Goal: Task Accomplishment & Management: Complete application form

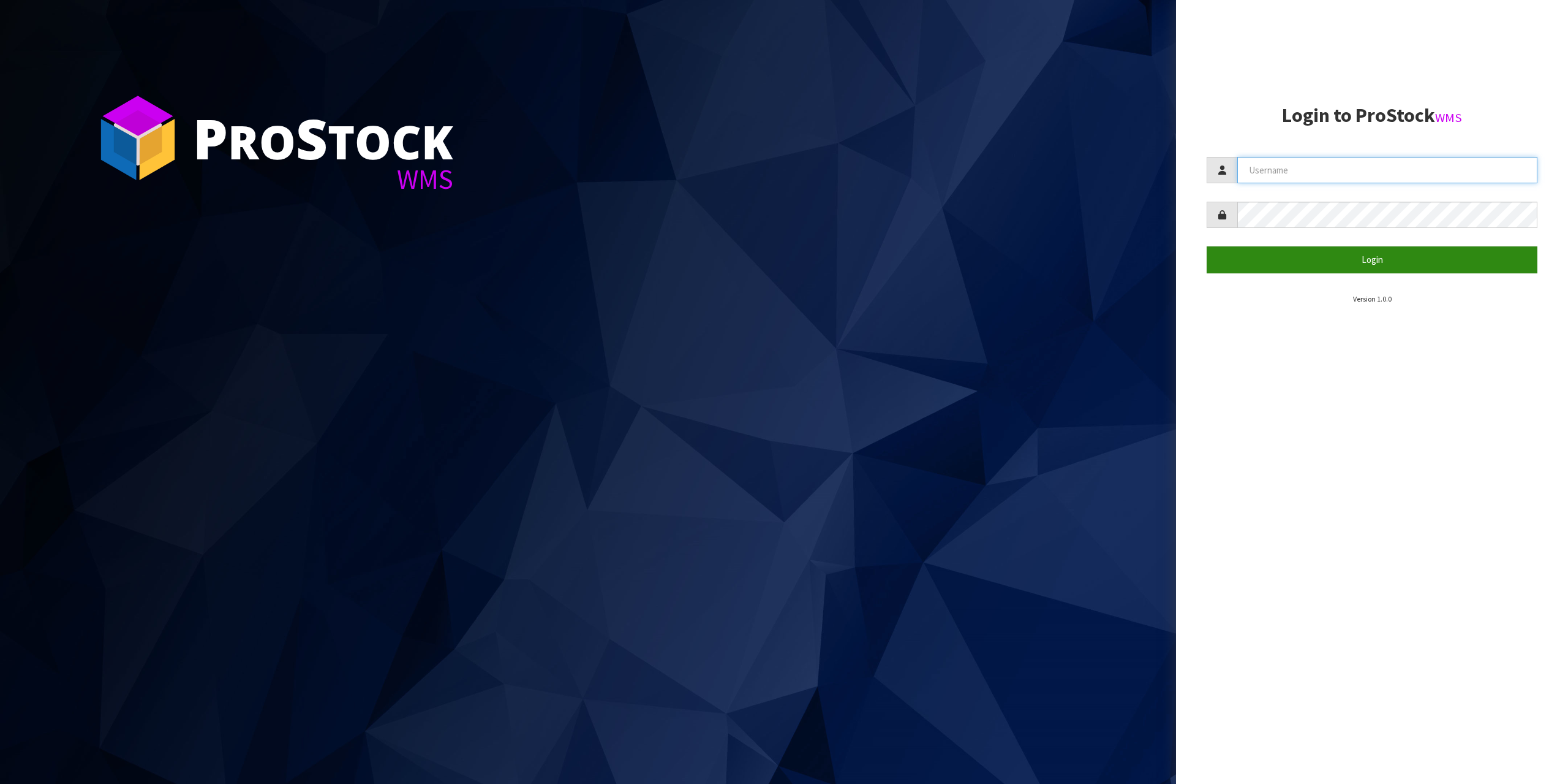
type input "[EMAIL_ADDRESS][DOMAIN_NAME]"
click at [1391, 261] on button "Login" at bounding box center [1372, 260] width 330 height 27
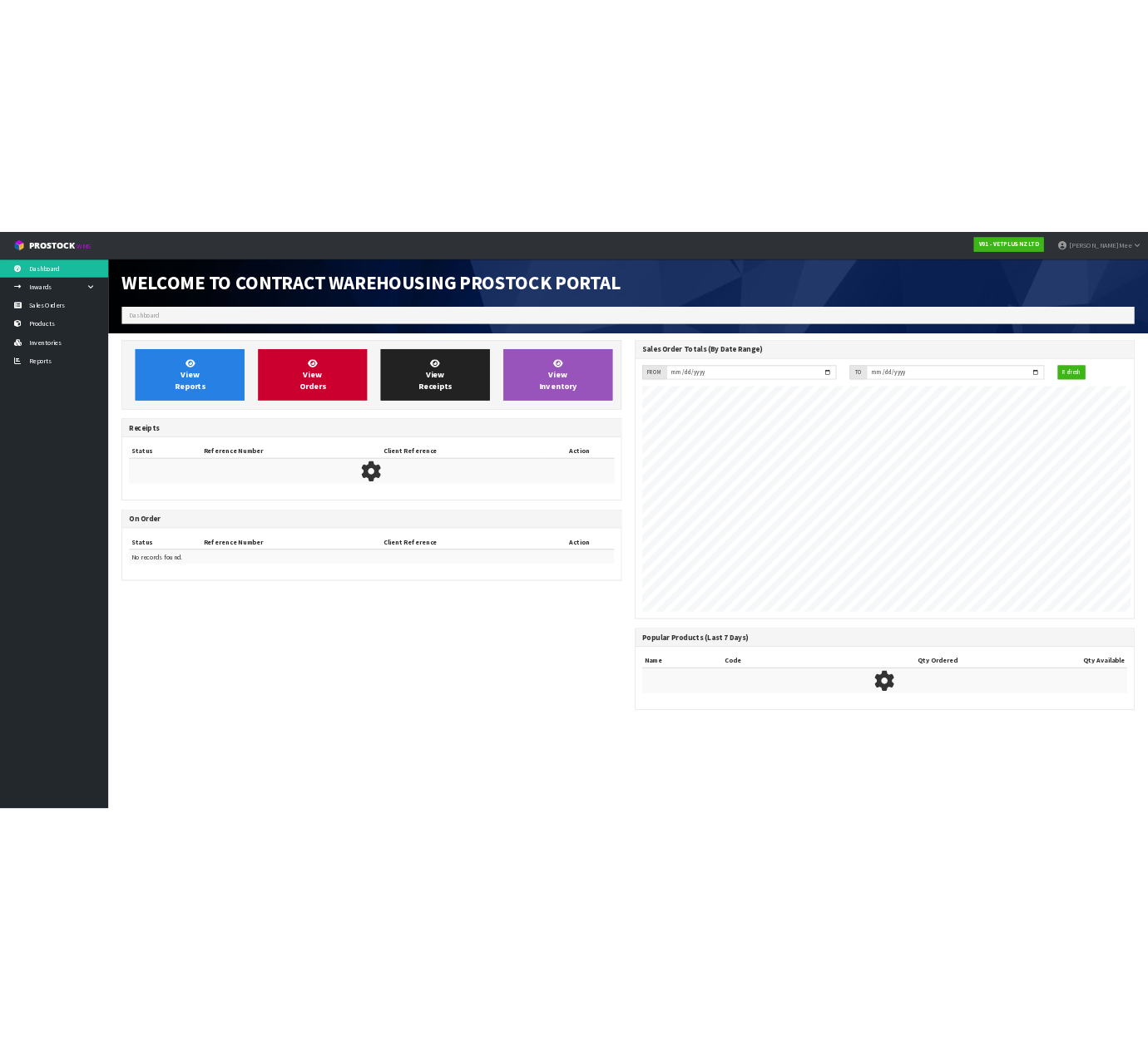
scroll to position [922, 946]
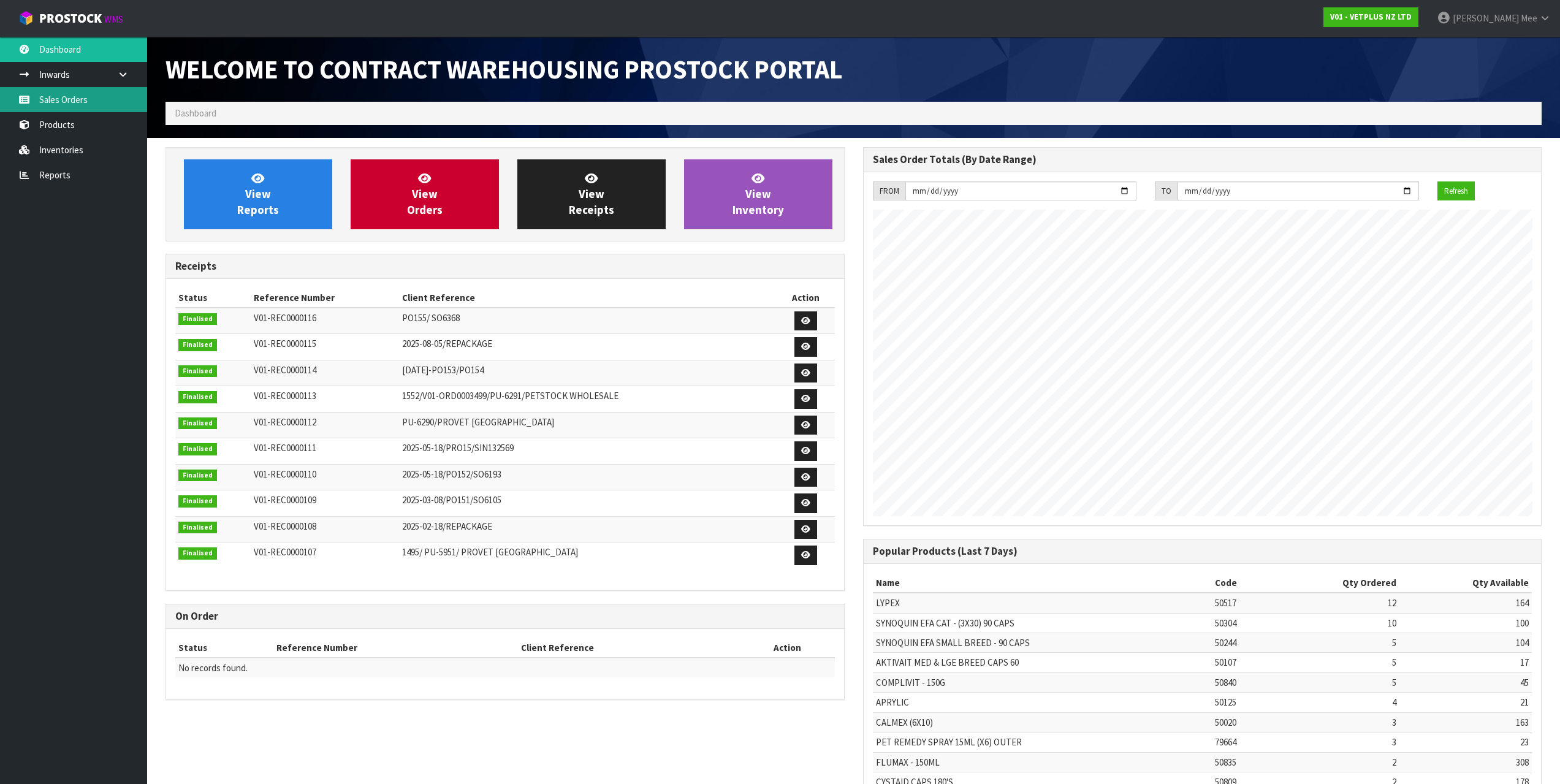
click at [69, 88] on link "Sales Orders" at bounding box center [74, 100] width 147 height 25
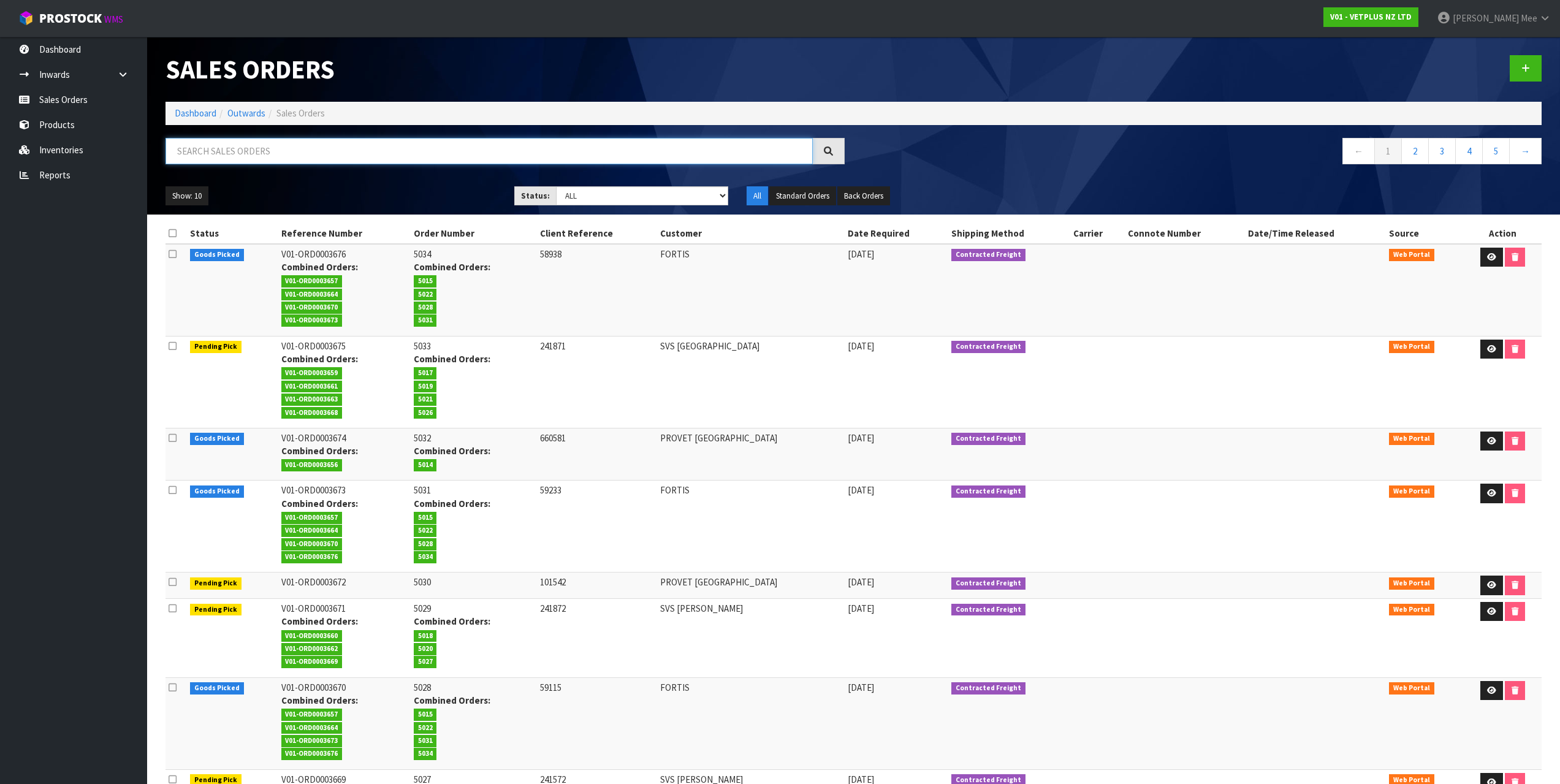
click at [187, 150] on input "text" at bounding box center [489, 151] width 647 height 27
type input "59233"
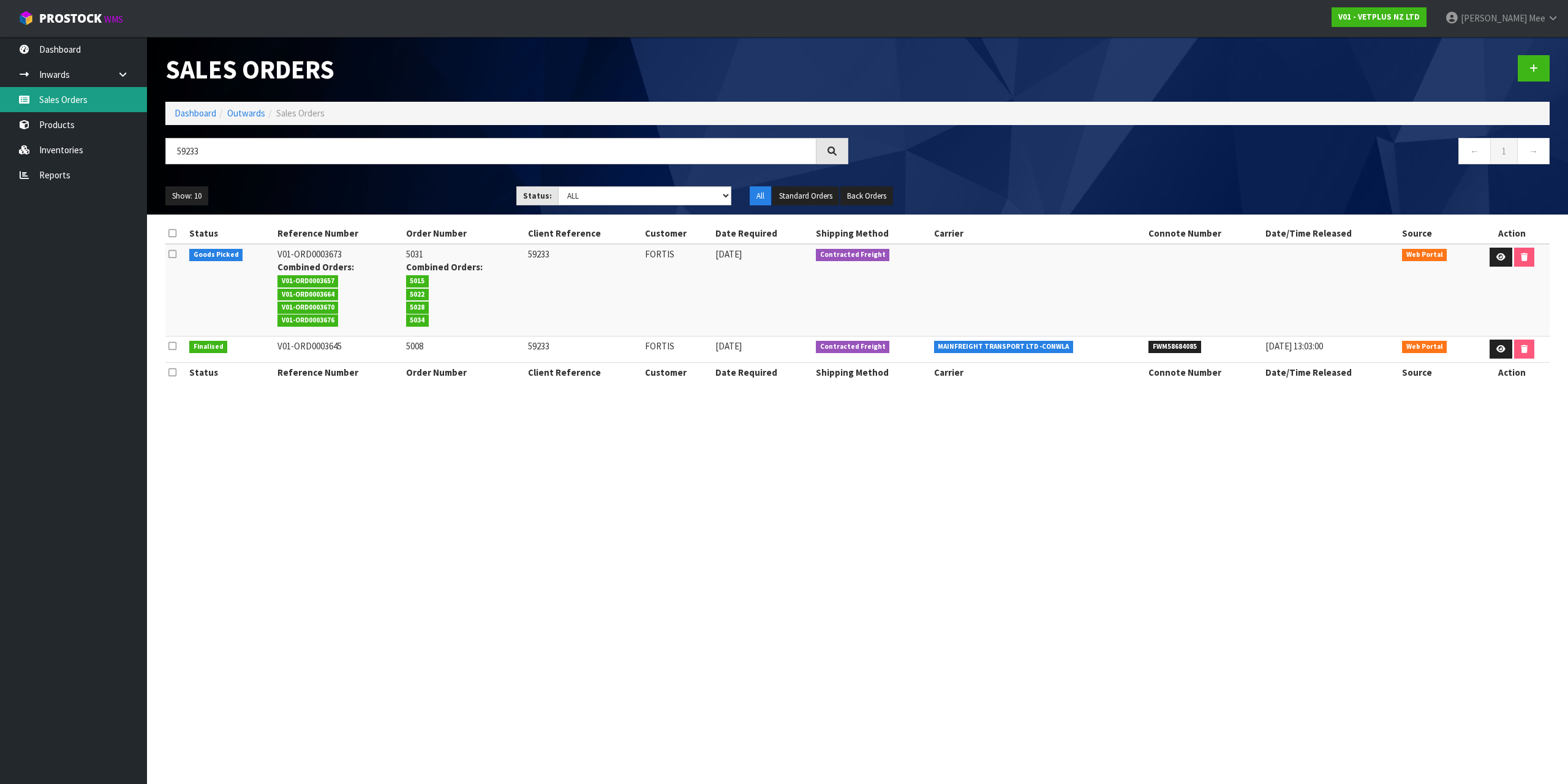
click at [82, 102] on link "Sales Orders" at bounding box center [74, 100] width 147 height 25
click at [48, 98] on link "Sales Orders" at bounding box center [74, 100] width 147 height 25
click at [43, 103] on link "Sales Orders" at bounding box center [74, 100] width 147 height 25
click at [54, 118] on link "Products" at bounding box center [74, 125] width 147 height 25
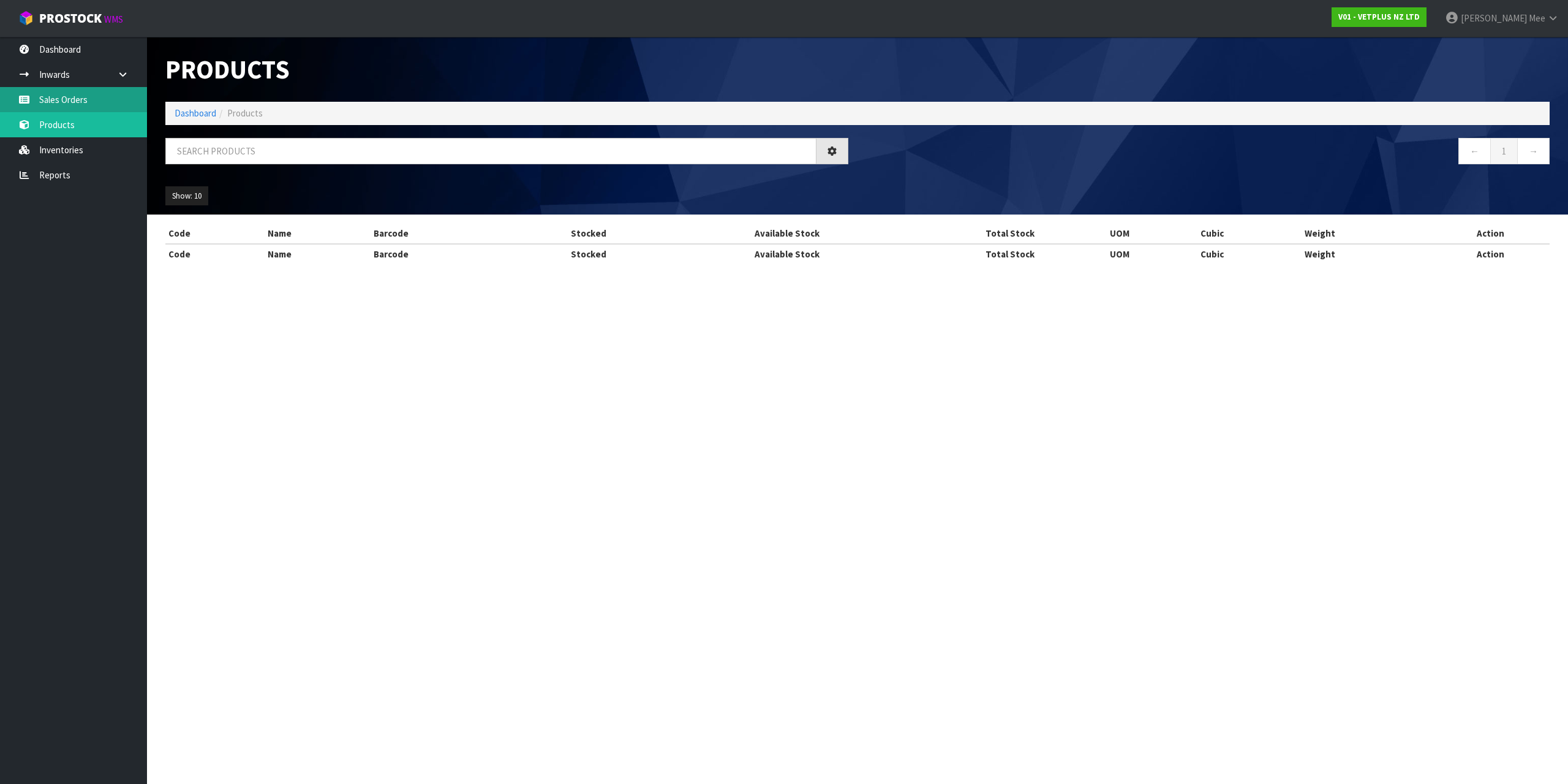
click at [61, 100] on link "Sales Orders" at bounding box center [74, 100] width 147 height 25
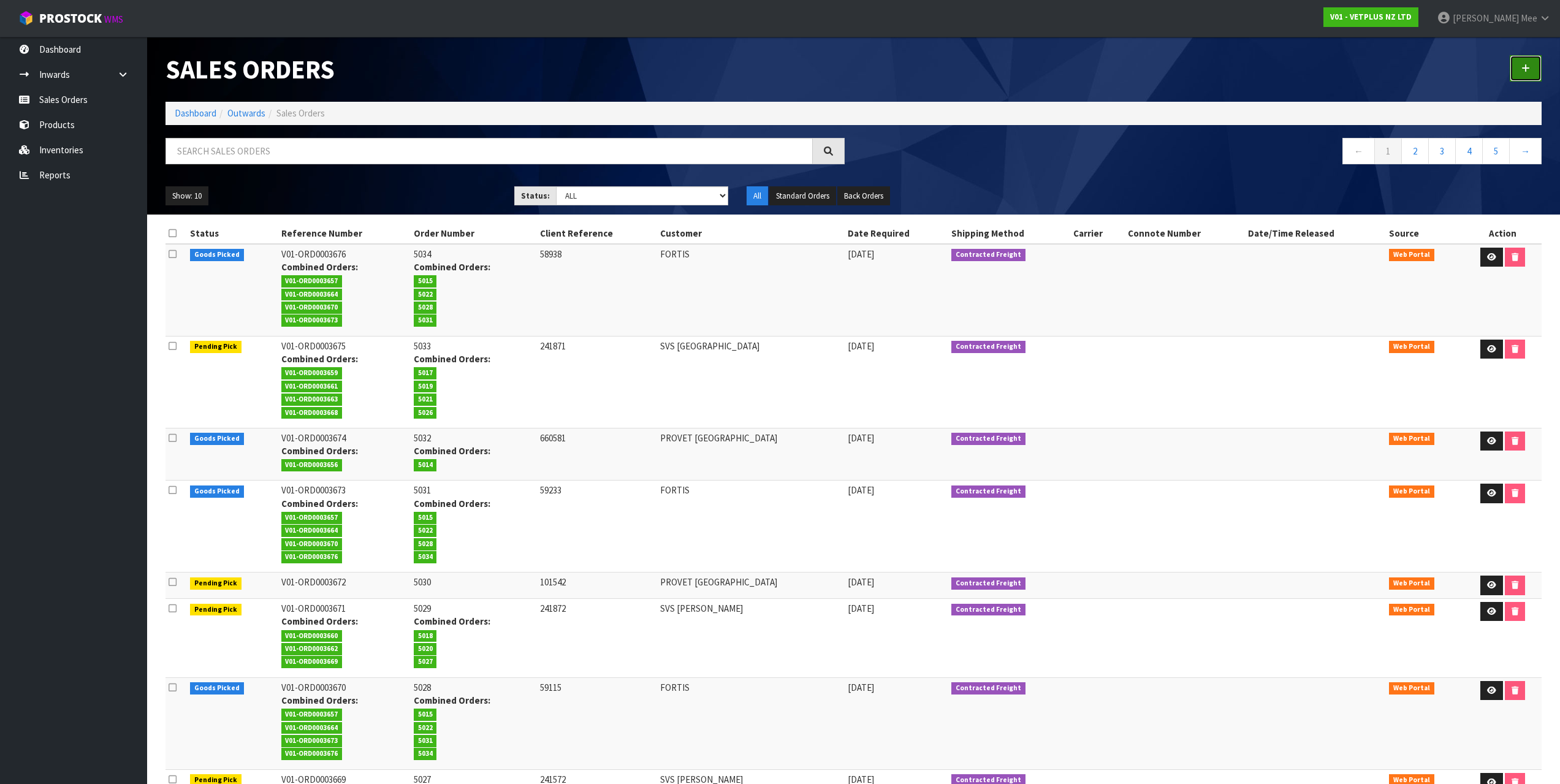
click at [1521, 69] on link at bounding box center [1525, 69] width 32 height 27
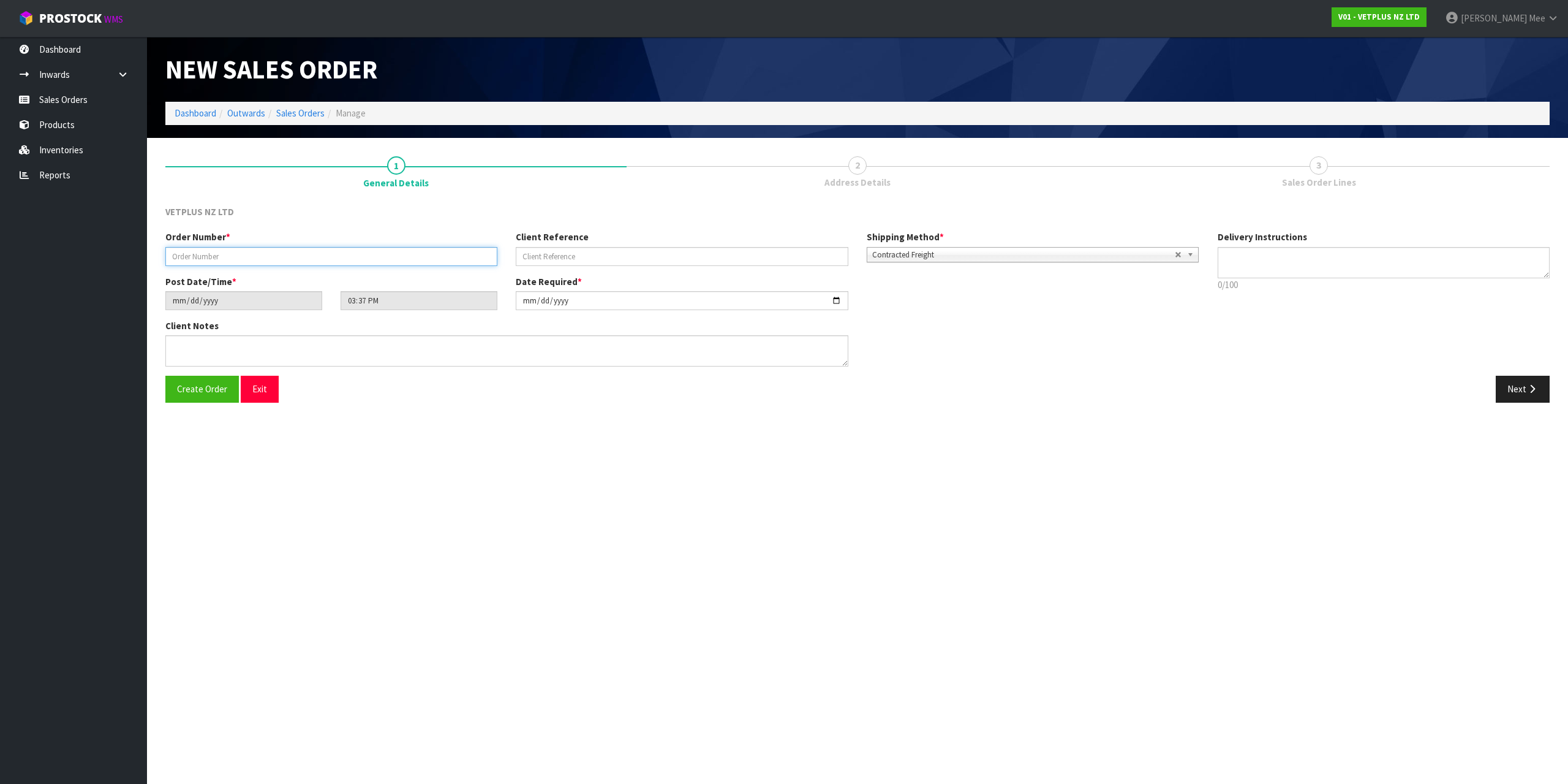
click at [215, 253] on input "text" at bounding box center [331, 256] width 332 height 19
type input "1607"
click at [573, 252] on input "text" at bounding box center [681, 256] width 332 height 19
type input "59321"
click at [1526, 385] on button "Next" at bounding box center [1522, 389] width 54 height 27
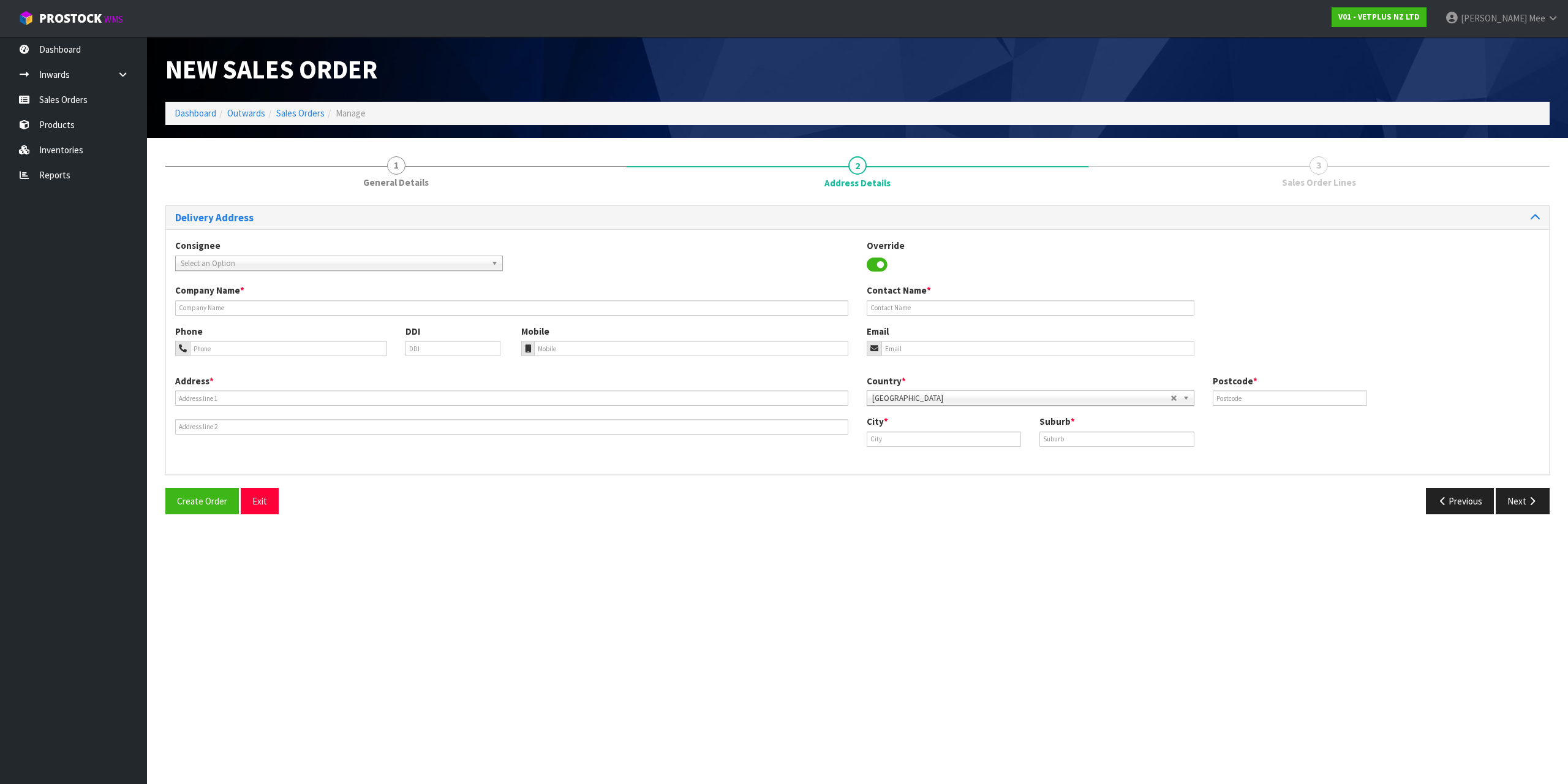
click at [227, 256] on span "Select an Option" at bounding box center [334, 263] width 306 height 15
type input "fortis"
click at [380, 310] on li "[PERSON_NAME] - FORTIS" at bounding box center [339, 314] width 321 height 15
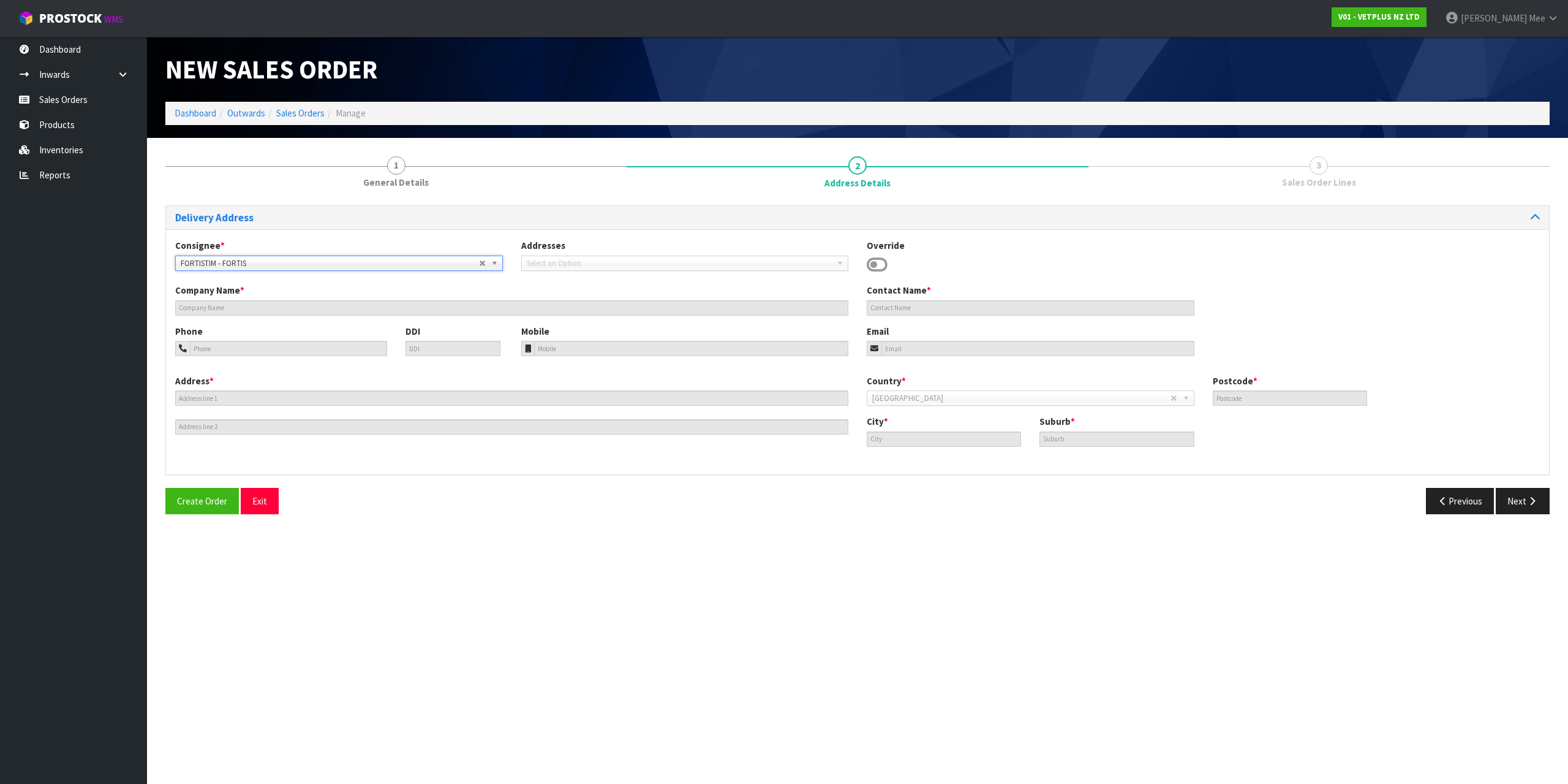
type input "FORTIS"
type input "[STREET_ADDRESS]"
type input "7910"
type input "TIMARU"
type input "WASHDYKE"
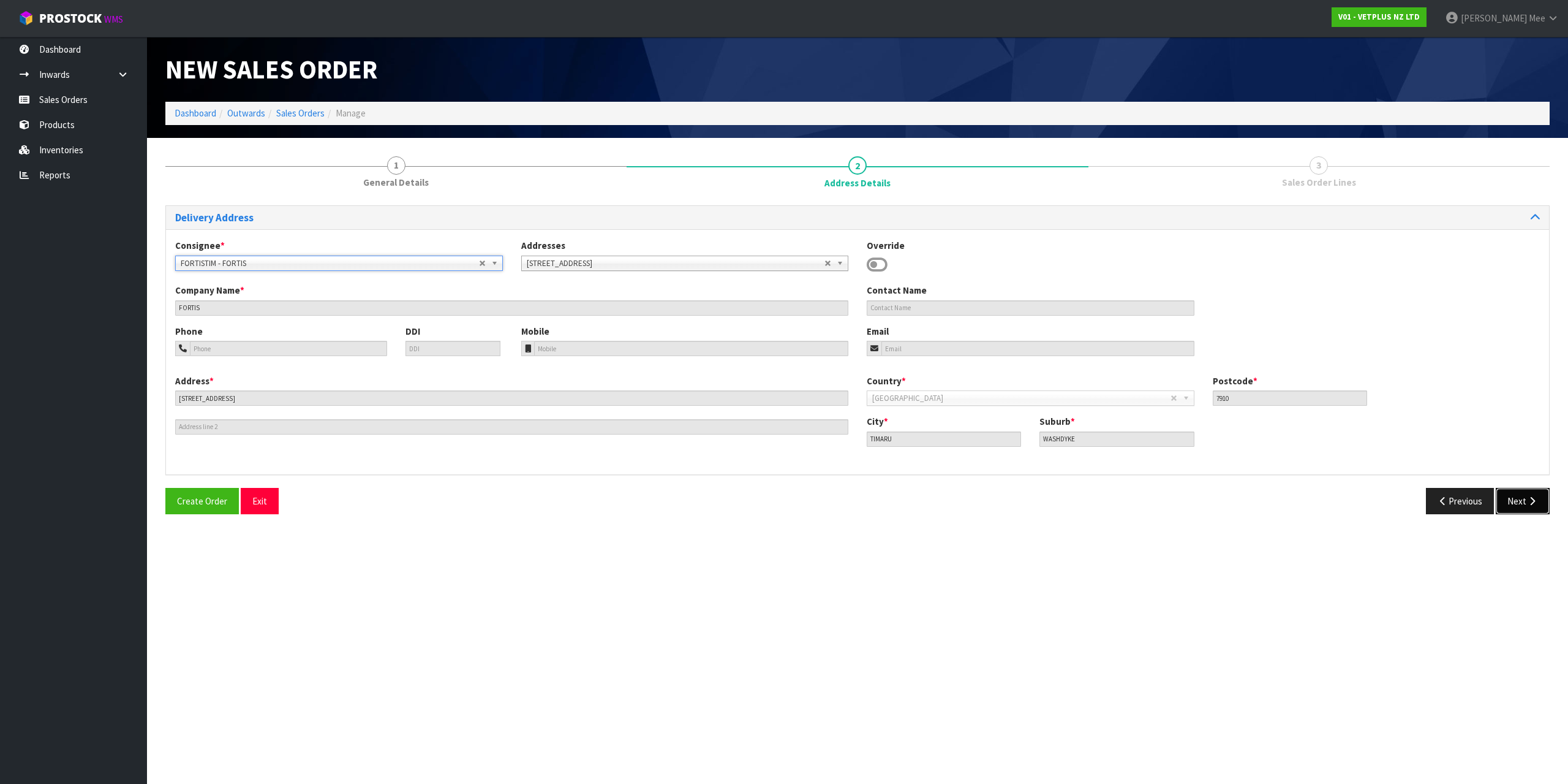
click at [1523, 500] on button "Next" at bounding box center [1522, 501] width 54 height 27
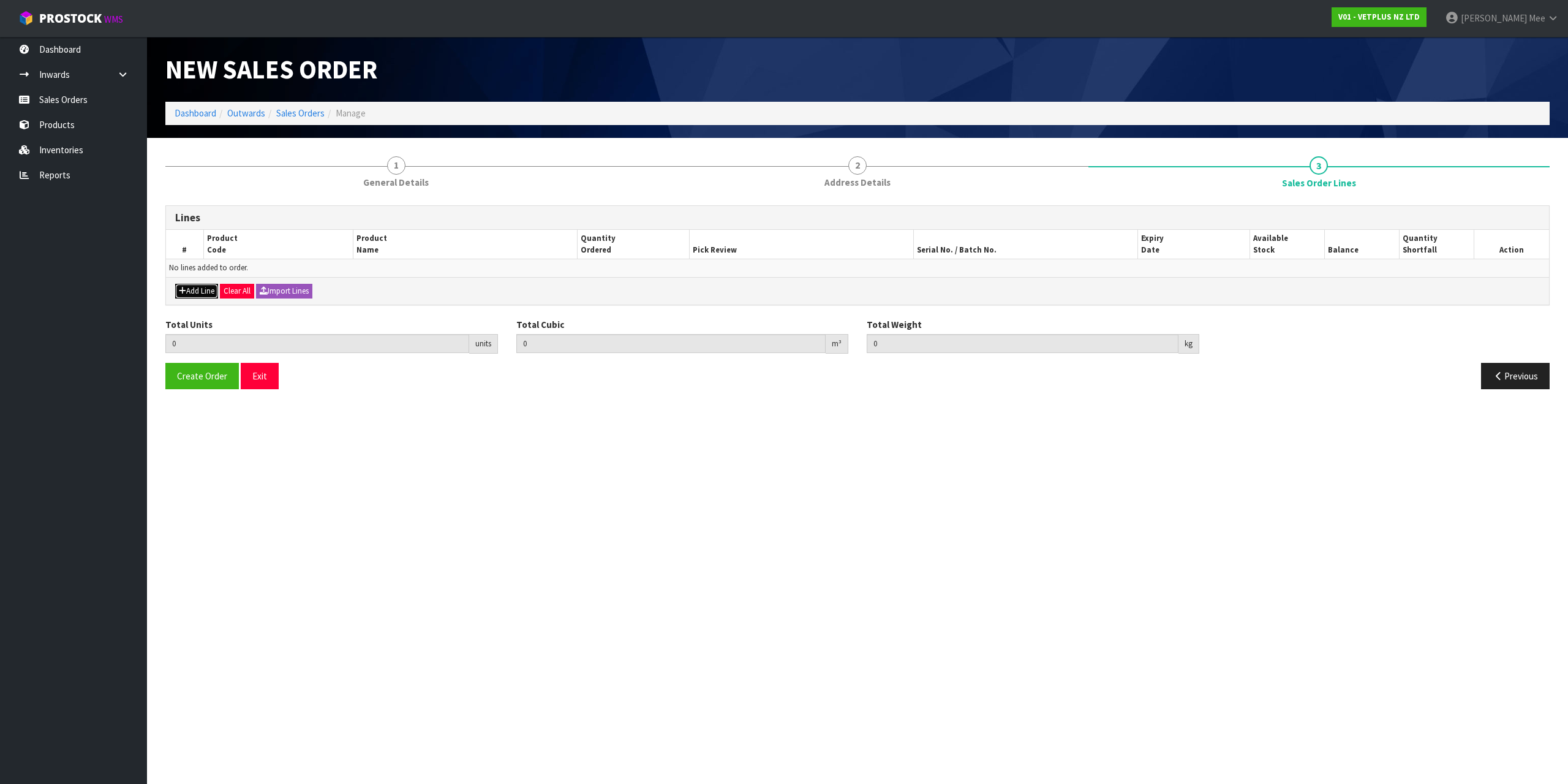
click at [210, 293] on button "Add Line" at bounding box center [196, 291] width 43 height 15
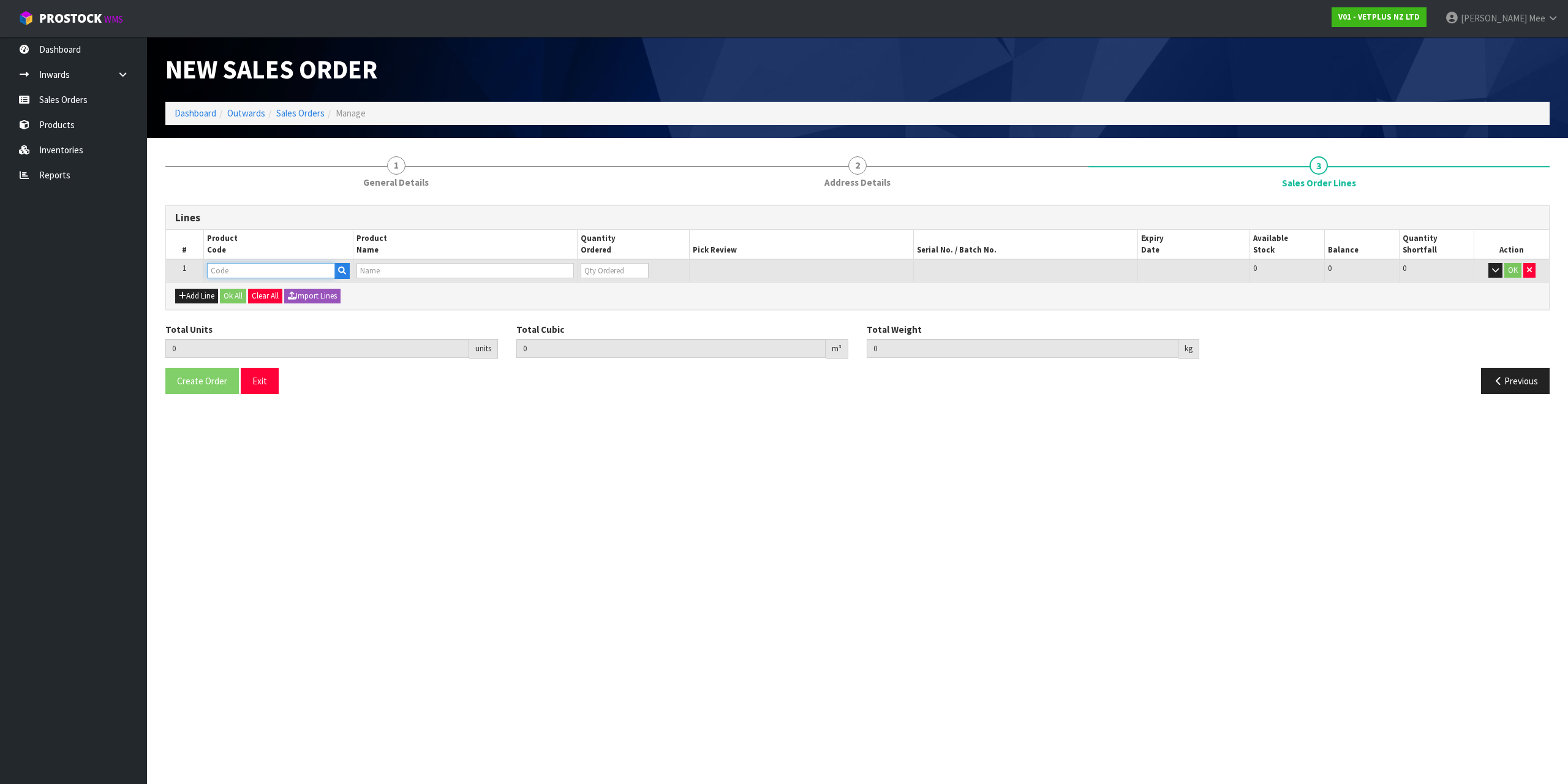
drag, startPoint x: 229, startPoint y: 273, endPoint x: 266, endPoint y: 272, distance: 37.0
click at [230, 273] on input "text" at bounding box center [271, 271] width 128 height 15
type input "60100"
type input "0.000000"
type input "0.000"
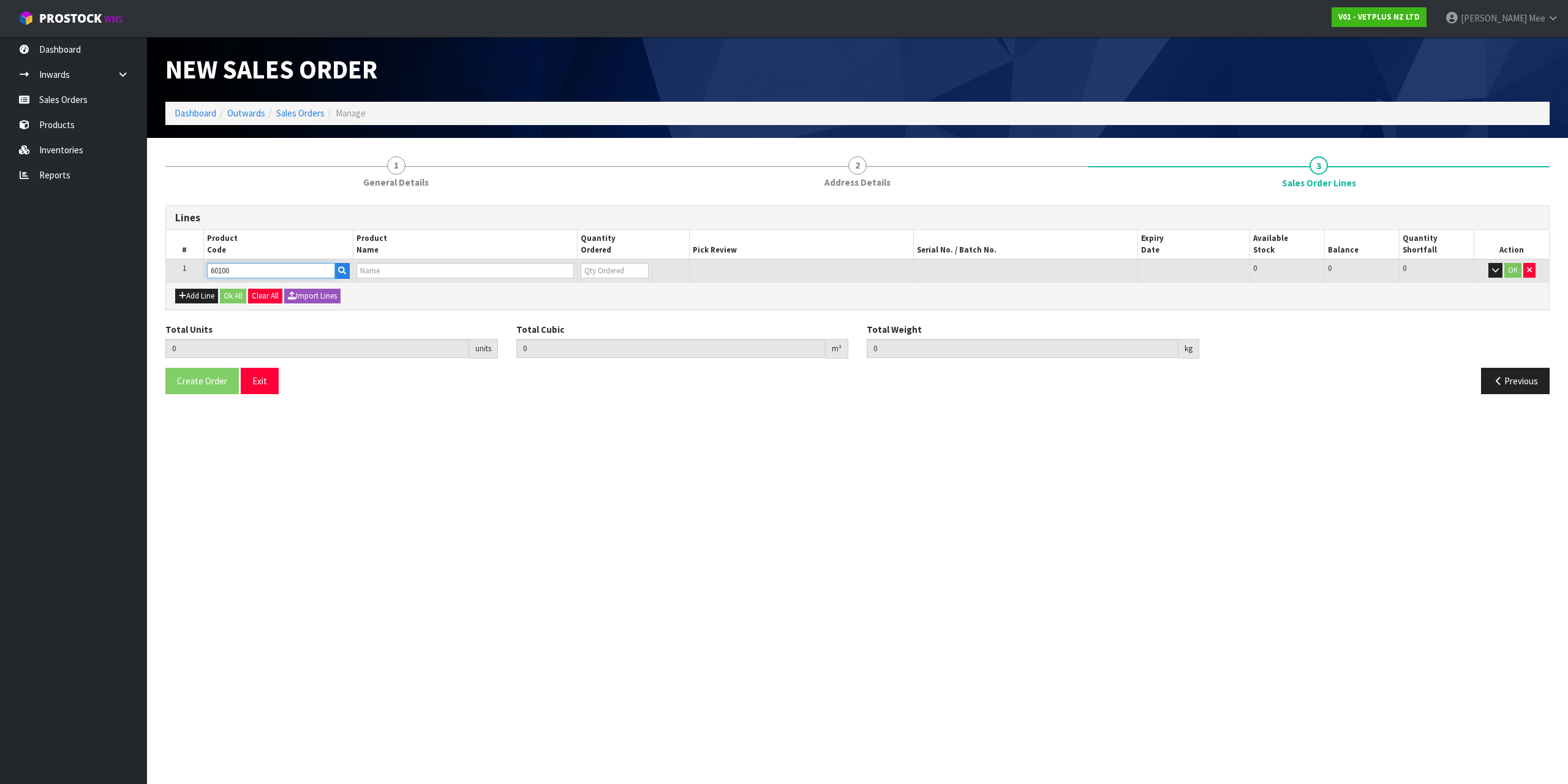
type input "KATKOR SAMPLING KIT-1 UNIT 1 CARDBOARD BOX"
type input "0"
type input "60100"
drag, startPoint x: 587, startPoint y: 268, endPoint x: 579, endPoint y: 266, distance: 8.2
click at [584, 268] on input "0" at bounding box center [605, 271] width 67 height 15
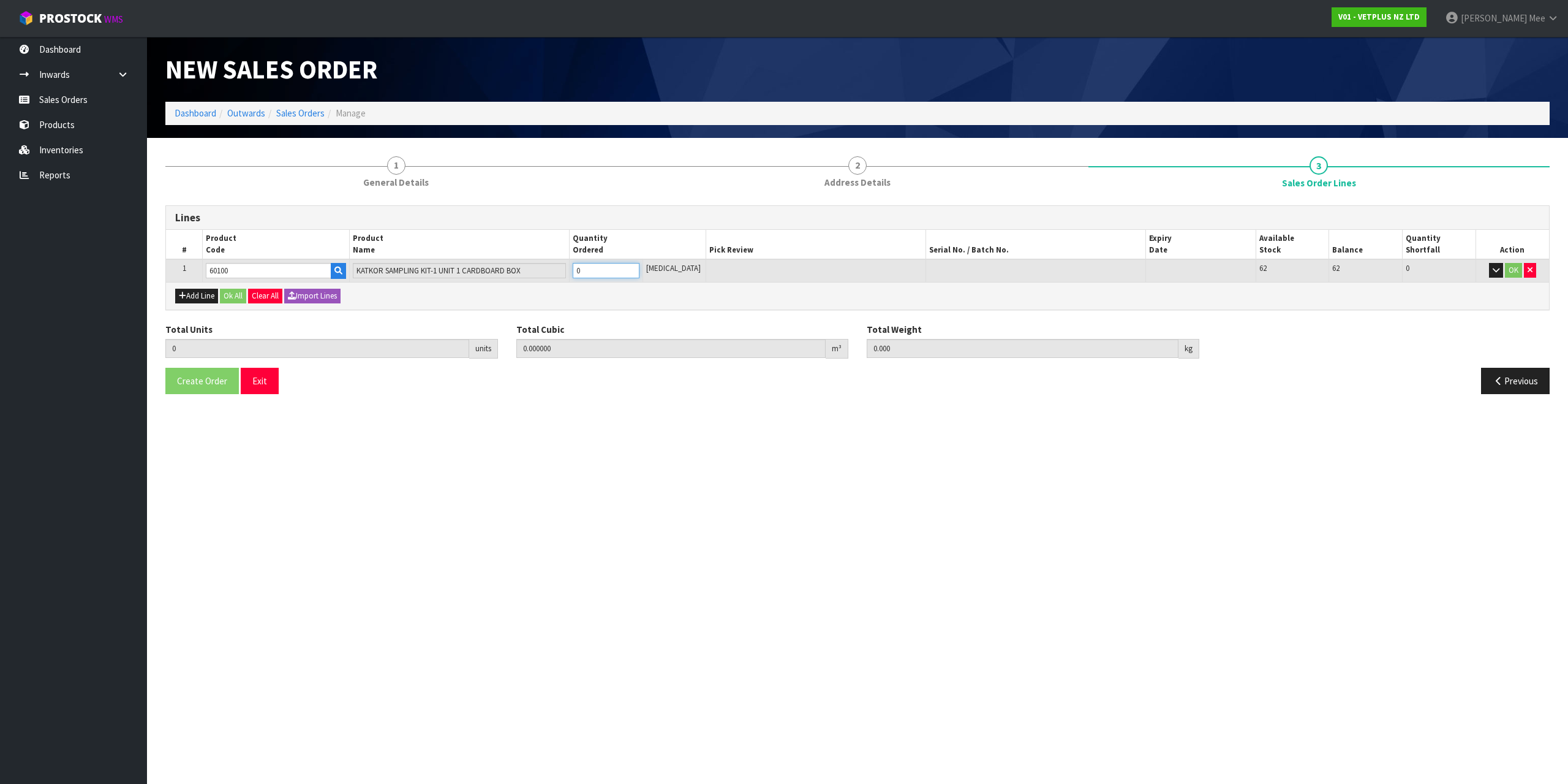
type input "5"
type input "0.01638"
type input "6.4"
type input "5"
click at [191, 295] on button "Add Line" at bounding box center [196, 295] width 43 height 15
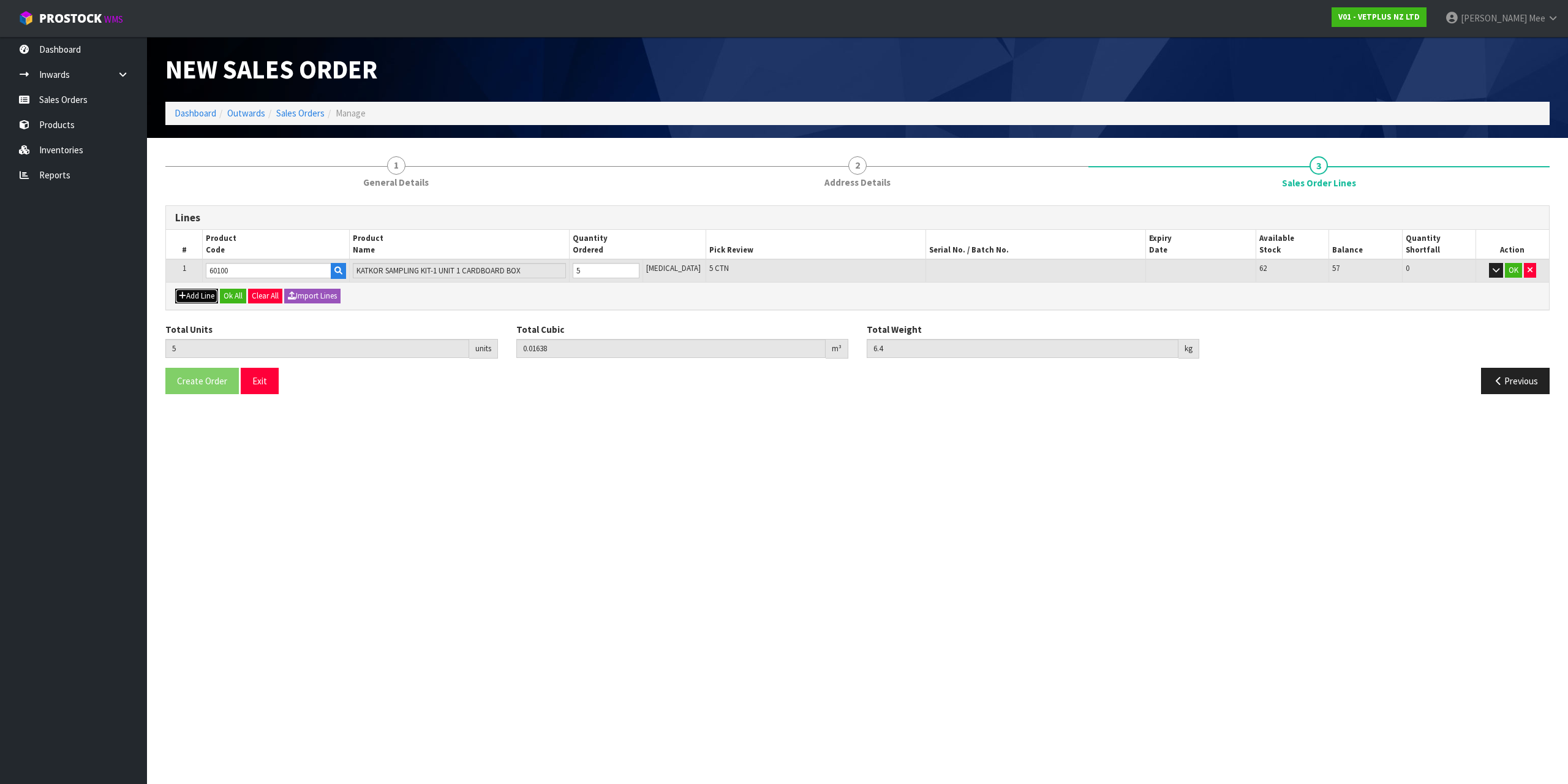
type input "0"
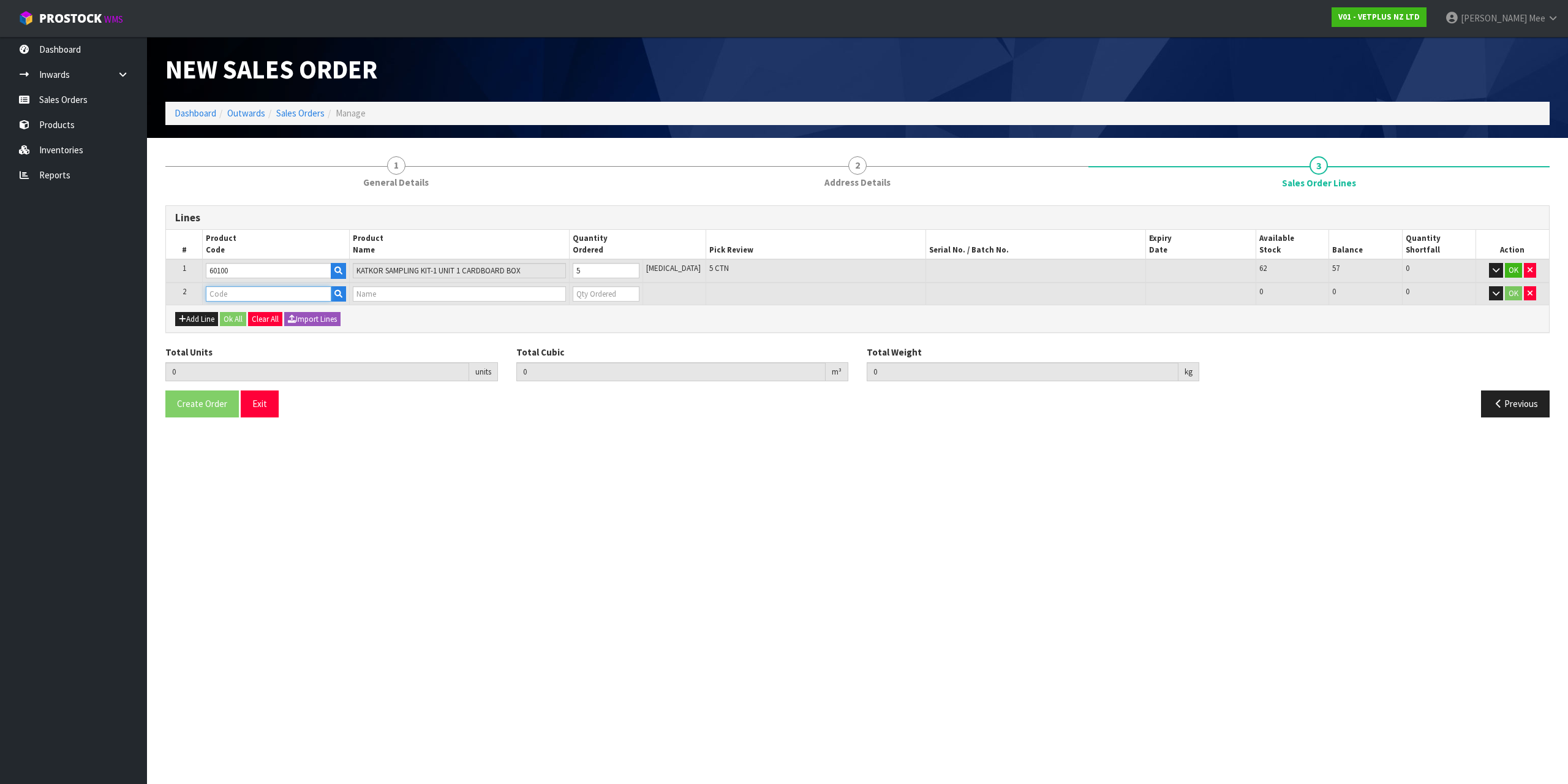
click at [220, 293] on input "text" at bounding box center [268, 294] width 125 height 15
click at [235, 309] on strong "79664" at bounding box center [232, 314] width 25 height 12
type input "79664"
type input "5"
type input "0.01638"
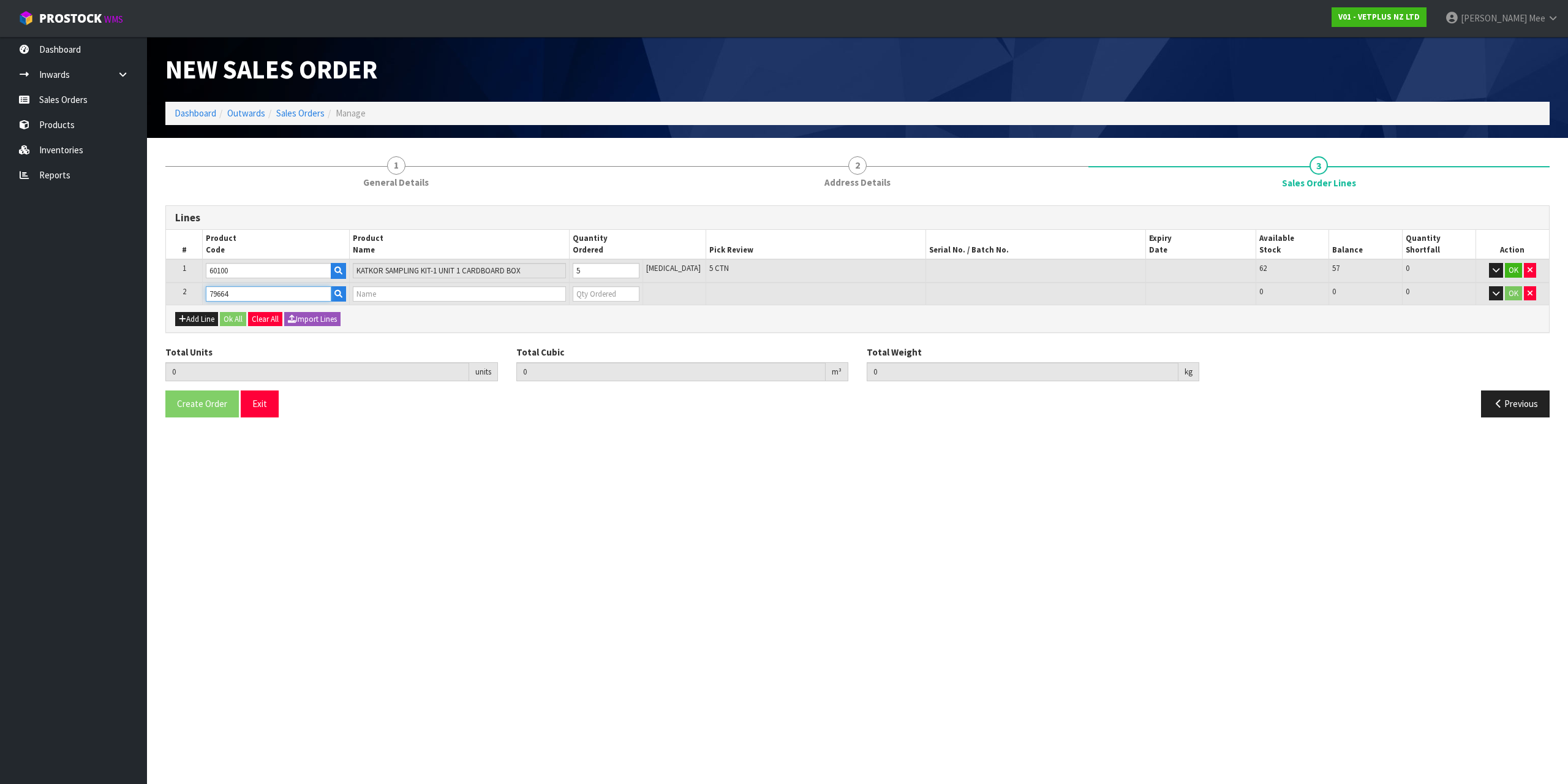
type input "6.4"
type input "PET REMEDY SPRAY 15ML (X6) OUTER"
type input "0"
type input "6"
type input "0.017174"
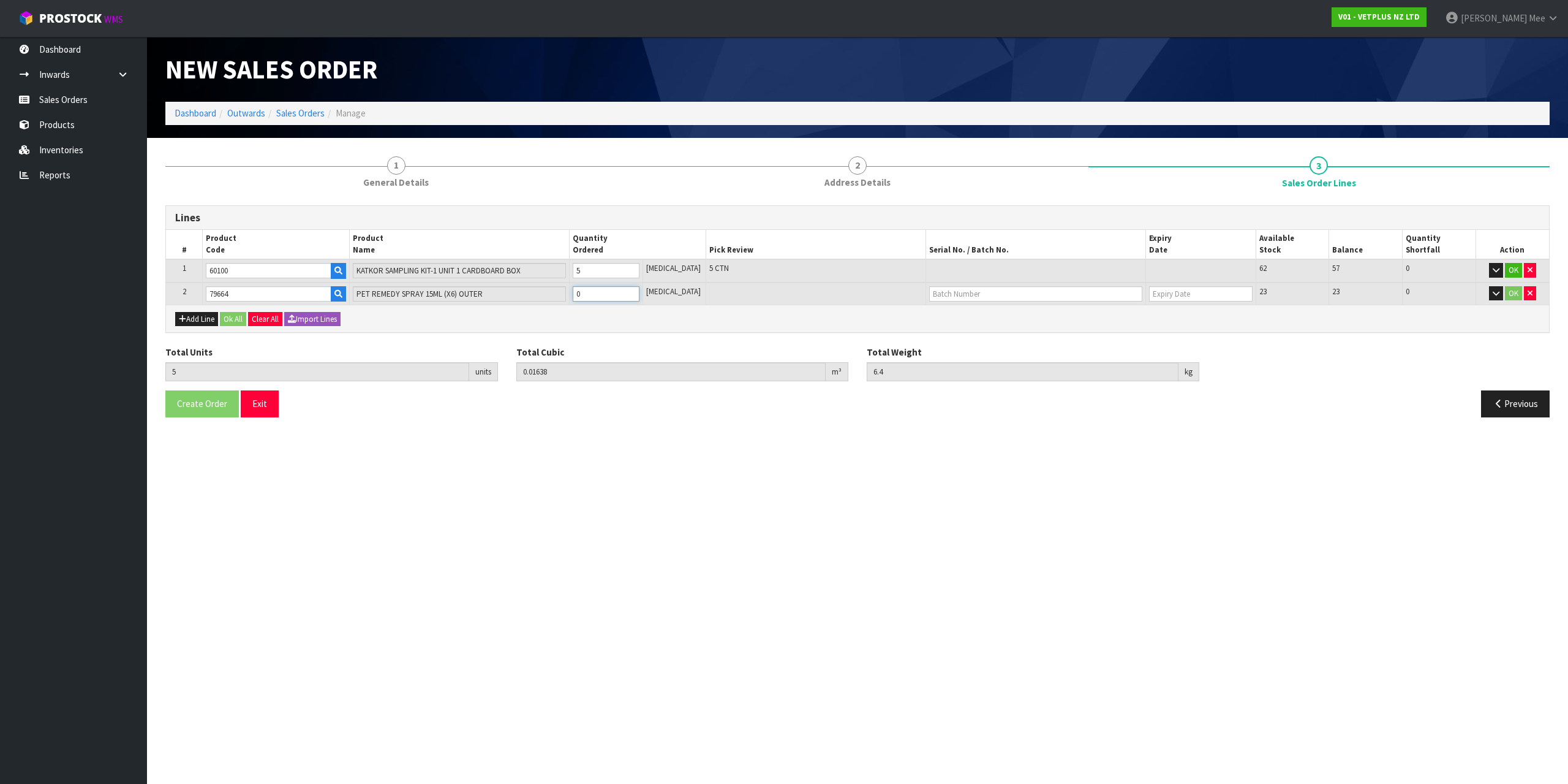
type input "6.65"
type input "1"
click at [639, 291] on input "1" at bounding box center [605, 294] width 67 height 15
click at [224, 317] on button "Ok All" at bounding box center [233, 319] width 27 height 15
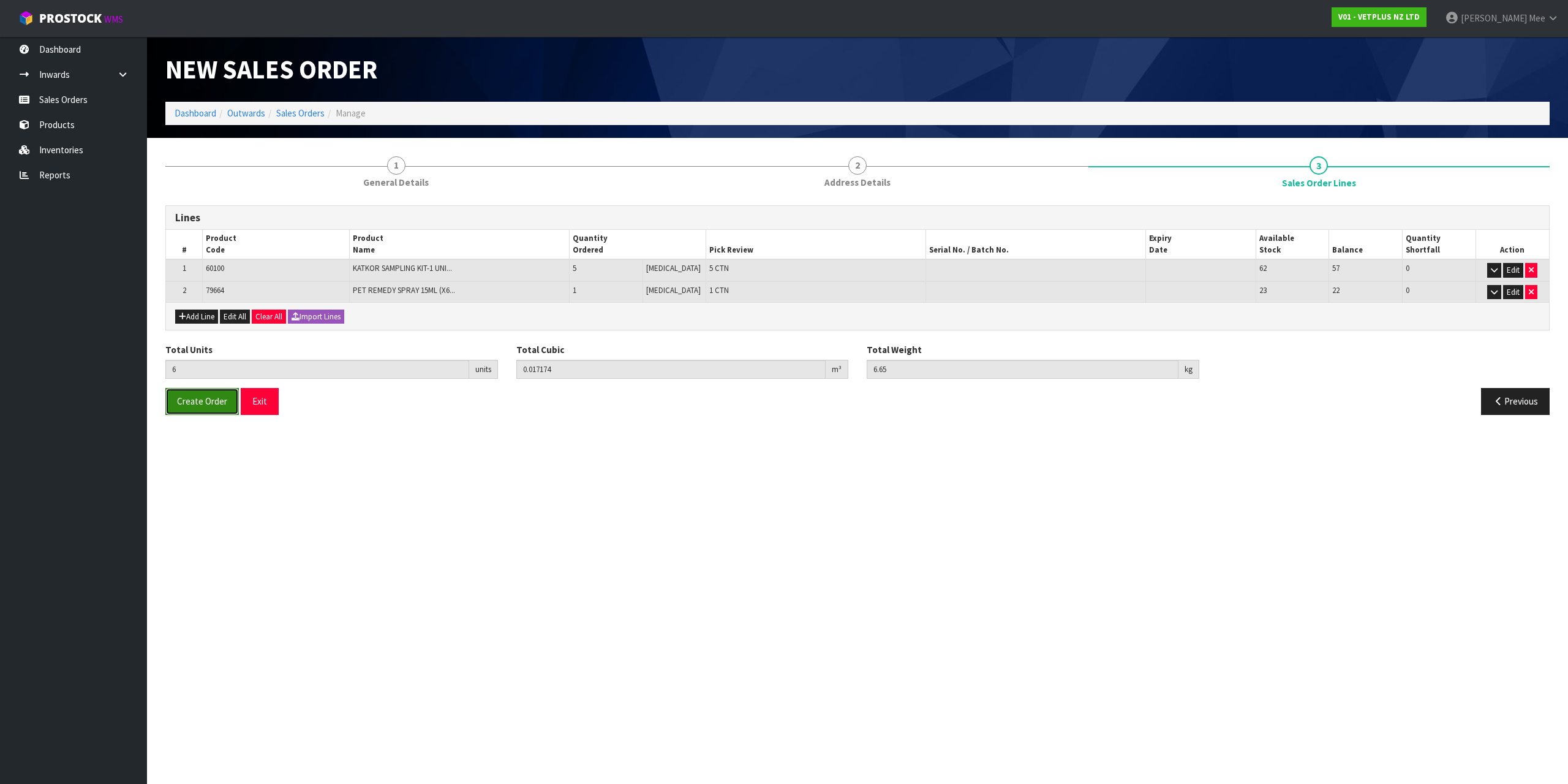
click at [171, 403] on button "Create Order" at bounding box center [202, 401] width 74 height 27
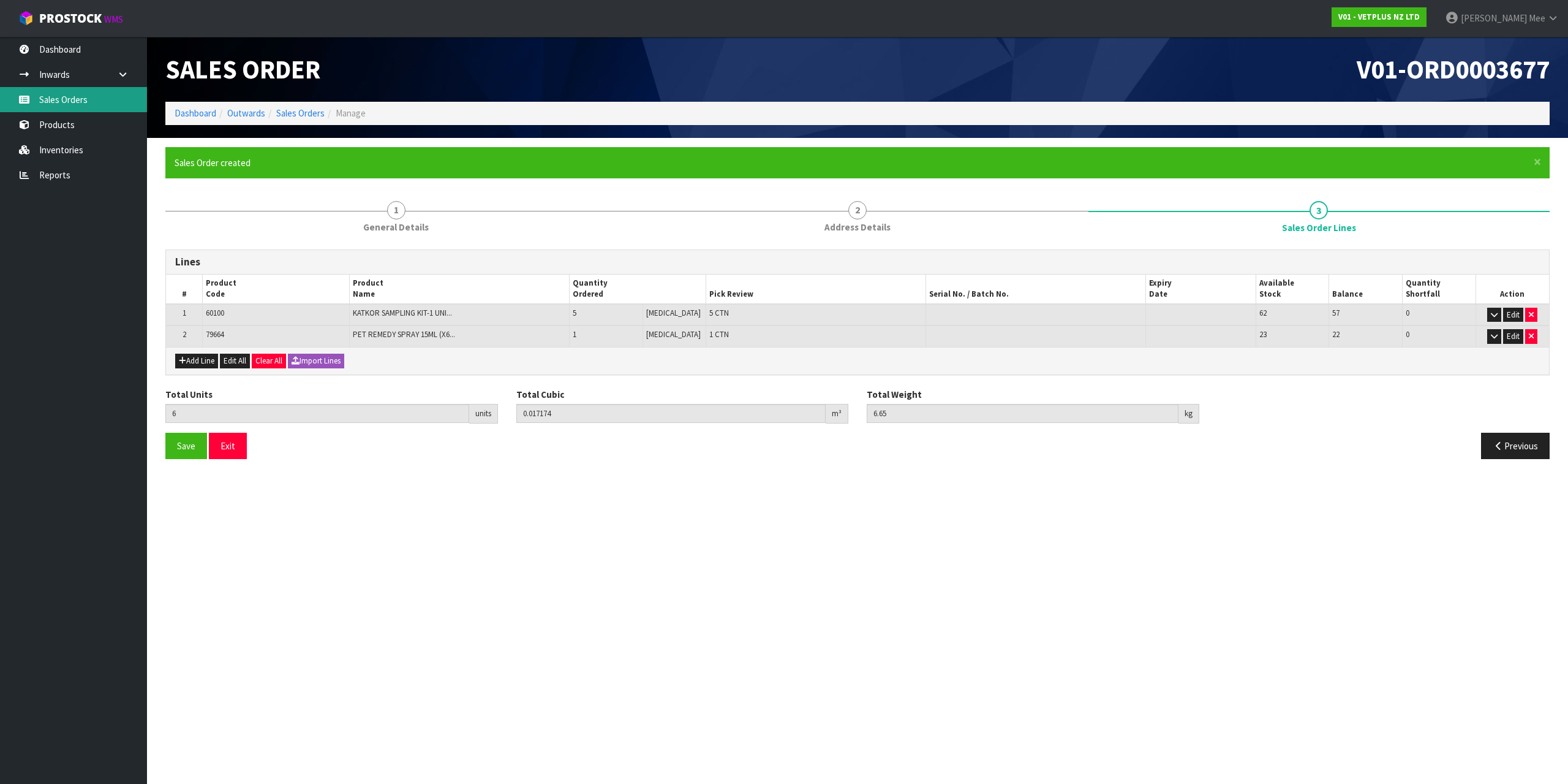
click at [45, 100] on link "Sales Orders" at bounding box center [74, 100] width 147 height 25
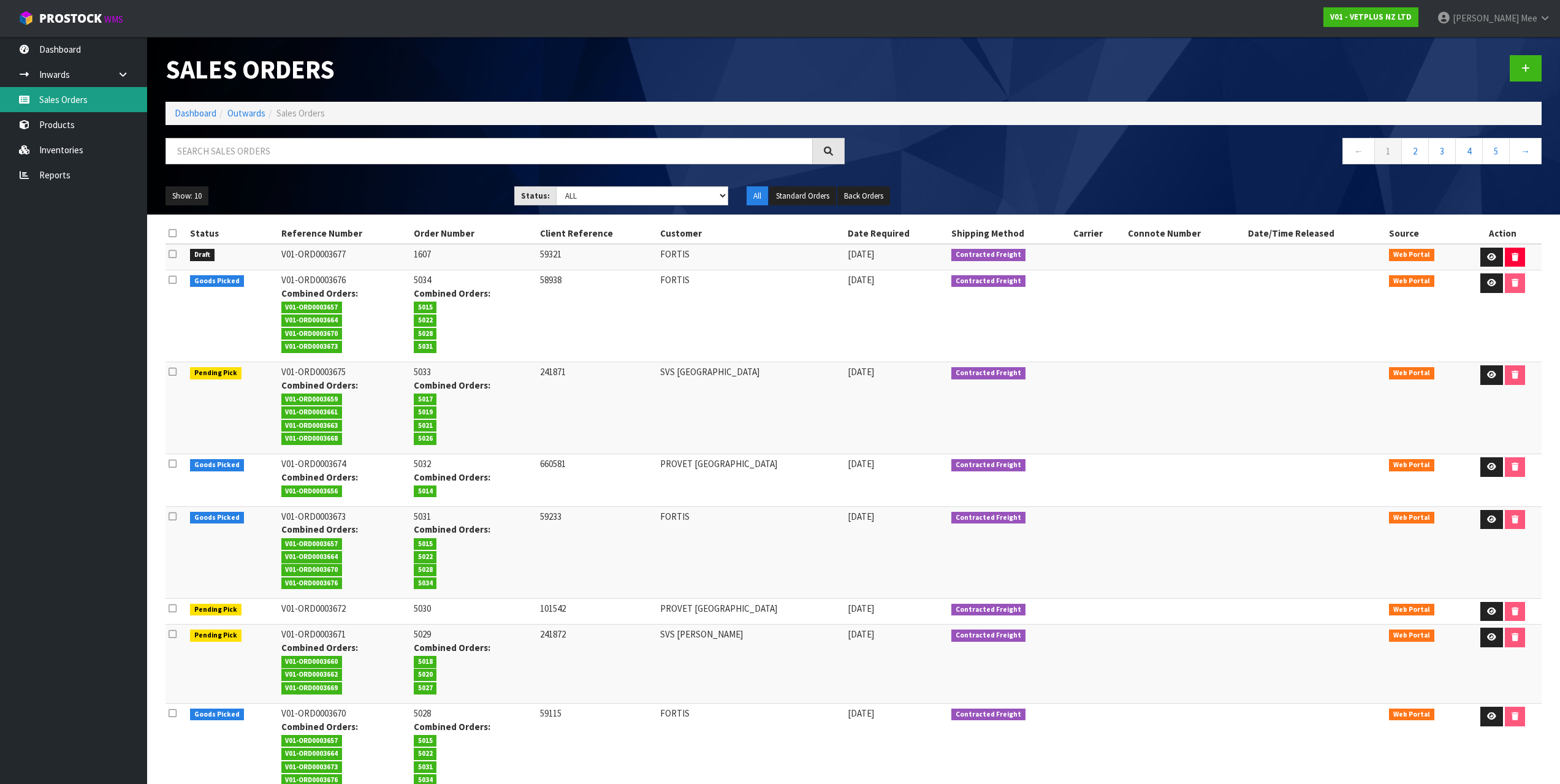
click at [95, 100] on link "Sales Orders" at bounding box center [74, 100] width 147 height 25
click at [1525, 66] on icon at bounding box center [1526, 68] width 8 height 9
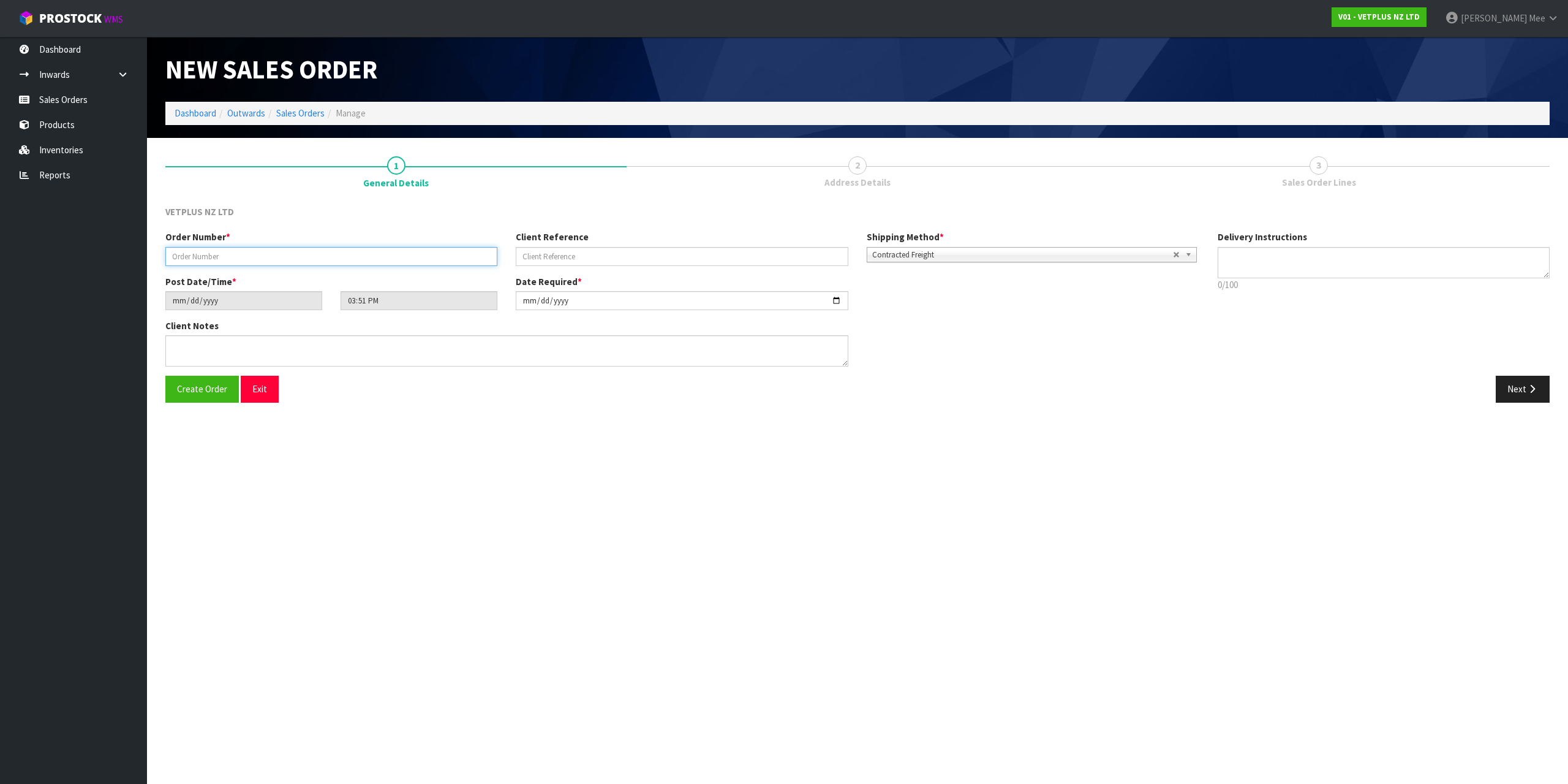
click at [249, 261] on input "text" at bounding box center [331, 256] width 332 height 19
type input "1608"
type input "242162"
click at [1522, 379] on button "Next" at bounding box center [1522, 389] width 54 height 27
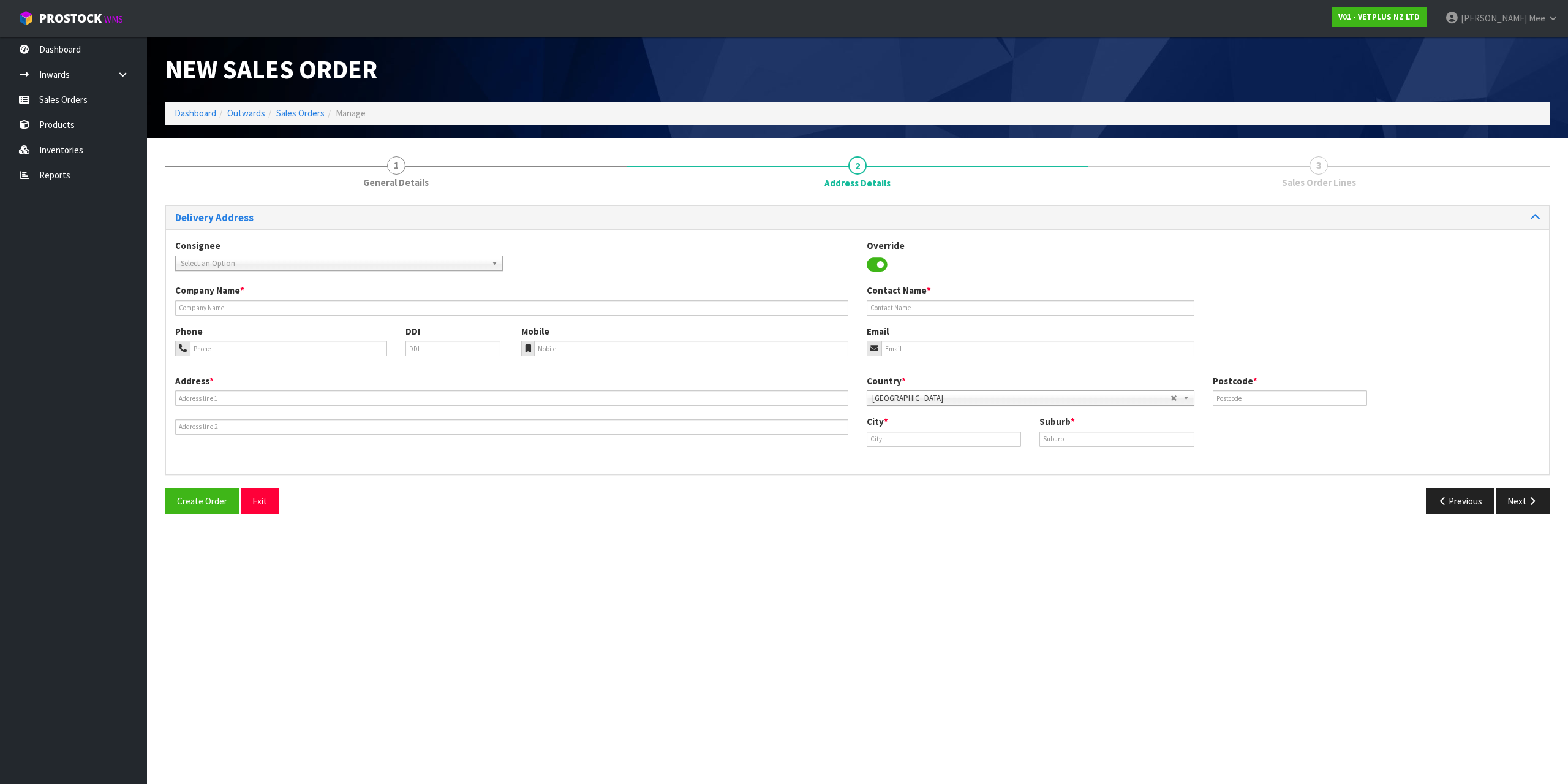
click at [299, 265] on span "Select an Option" at bounding box center [334, 263] width 306 height 15
type input "svs ham"
click at [286, 298] on li "SVSHLZ - SVS HAM ILTON" at bounding box center [339, 298] width 321 height 15
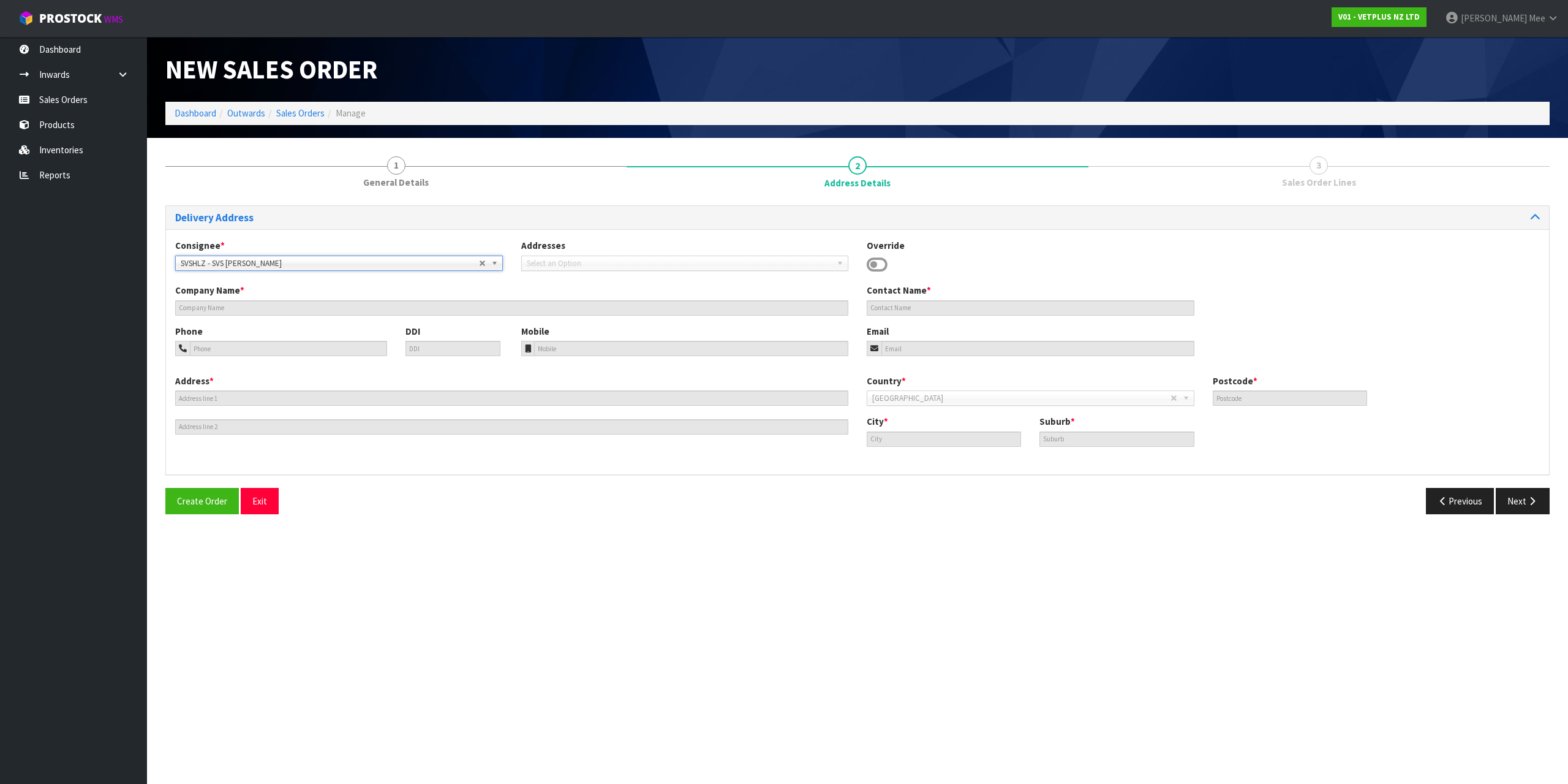
type input "SVS [PERSON_NAME]"
type input "[STREET_ADDRESS][PERSON_NAME]"
type input "3200"
type input "[PERSON_NAME]"
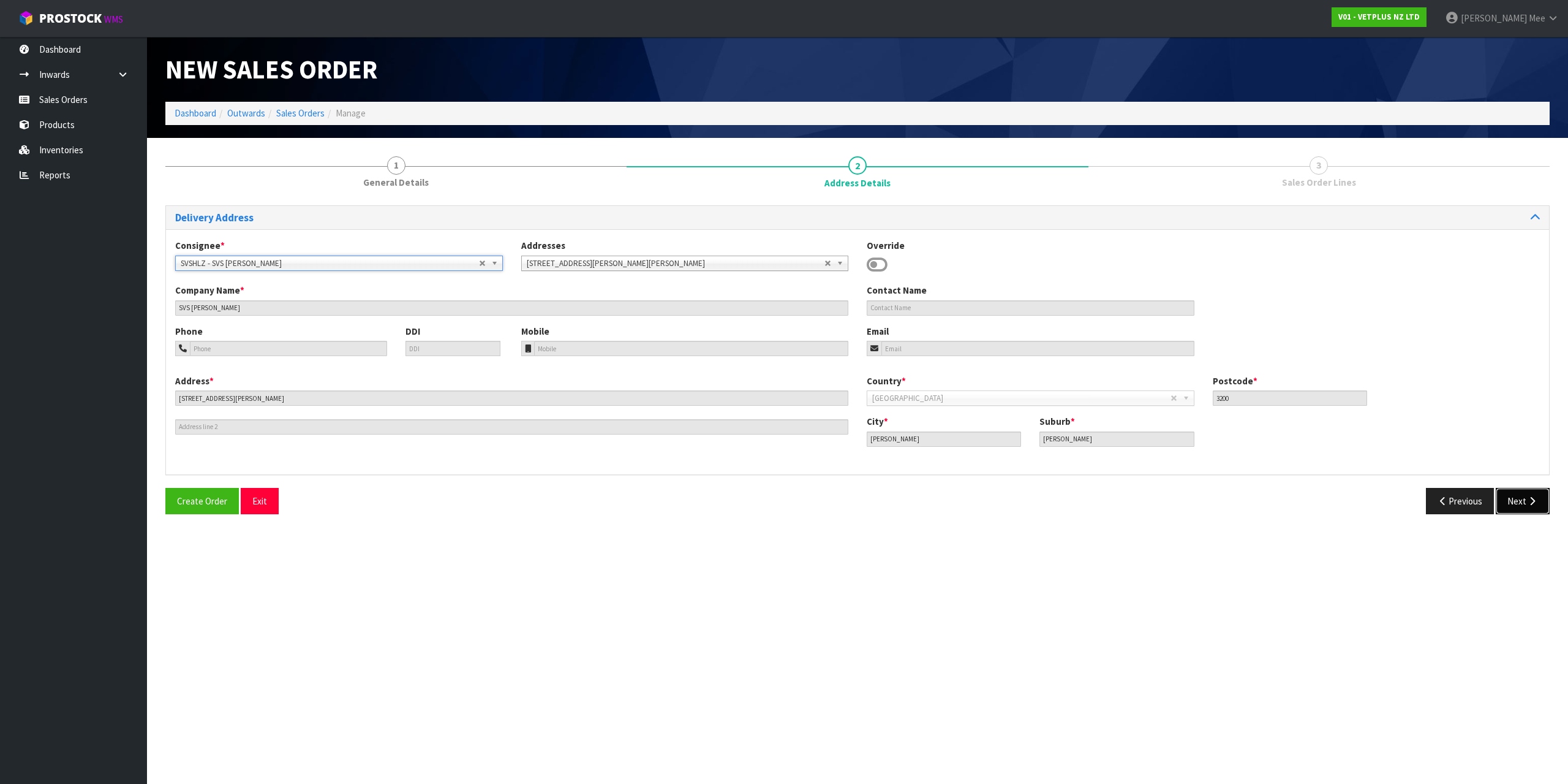
click at [1516, 507] on button "Next" at bounding box center [1522, 501] width 54 height 27
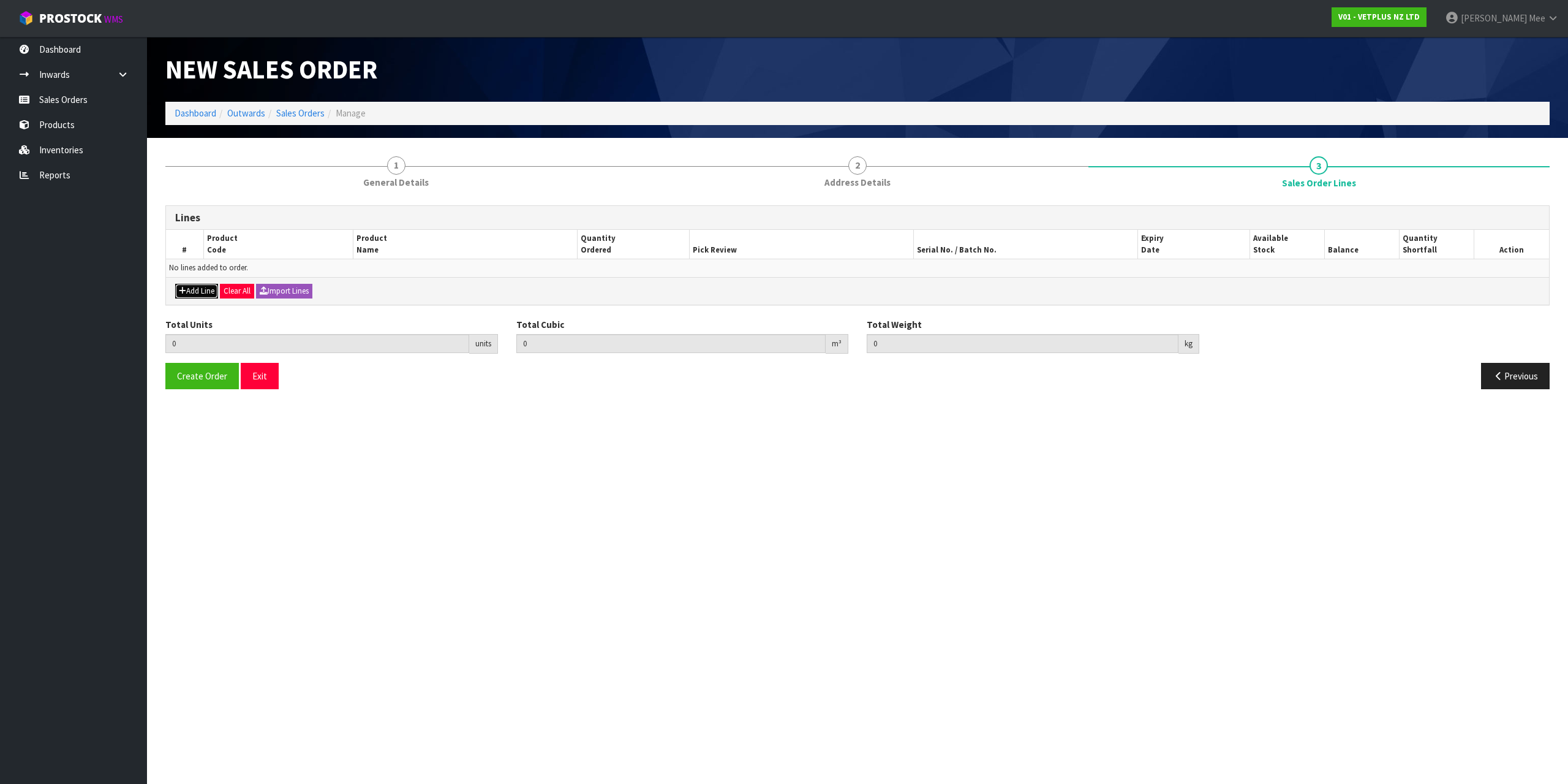
click at [190, 293] on button "Add Line" at bounding box center [196, 291] width 43 height 15
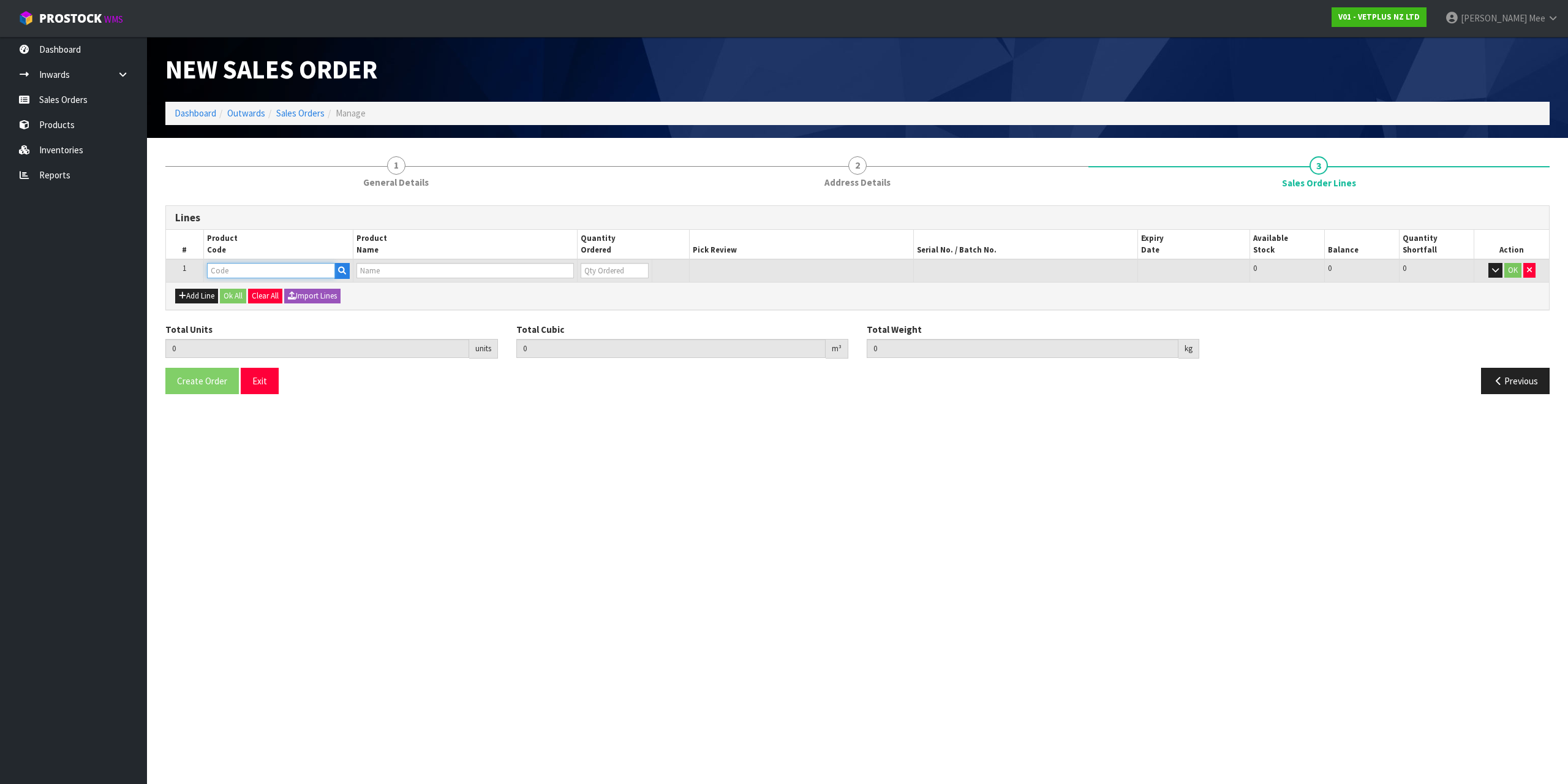
drag, startPoint x: 228, startPoint y: 274, endPoint x: 276, endPoint y: 274, distance: 48.0
click at [229, 273] on input "text" at bounding box center [271, 271] width 128 height 15
type input "60100"
type input "0.000000"
type input "0.000"
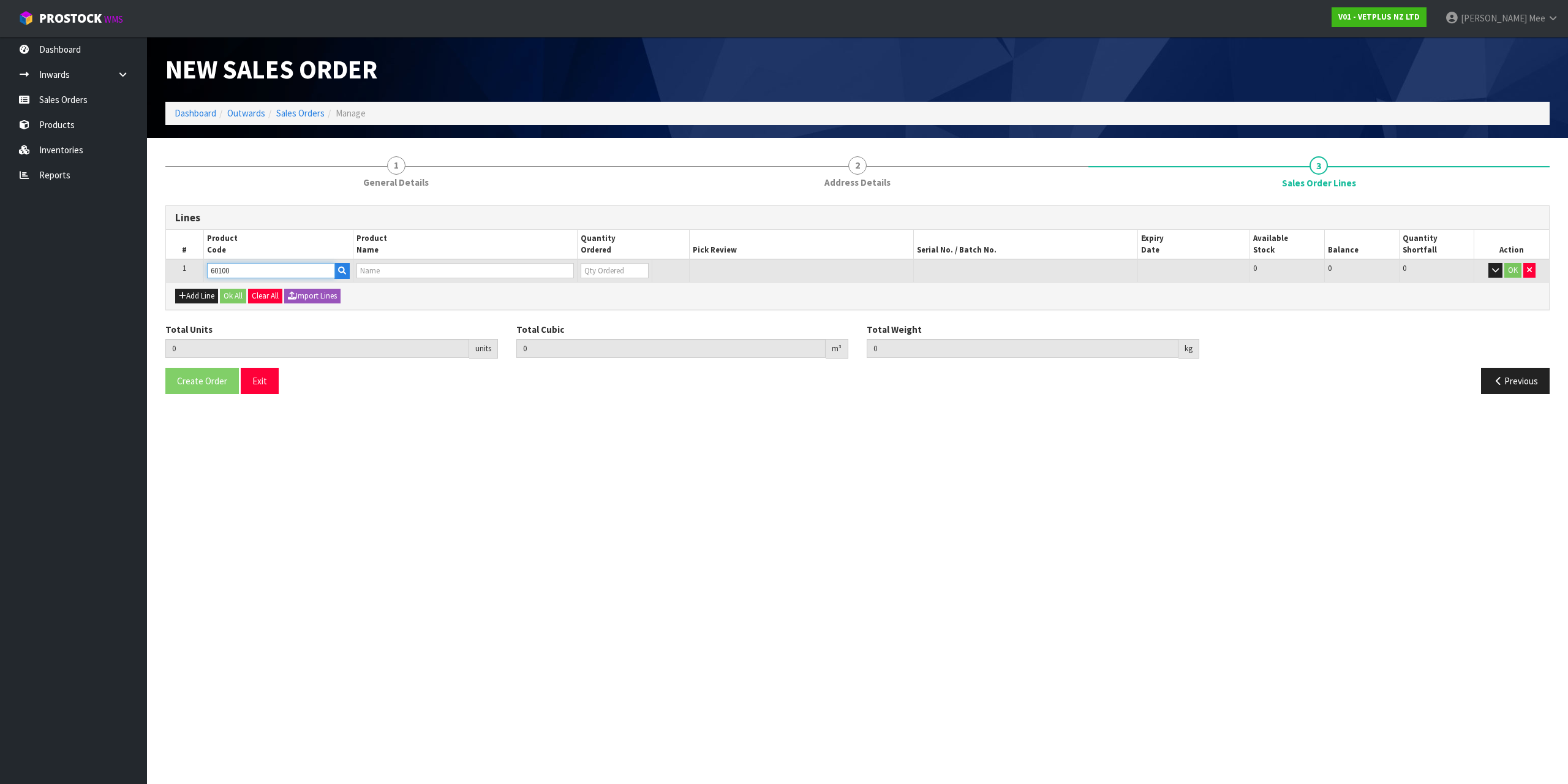
type input "KATKOR SAMPLING KIT-1 UNIT 1 CARDBOARD BOX"
type input "0"
type input "60100"
drag, startPoint x: 593, startPoint y: 269, endPoint x: 586, endPoint y: 267, distance: 7.3
click at [587, 269] on input "0" at bounding box center [605, 271] width 67 height 15
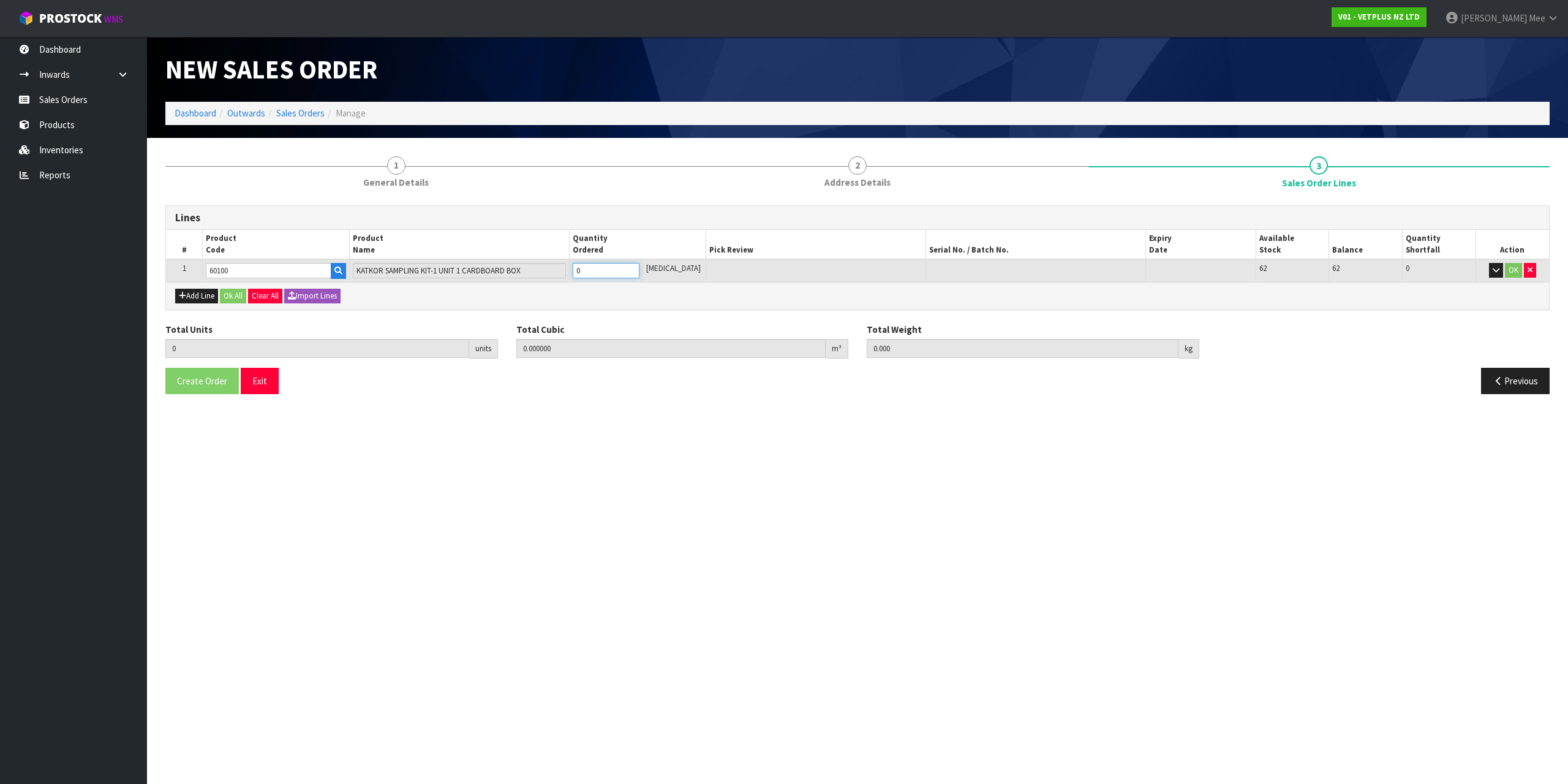
type input "0"
type input "1"
type input "0.003276"
type input "1.28"
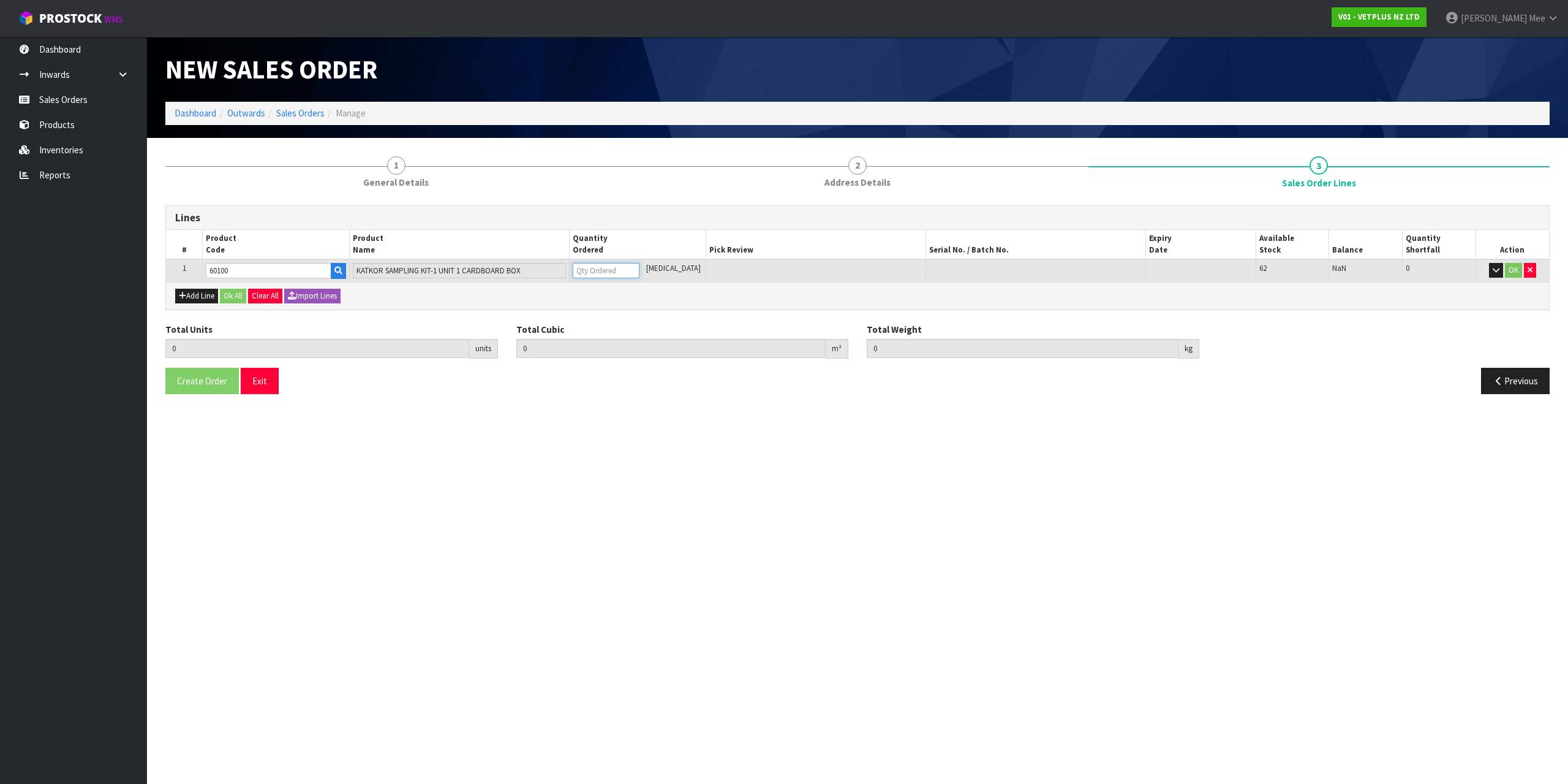
type input "1"
type input "14"
type input "0.045864"
type input "17.92"
type input "14"
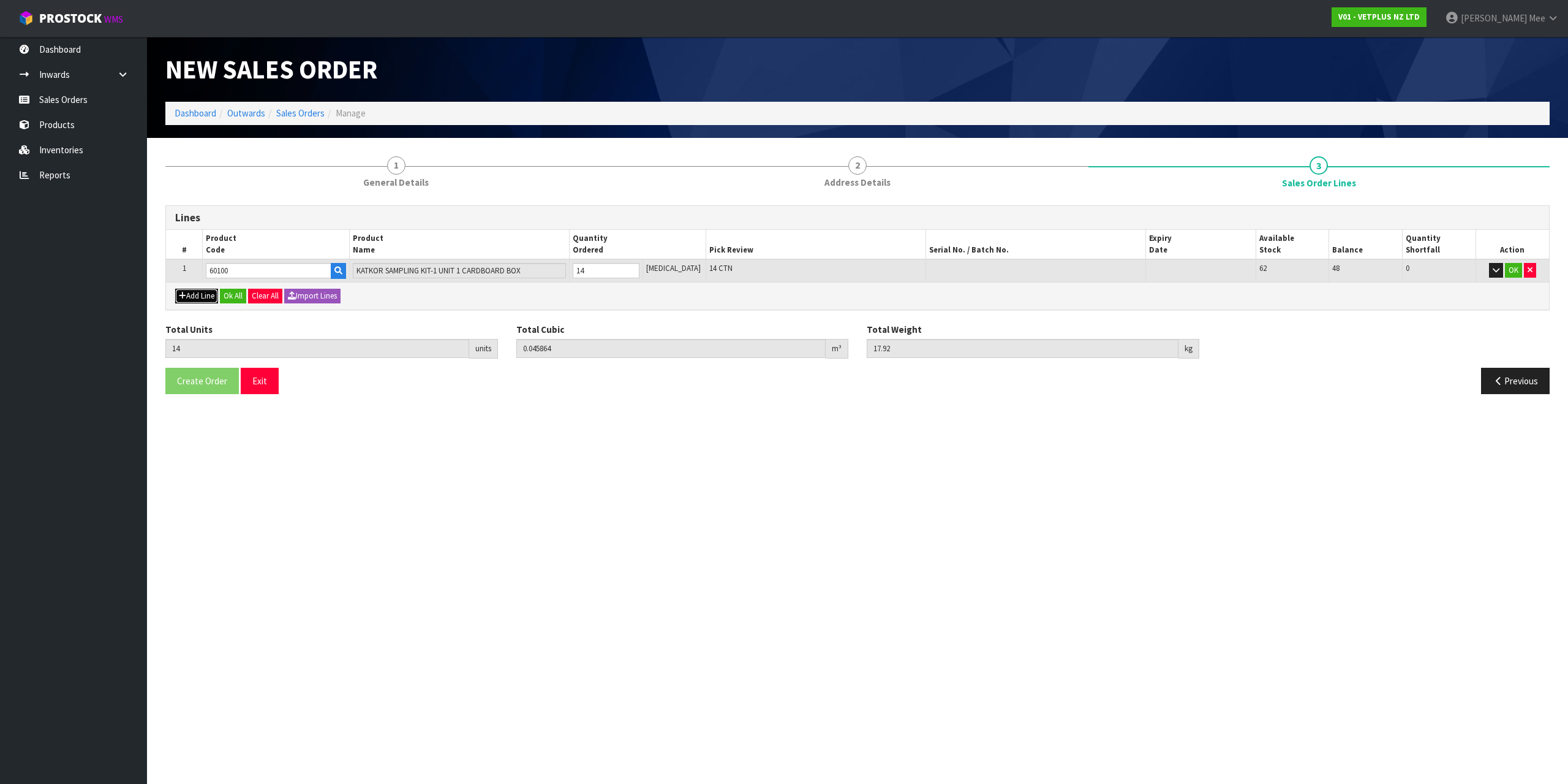
click at [201, 290] on button "Add Line" at bounding box center [196, 295] width 43 height 15
type input "0"
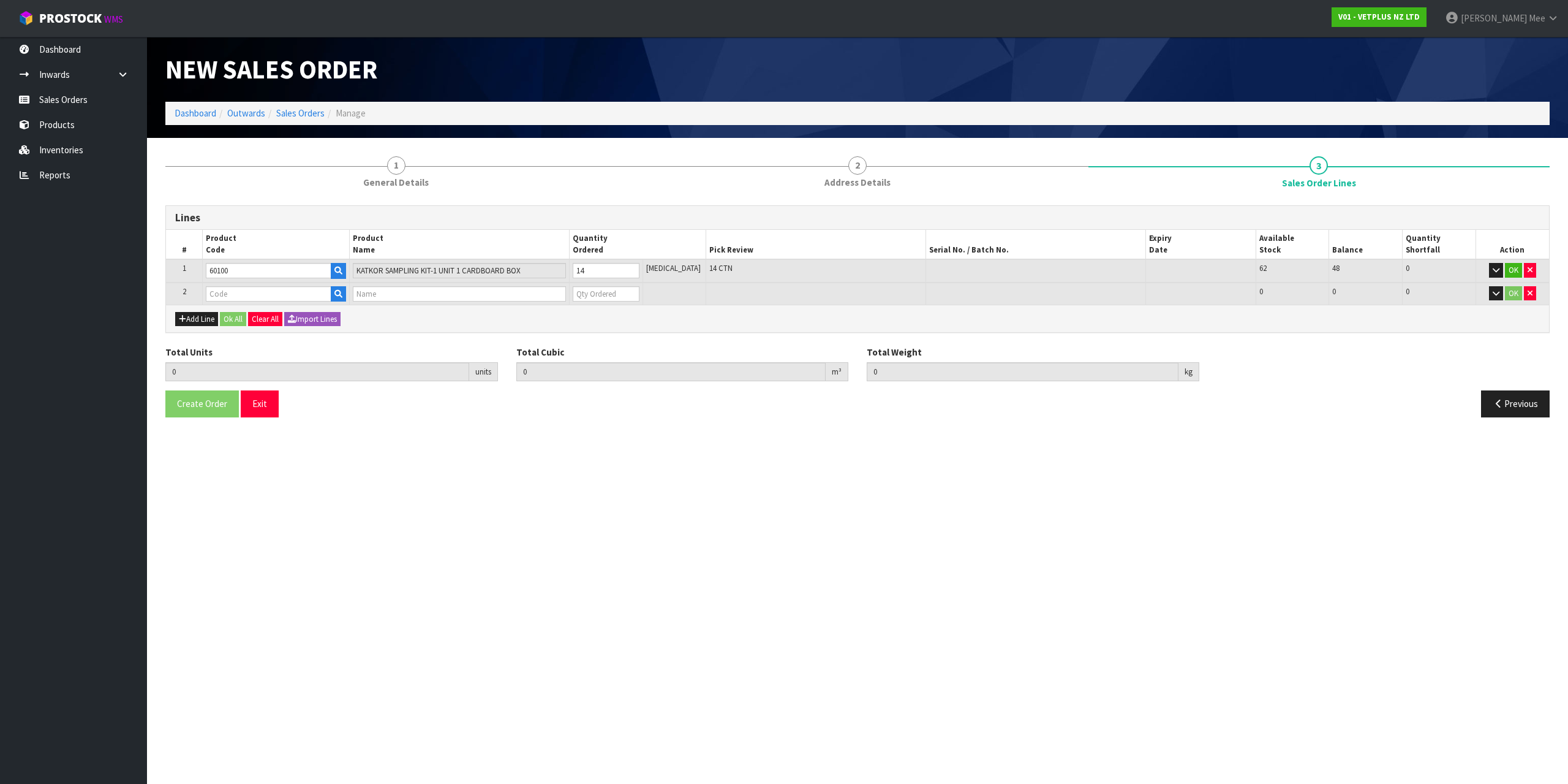
click at [217, 285] on td at bounding box center [276, 293] width 147 height 22
click at [238, 299] on input "text" at bounding box center [268, 294] width 125 height 15
type input "79960"
type input "14"
type input "0.045864"
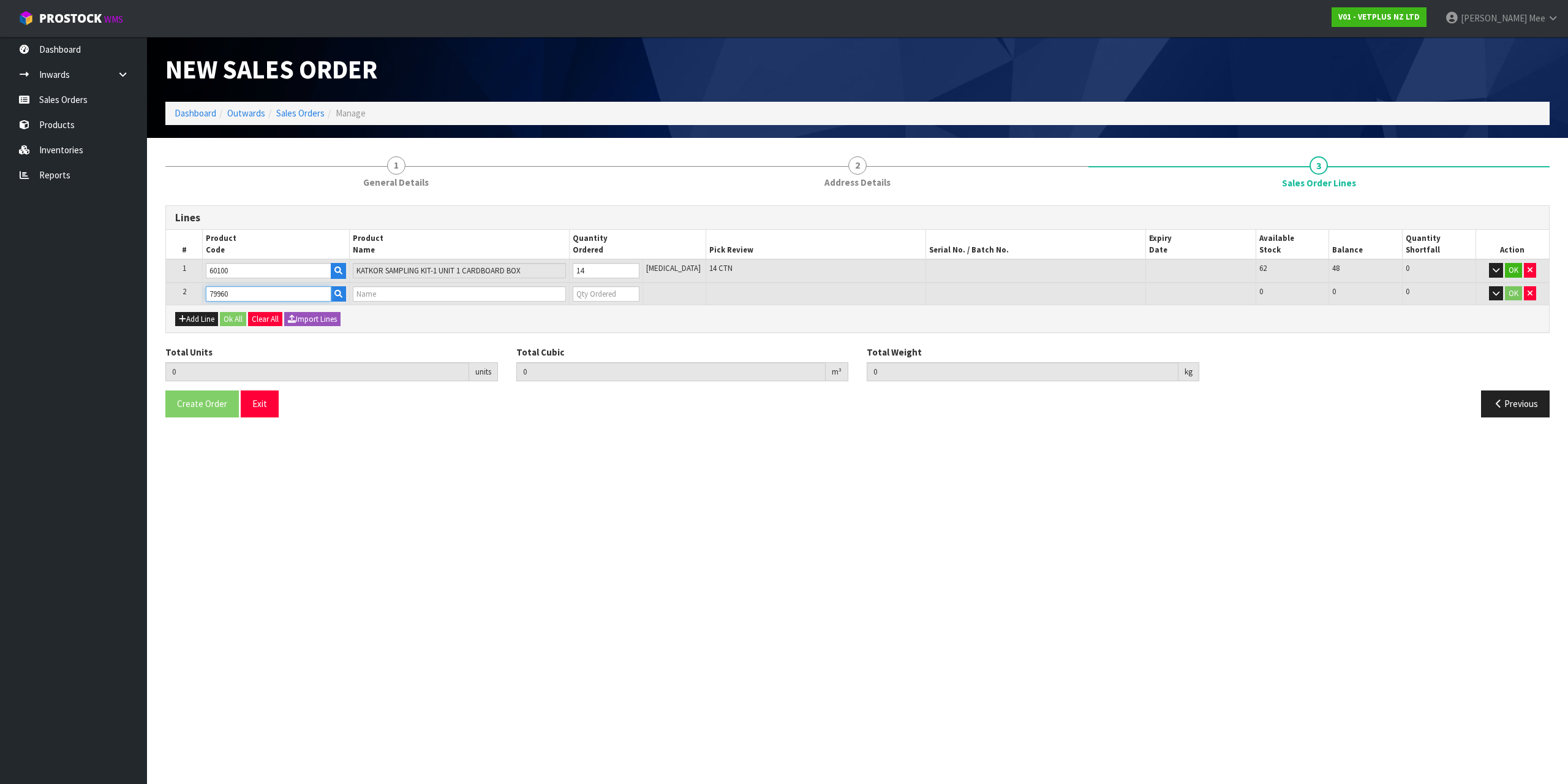
type input "17.92"
type input "PET REMEDY BANDANA KIT SMALL 5-10KG (X6) OUTER"
type input "0"
type input "79960"
click at [592, 298] on input "0" at bounding box center [605, 294] width 67 height 15
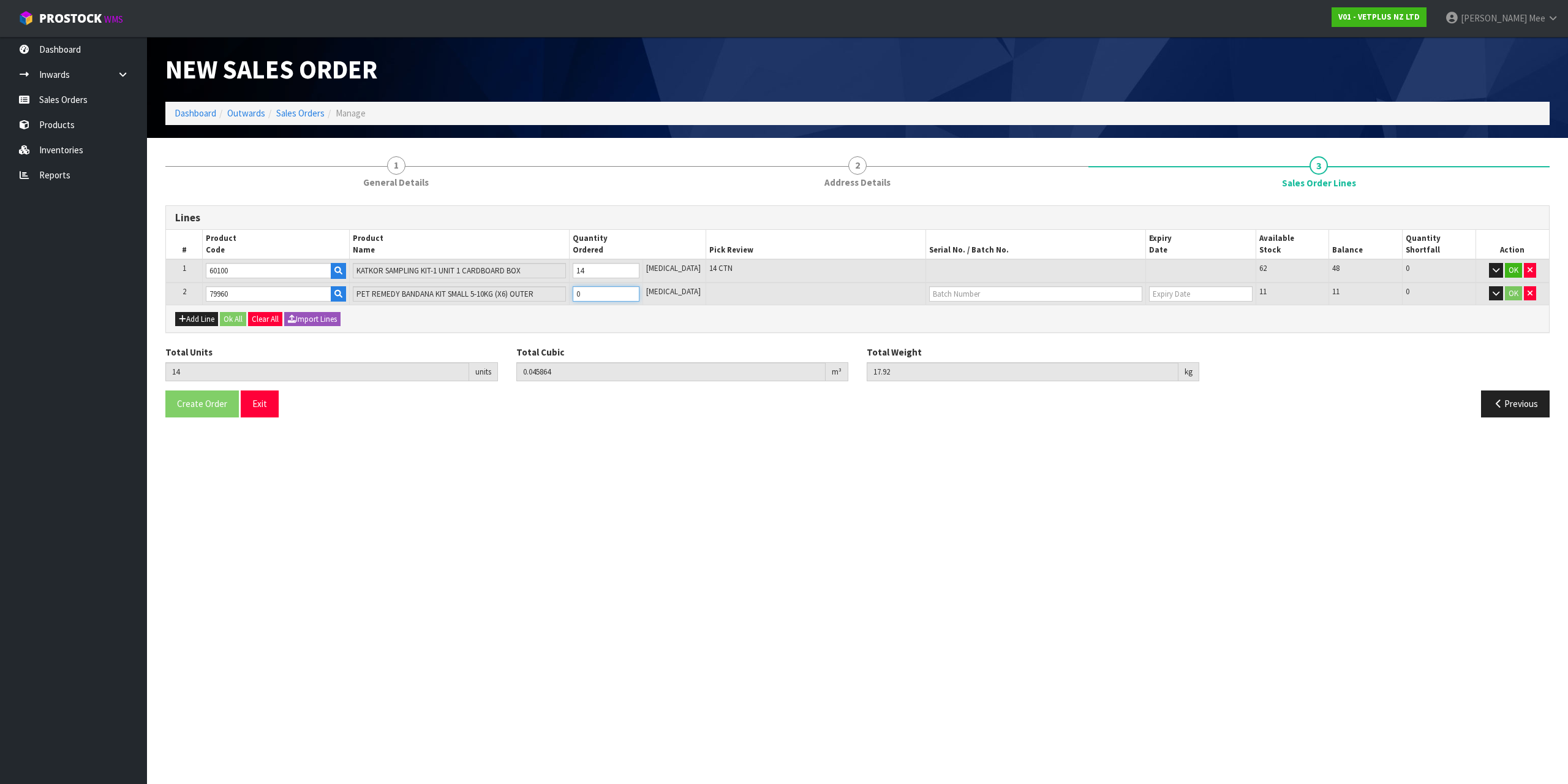
click at [639, 296] on input "0" at bounding box center [605, 294] width 67 height 15
type input "15"
type input "0.050664"
type input "18.37"
type input "1"
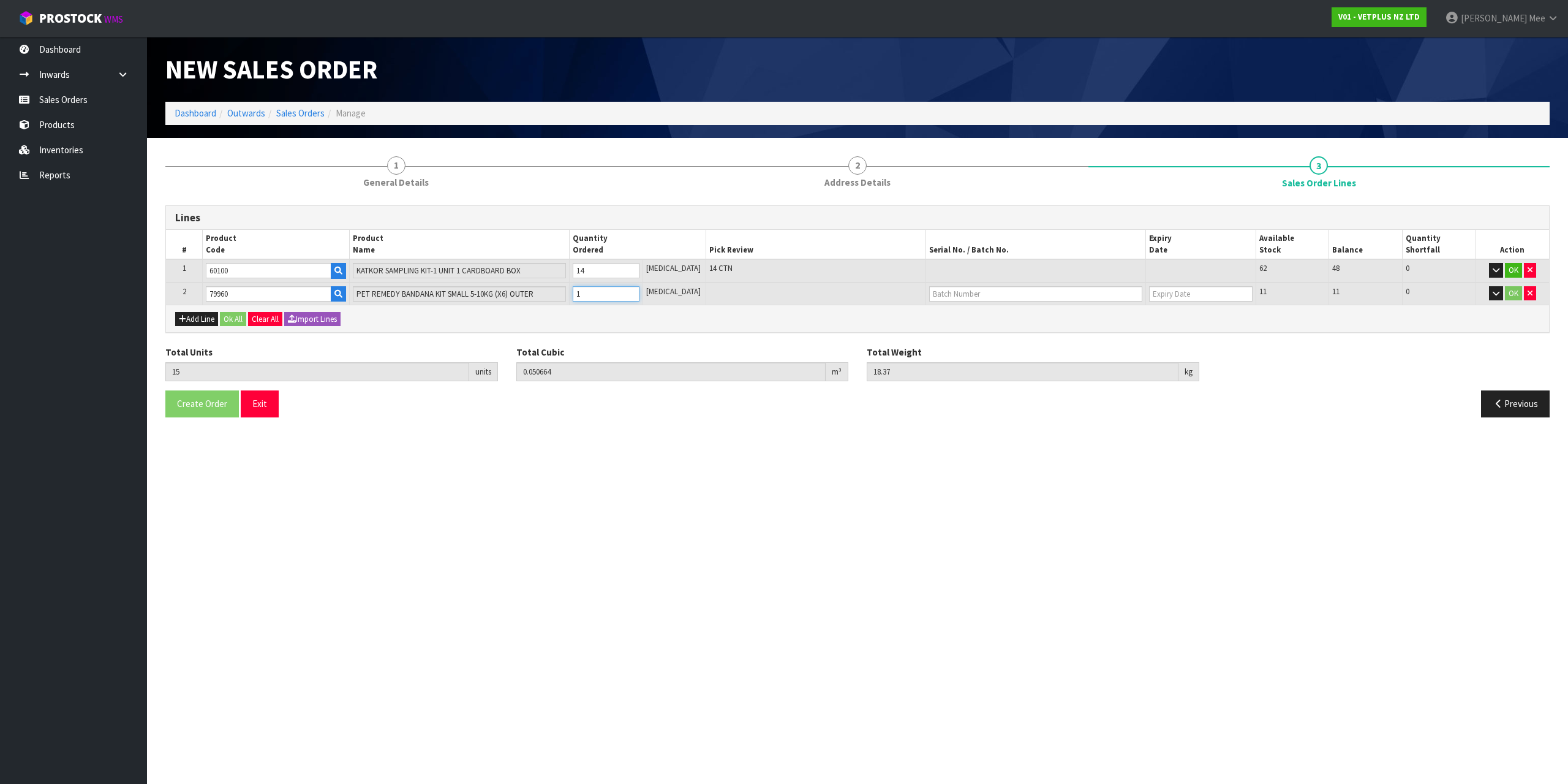
click at [638, 289] on input "1" at bounding box center [605, 294] width 67 height 15
click at [191, 312] on button "Add Line" at bounding box center [196, 319] width 43 height 15
type input "0"
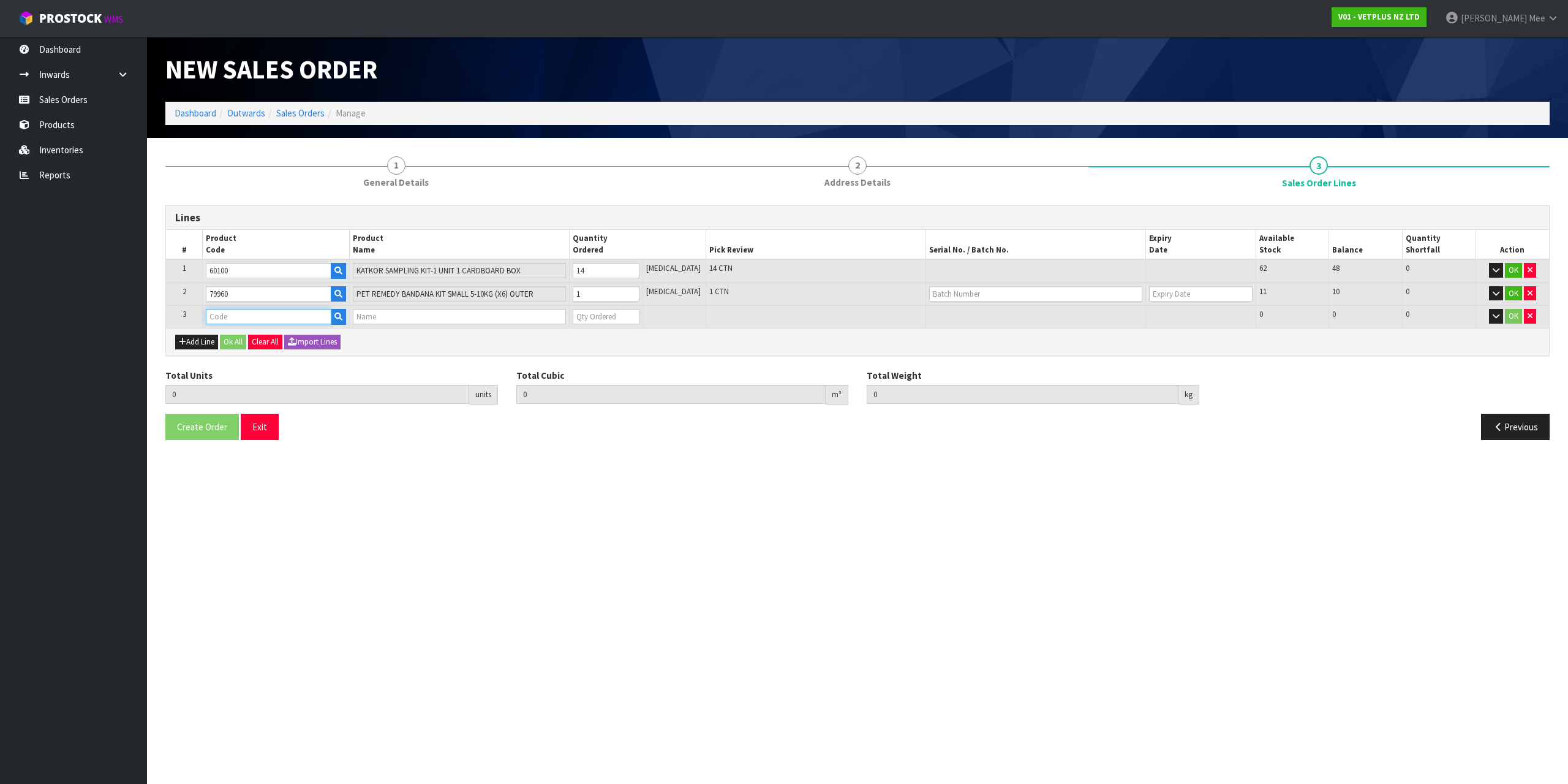
drag, startPoint x: 218, startPoint y: 314, endPoint x: 236, endPoint y: 316, distance: 18.1
click at [220, 315] on input "text" at bounding box center [268, 317] width 125 height 15
type input "79009"
type input "15"
type input "0.050664"
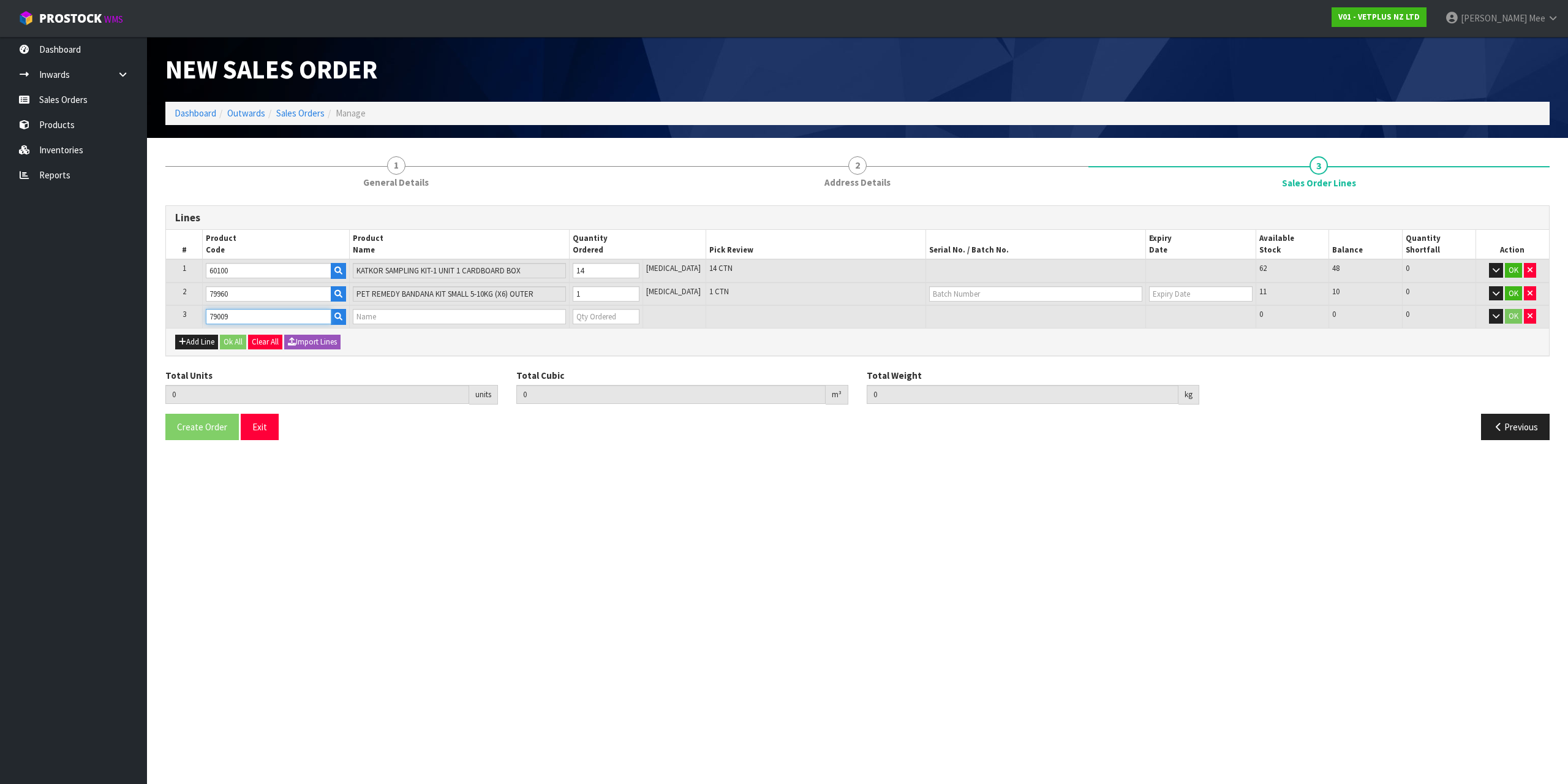
type input "18.37"
type input "79009 PET REMEDY BOREDOM BUSTER FORAGING KIT (X6) OUTER"
type input "0"
type input "79009"
click at [620, 314] on input "0" at bounding box center [605, 317] width 67 height 15
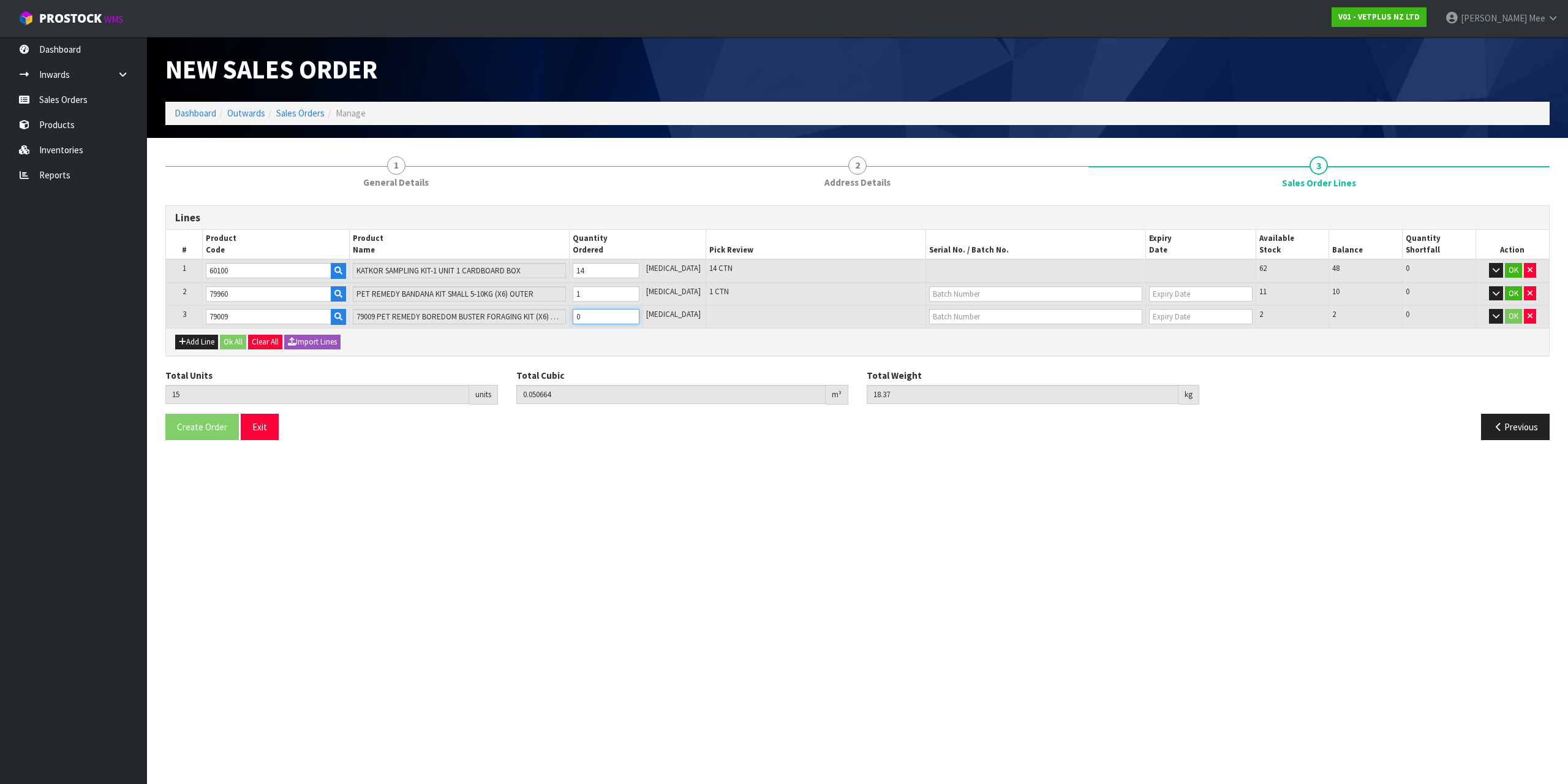
type input "16"
type input "0.081346"
type input "21.97"
type input "1"
click at [639, 315] on input "1" at bounding box center [605, 317] width 67 height 15
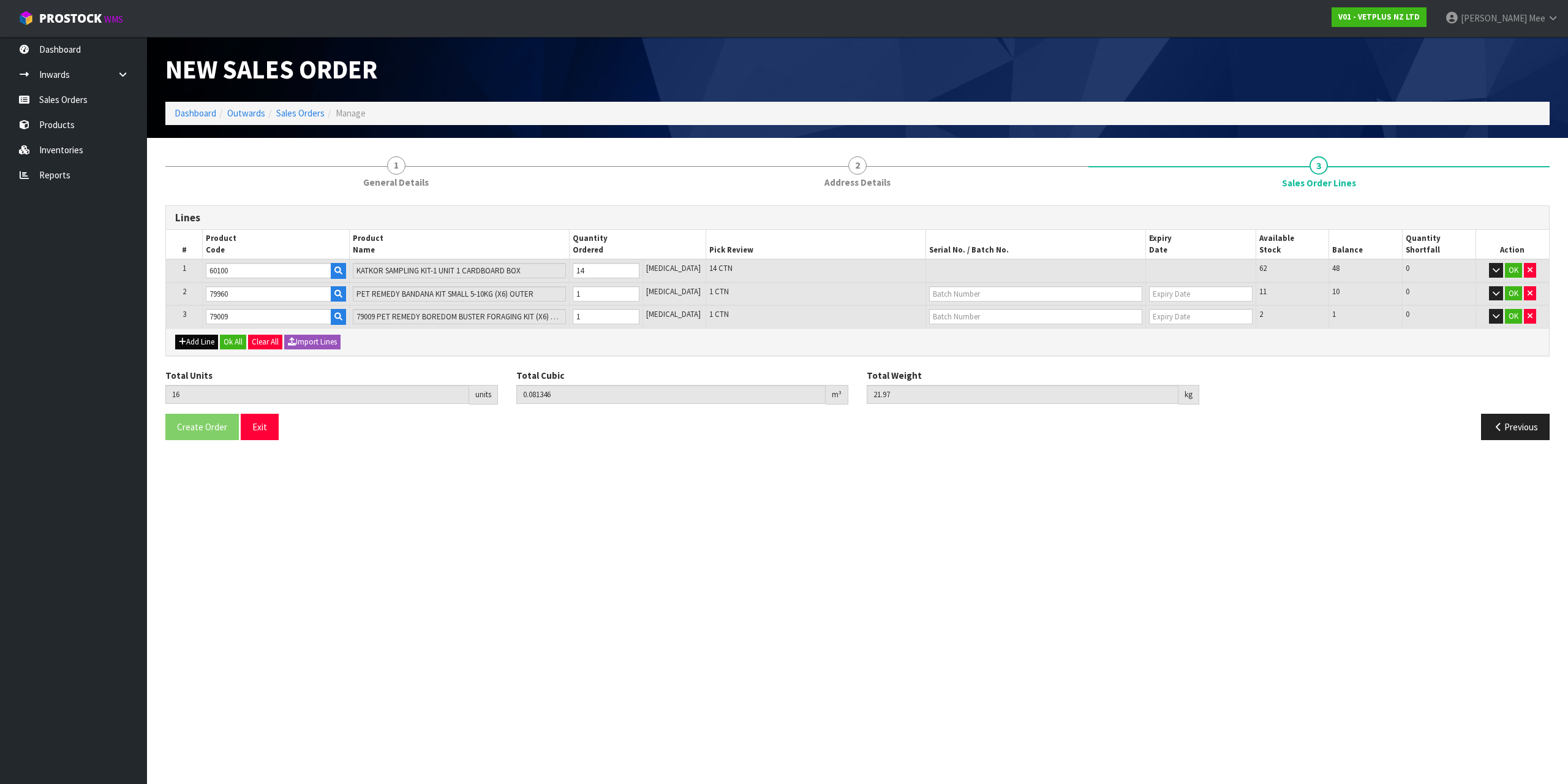
click at [194, 350] on div "Add Line Ok All Clear All Import Lines" at bounding box center [857, 341] width 1383 height 27
click at [192, 334] on div "Add Line Ok All Clear All Import Lines" at bounding box center [857, 341] width 1383 height 27
click at [195, 340] on button "Add Line" at bounding box center [196, 342] width 43 height 15
type input "0"
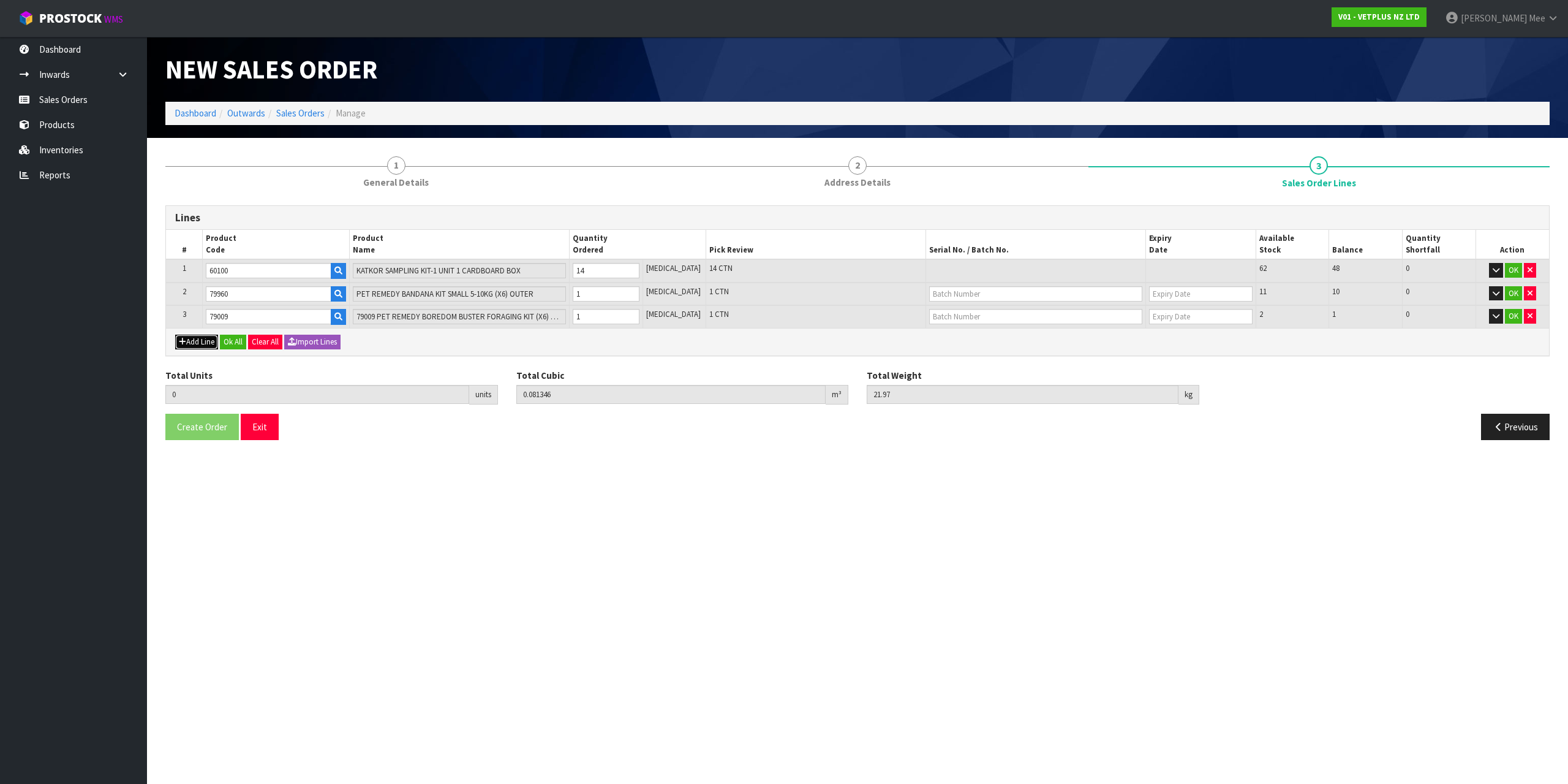
type input "0"
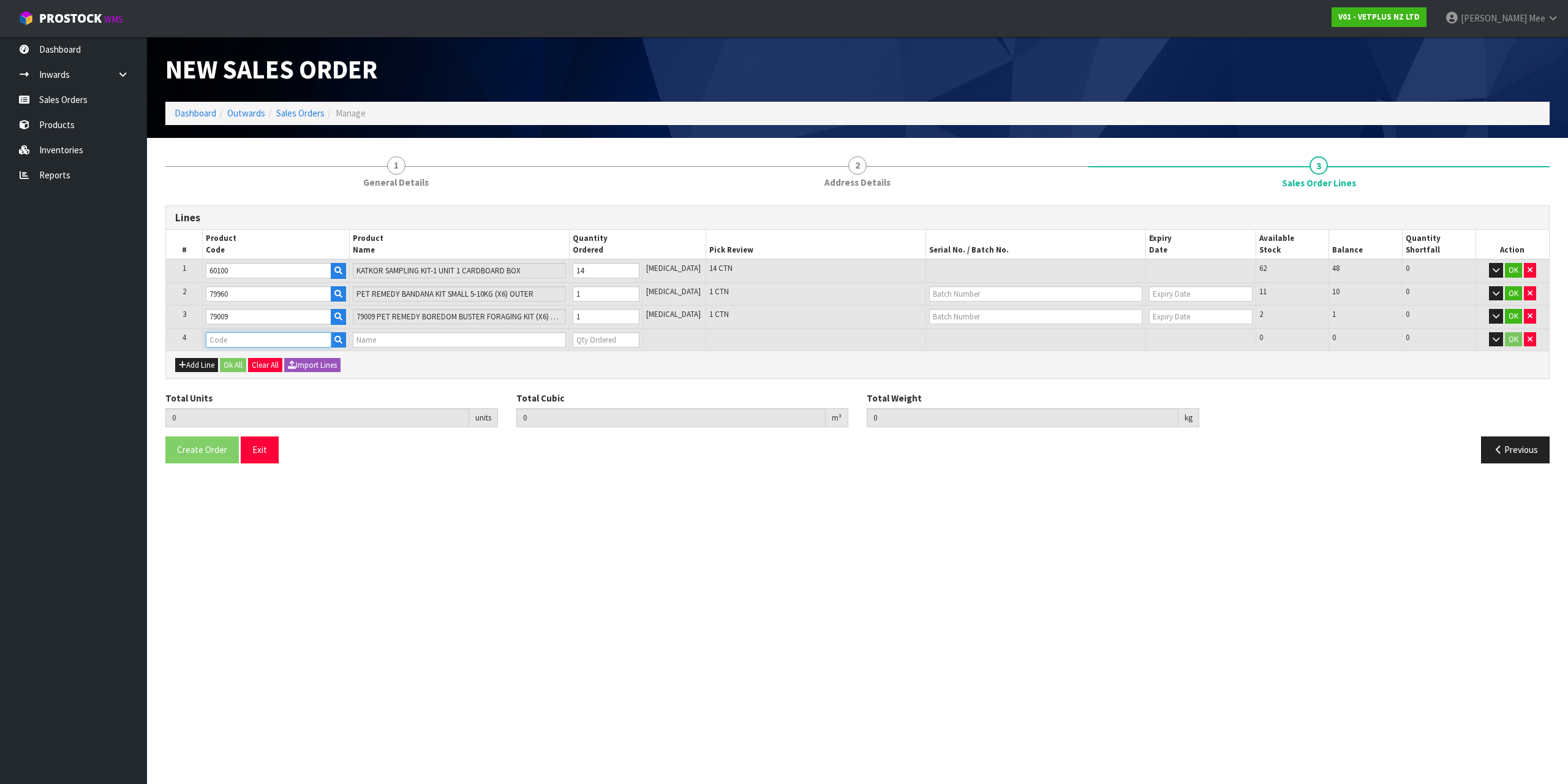
drag, startPoint x: 214, startPoint y: 331, endPoint x: 220, endPoint y: 334, distance: 6.7
click at [215, 333] on input "text" at bounding box center [268, 340] width 125 height 15
type input "79489"
type input "16"
type input "0.081346"
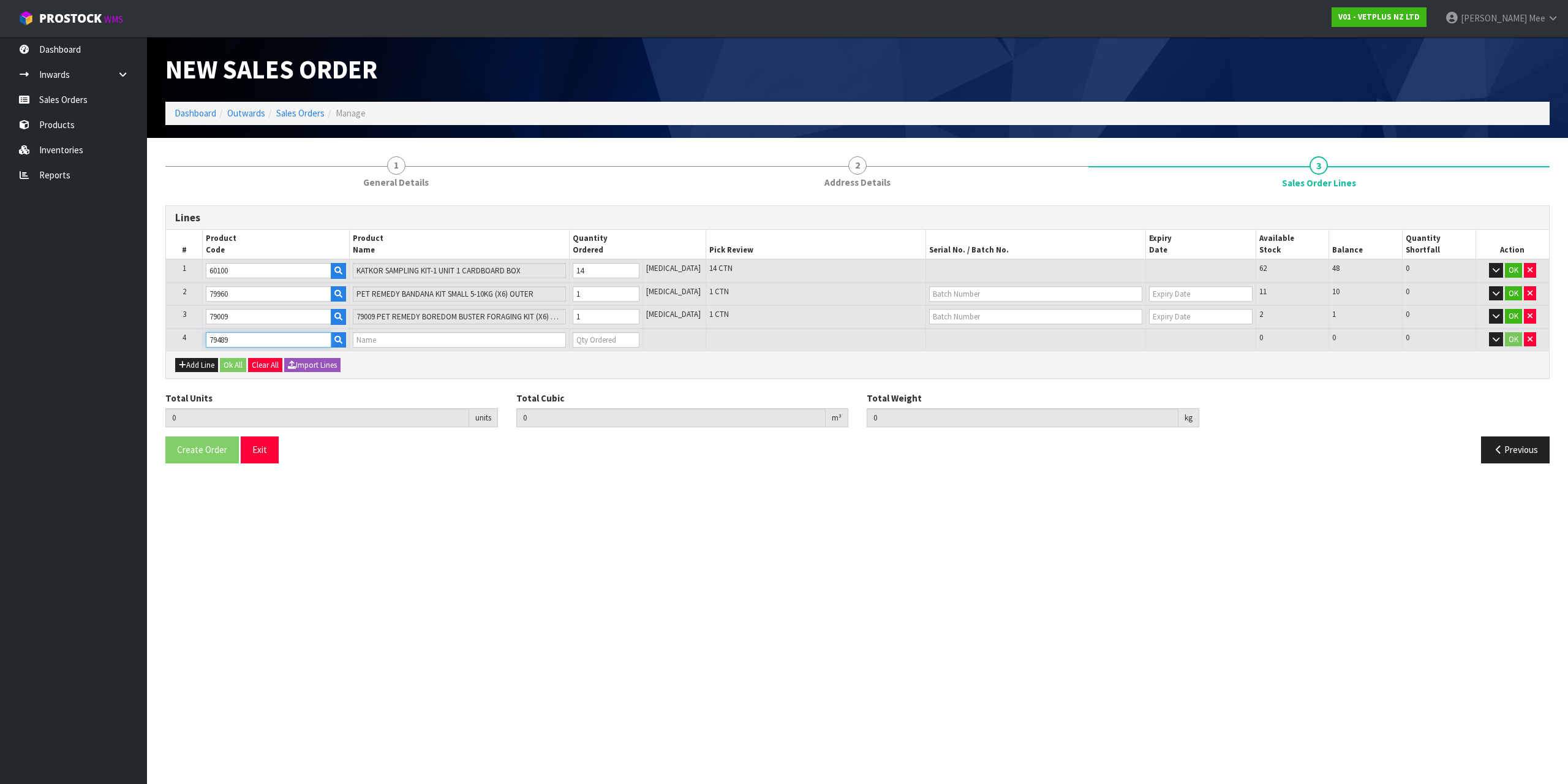
type input "21.97"
type input "PET REMEDY PLUG DIFFUSER 40ML (X6) OUTER(CALMING SPRAY)"
type input "0"
type input "79489"
click at [596, 332] on input "0" at bounding box center [605, 340] width 67 height 15
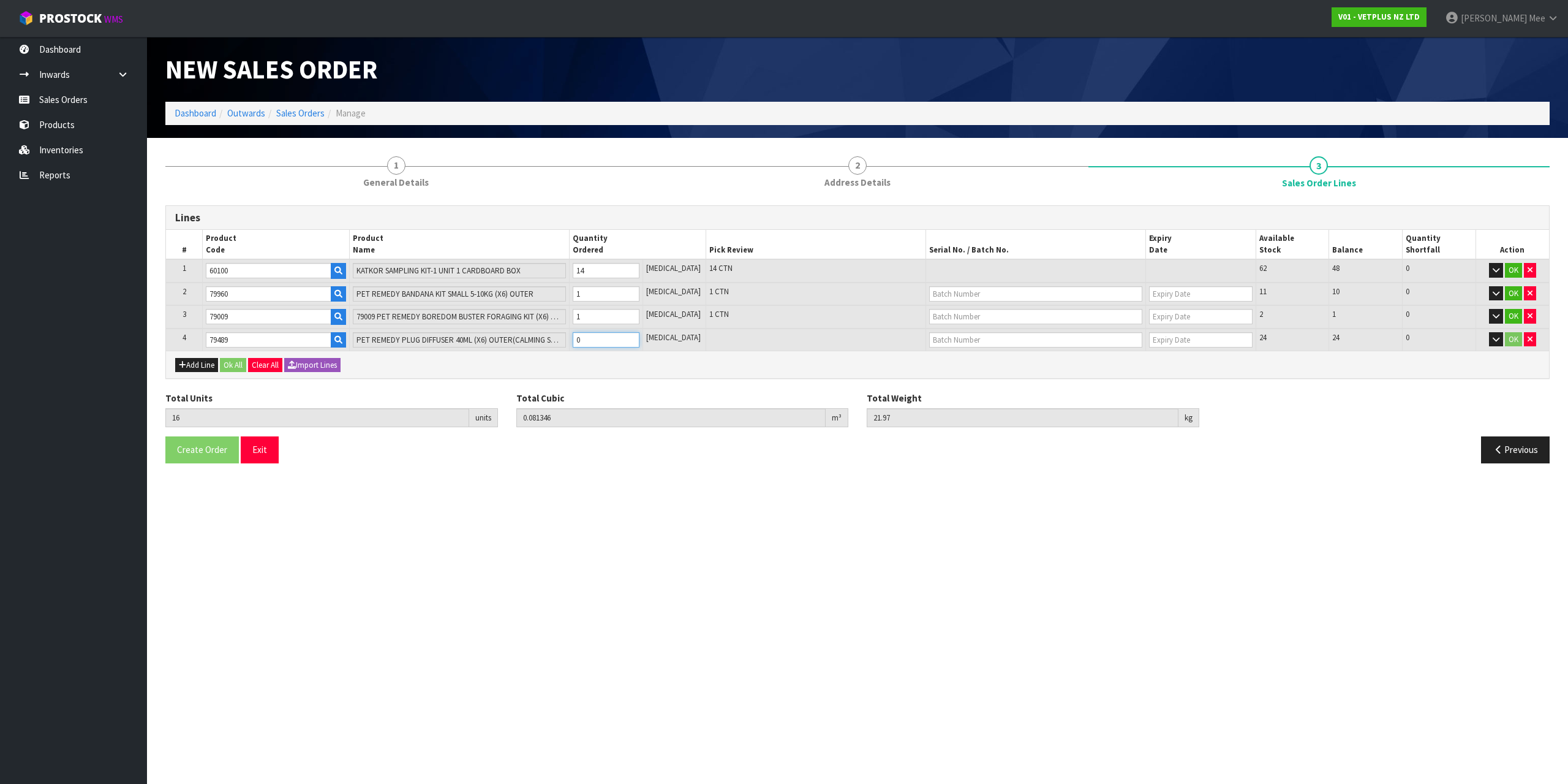
type input "17"
type input "0.085246"
type input "22.83"
type input "1"
click at [639, 336] on input "1" at bounding box center [605, 340] width 67 height 15
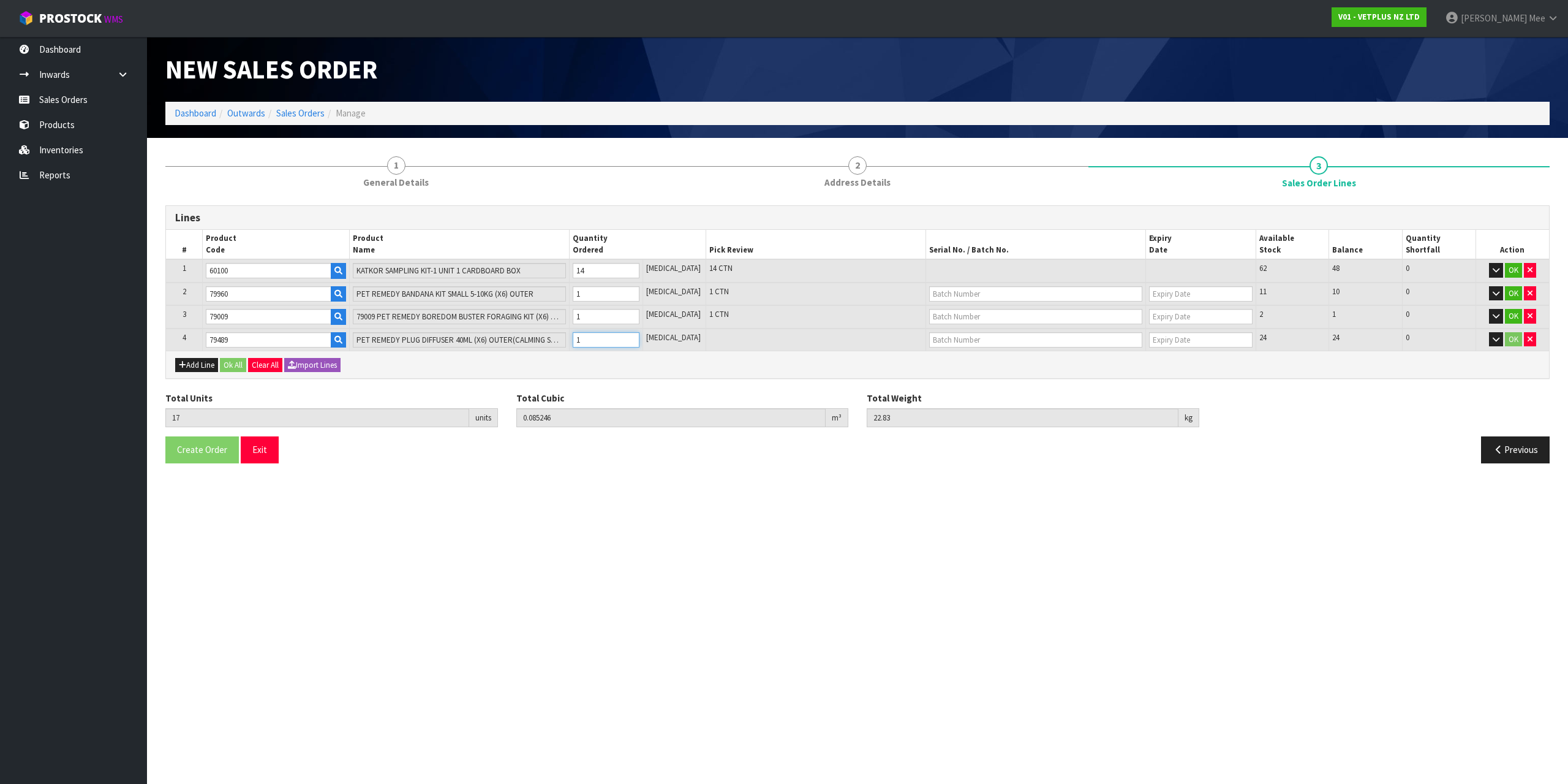
type input "18"
type input "0.089146"
type input "23.69"
type input "2"
click at [639, 336] on input "2" at bounding box center [605, 340] width 67 height 15
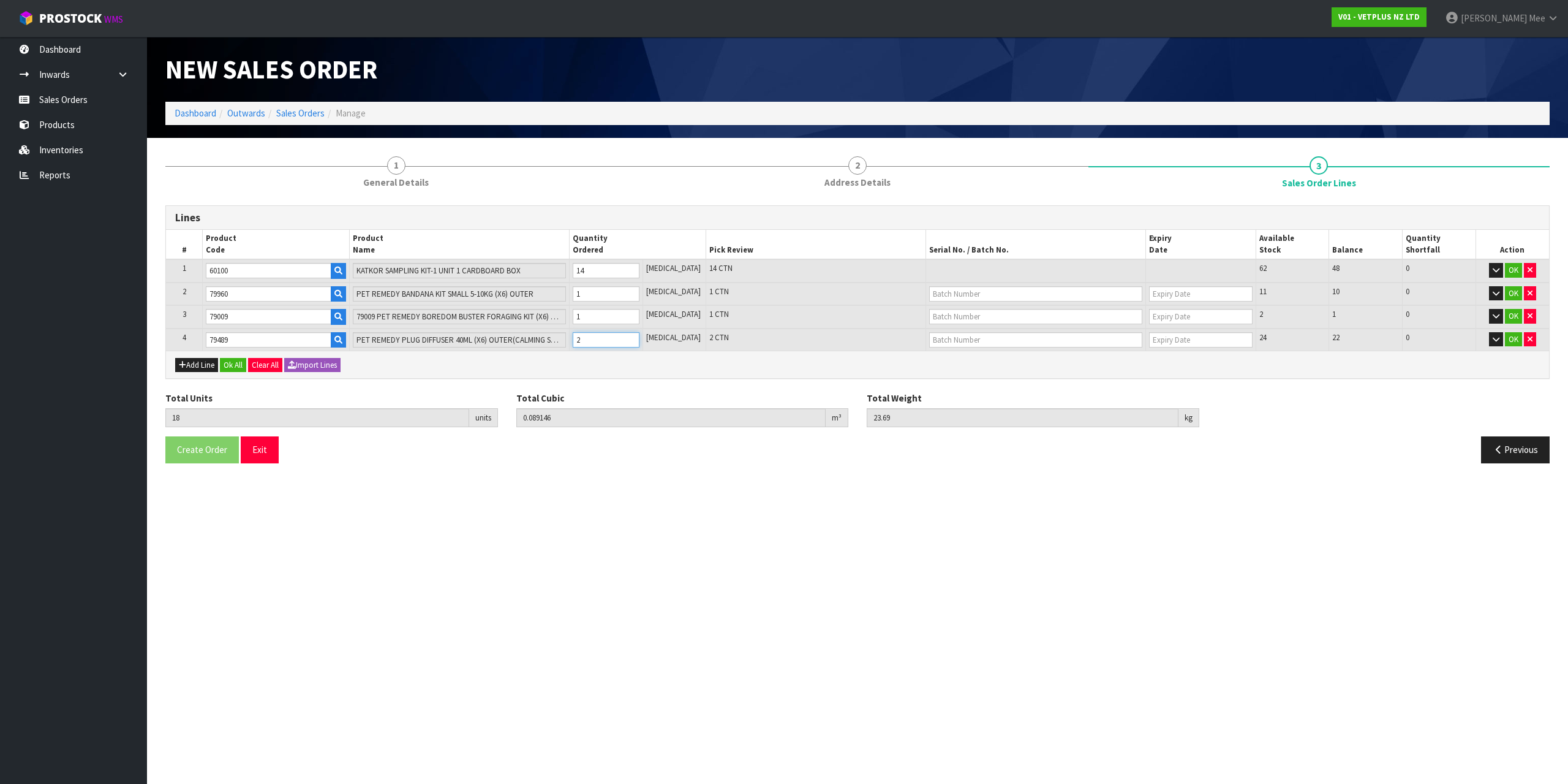
type input "19"
type input "0.093046"
type input "24.55"
type input "3"
click at [639, 336] on input "3" at bounding box center [605, 340] width 67 height 15
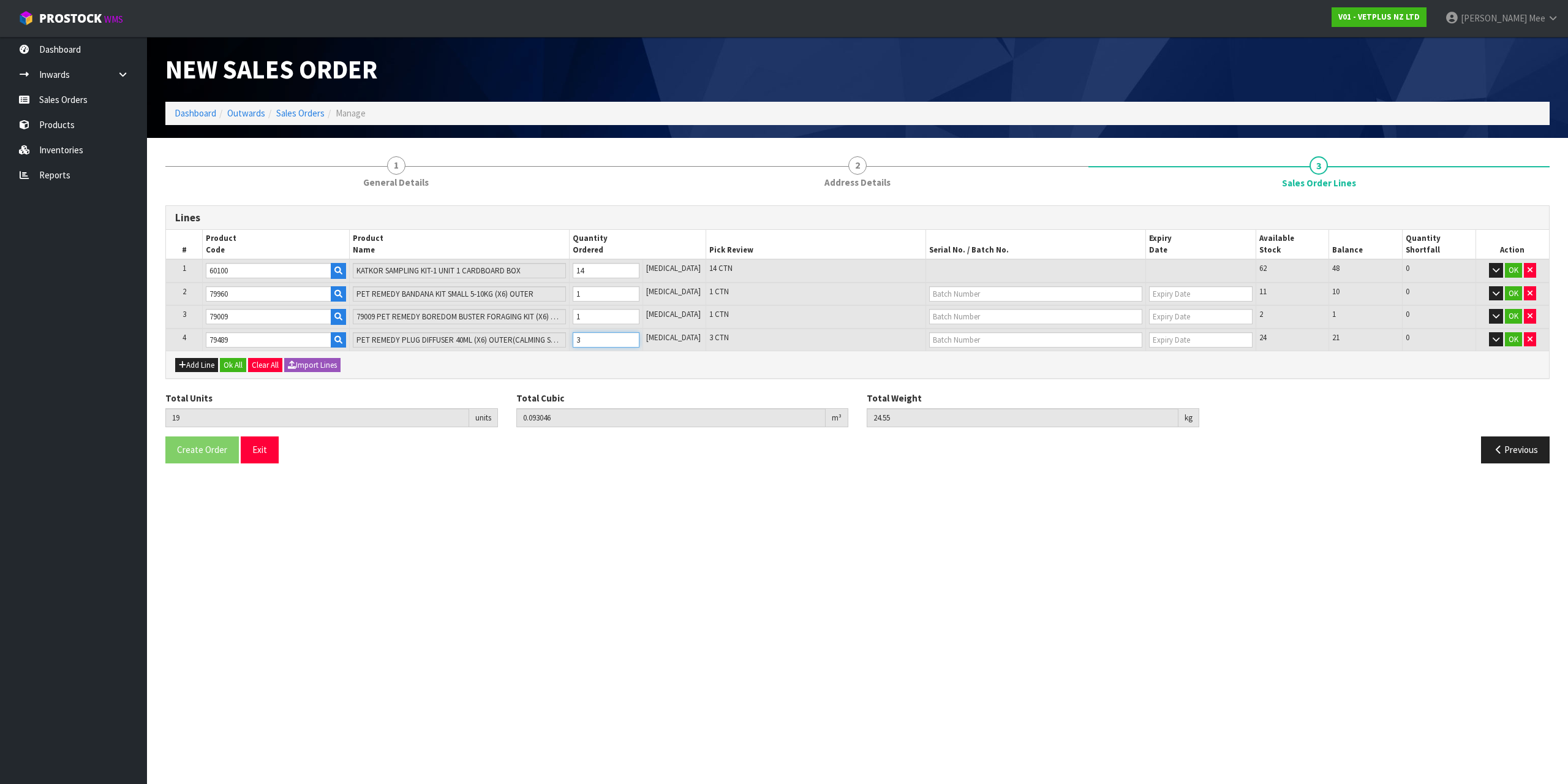
type input "20"
type input "0.096946"
type input "25.41"
type input "4"
click at [639, 336] on input "4" at bounding box center [605, 340] width 67 height 15
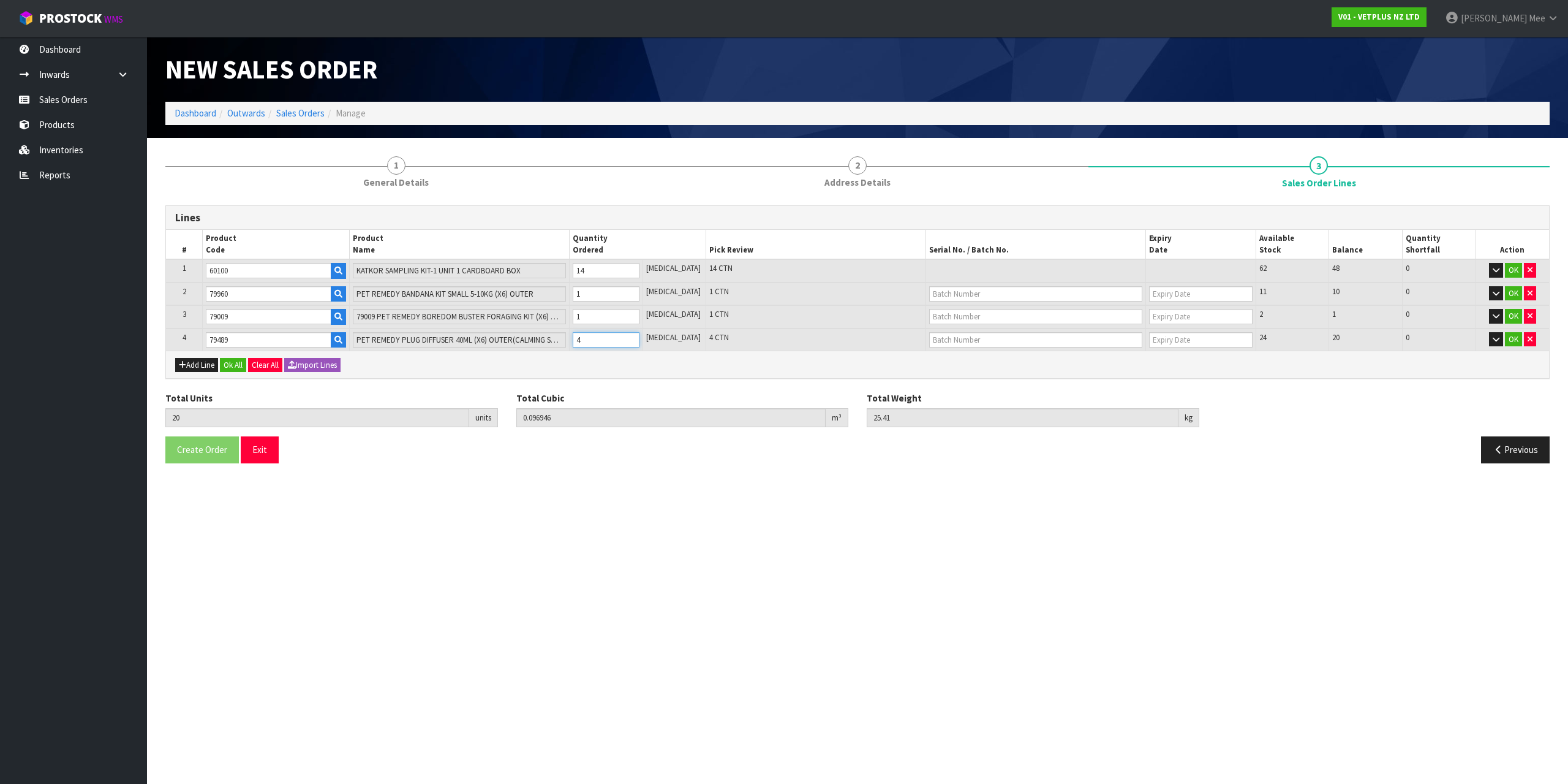
type input "21"
type input "0.100846"
type input "26.27"
type input "5"
click at [639, 336] on input "5" at bounding box center [605, 340] width 67 height 15
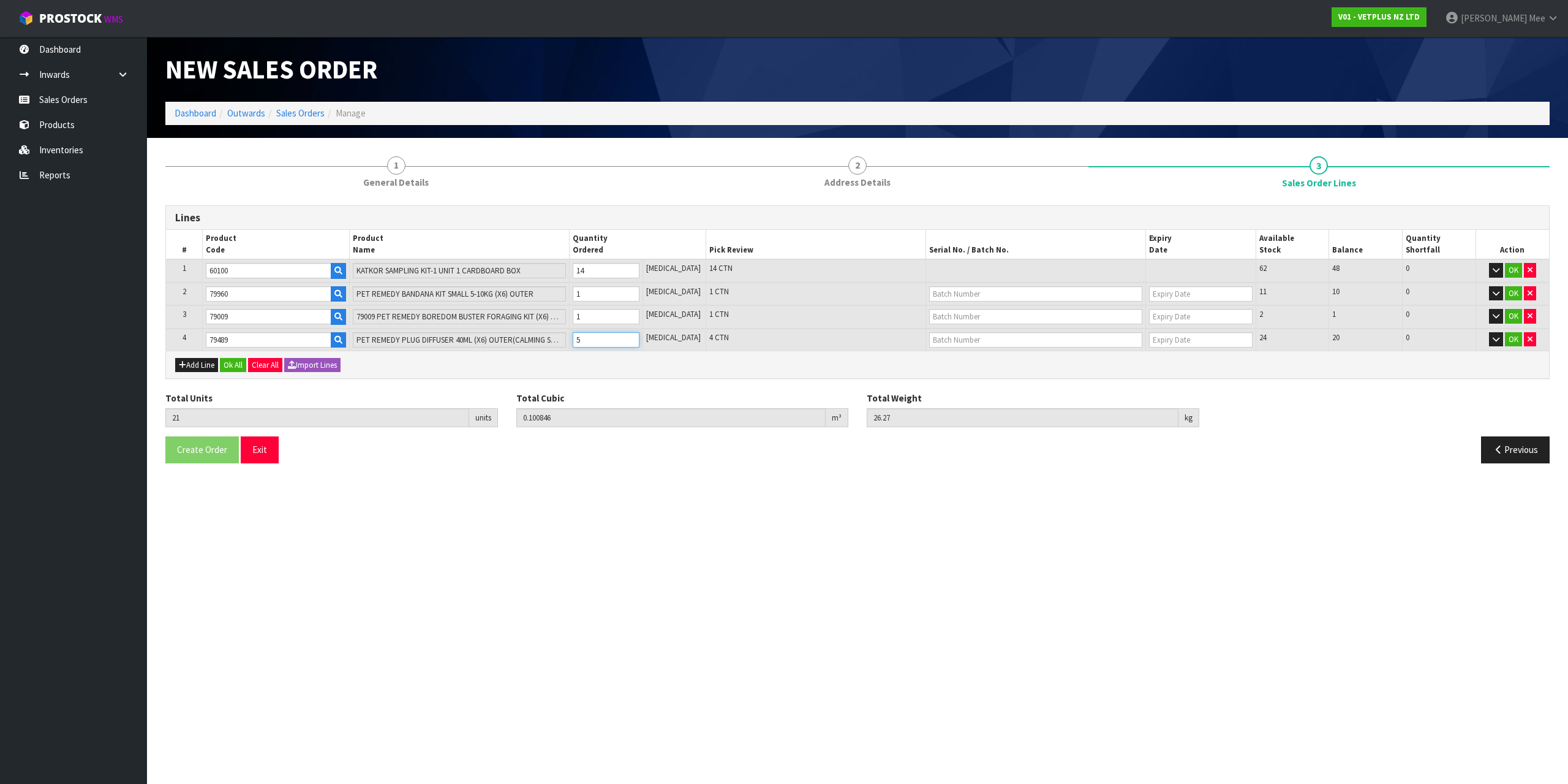
type input "22"
type input "0.104746"
type input "27.13"
type input "6"
click at [639, 336] on input "6" at bounding box center [605, 340] width 67 height 15
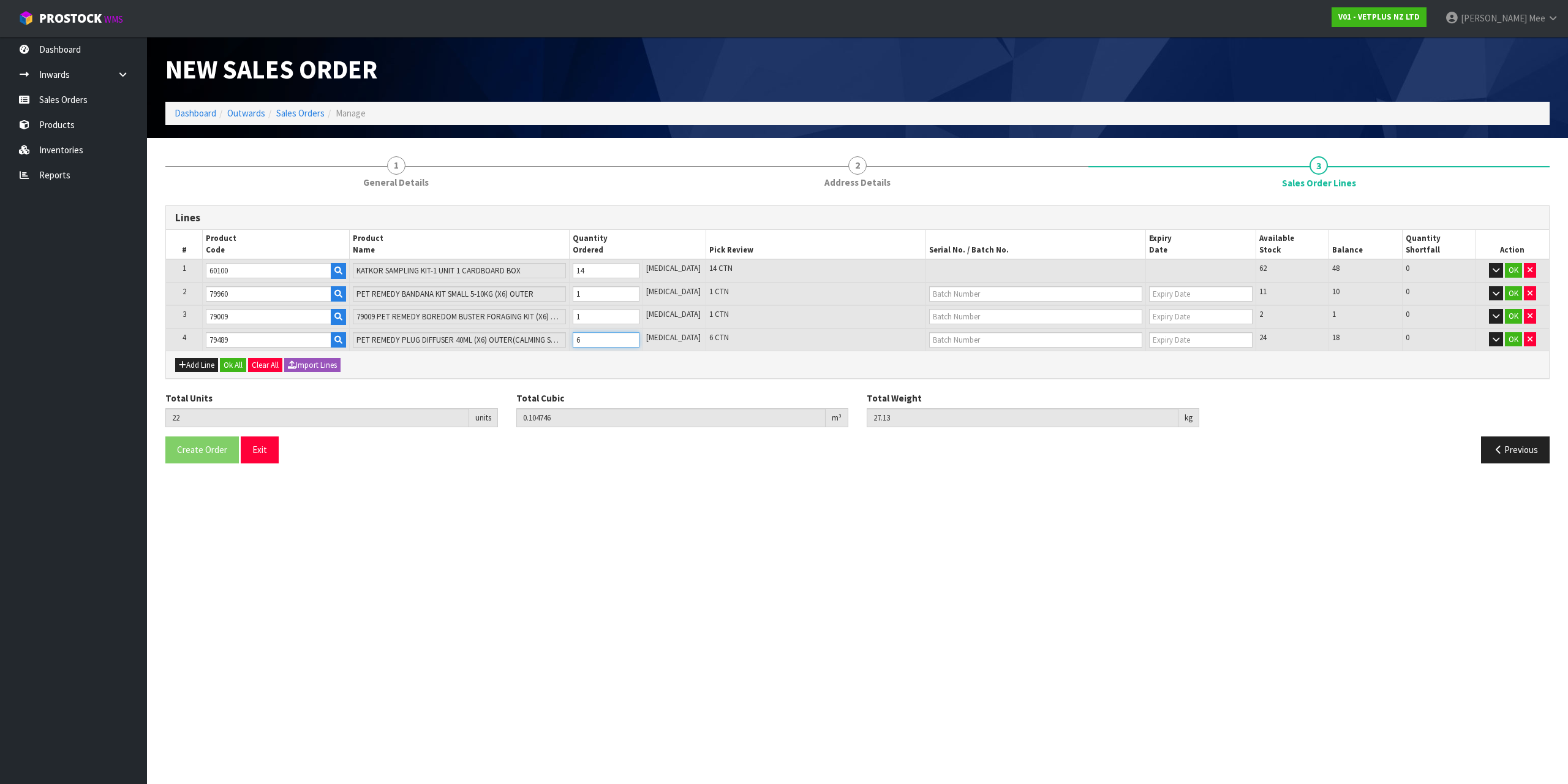
type input "23"
type input "0.108646"
type input "27.99"
type input "7"
click at [639, 336] on input "7" at bounding box center [605, 340] width 67 height 15
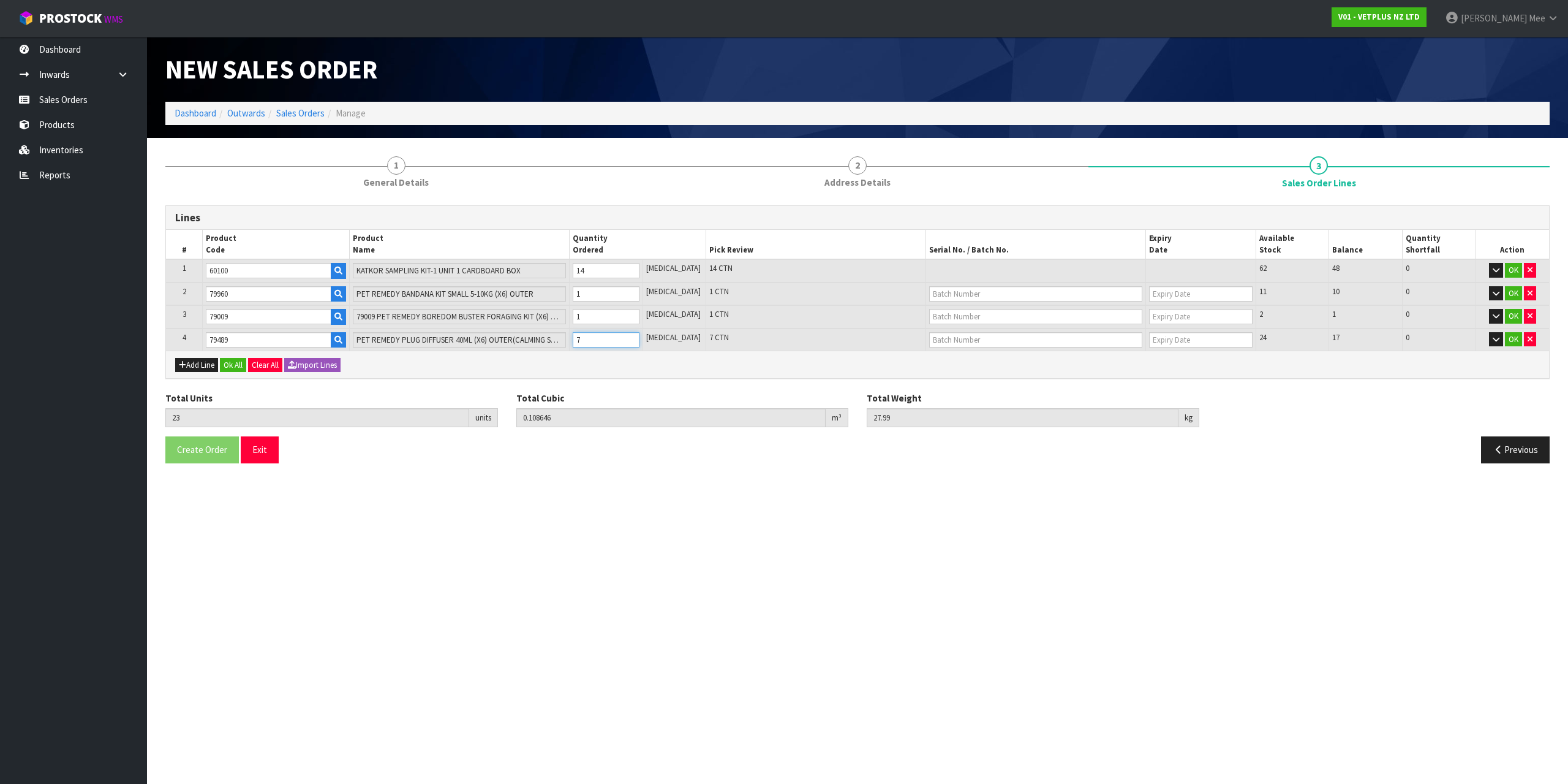
type input "24"
type input "0.112546"
type input "28.85"
type input "8"
click at [639, 336] on input "8" at bounding box center [605, 340] width 67 height 15
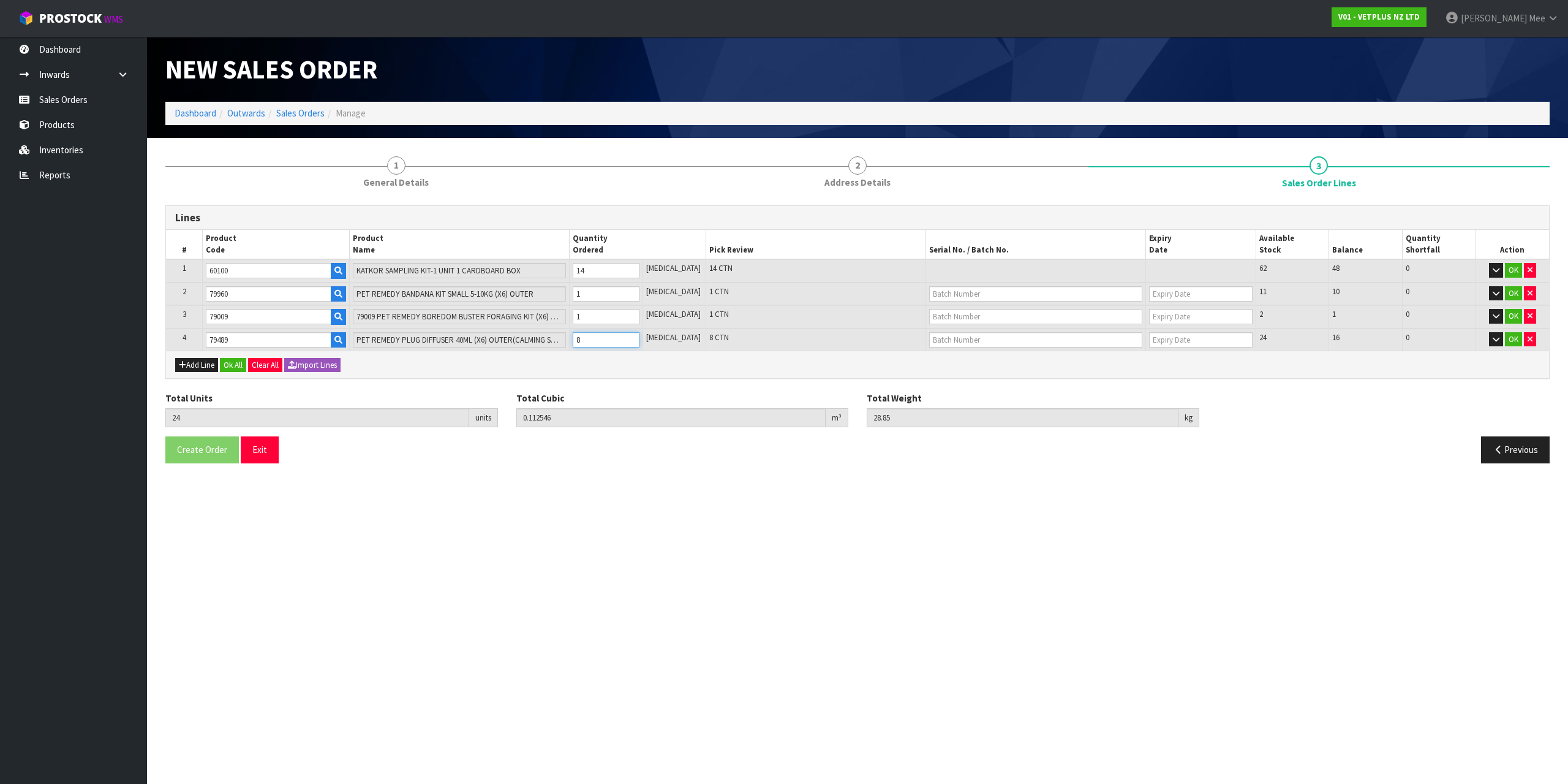
type input "25"
type input "0.116446"
type input "29.71"
type input "9"
click at [639, 336] on input "9" at bounding box center [605, 340] width 67 height 15
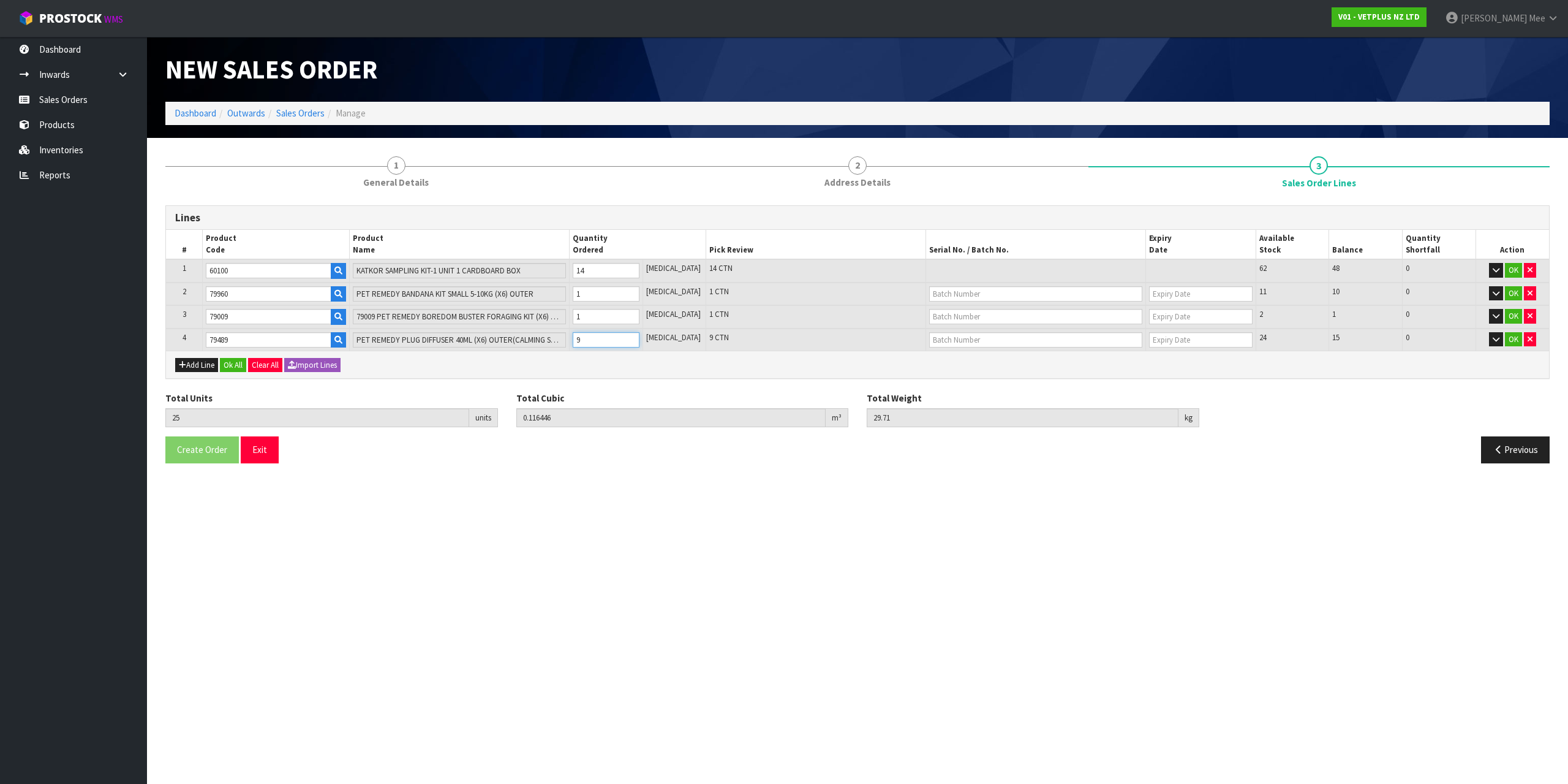
type input "26"
type input "0.120346"
type input "30.57"
type input "10"
click at [639, 336] on input "10" at bounding box center [605, 340] width 67 height 15
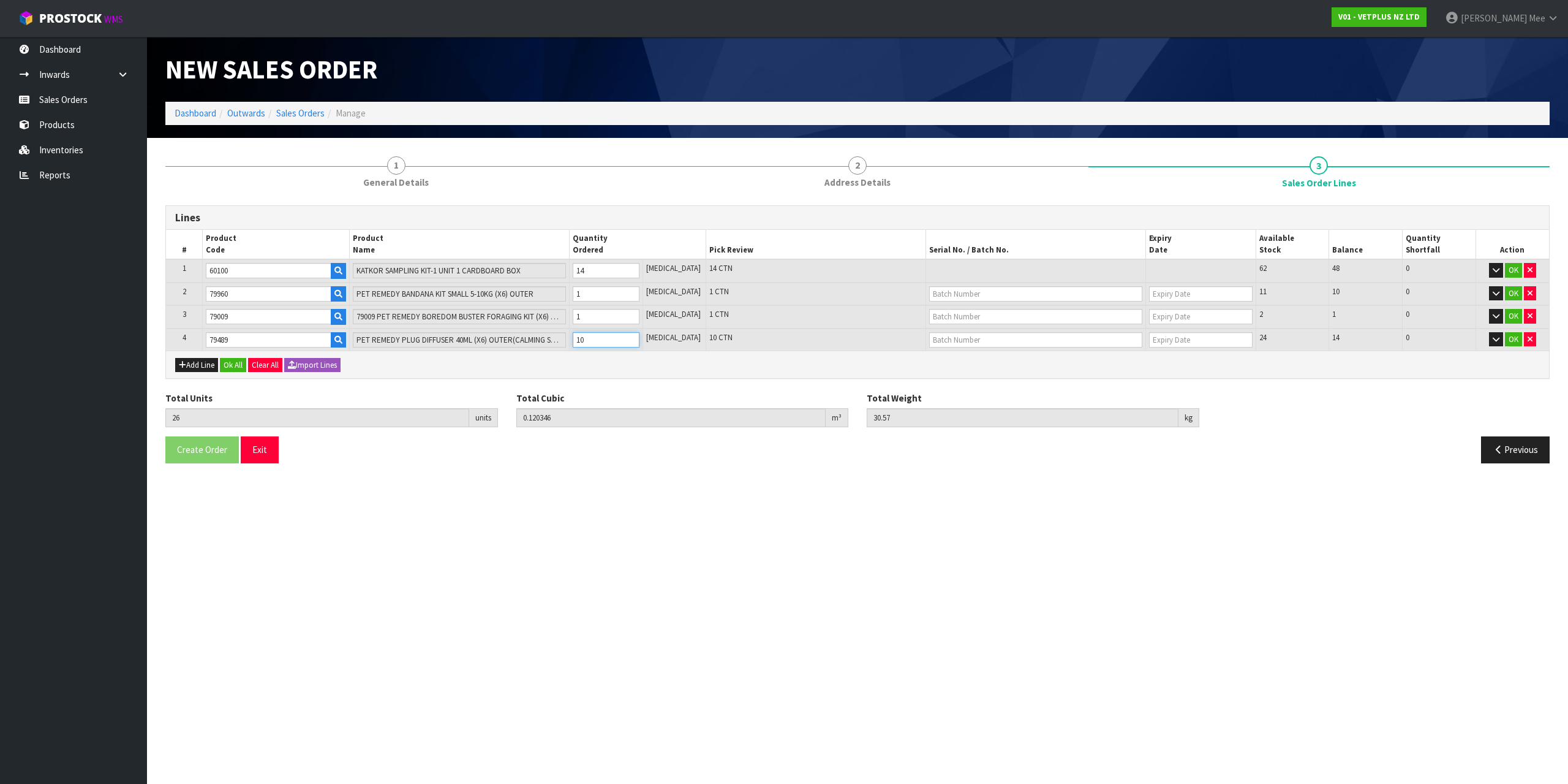
type input "27"
type input "0.124246"
type input "31.43"
type input "11"
click at [639, 336] on input "11" at bounding box center [605, 340] width 67 height 15
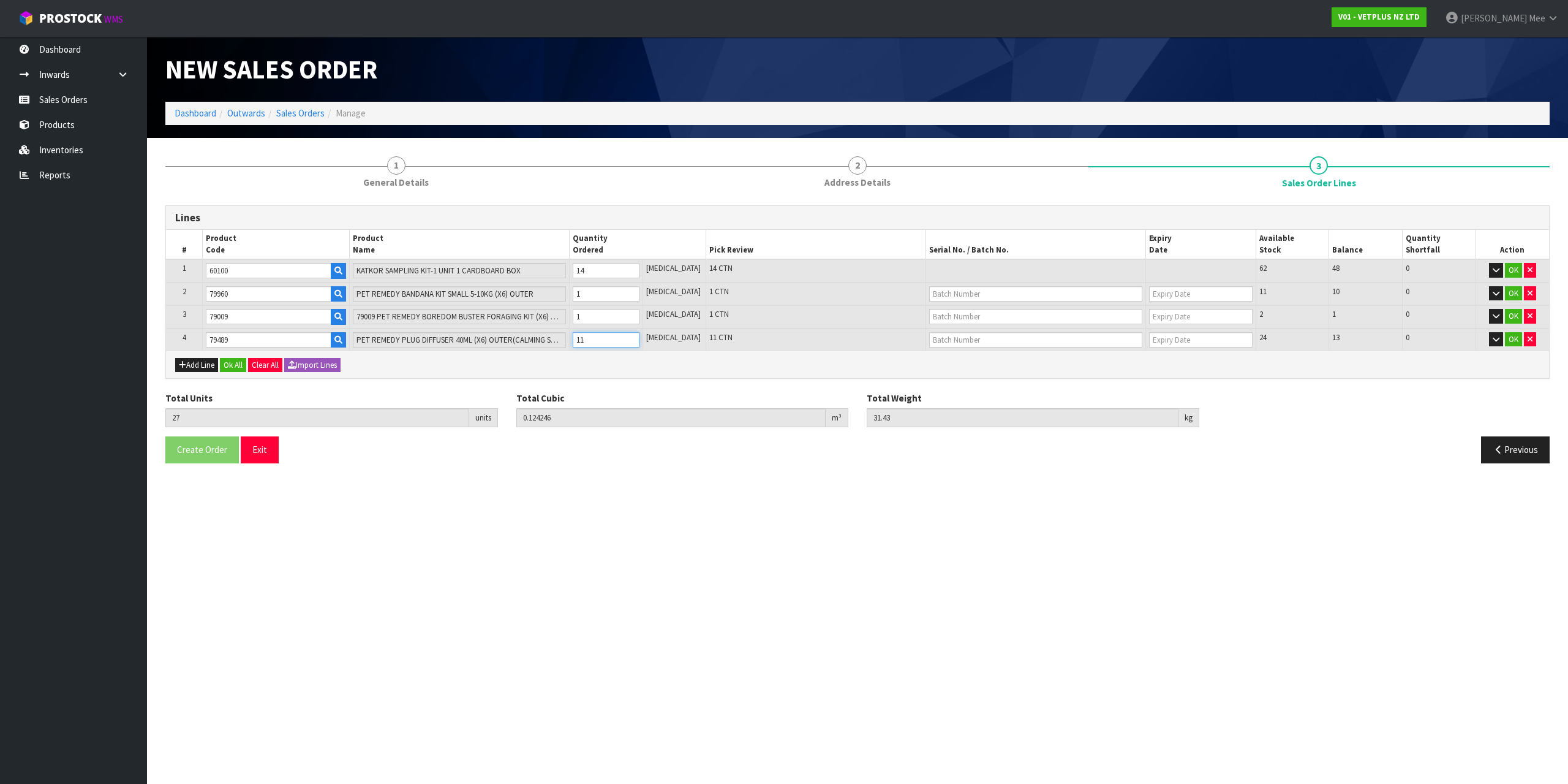
type input "28"
type input "0.128146"
type input "32.29"
type input "12"
click at [639, 336] on input "12" at bounding box center [605, 340] width 67 height 15
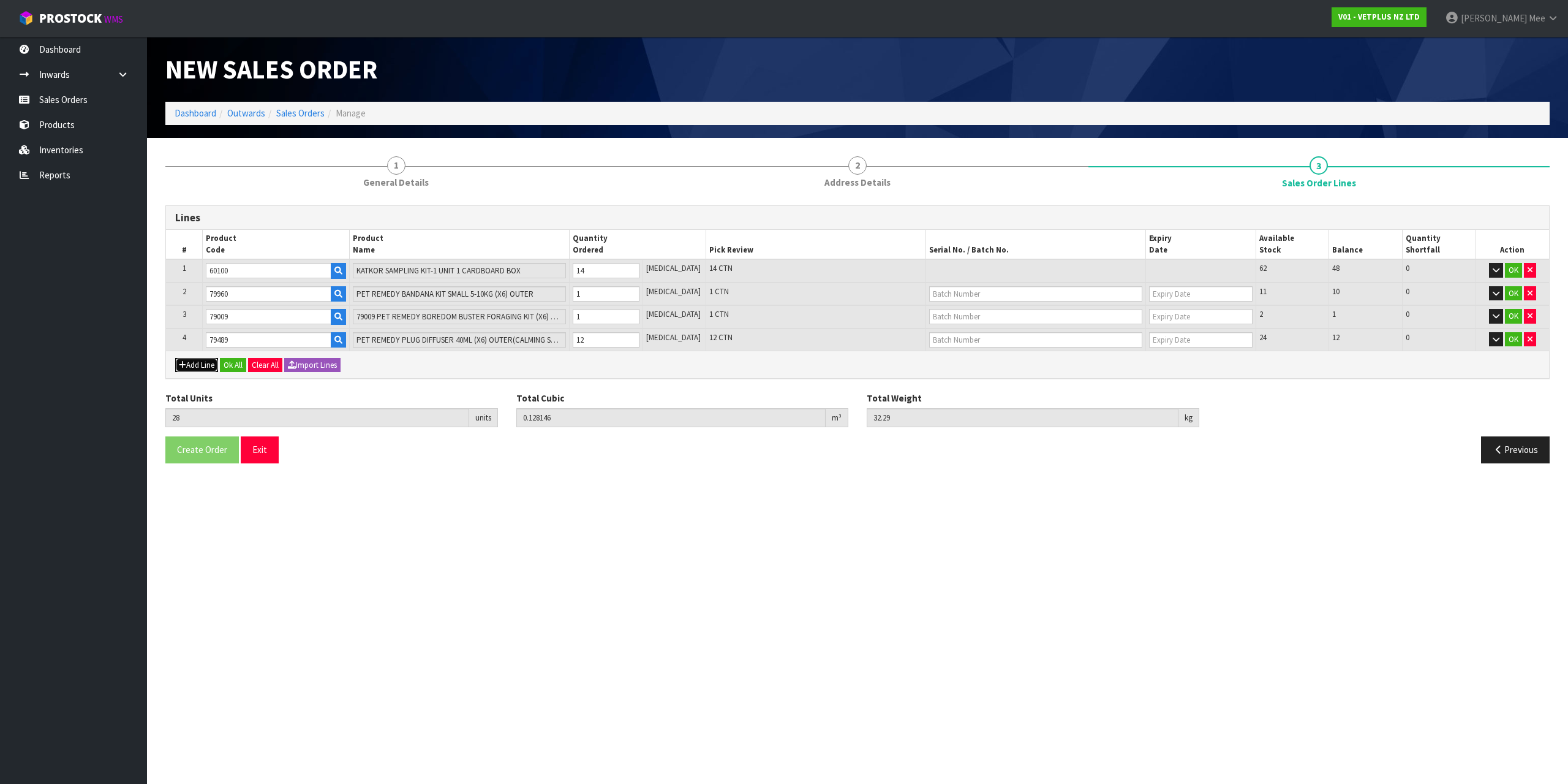
click at [200, 364] on button "Add Line" at bounding box center [196, 365] width 43 height 15
type input "0"
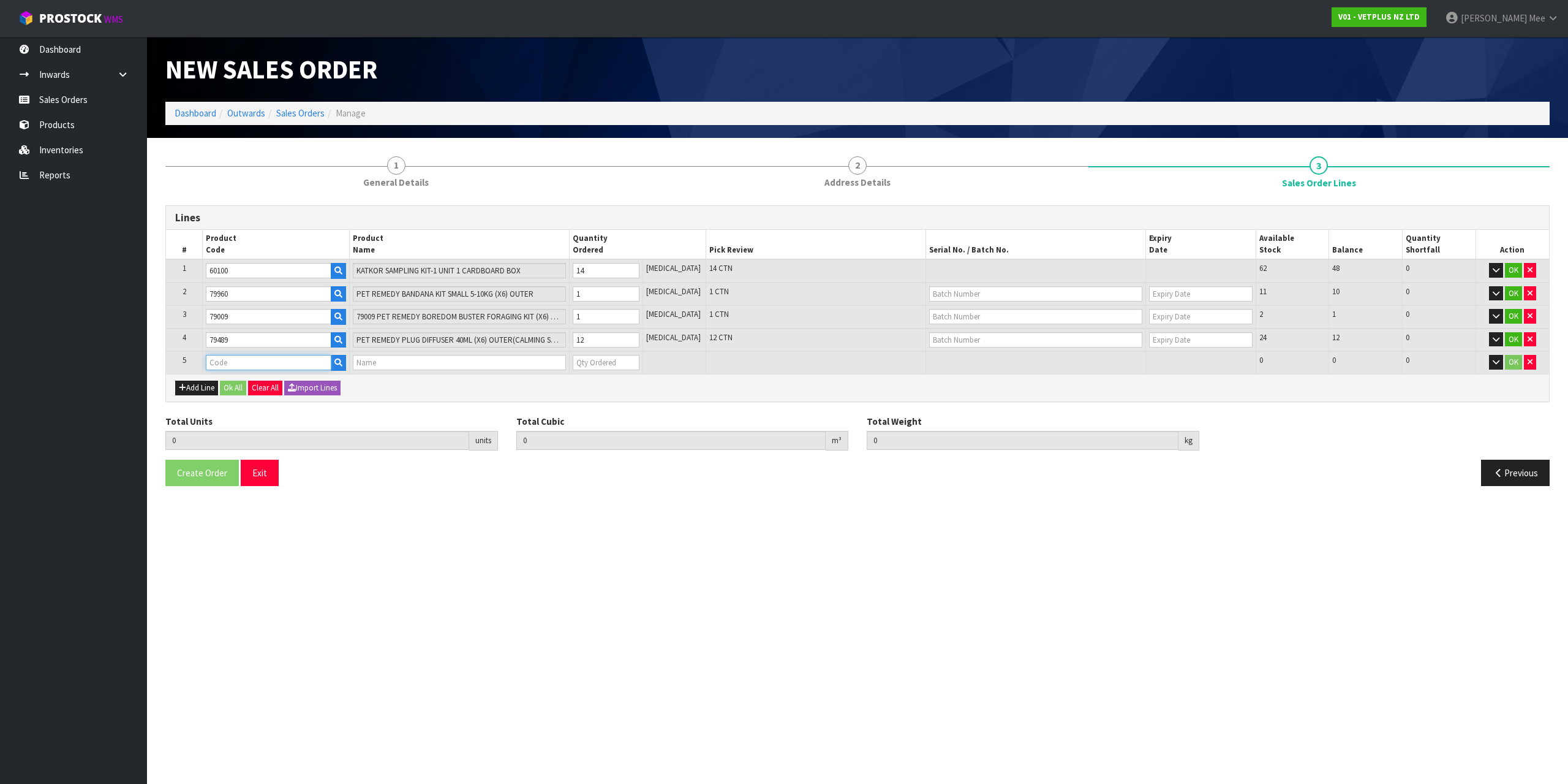
click at [226, 359] on input "text" at bounding box center [268, 362] width 125 height 15
type input "79493"
type input "28"
type input "0.128146"
type input "32.29"
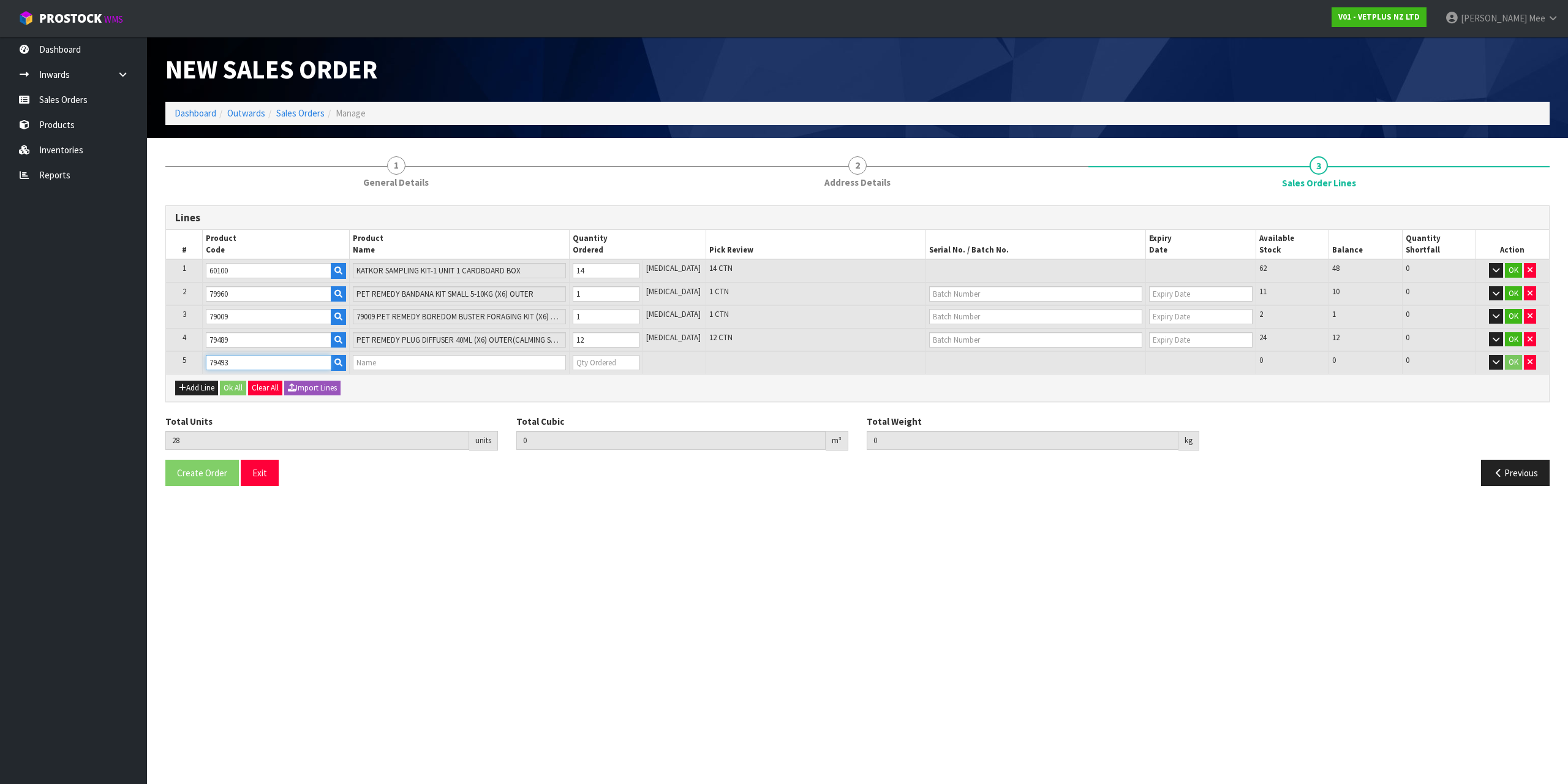
type input "PET REMEDY DIFFUSER REFILL 2 X 40ML (X6) OUTER"
type input "0"
type input "79493"
click at [634, 361] on input "0" at bounding box center [605, 362] width 67 height 15
type input "29"
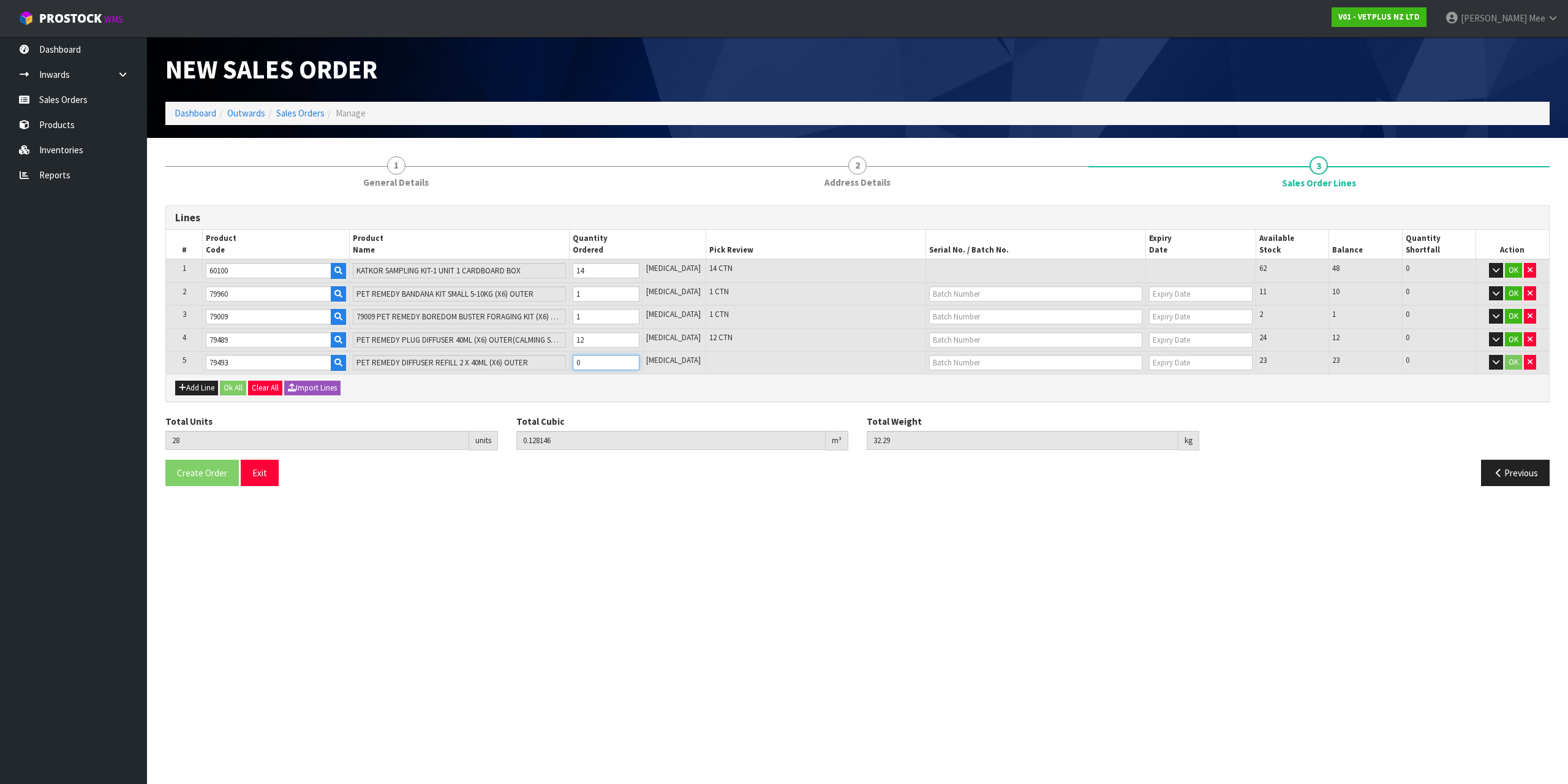
type input "0.132696"
type input "33.27"
type input "1"
click at [639, 360] on input "1" at bounding box center [605, 362] width 67 height 15
type input "30"
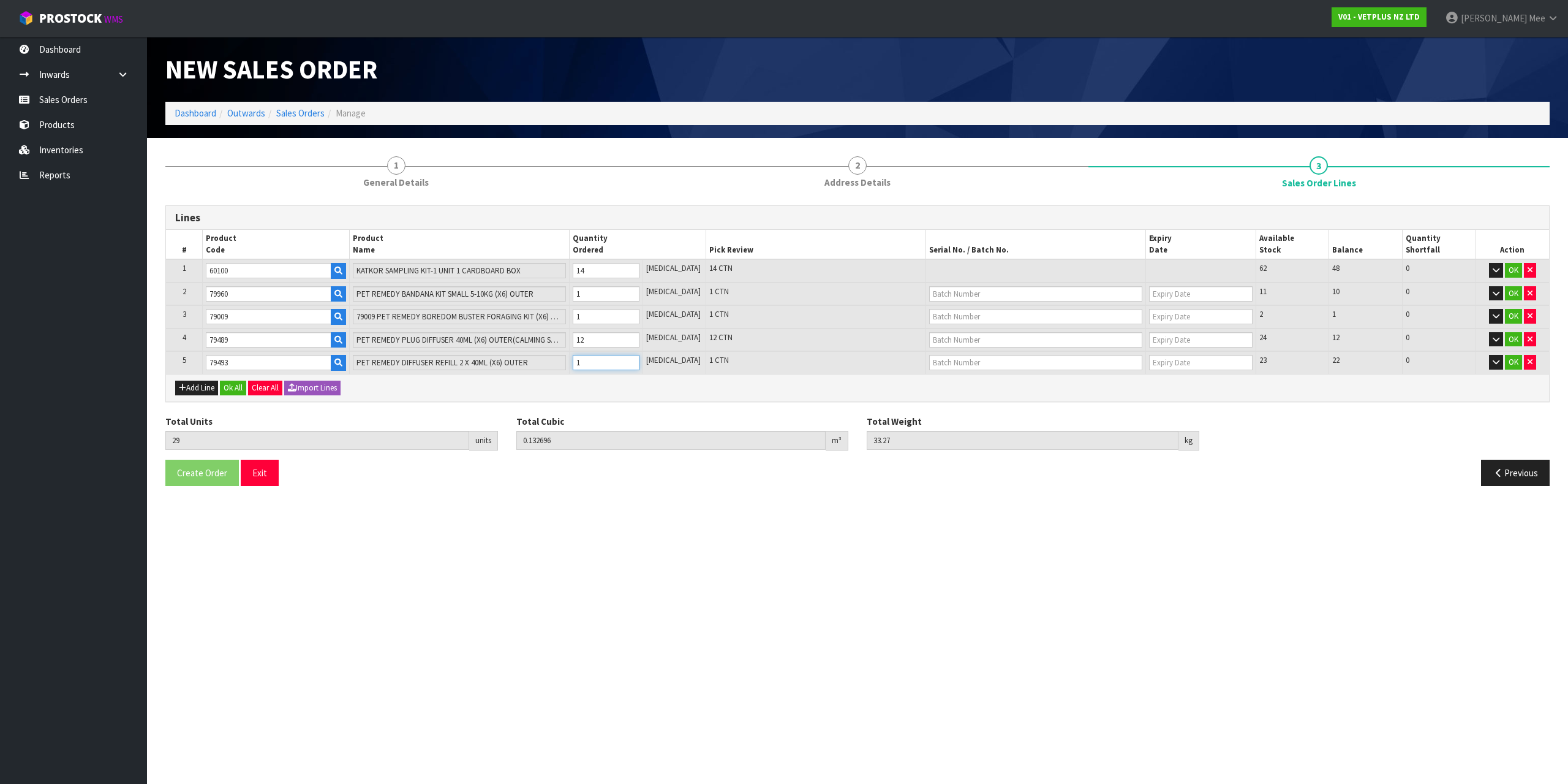
type input "0.137246"
type input "34.25"
type input "2"
click at [639, 360] on input "2" at bounding box center [605, 362] width 67 height 15
type input "31"
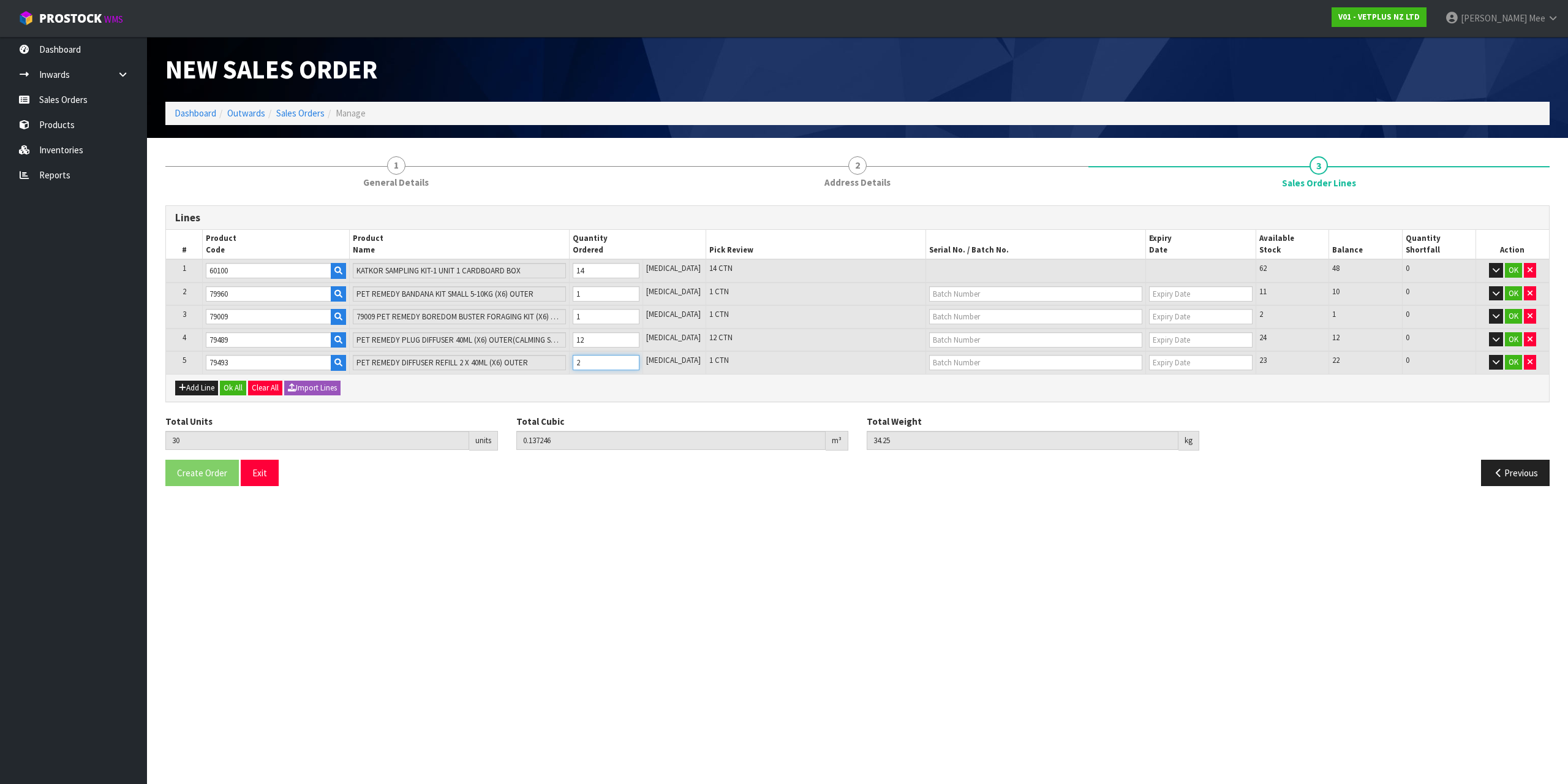
type input "0.141796"
type input "35.23"
type input "3"
click at [639, 360] on input "3" at bounding box center [605, 362] width 67 height 15
type input "32"
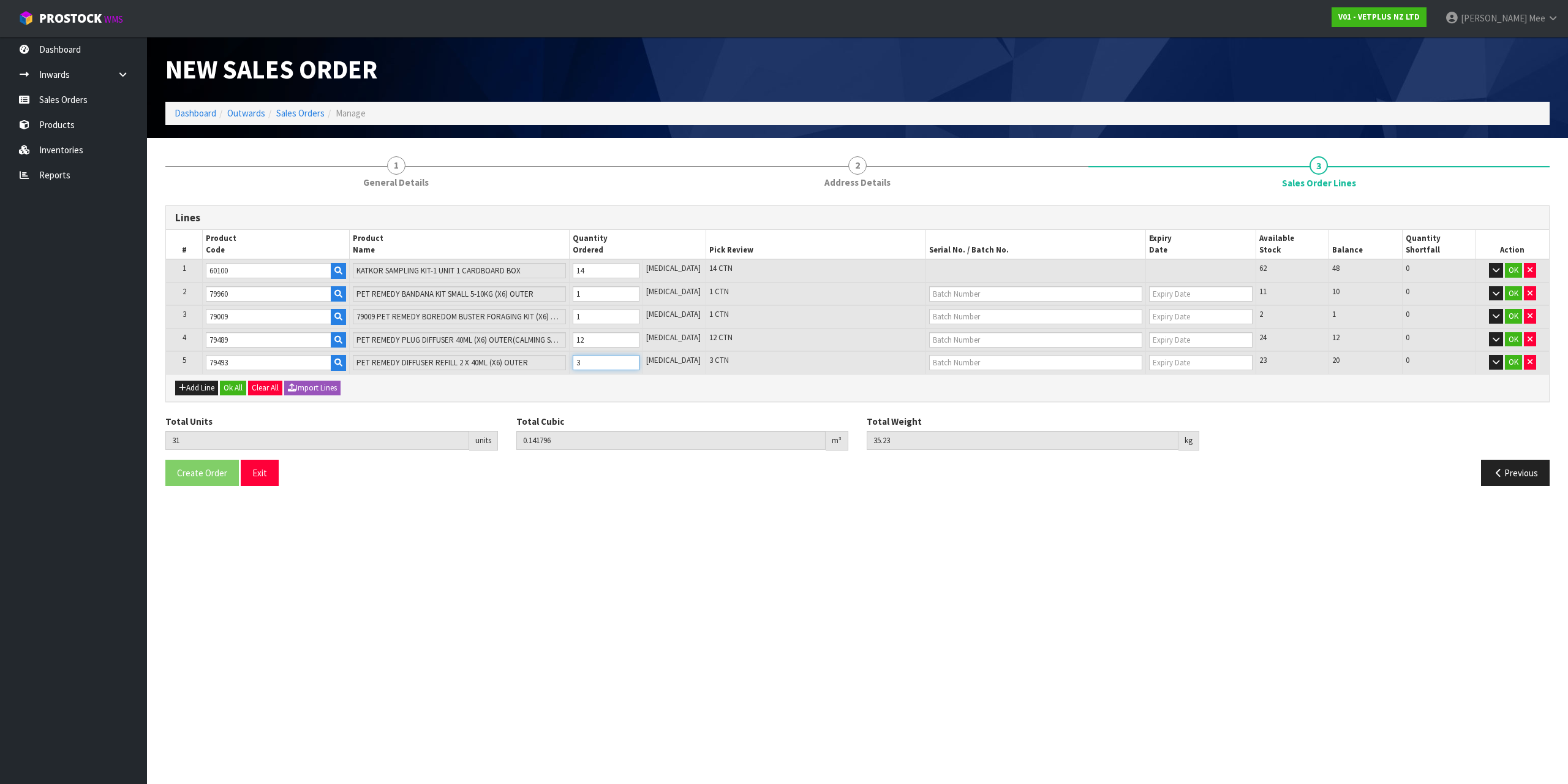
type input "0.146346"
type input "36.21"
type input "4"
click at [639, 360] on input "4" at bounding box center [605, 362] width 67 height 15
type input "33"
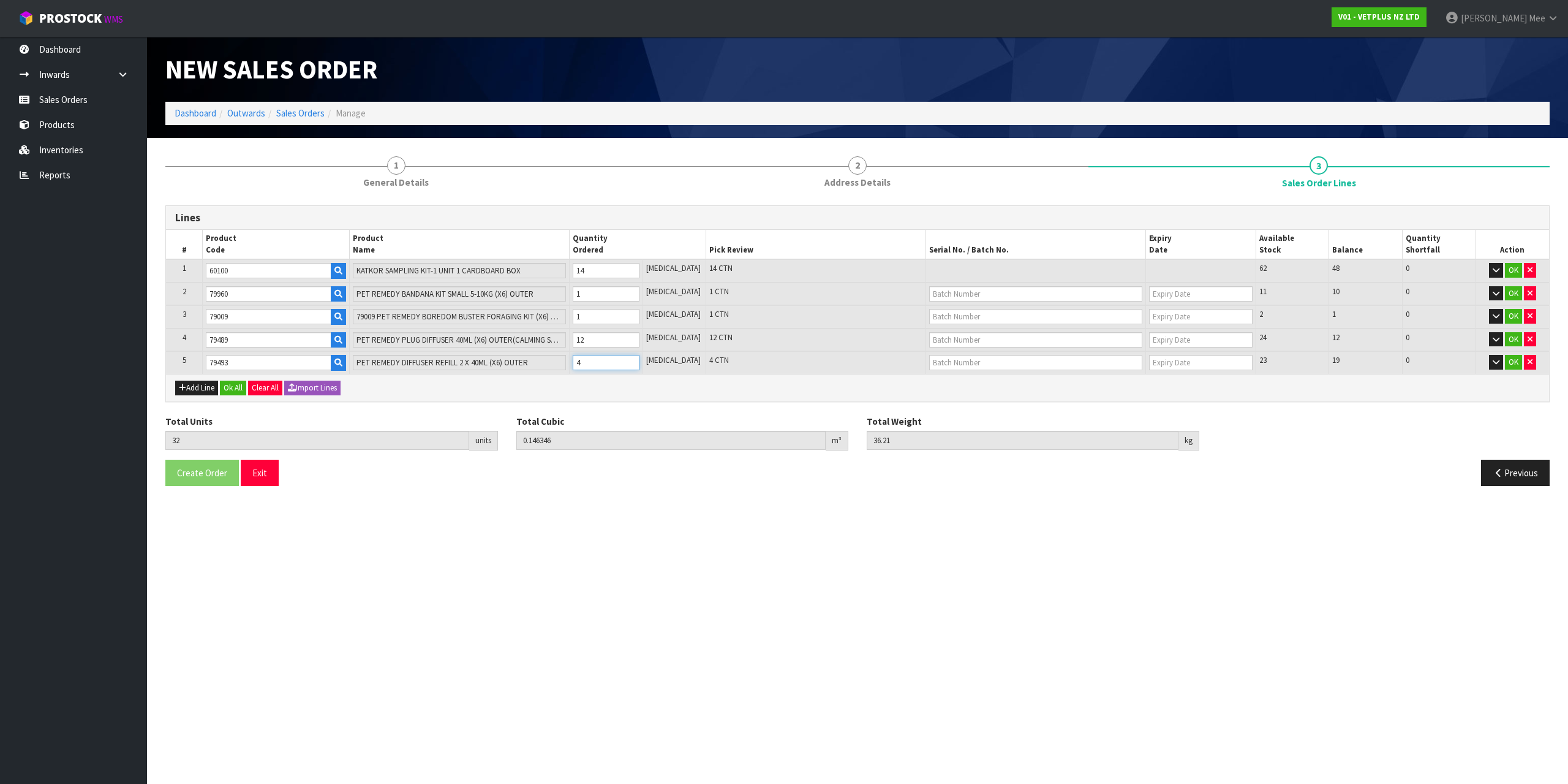
type input "0.150896"
type input "37.19"
type input "5"
click at [639, 360] on input "5" at bounding box center [605, 362] width 67 height 15
type input "34"
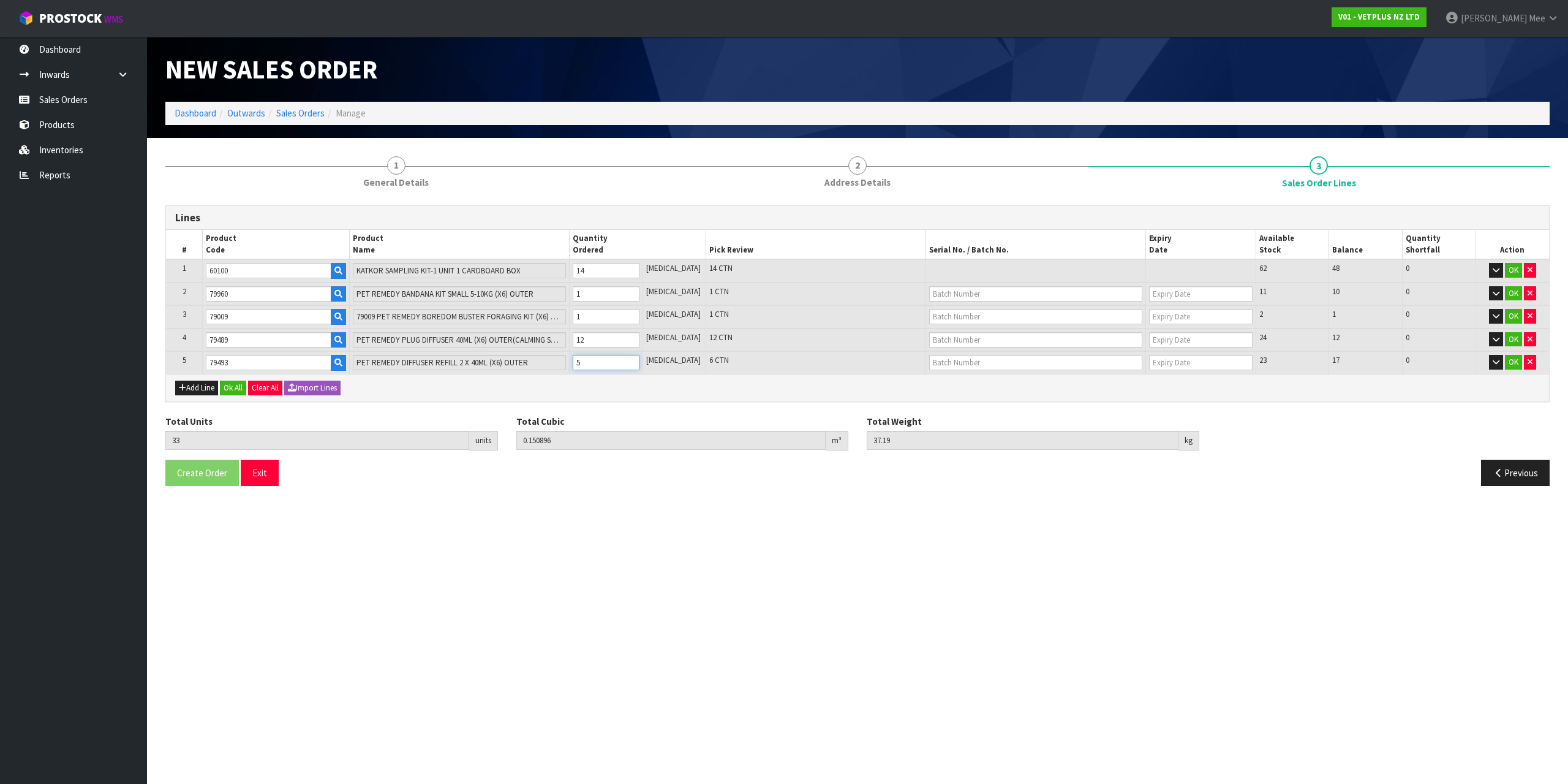
type input "0.155446"
type input "38.17"
type input "6"
click at [639, 360] on input "6" at bounding box center [605, 362] width 67 height 15
type input "35"
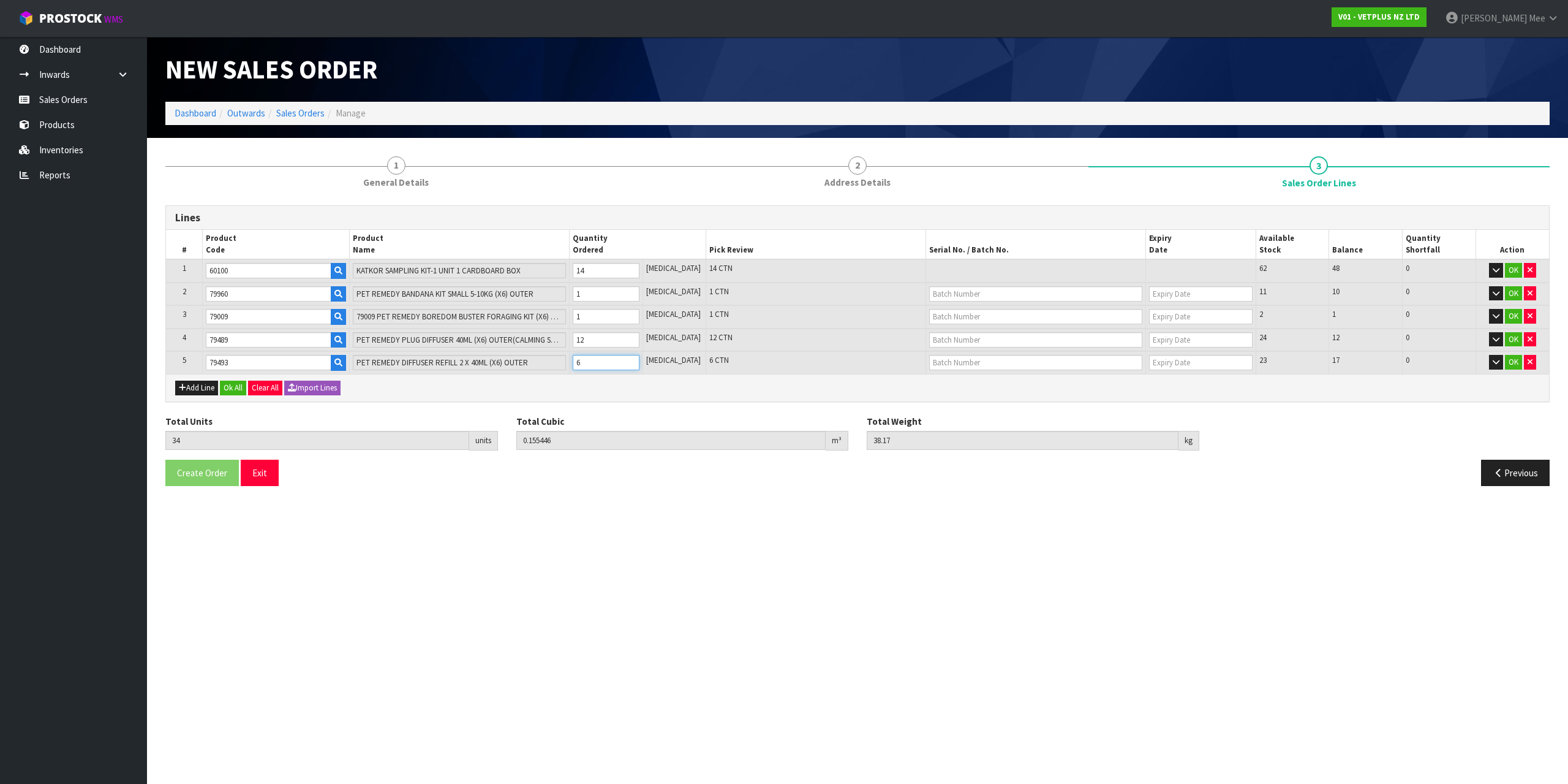
type input "0.159996"
type input "39.15"
type input "7"
click at [639, 360] on input "7" at bounding box center [605, 362] width 67 height 15
type input "36"
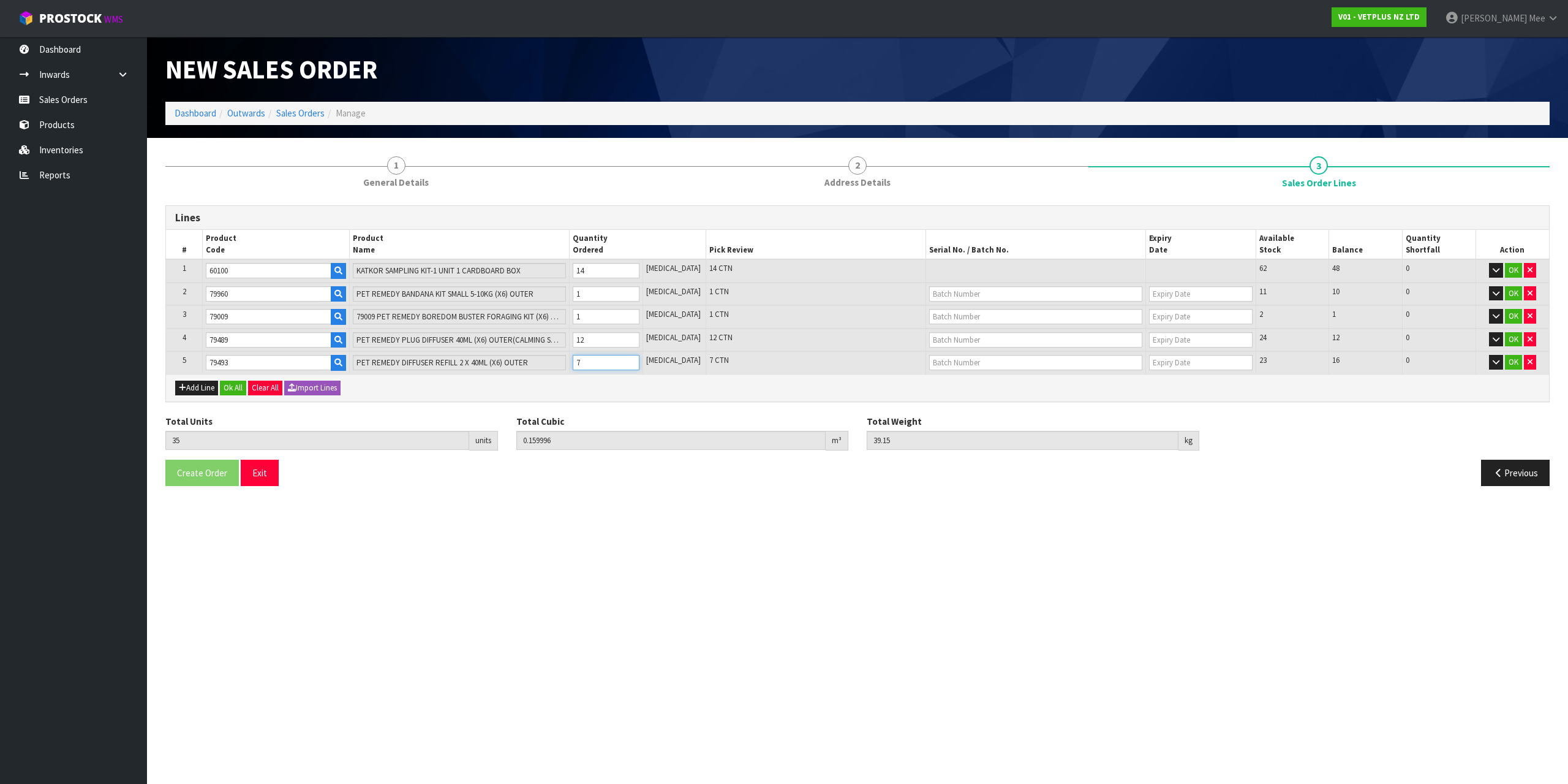
type input "0.164546"
type input "40.13"
type input "8"
click at [639, 360] on input "8" at bounding box center [605, 362] width 67 height 15
type input "37"
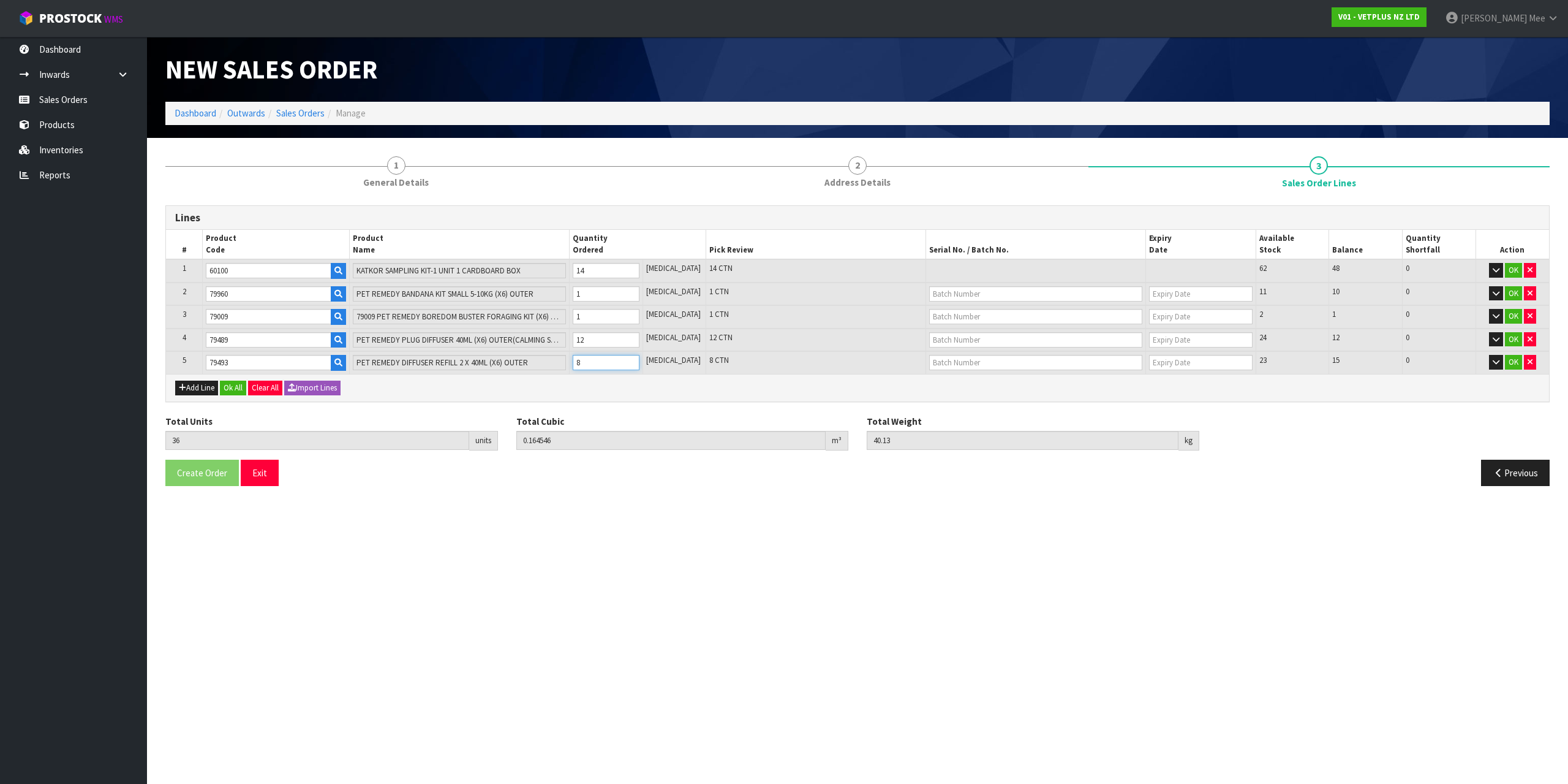
type input "0.169096"
type input "41.11"
type input "9"
click at [639, 360] on input "9" at bounding box center [605, 362] width 67 height 15
type input "38"
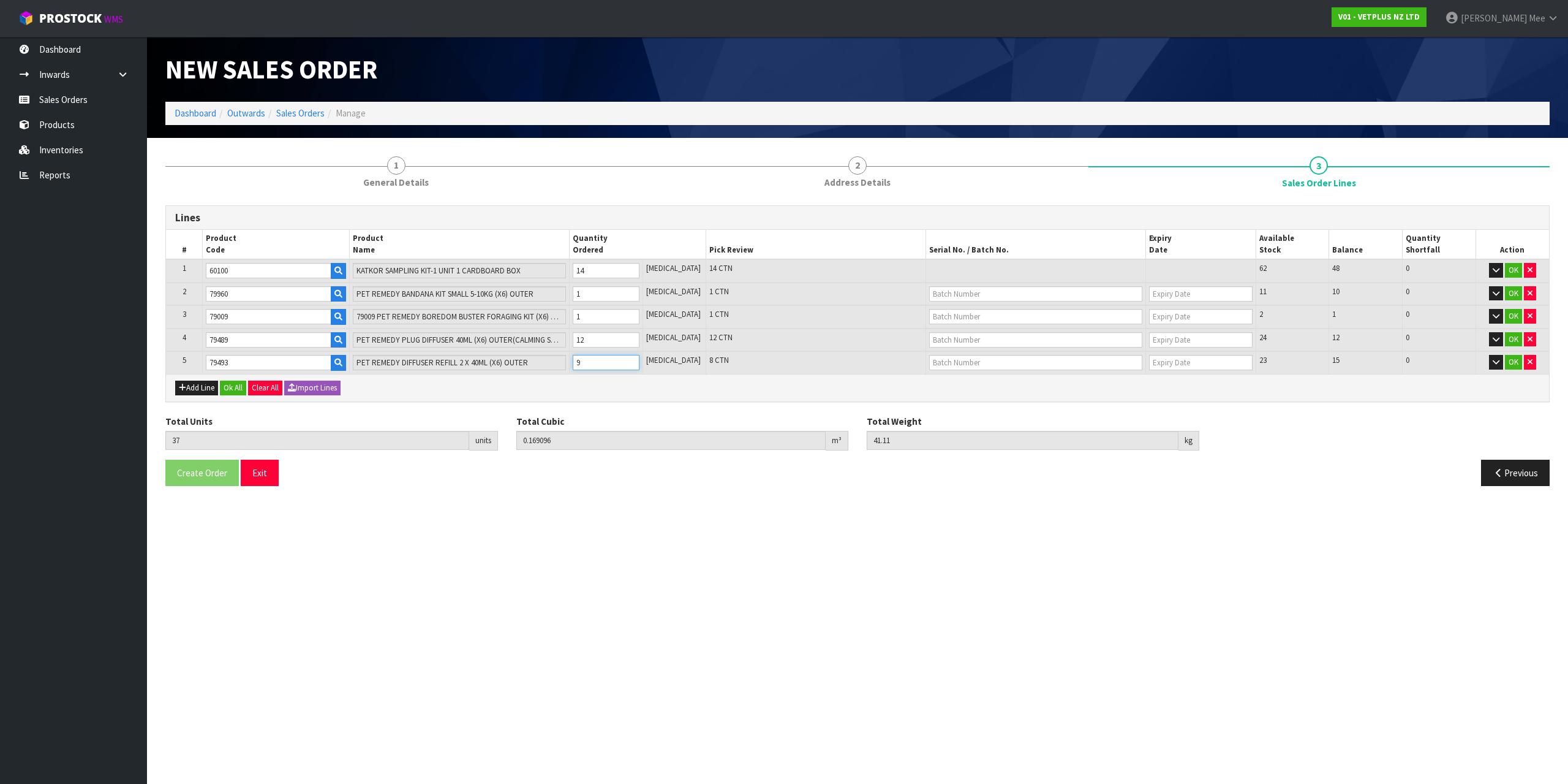
type input "0.173646"
type input "42.09"
type input "10"
click at [639, 360] on input "10" at bounding box center [605, 362] width 67 height 15
type input "39"
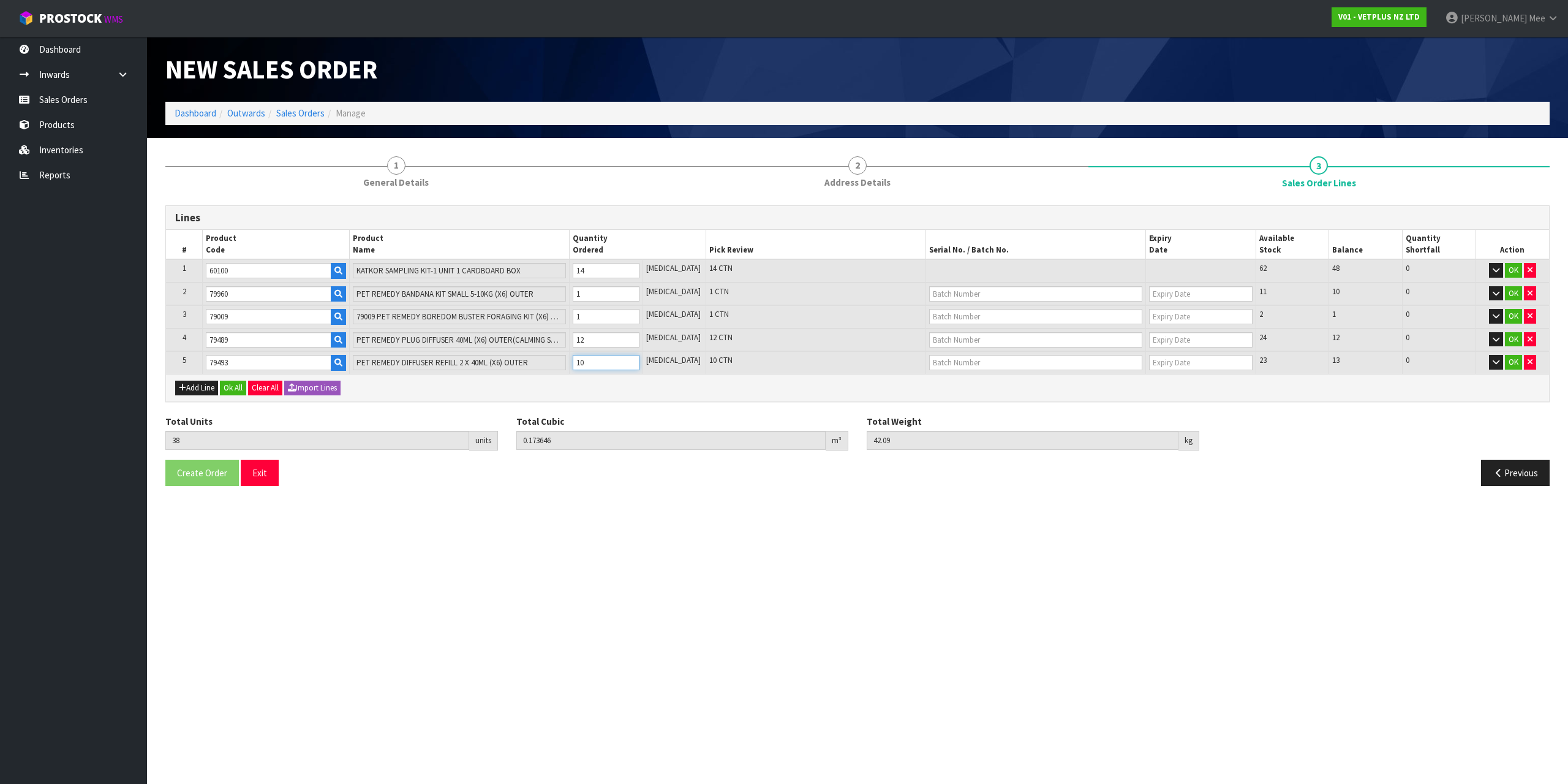
type input "0.178196"
click at [639, 360] on input "11" at bounding box center [605, 362] width 67 height 15
click at [639, 360] on input "12" at bounding box center [605, 362] width 67 height 15
click at [639, 360] on input "13" at bounding box center [605, 362] width 67 height 15
click at [189, 397] on div "Add Line Ok All Clear All Import Lines" at bounding box center [857, 387] width 1383 height 27
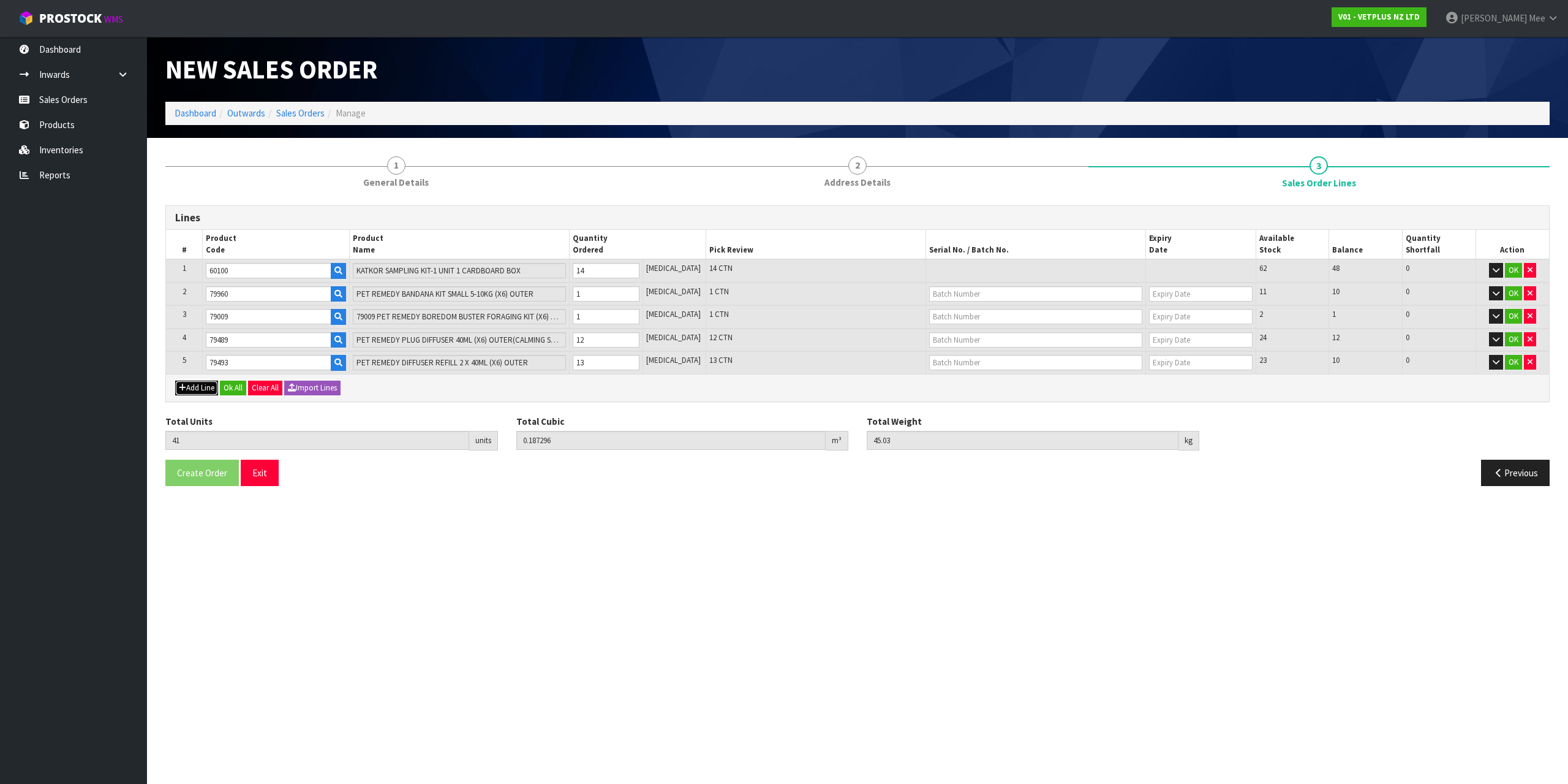
click at [196, 394] on button "Add Line" at bounding box center [196, 387] width 43 height 15
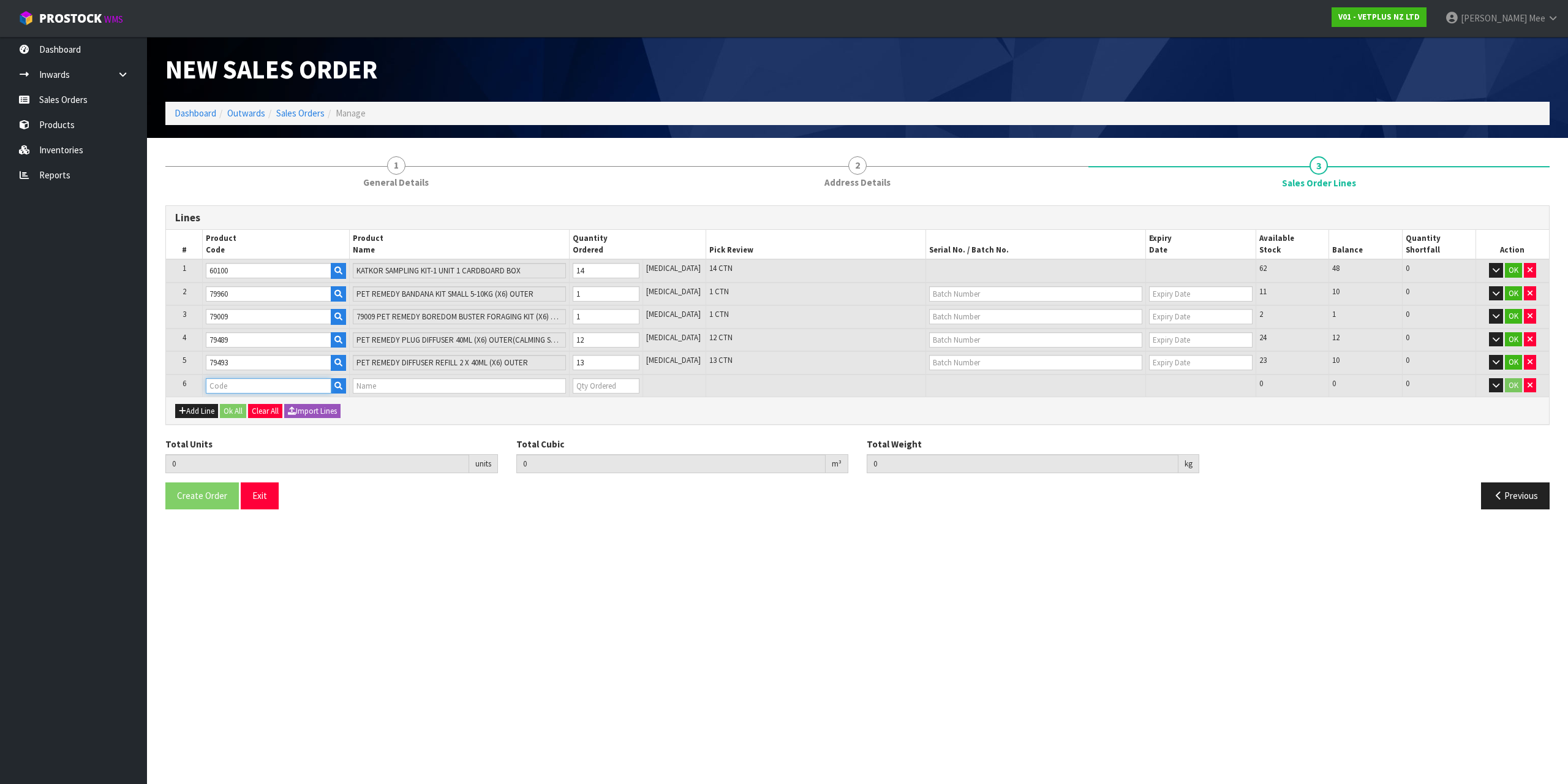
click at [223, 389] on input "text" at bounding box center [268, 386] width 125 height 15
click at [228, 399] on link "79664" at bounding box center [257, 406] width 100 height 17
click at [610, 383] on input "0" at bounding box center [605, 386] width 67 height 15
click at [639, 382] on input "1" at bounding box center [605, 386] width 67 height 15
click at [639, 382] on input "2" at bounding box center [605, 386] width 67 height 15
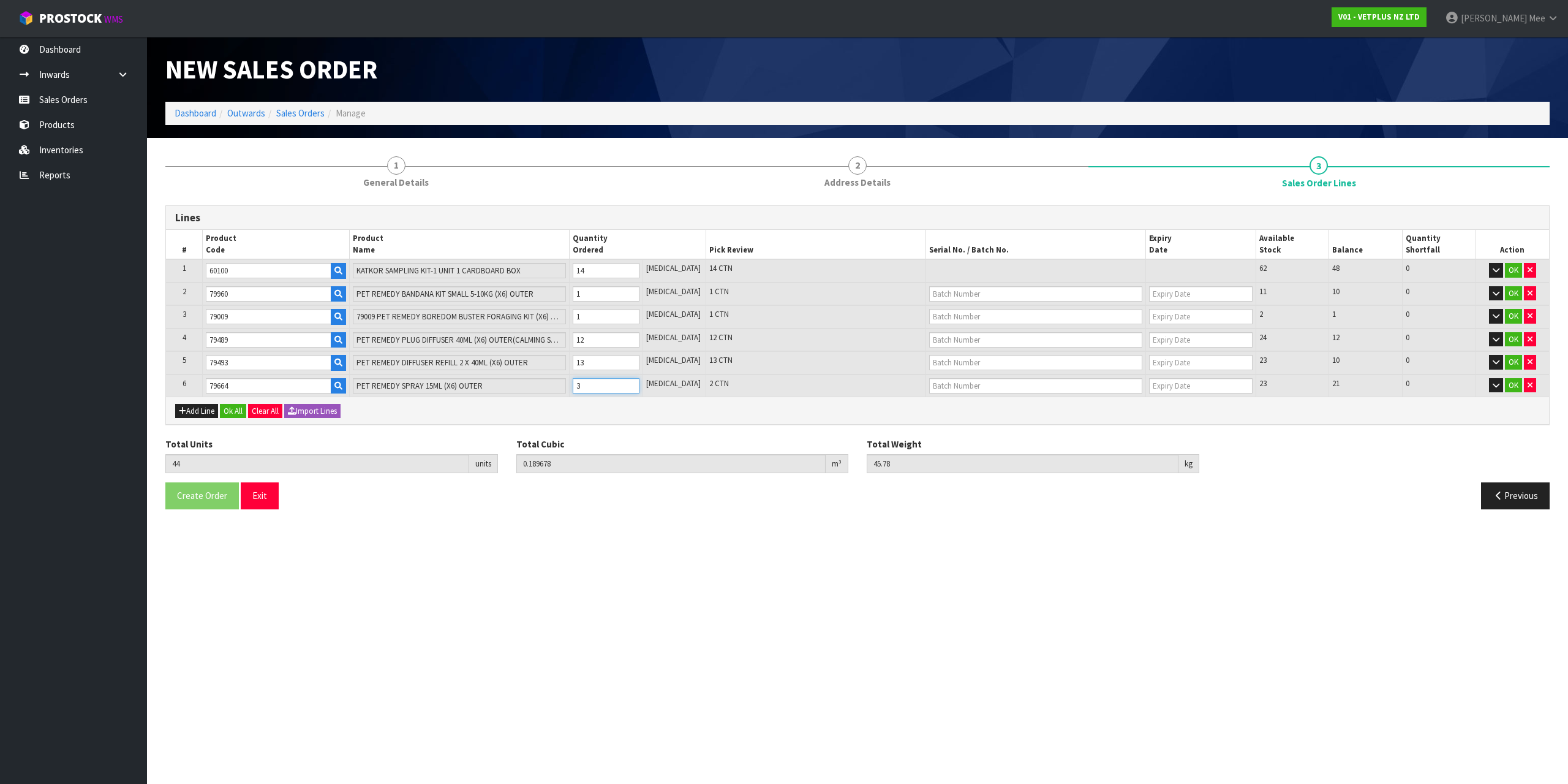
click at [639, 382] on input "3" at bounding box center [605, 386] width 67 height 15
click at [639, 382] on input "4" at bounding box center [605, 386] width 67 height 15
click at [639, 382] on input "5" at bounding box center [605, 386] width 67 height 15
click at [639, 382] on input "6" at bounding box center [605, 386] width 67 height 15
click at [639, 382] on input "7" at bounding box center [605, 386] width 67 height 15
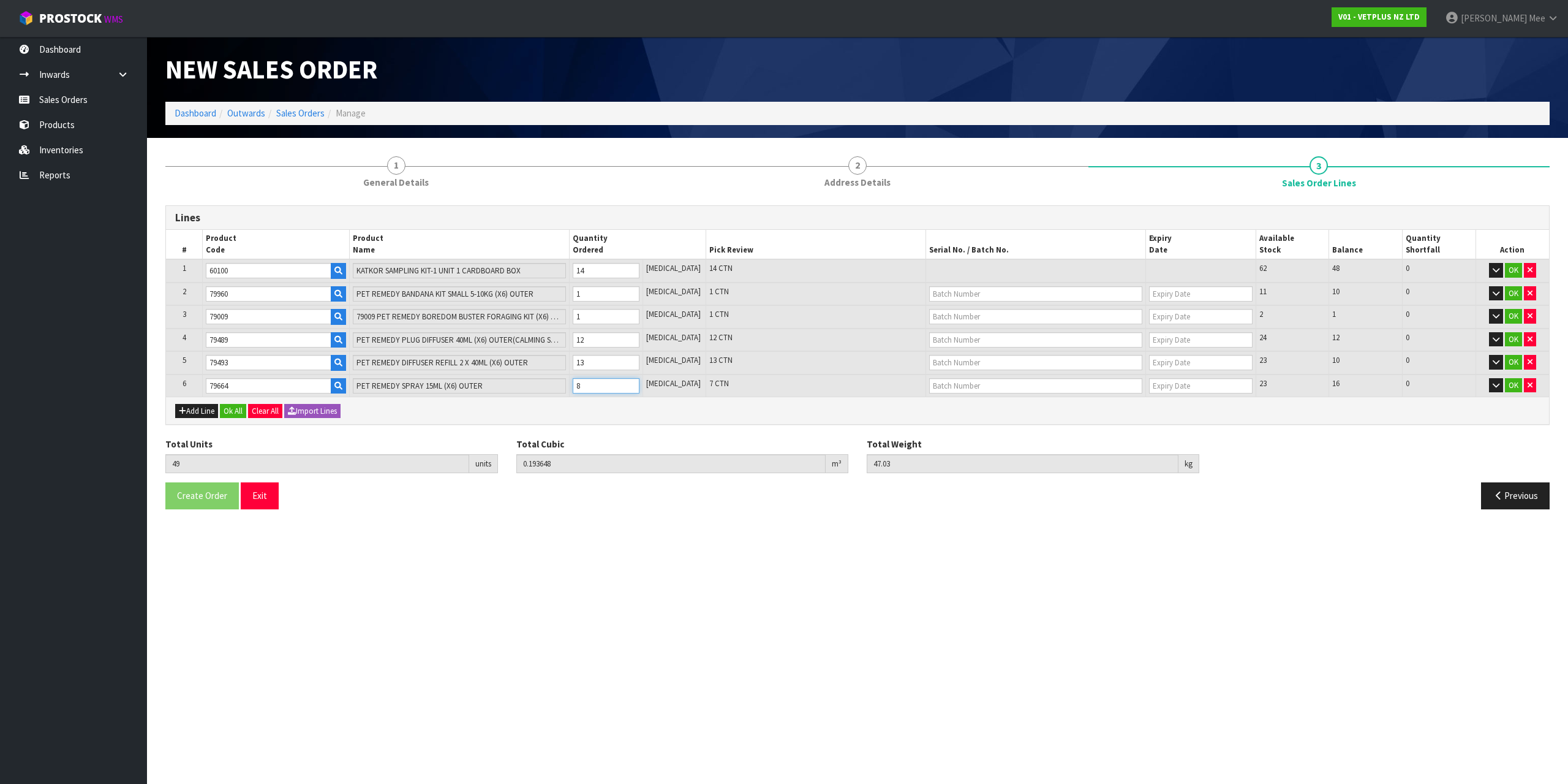
click at [639, 382] on input "8" at bounding box center [605, 386] width 67 height 15
click at [639, 382] on input "9" at bounding box center [605, 386] width 67 height 15
click at [639, 382] on input "10" at bounding box center [605, 386] width 67 height 15
click at [195, 412] on button "Add Line" at bounding box center [196, 411] width 43 height 15
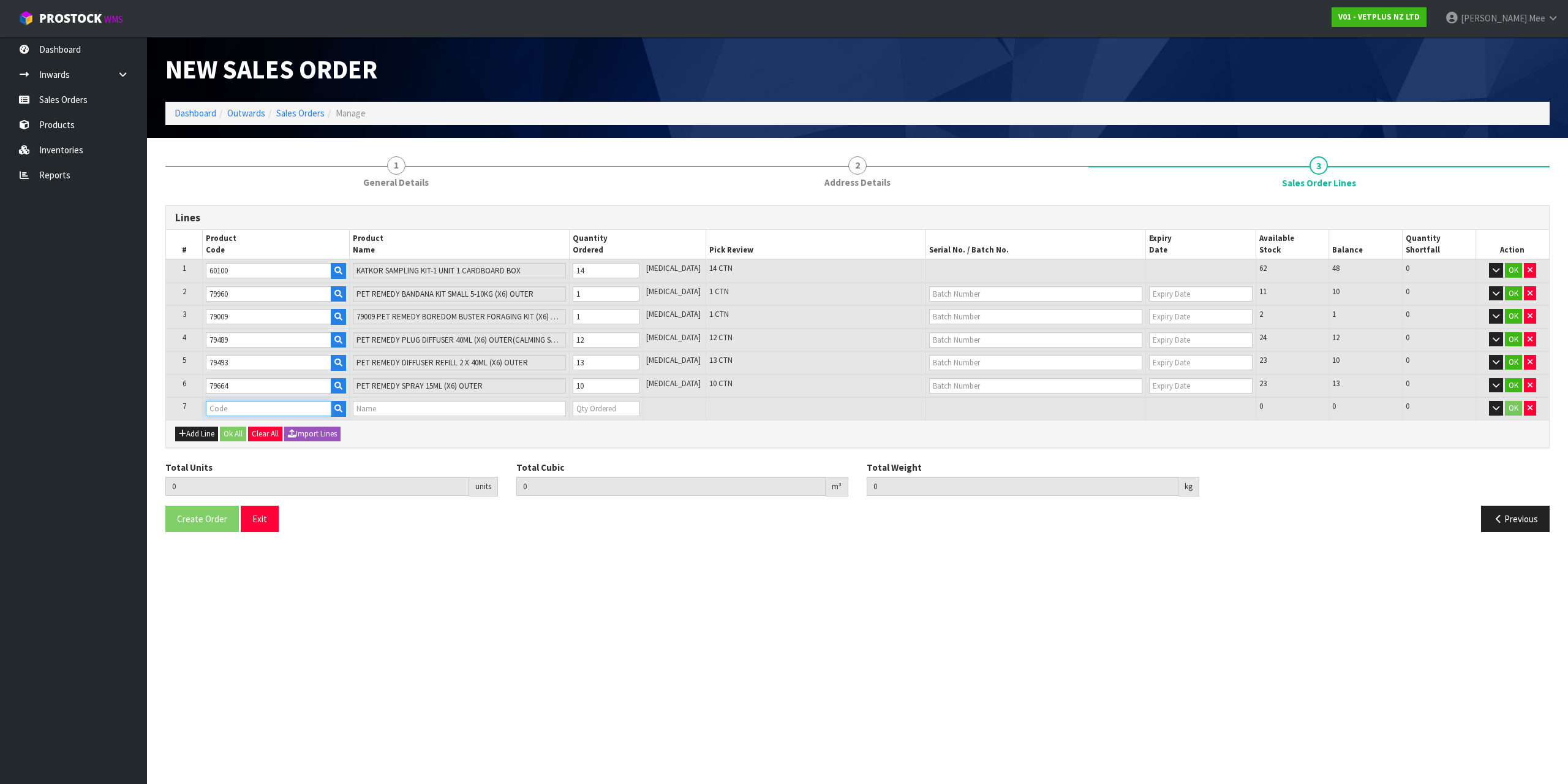
click at [245, 401] on input "text" at bounding box center [268, 408] width 125 height 15
click at [596, 410] on input "0" at bounding box center [605, 408] width 67 height 15
click at [639, 403] on input "0" at bounding box center [605, 408] width 67 height 15
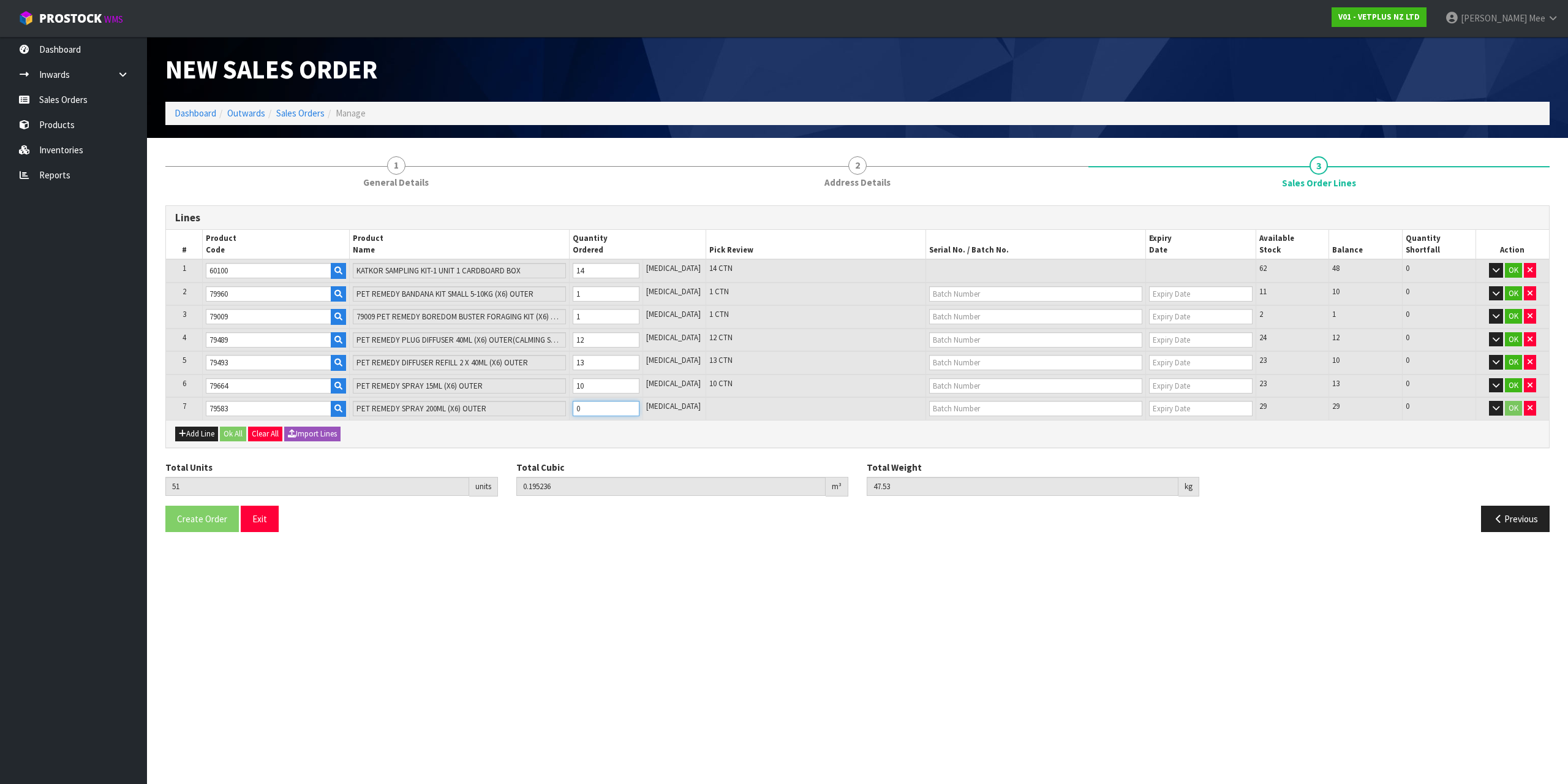
click at [639, 403] on input "0" at bounding box center [605, 408] width 67 height 15
click at [639, 407] on input "1" at bounding box center [605, 408] width 67 height 15
click at [639, 407] on input "2" at bounding box center [605, 408] width 67 height 15
click at [639, 407] on input "3" at bounding box center [605, 408] width 67 height 15
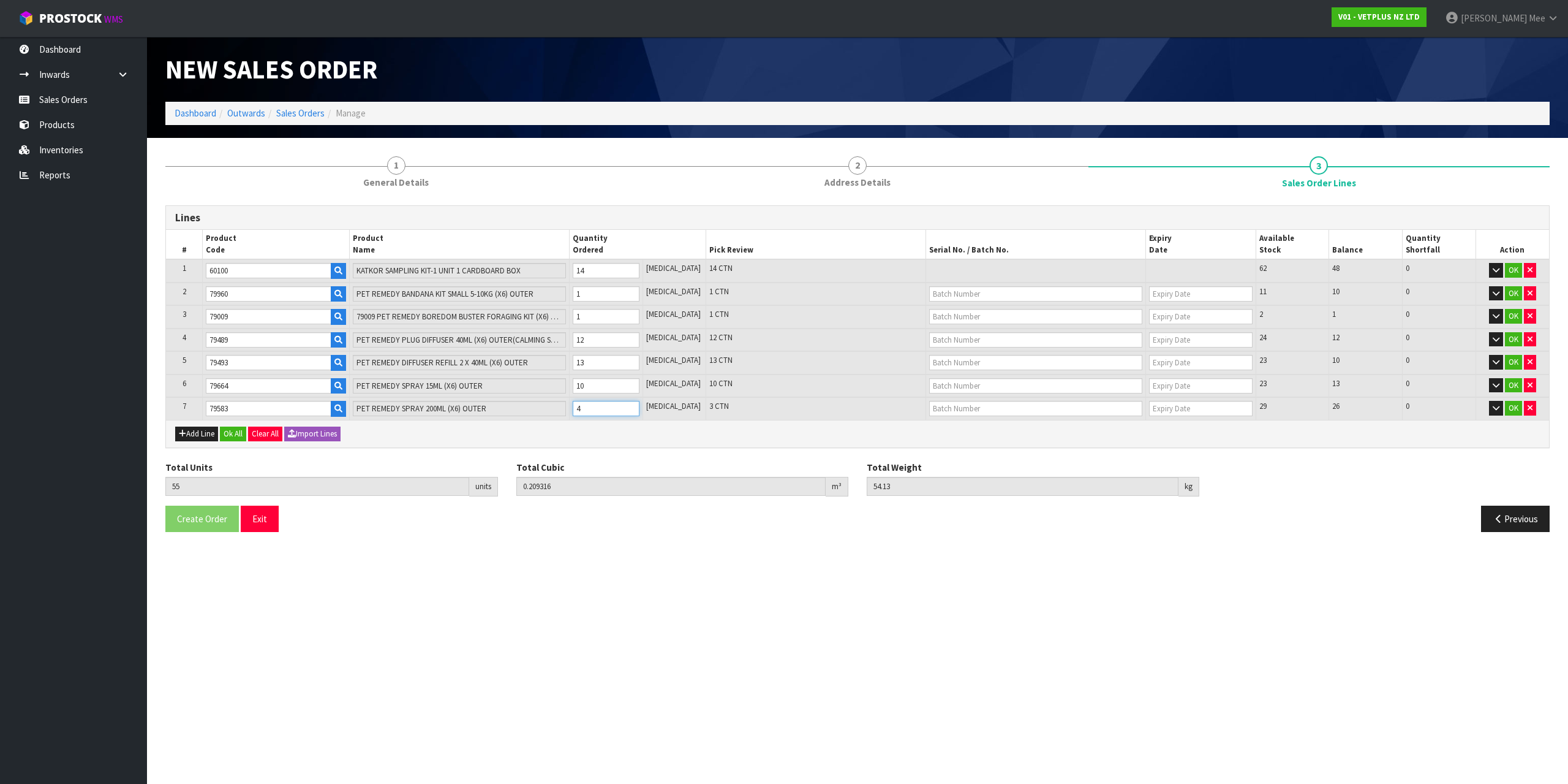
click at [639, 407] on input "4" at bounding box center [605, 408] width 67 height 15
click at [639, 407] on input "5" at bounding box center [605, 408] width 67 height 15
click at [639, 407] on input "6" at bounding box center [605, 408] width 67 height 15
click at [639, 407] on input "7" at bounding box center [605, 408] width 67 height 15
click at [639, 407] on input "8" at bounding box center [605, 408] width 67 height 15
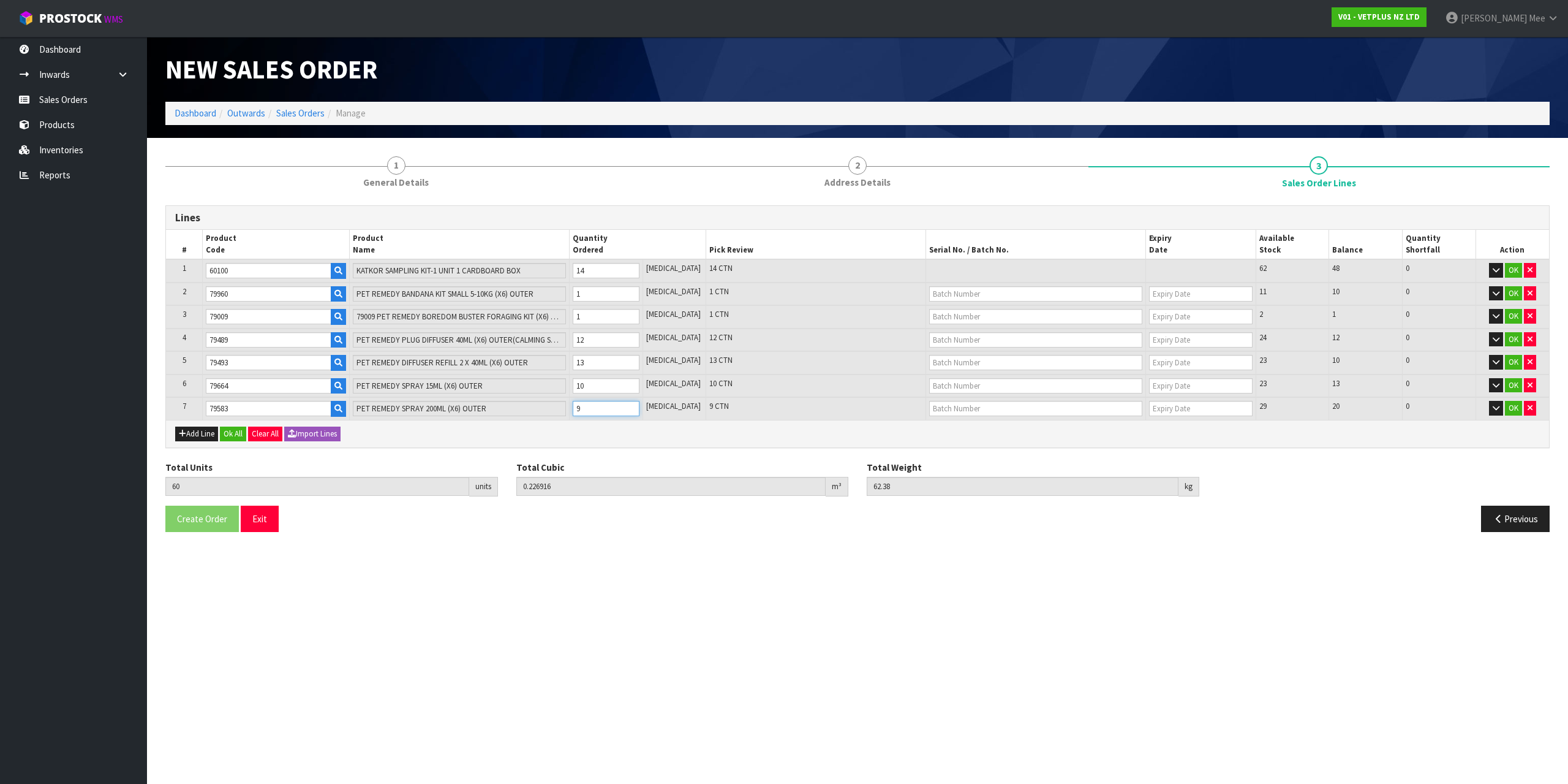
click at [639, 407] on input "9" at bounding box center [605, 408] width 67 height 15
click at [639, 407] on input "10" at bounding box center [605, 408] width 67 height 15
click at [188, 433] on button "Add Line" at bounding box center [196, 434] width 43 height 15
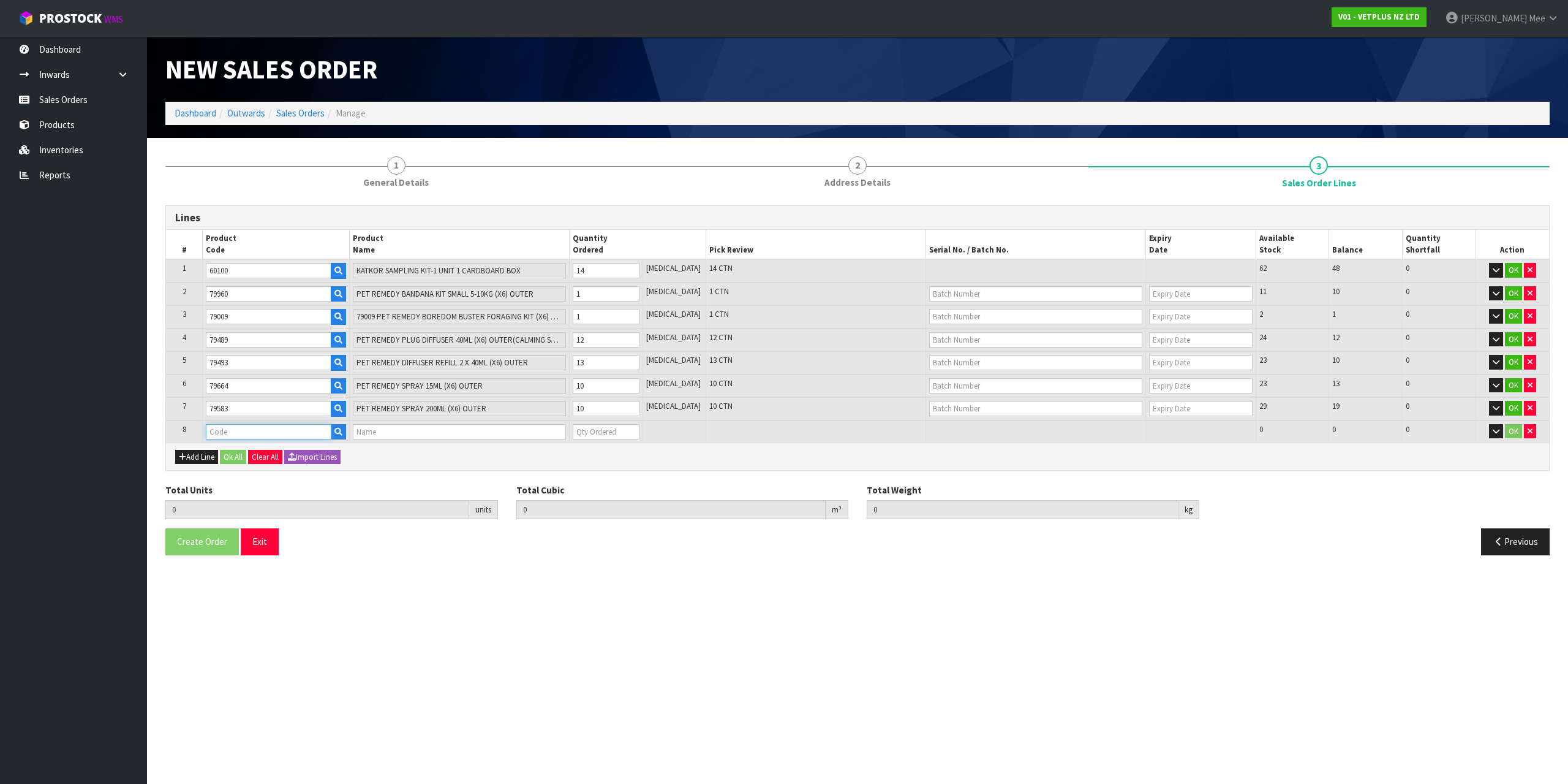
click at [290, 426] on input "text" at bounding box center [268, 432] width 125 height 15
click at [621, 432] on input "0" at bounding box center [605, 432] width 67 height 15
click at [639, 427] on input "1" at bounding box center [605, 432] width 67 height 15
click at [639, 427] on input "2" at bounding box center [605, 432] width 67 height 15
click at [639, 427] on input "3" at bounding box center [605, 432] width 67 height 15
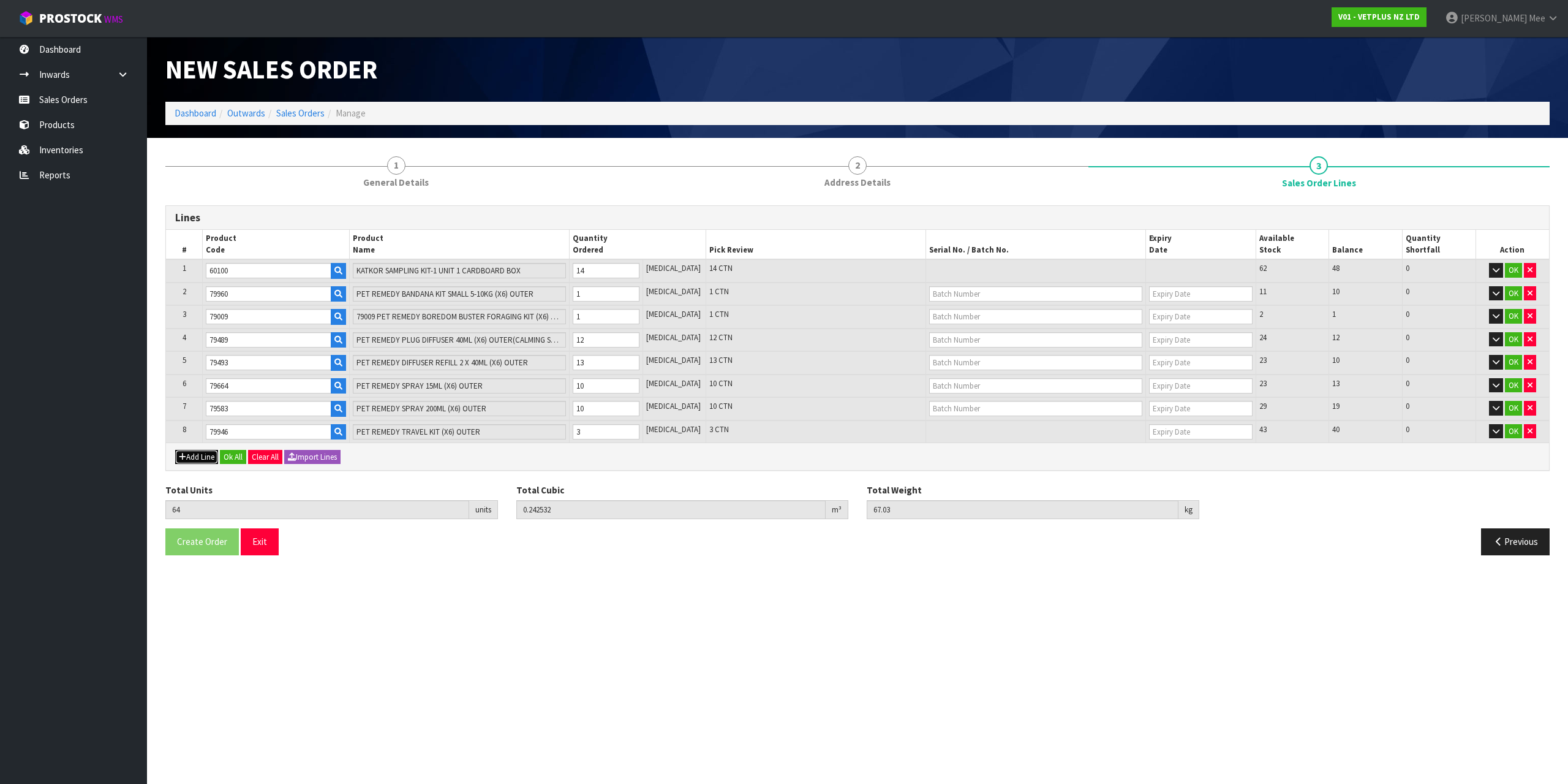
click at [207, 457] on button "Add Line" at bounding box center [196, 457] width 43 height 15
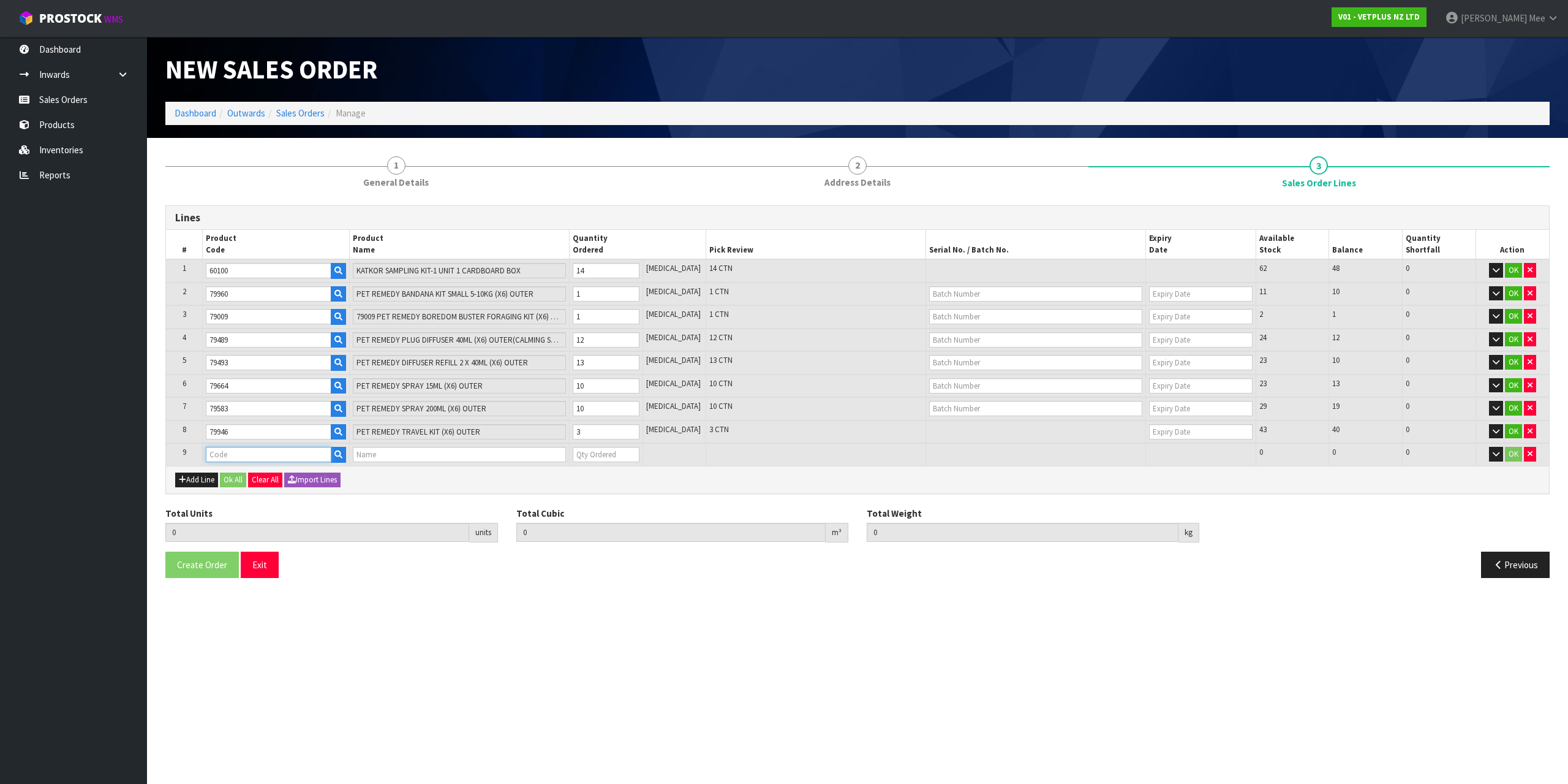
click at [215, 456] on input "text" at bounding box center [268, 454] width 125 height 15
click at [639, 453] on input "1" at bounding box center [605, 454] width 67 height 15
click at [228, 483] on button "Ok All" at bounding box center [233, 479] width 27 height 15
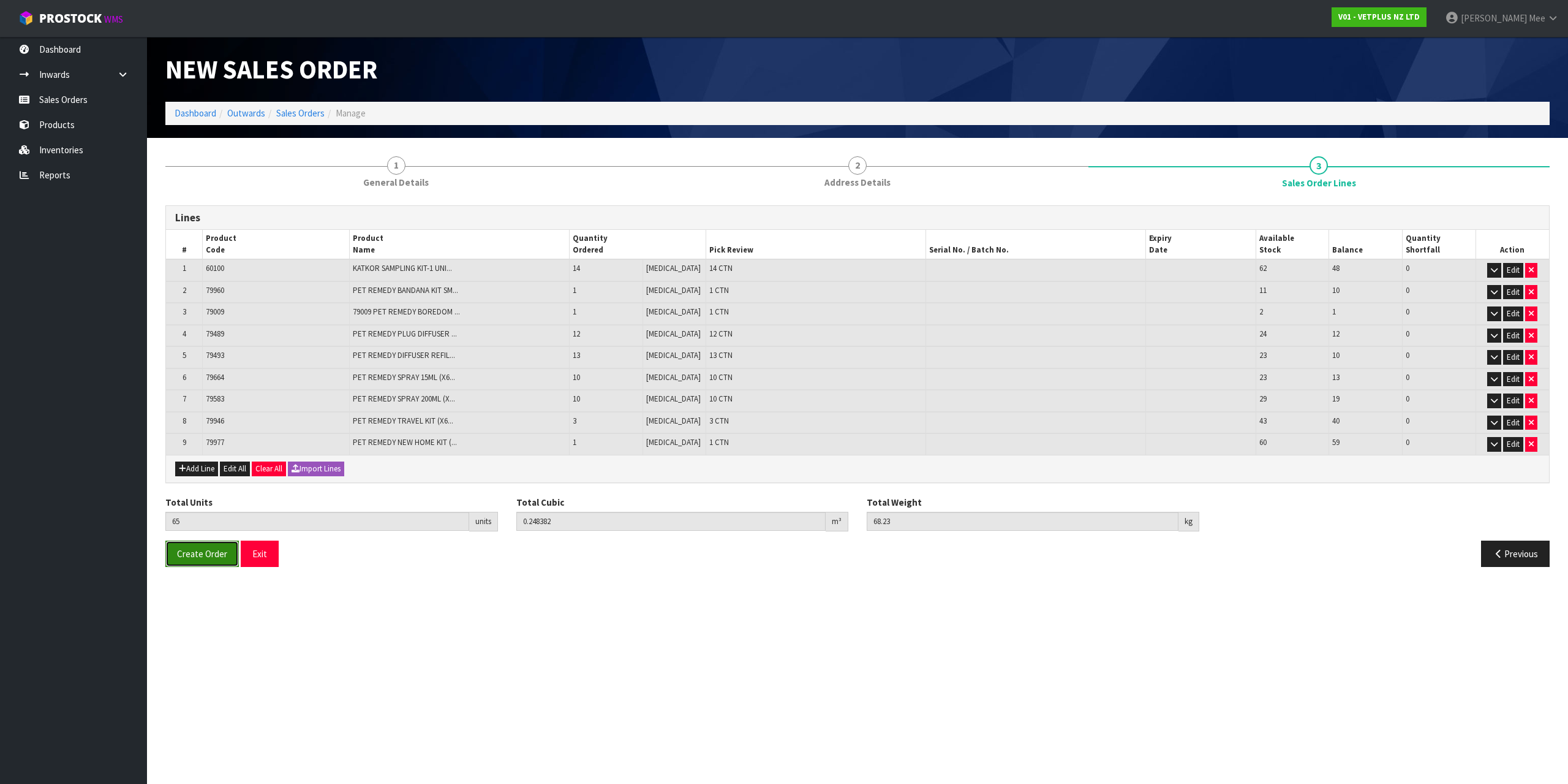
click at [187, 547] on span "Create Order" at bounding box center [202, 553] width 51 height 12
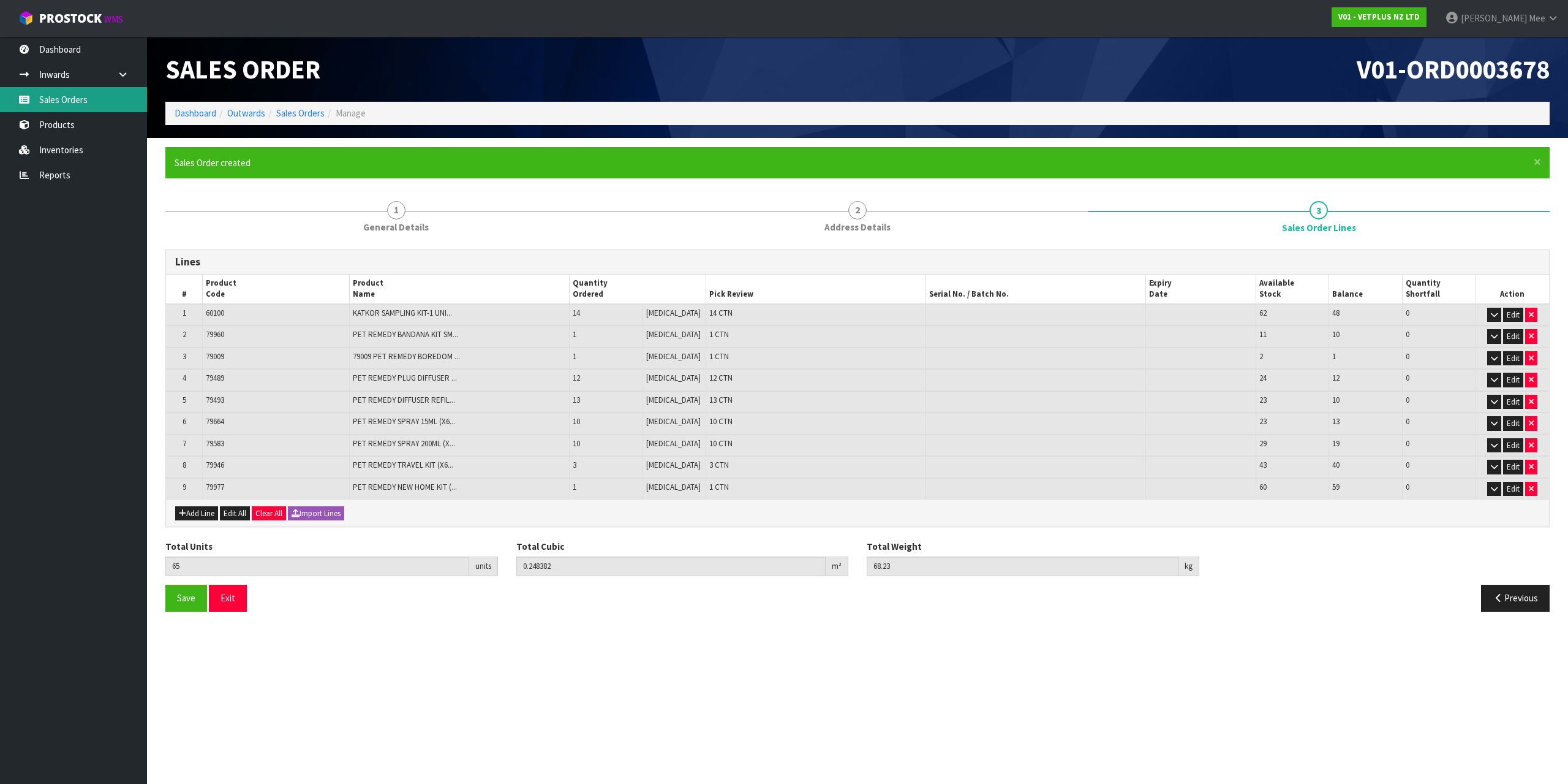
click at [68, 98] on link "Sales Orders" at bounding box center [74, 100] width 147 height 25
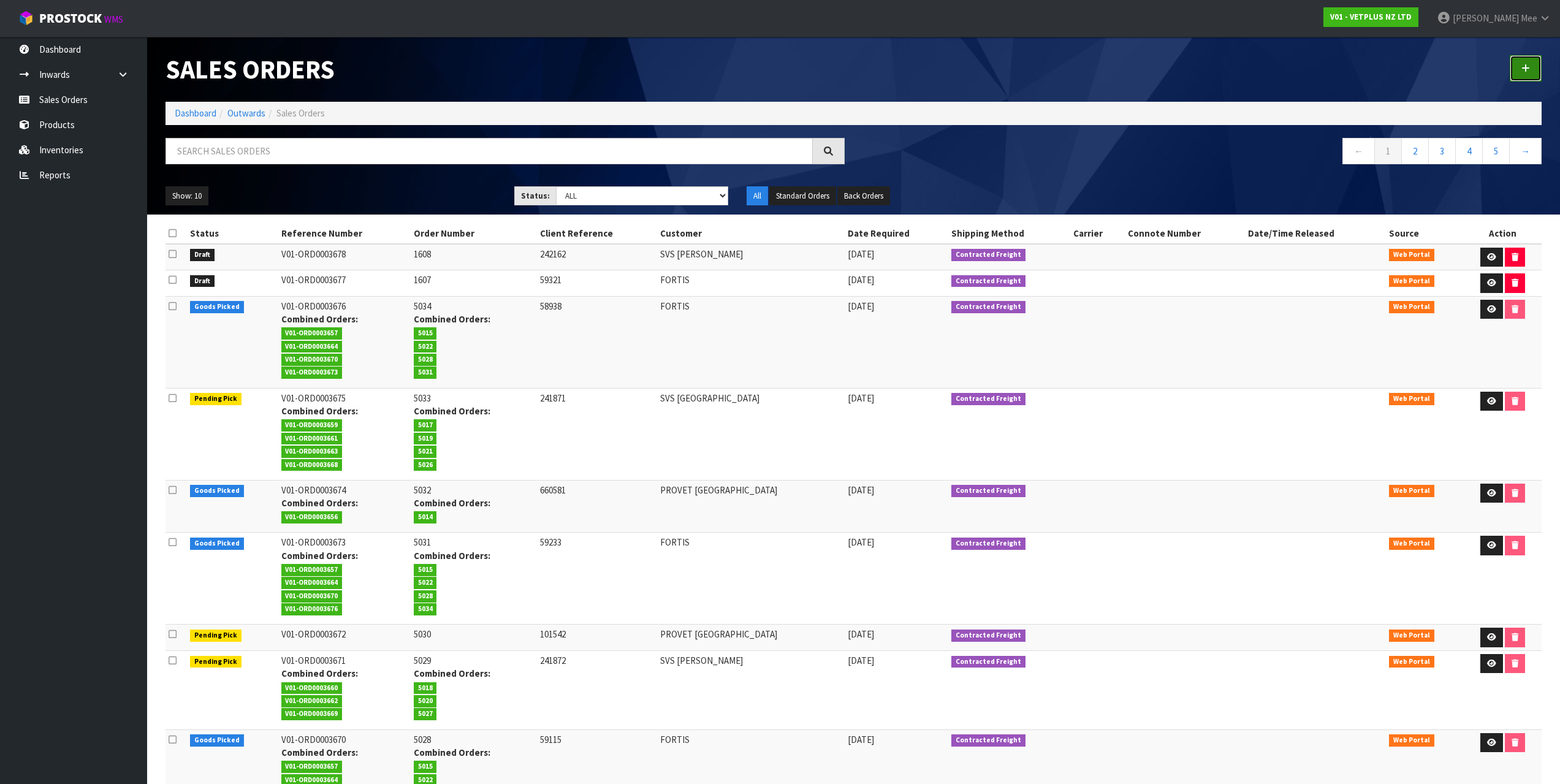
click at [1528, 65] on icon at bounding box center [1526, 68] width 8 height 9
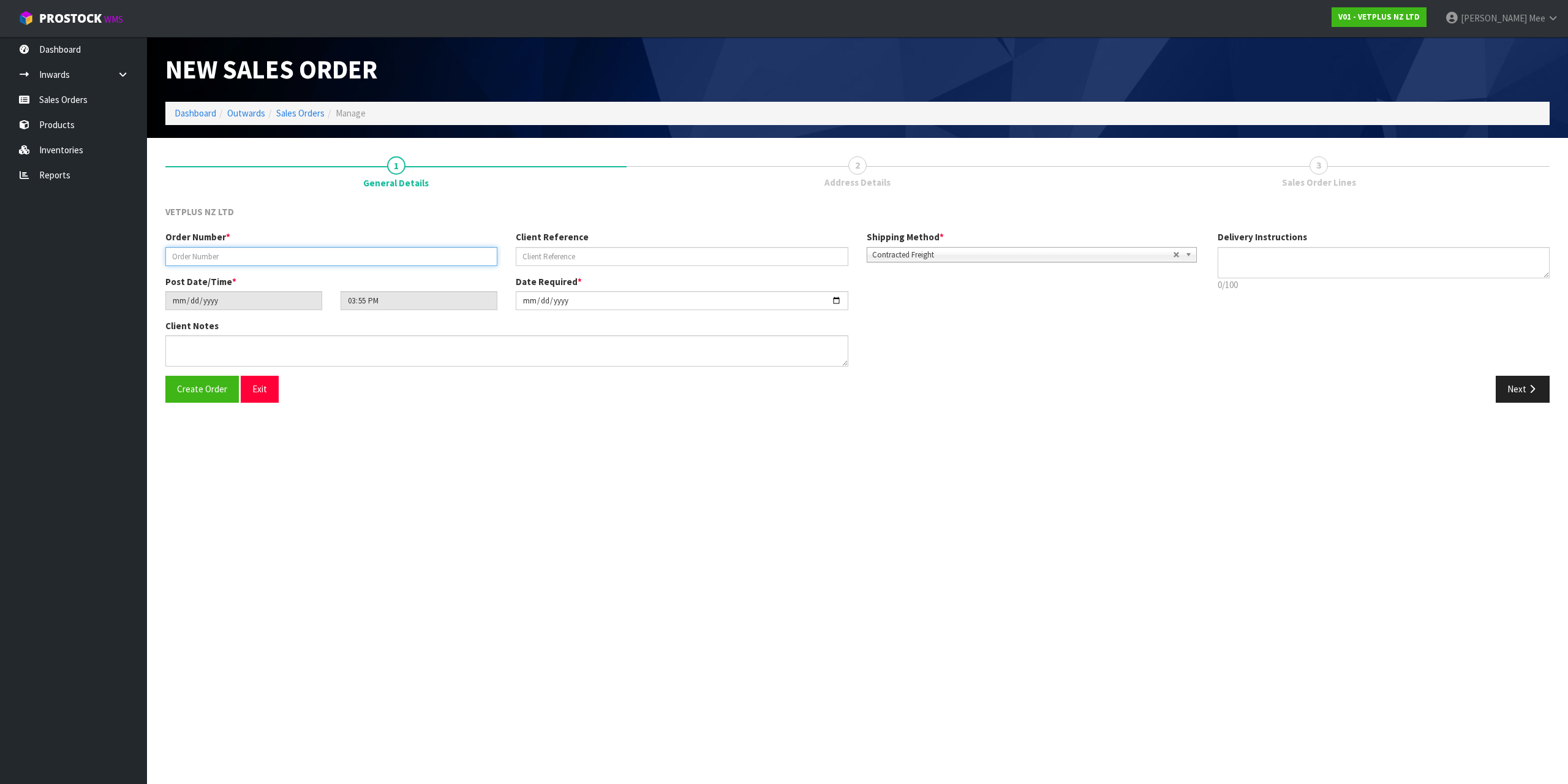
click at [268, 253] on input "text" at bounding box center [331, 256] width 332 height 19
click at [1533, 387] on icon "button" at bounding box center [1532, 388] width 12 height 9
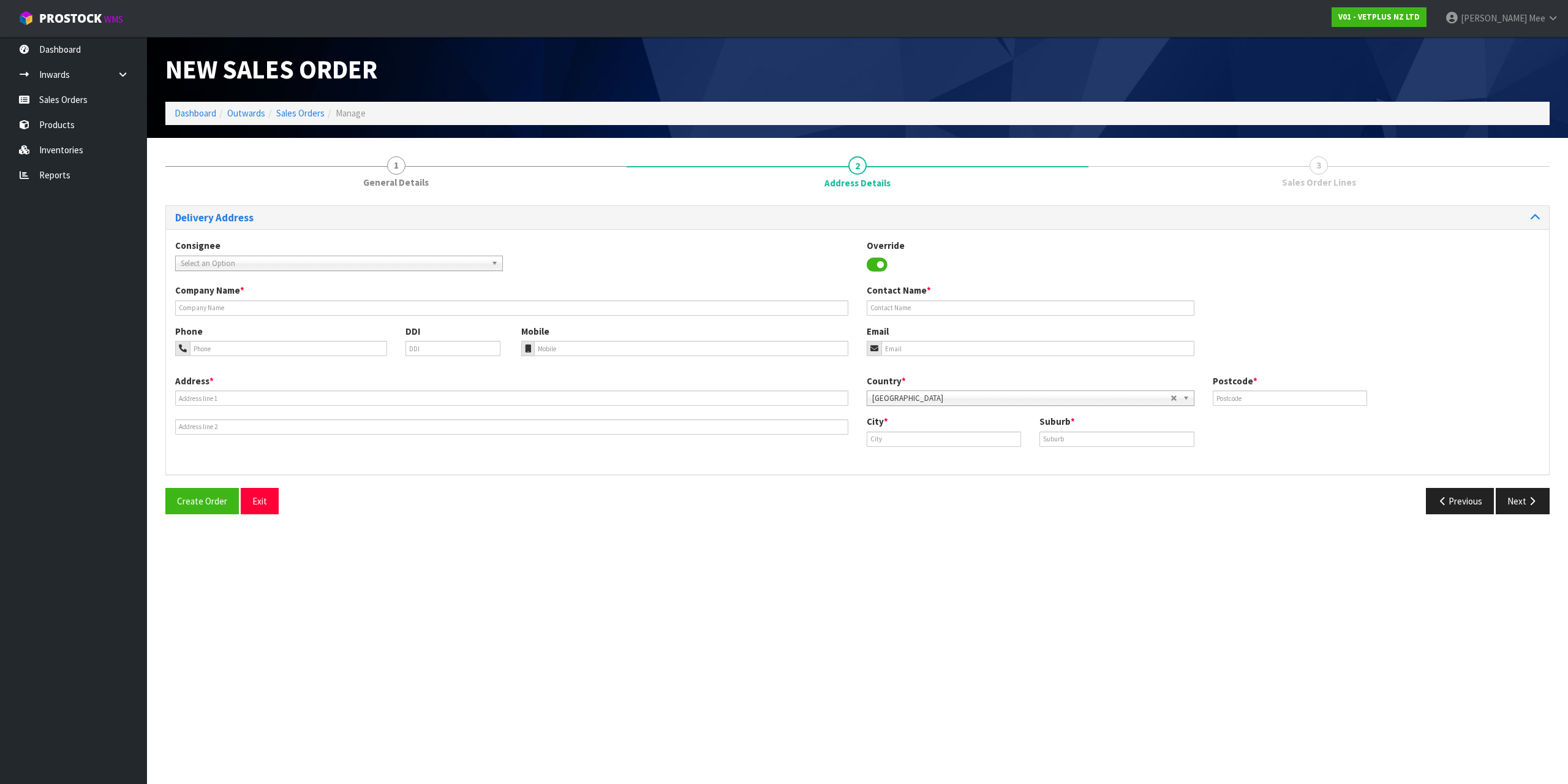
click at [260, 267] on span "Select an Option" at bounding box center [334, 263] width 306 height 15
click at [339, 303] on li "SVS PAL [PERSON_NAME] NORTH - SVS PALMERSON NORTH" at bounding box center [339, 298] width 321 height 15
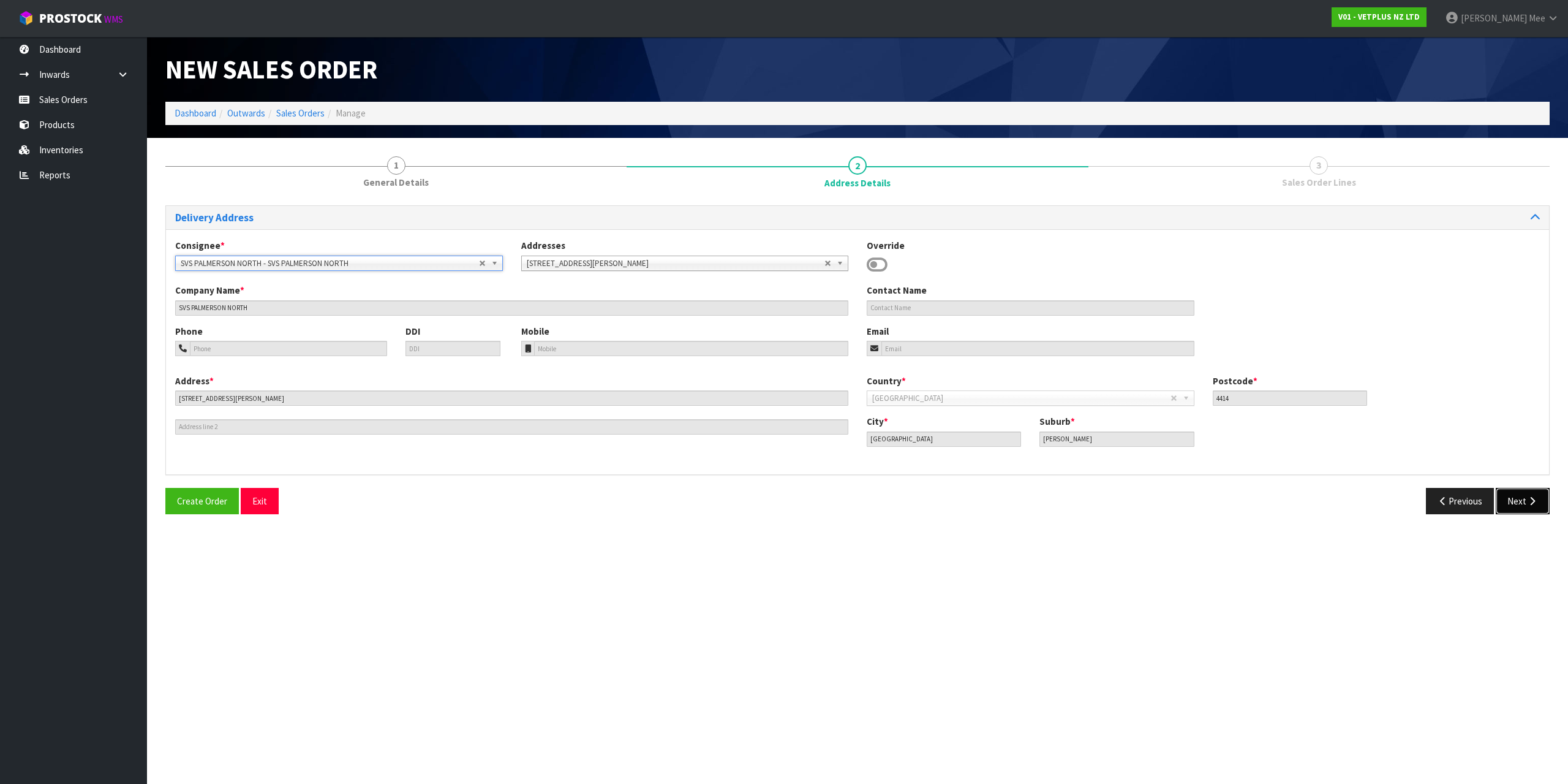
click at [1527, 499] on icon "button" at bounding box center [1532, 500] width 12 height 9
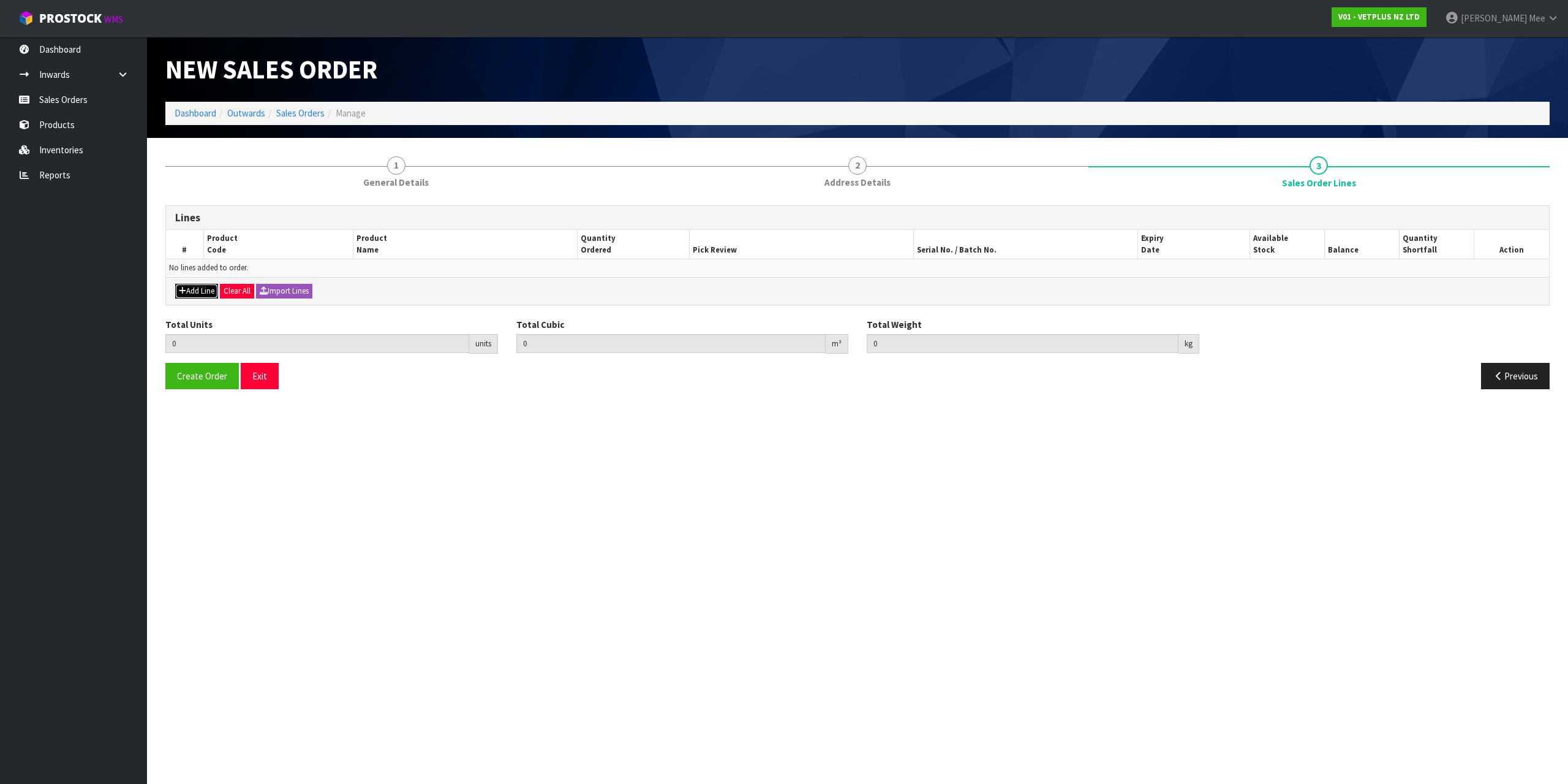
click at [196, 288] on button "Add Line" at bounding box center [196, 291] width 43 height 15
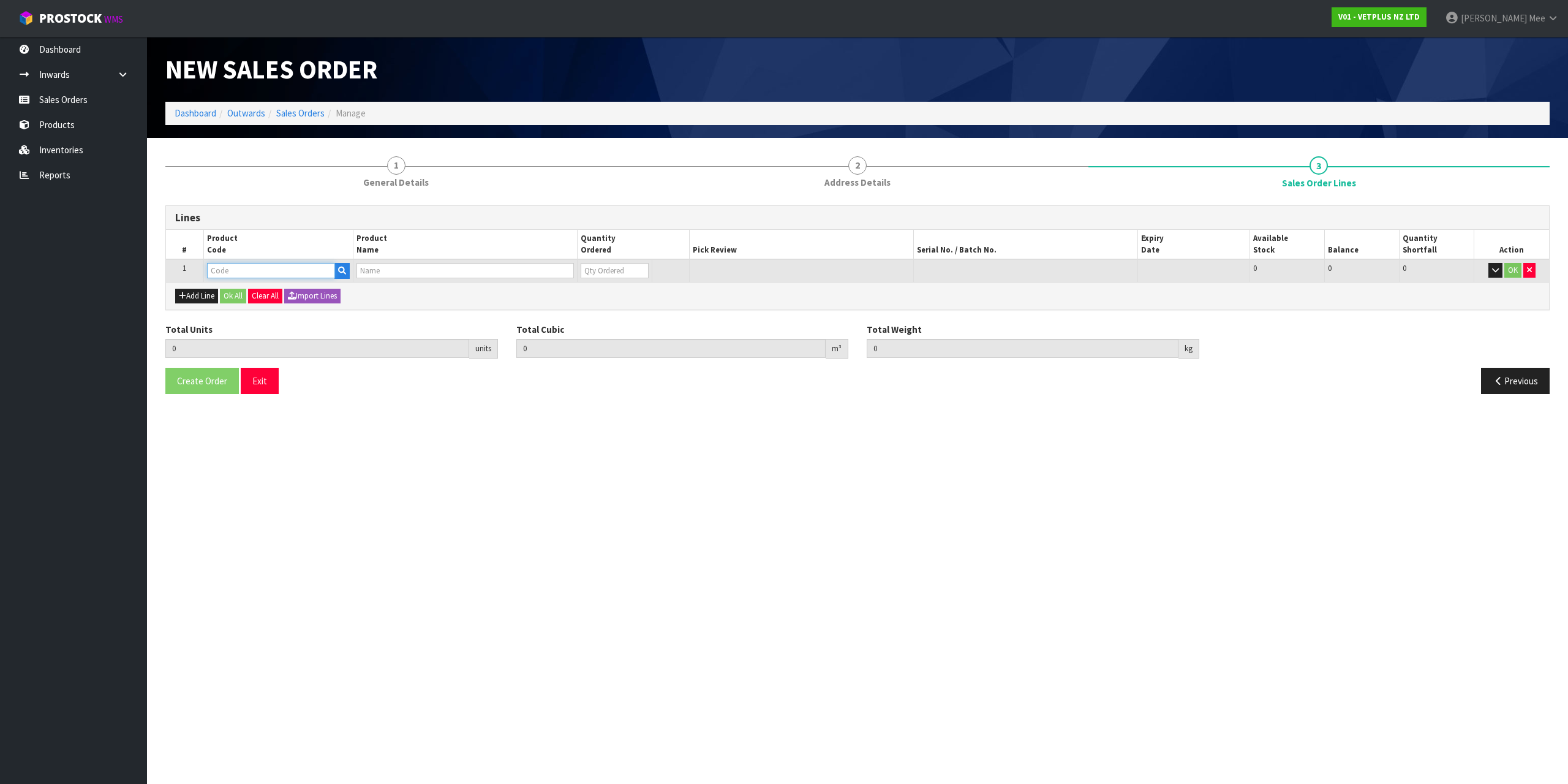
drag, startPoint x: 222, startPoint y: 271, endPoint x: 422, endPoint y: 252, distance: 200.9
click at [222, 271] on input "text" at bounding box center [271, 271] width 128 height 15
click at [628, 270] on input "0" at bounding box center [605, 271] width 67 height 15
click at [639, 265] on input "0" at bounding box center [605, 271] width 67 height 15
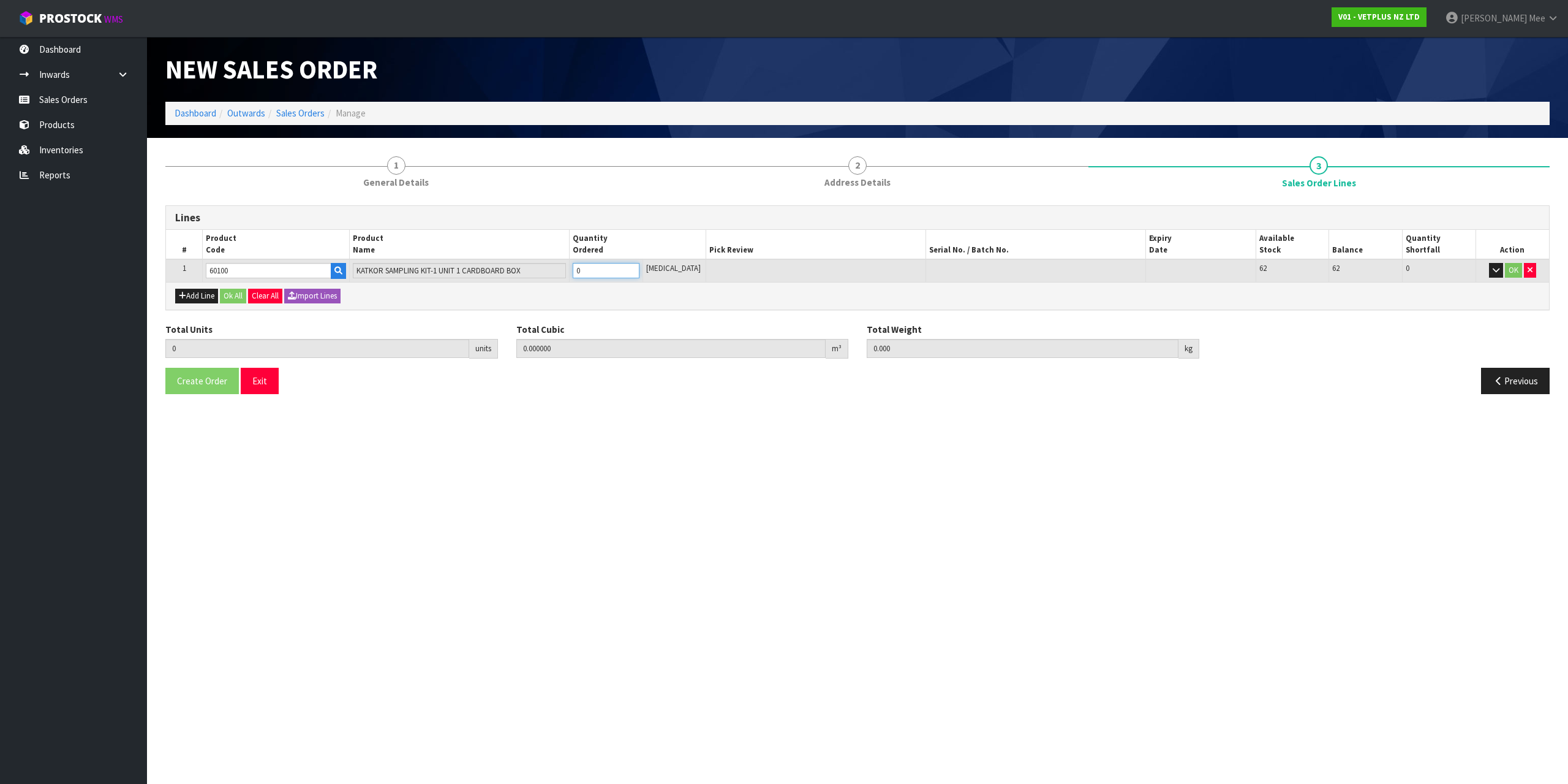
click at [636, 265] on input "0" at bounding box center [605, 271] width 67 height 15
click at [639, 268] on input "1" at bounding box center [605, 271] width 67 height 15
click at [639, 268] on input "2" at bounding box center [605, 271] width 67 height 15
click at [639, 268] on input "3" at bounding box center [605, 271] width 67 height 15
click at [639, 268] on input "4" at bounding box center [605, 271] width 67 height 15
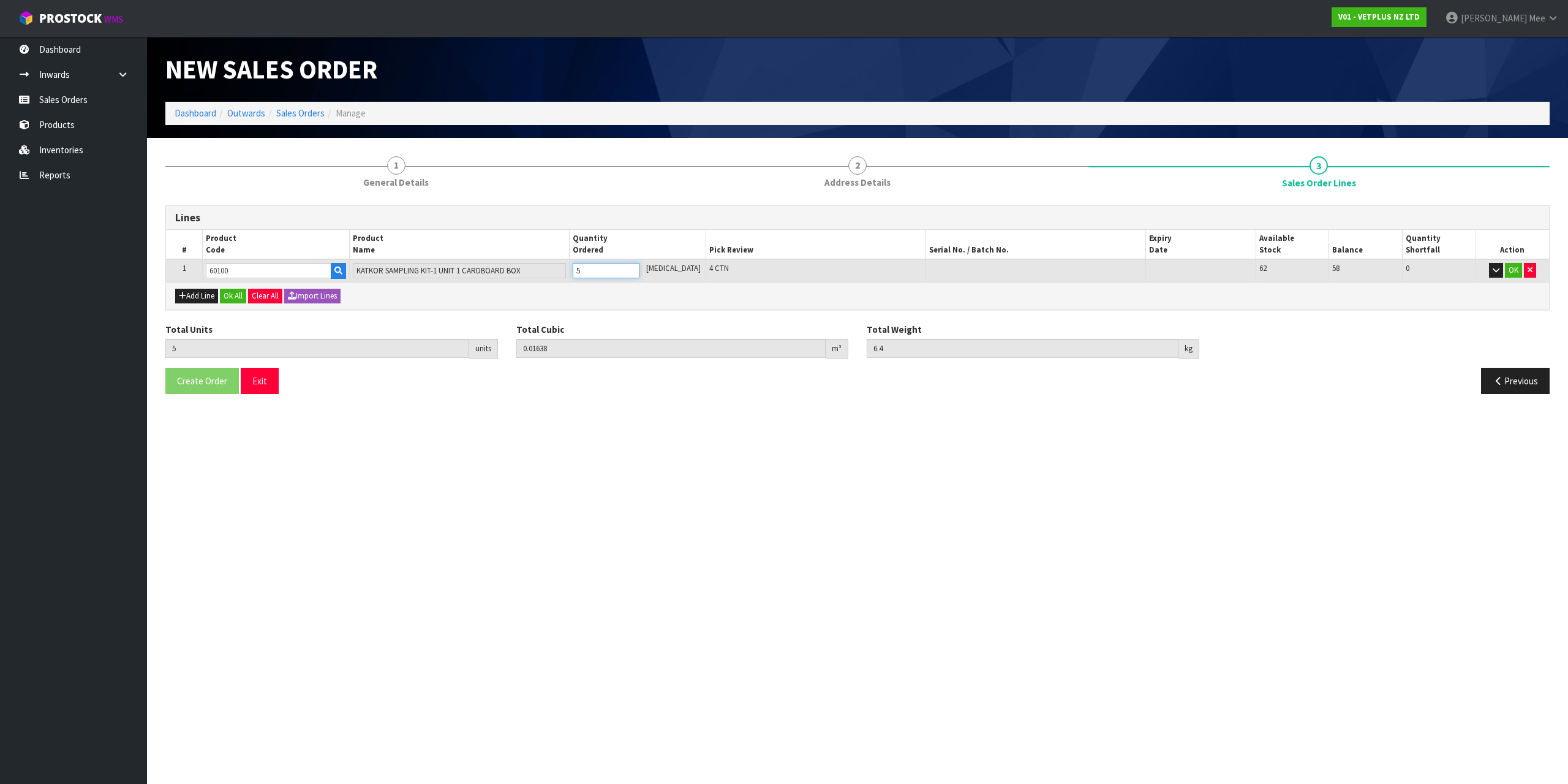
click at [639, 268] on input "5" at bounding box center [605, 271] width 67 height 15
click at [639, 268] on input "6" at bounding box center [605, 271] width 67 height 15
click at [639, 268] on input "7" at bounding box center [605, 271] width 67 height 15
click at [639, 268] on input "8" at bounding box center [605, 271] width 67 height 15
click at [639, 268] on input "9" at bounding box center [605, 271] width 67 height 15
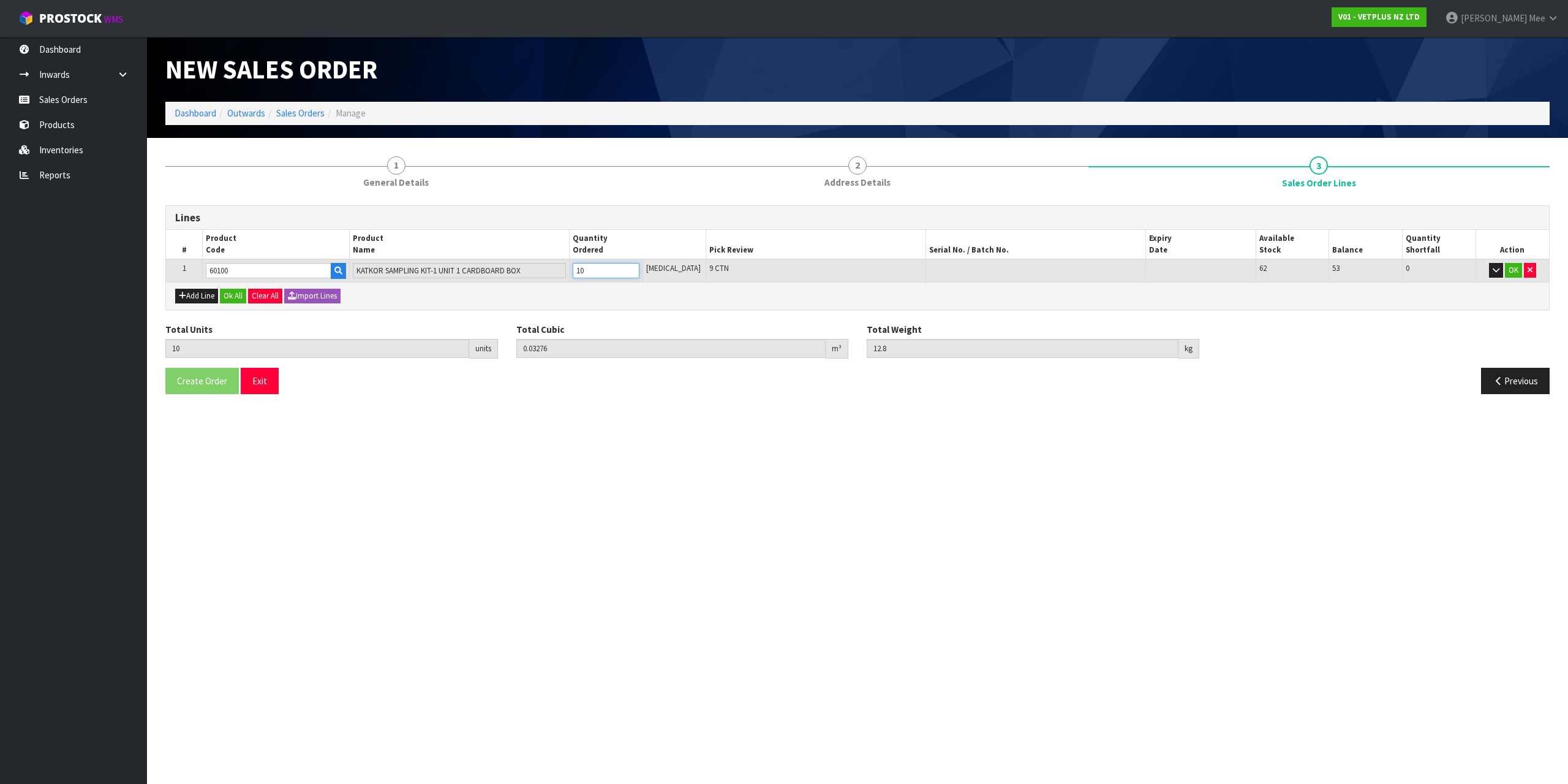
click at [639, 268] on input "10" at bounding box center [605, 271] width 67 height 15
click at [639, 268] on input "11" at bounding box center [605, 271] width 67 height 15
click at [639, 268] on input "12" at bounding box center [605, 271] width 67 height 15
click at [639, 268] on input "13" at bounding box center [605, 271] width 67 height 15
click at [639, 268] on input "14" at bounding box center [605, 271] width 67 height 15
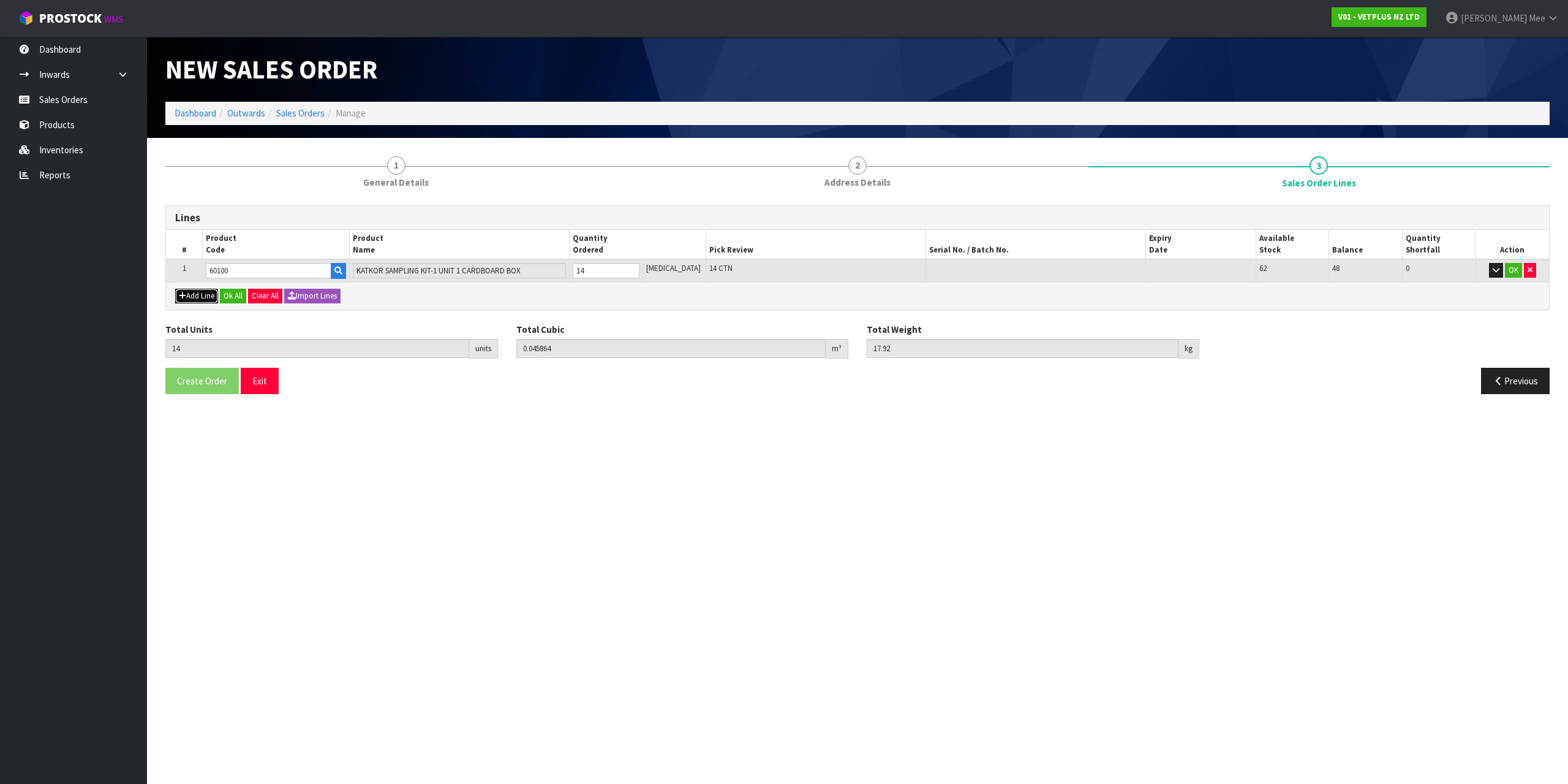
click at [201, 295] on button "Add Line" at bounding box center [196, 295] width 43 height 15
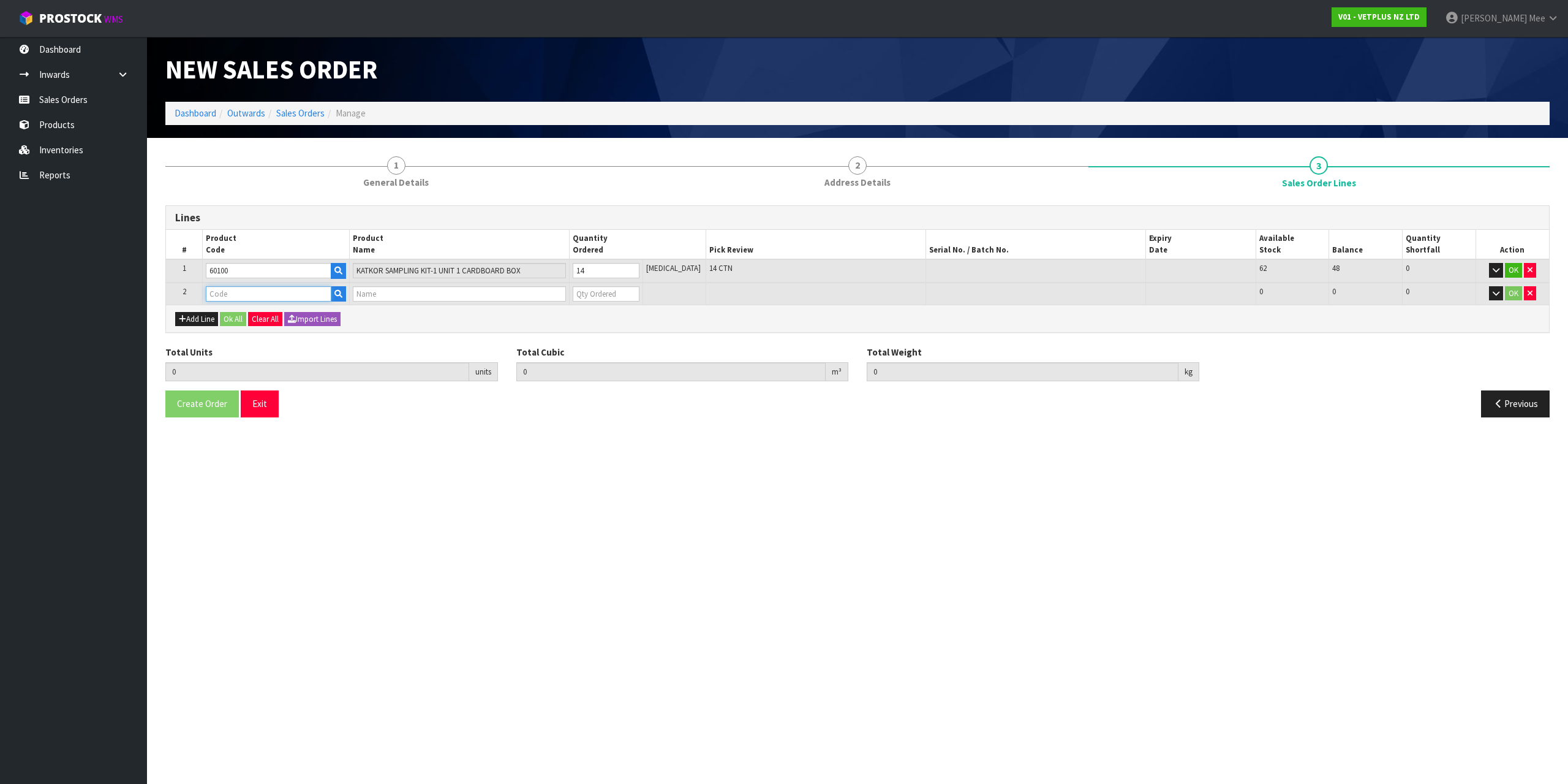
click at [223, 291] on input "text" at bounding box center [268, 294] width 125 height 15
click at [604, 295] on input "0" at bounding box center [605, 294] width 67 height 15
click at [639, 290] on input "1" at bounding box center [605, 294] width 67 height 15
click at [207, 319] on button "Add Line" at bounding box center [196, 319] width 43 height 15
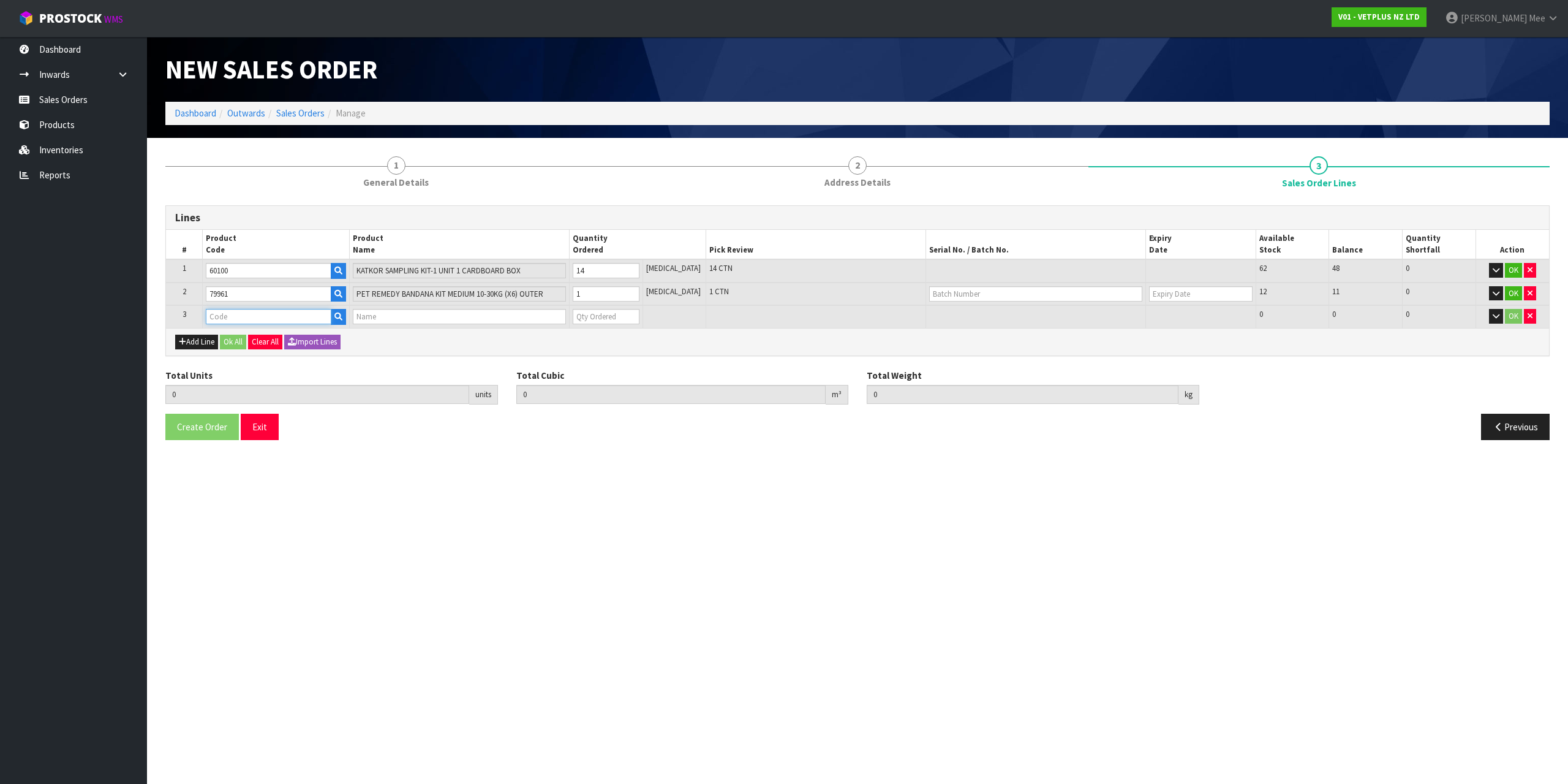
click at [222, 319] on input "text" at bounding box center [268, 317] width 125 height 15
click at [286, 333] on link "79664" at bounding box center [257, 338] width 100 height 17
click at [637, 312] on input "0" at bounding box center [605, 317] width 67 height 15
click at [639, 313] on input "1" at bounding box center [605, 317] width 67 height 15
click at [243, 338] on button "Ok All" at bounding box center [233, 342] width 27 height 15
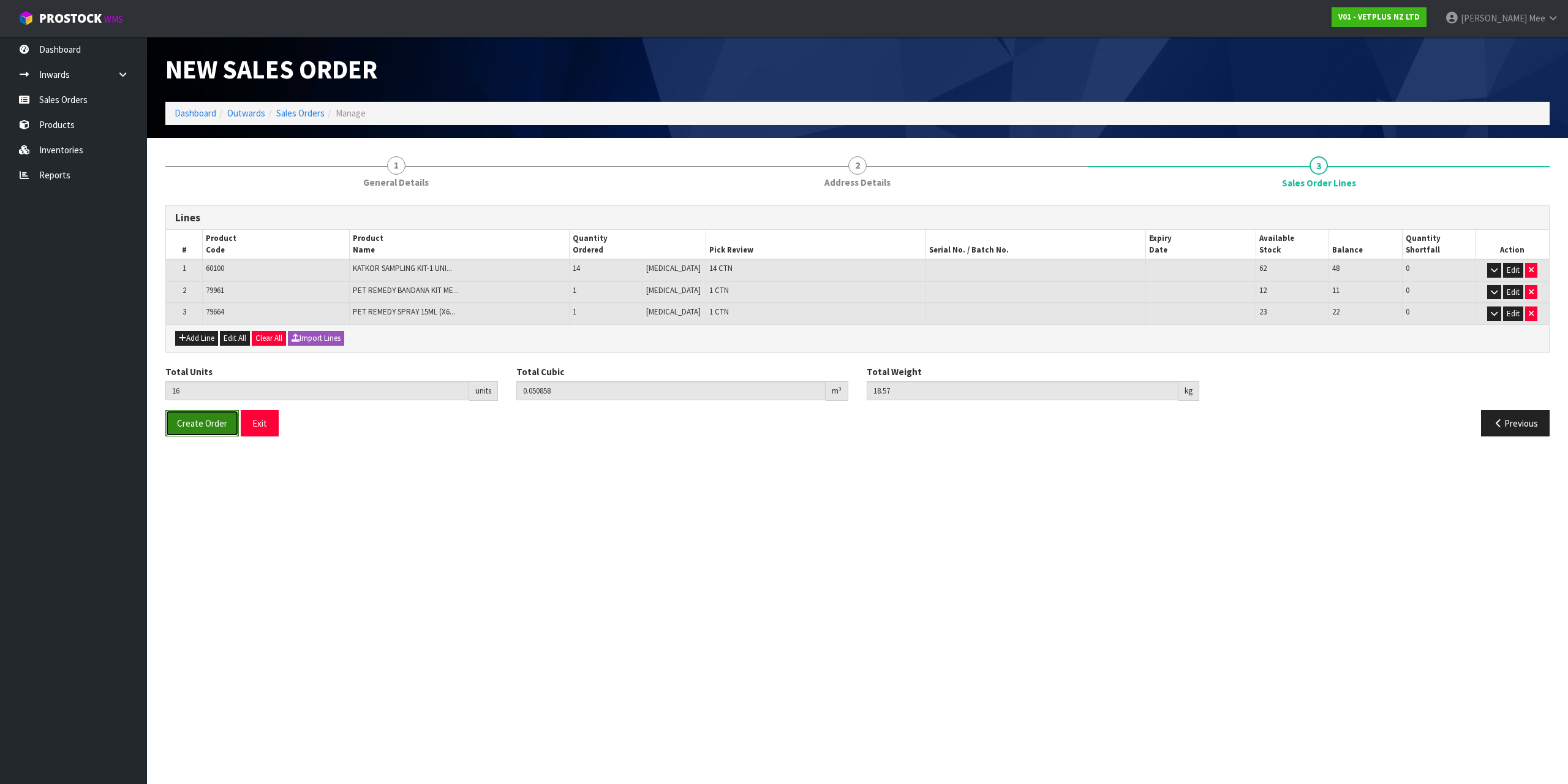
click at [196, 427] on span "Create Order" at bounding box center [202, 423] width 51 height 12
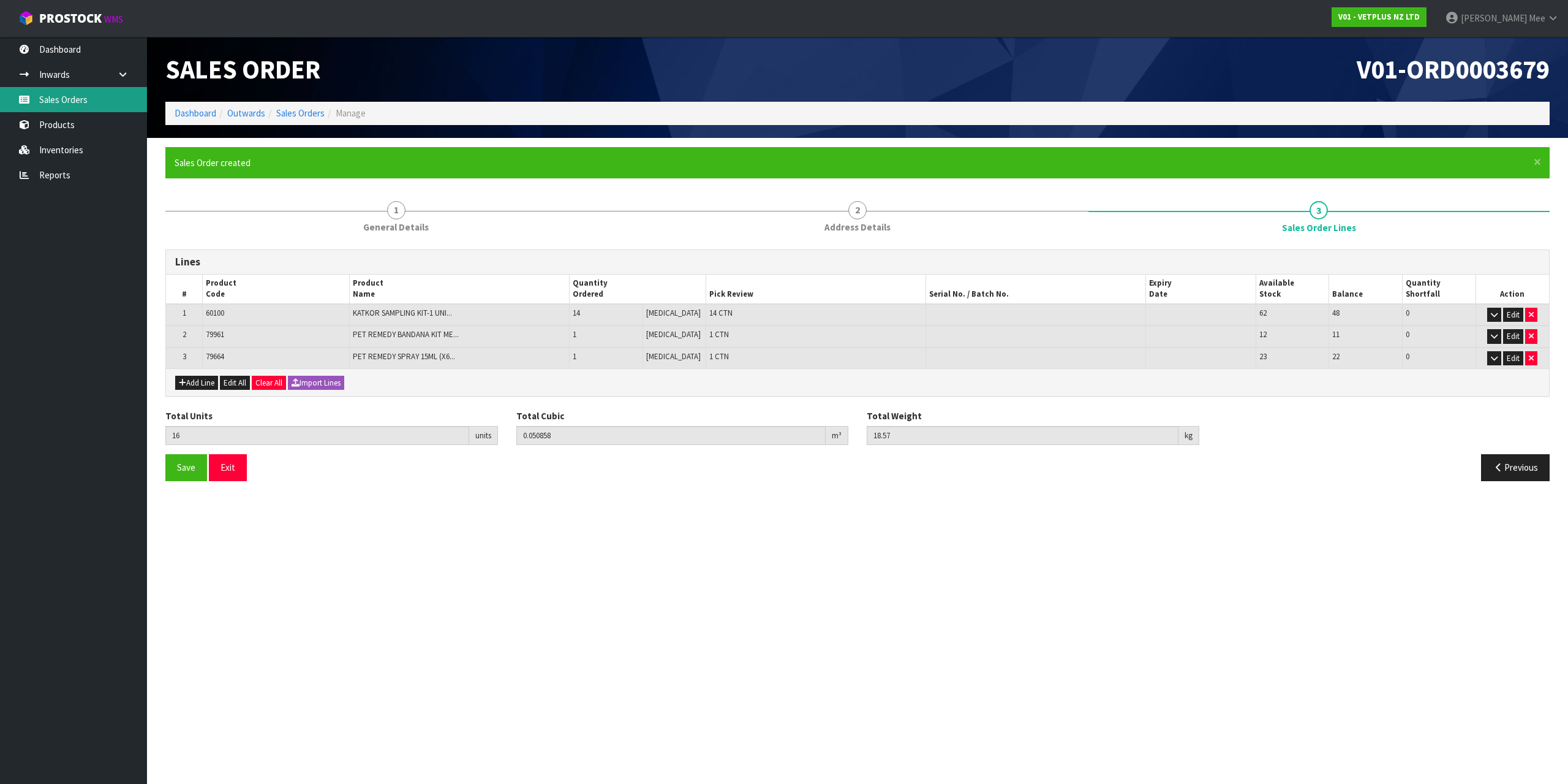
click at [84, 98] on link "Sales Orders" at bounding box center [74, 100] width 147 height 25
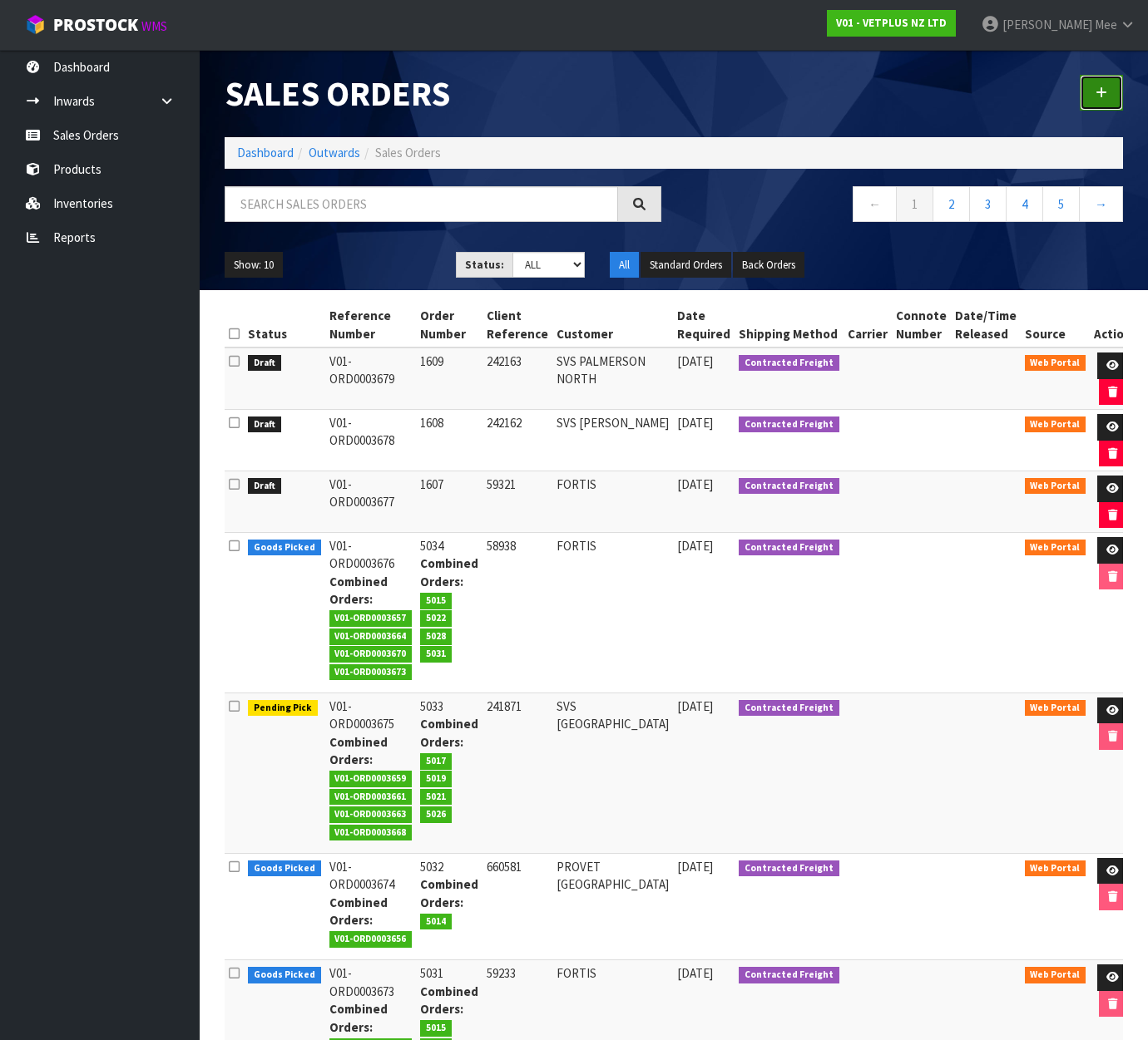
click at [1116, 90] on link at bounding box center [1100, 93] width 43 height 36
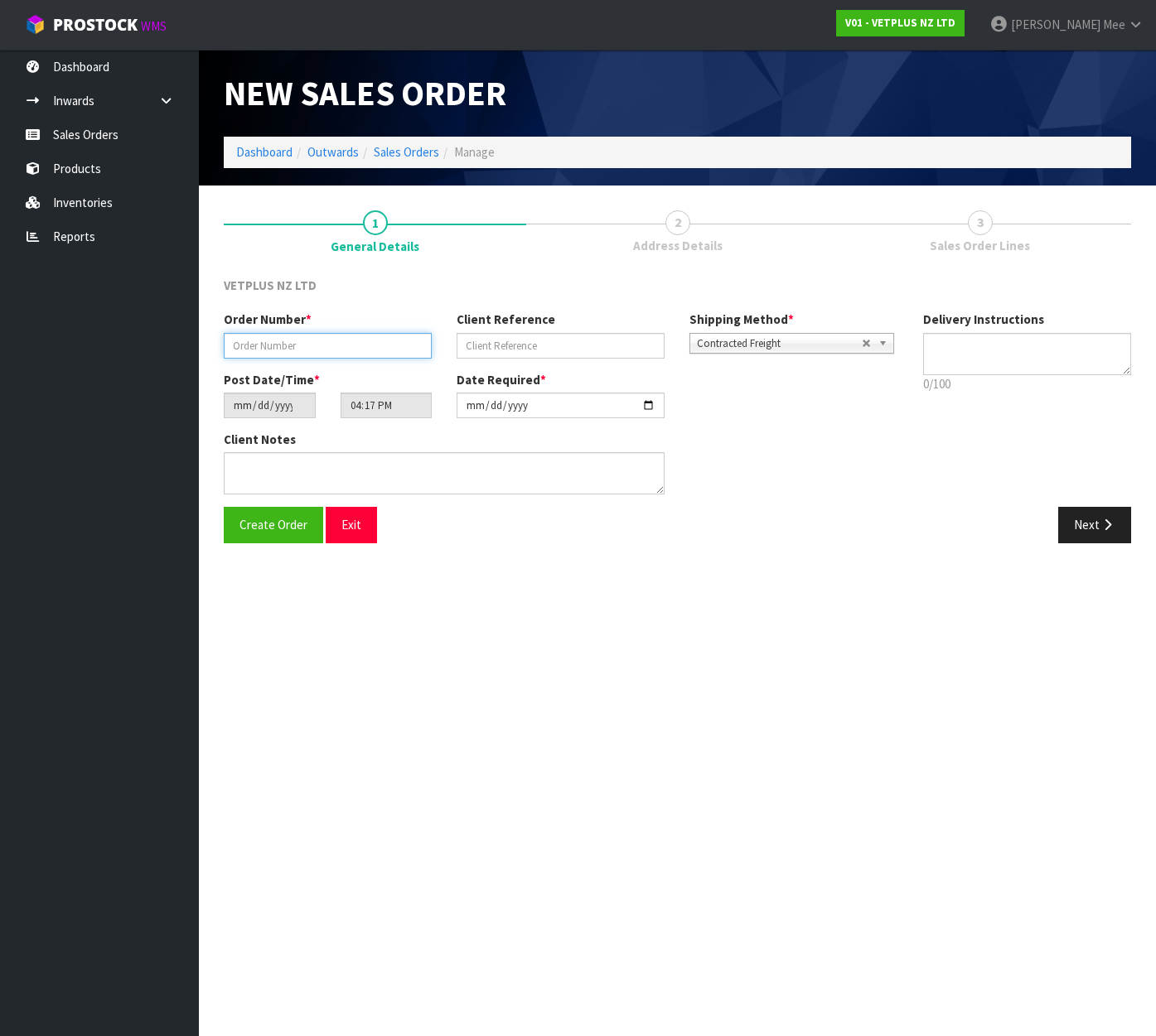
click at [300, 356] on input "text" at bounding box center [327, 345] width 208 height 26
click at [224, 507] on button "Create Order" at bounding box center [273, 525] width 100 height 36
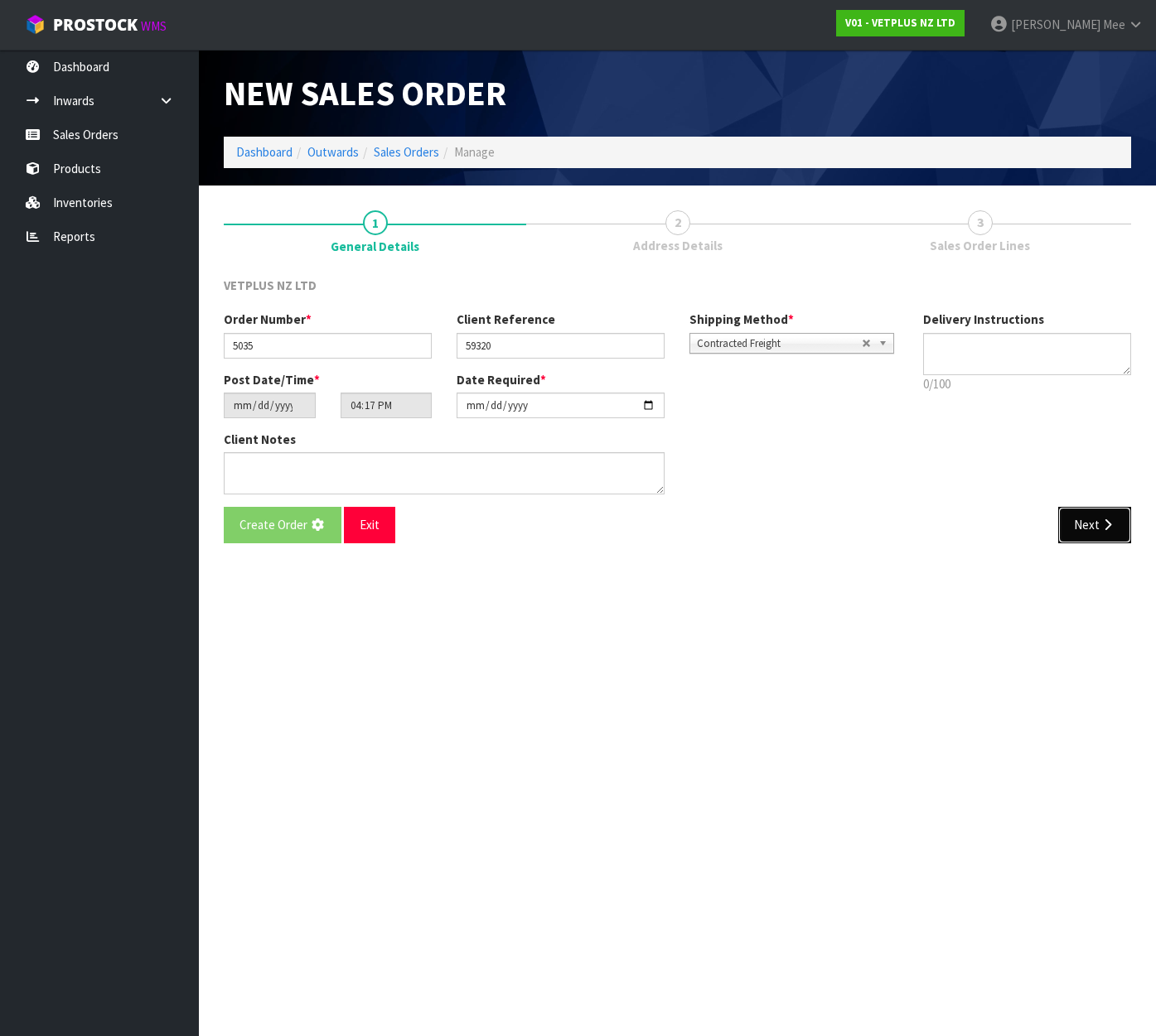
click at [1096, 535] on button "Next" at bounding box center [1094, 525] width 73 height 36
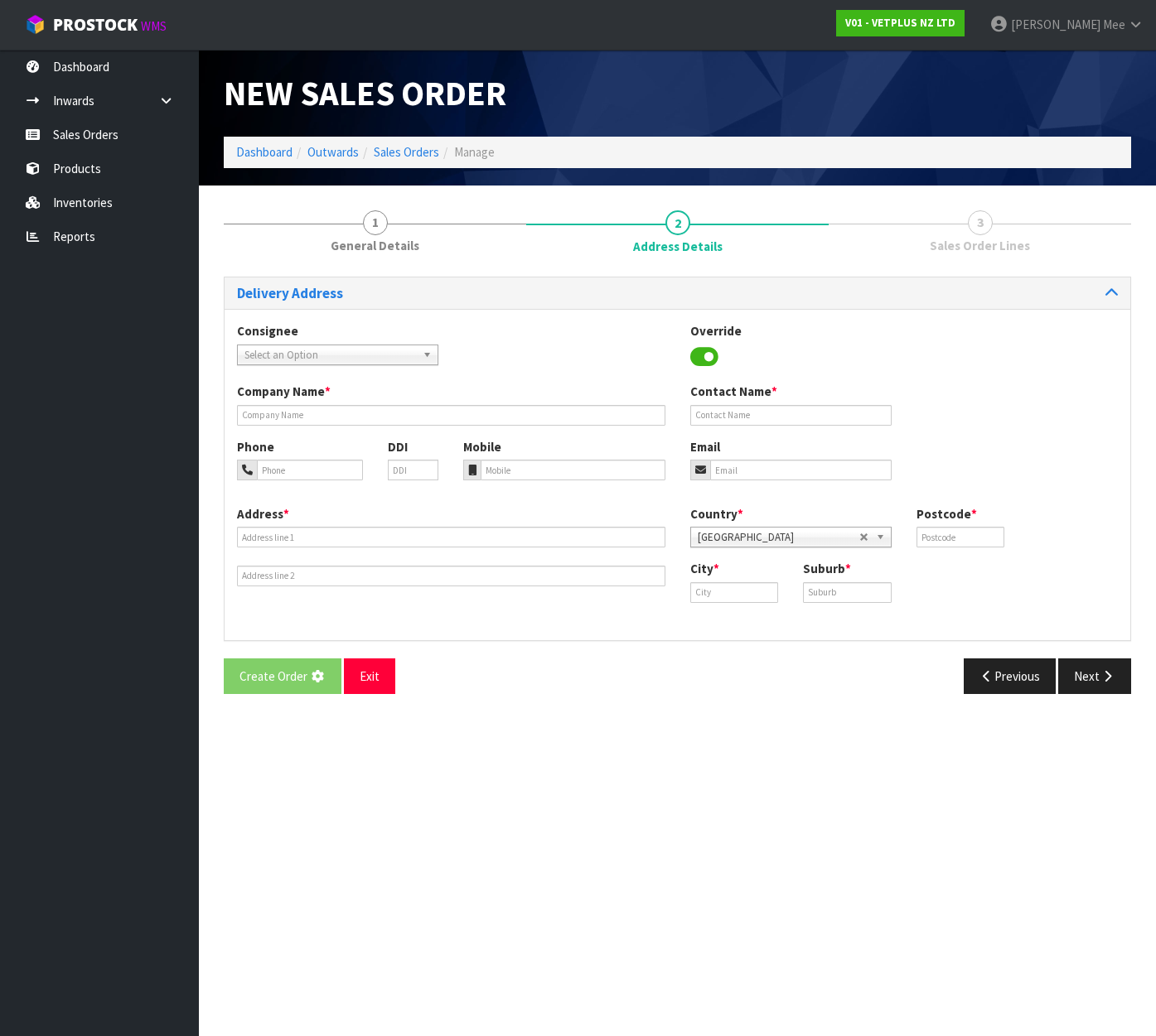
click at [298, 348] on span "Select an Option" at bounding box center [330, 355] width 172 height 20
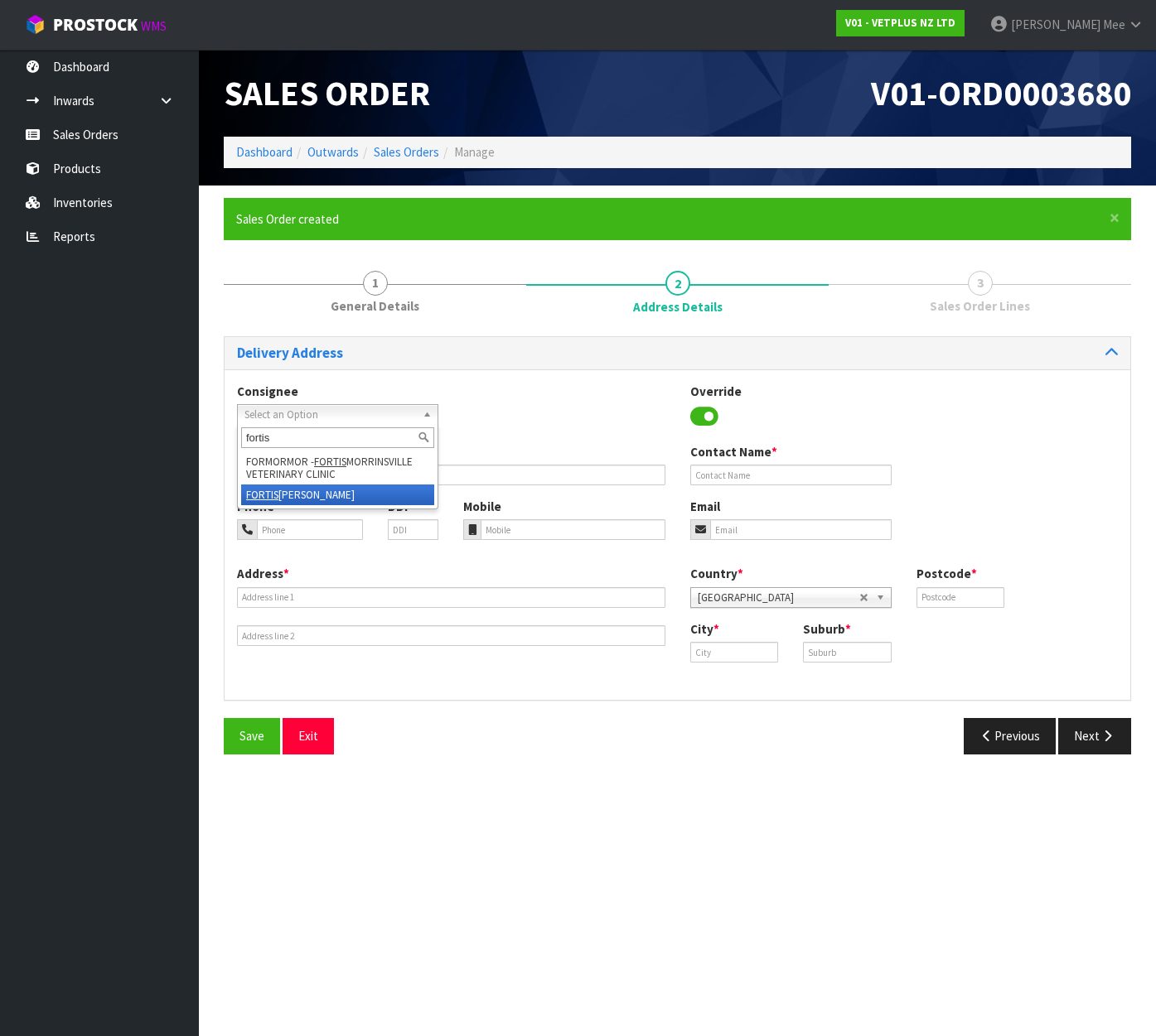
click at [330, 493] on li "[PERSON_NAME] - FORTIS" at bounding box center [337, 495] width 193 height 21
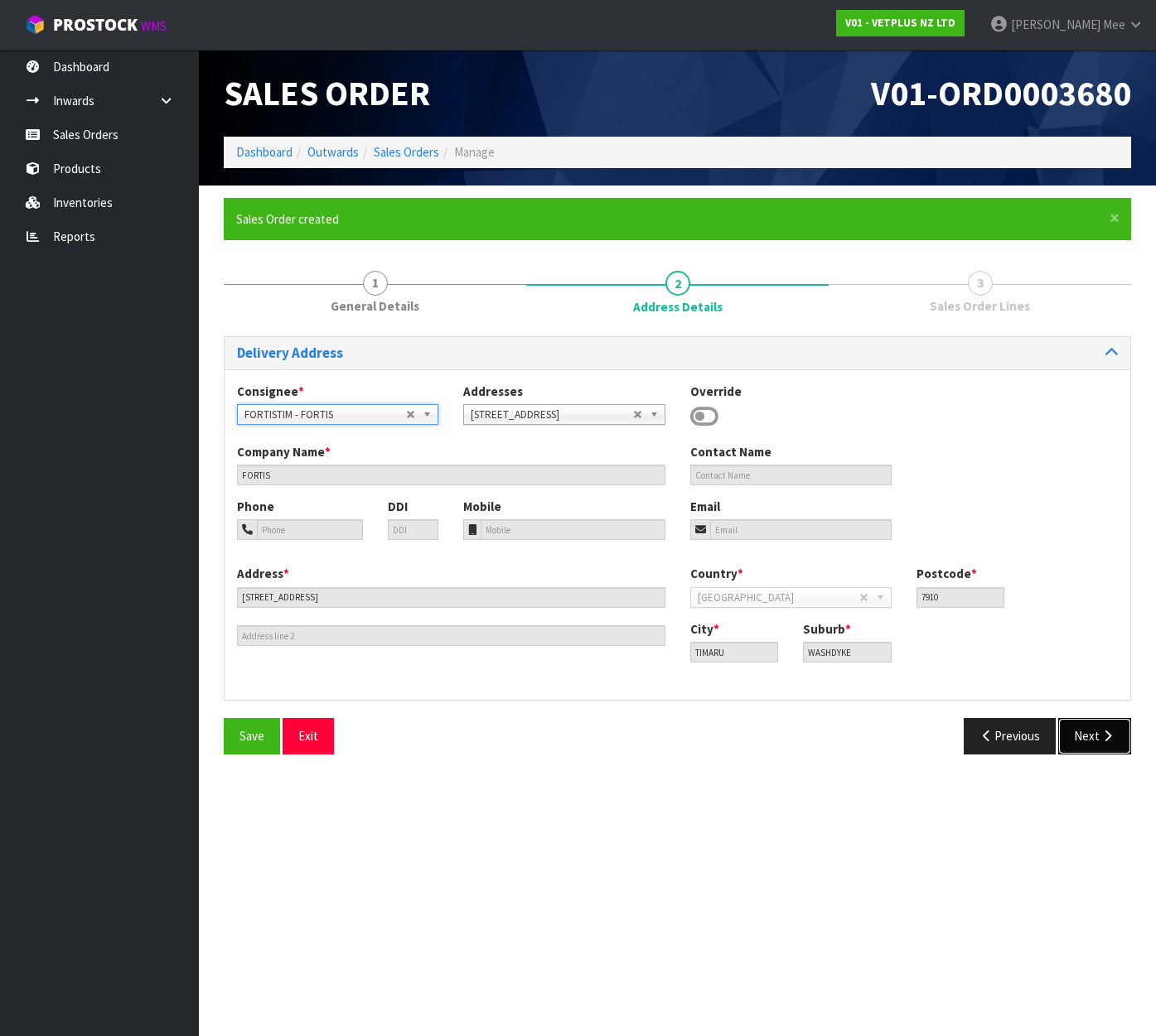
click at [1082, 740] on button "Next" at bounding box center [1094, 736] width 73 height 36
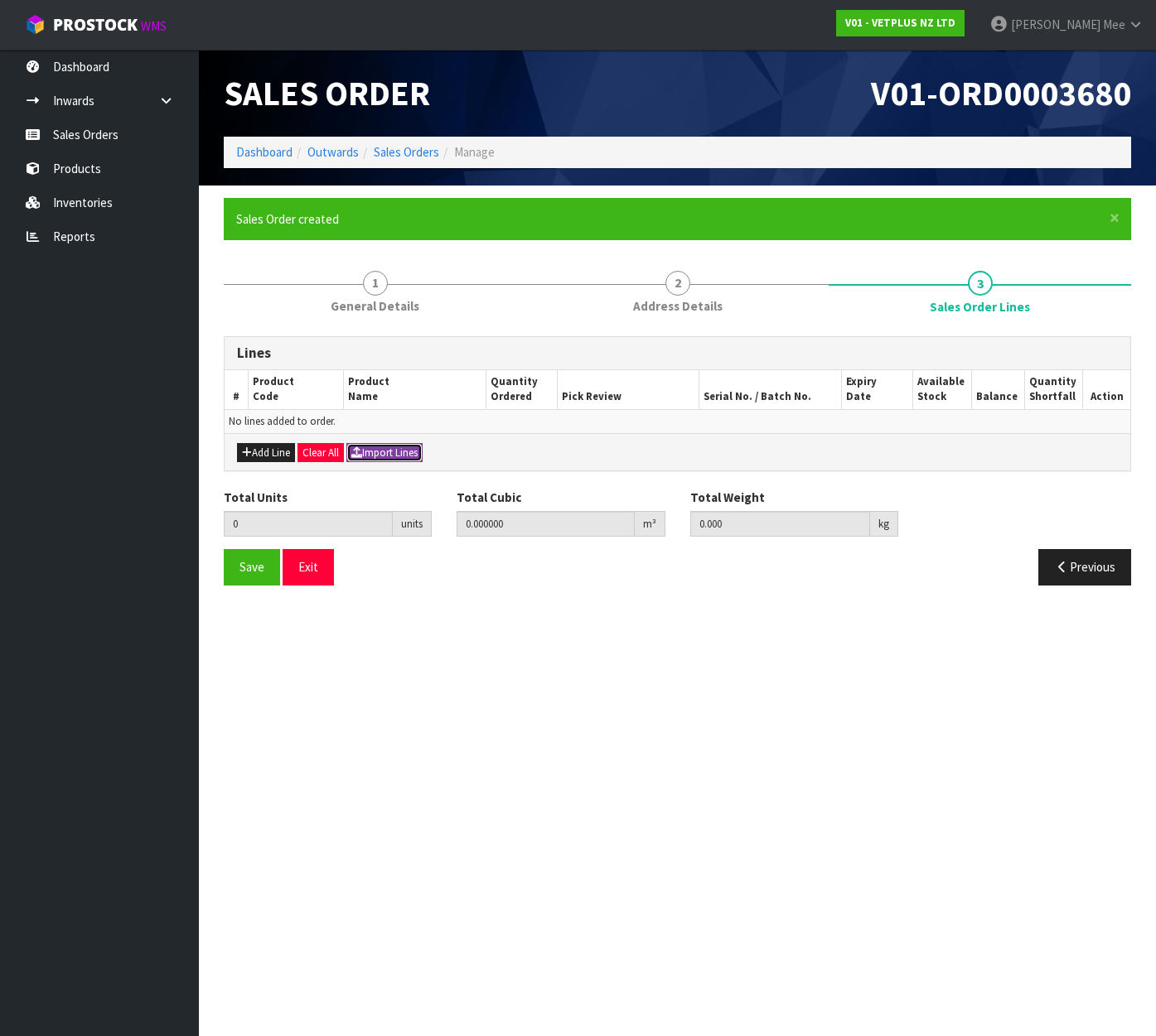
click at [356, 452] on icon "button" at bounding box center [356, 452] width 10 height 10
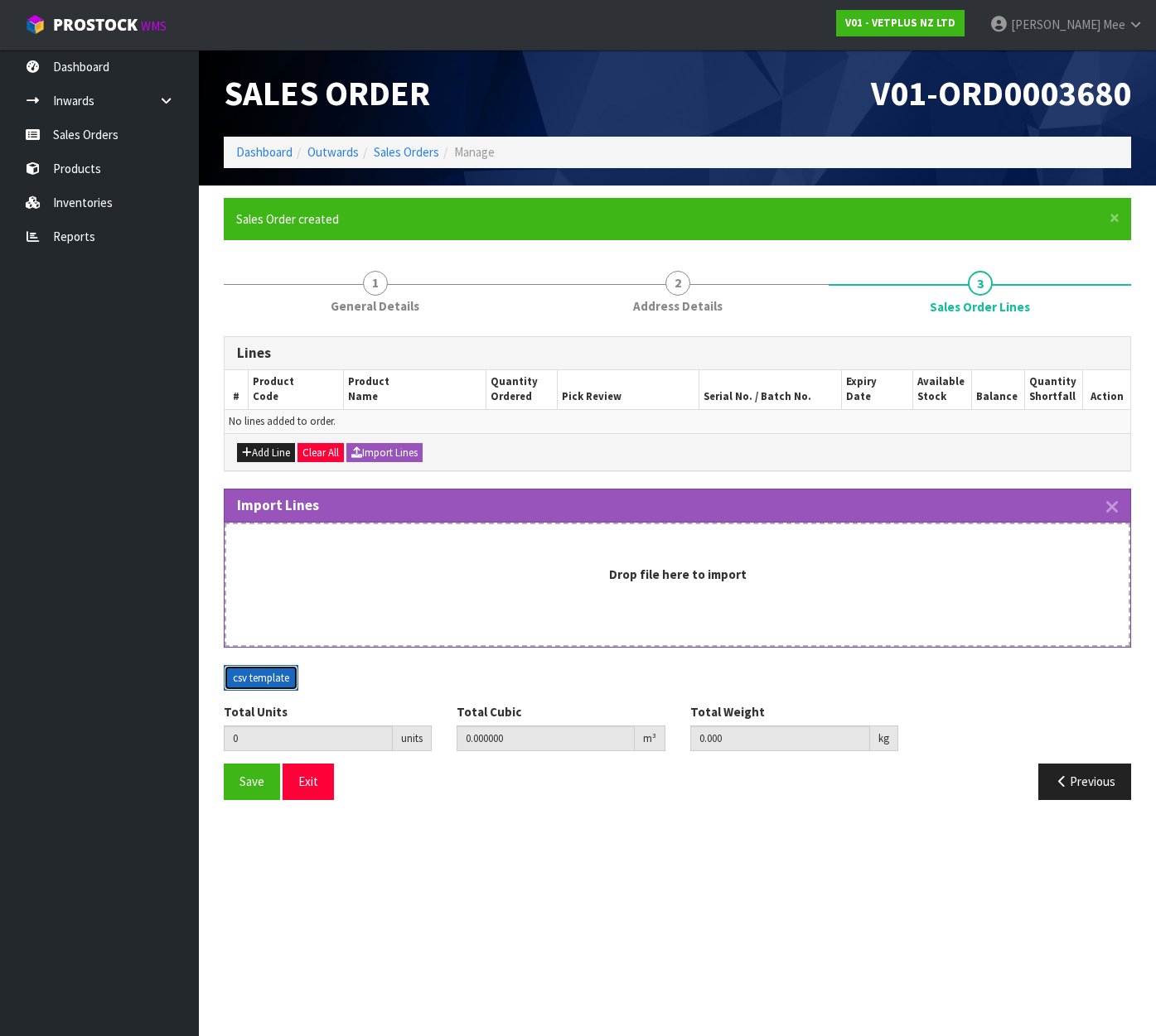
click at [263, 675] on button "csv template" at bounding box center [261, 678] width 75 height 27
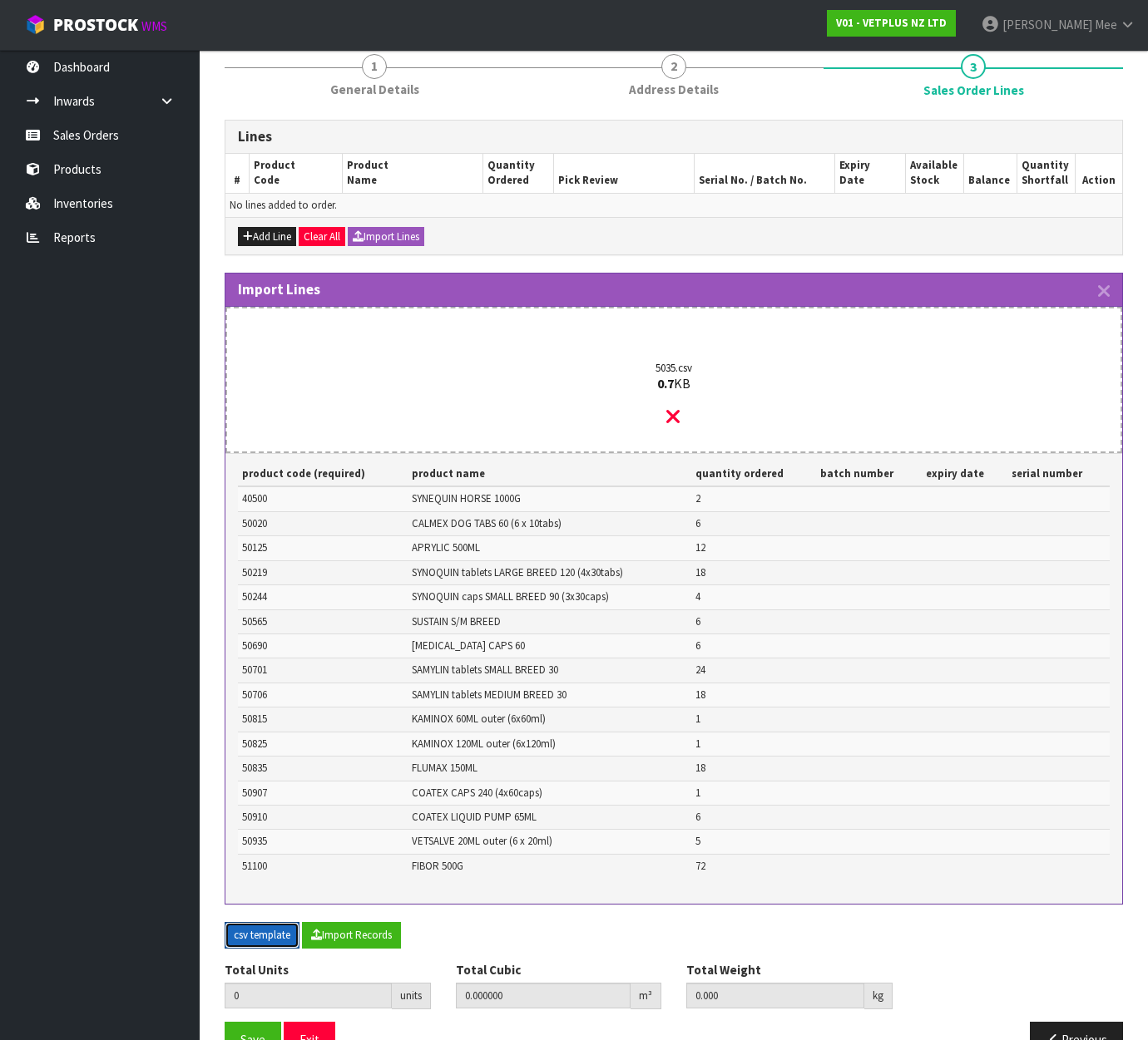
scroll to position [260, 0]
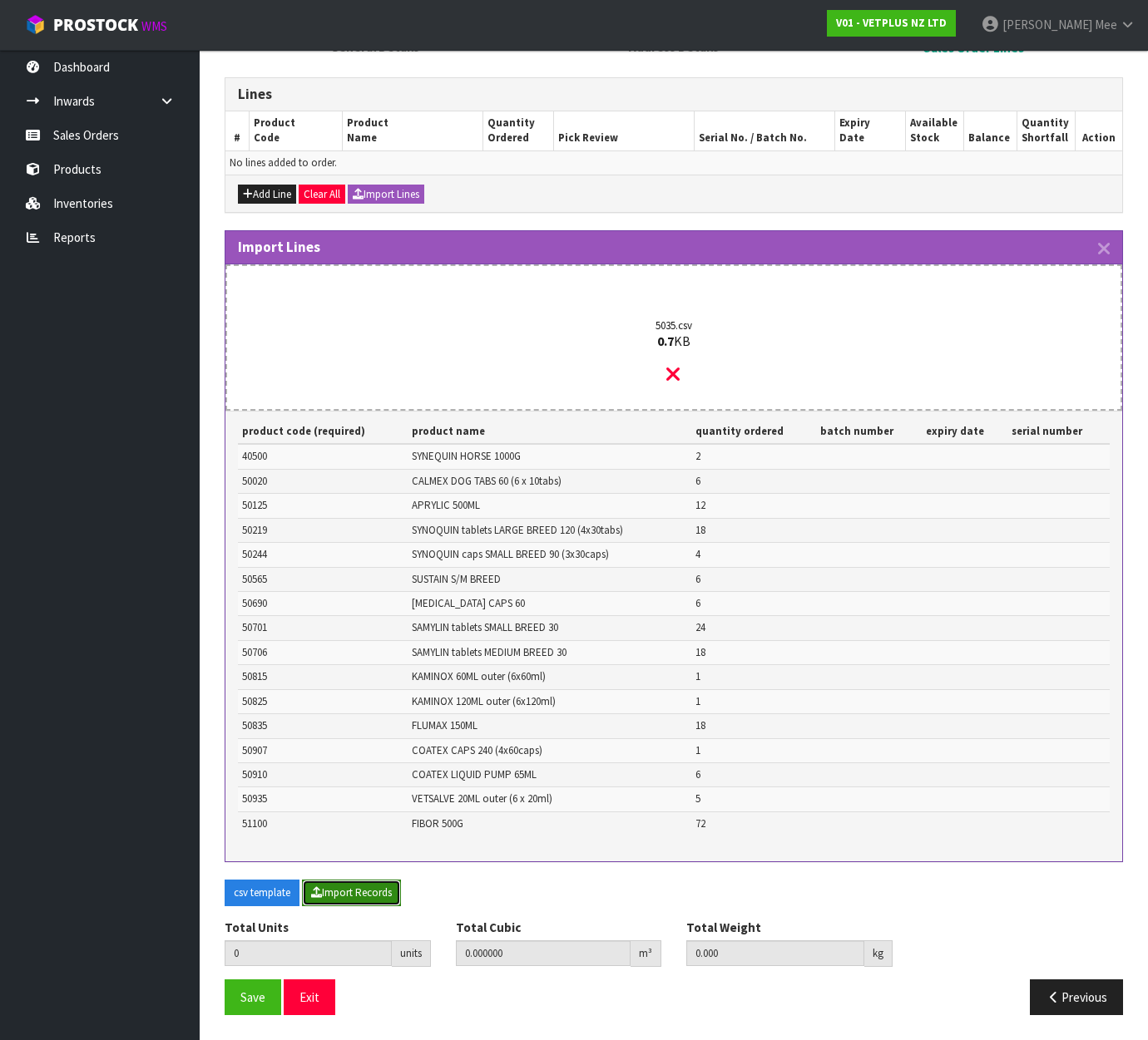
click at [371, 890] on button "Import Records" at bounding box center [352, 893] width 99 height 27
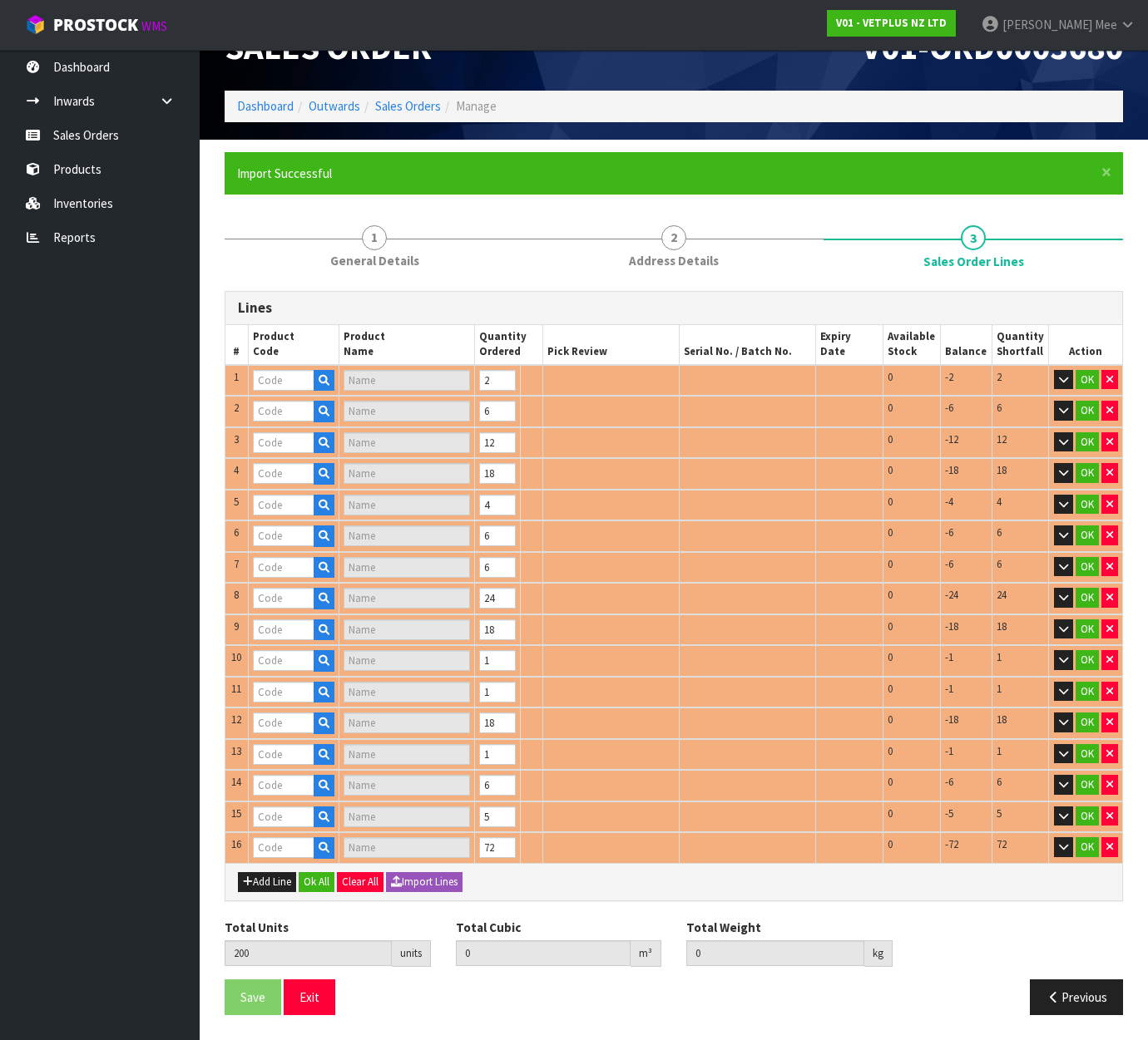
scroll to position [47, 0]
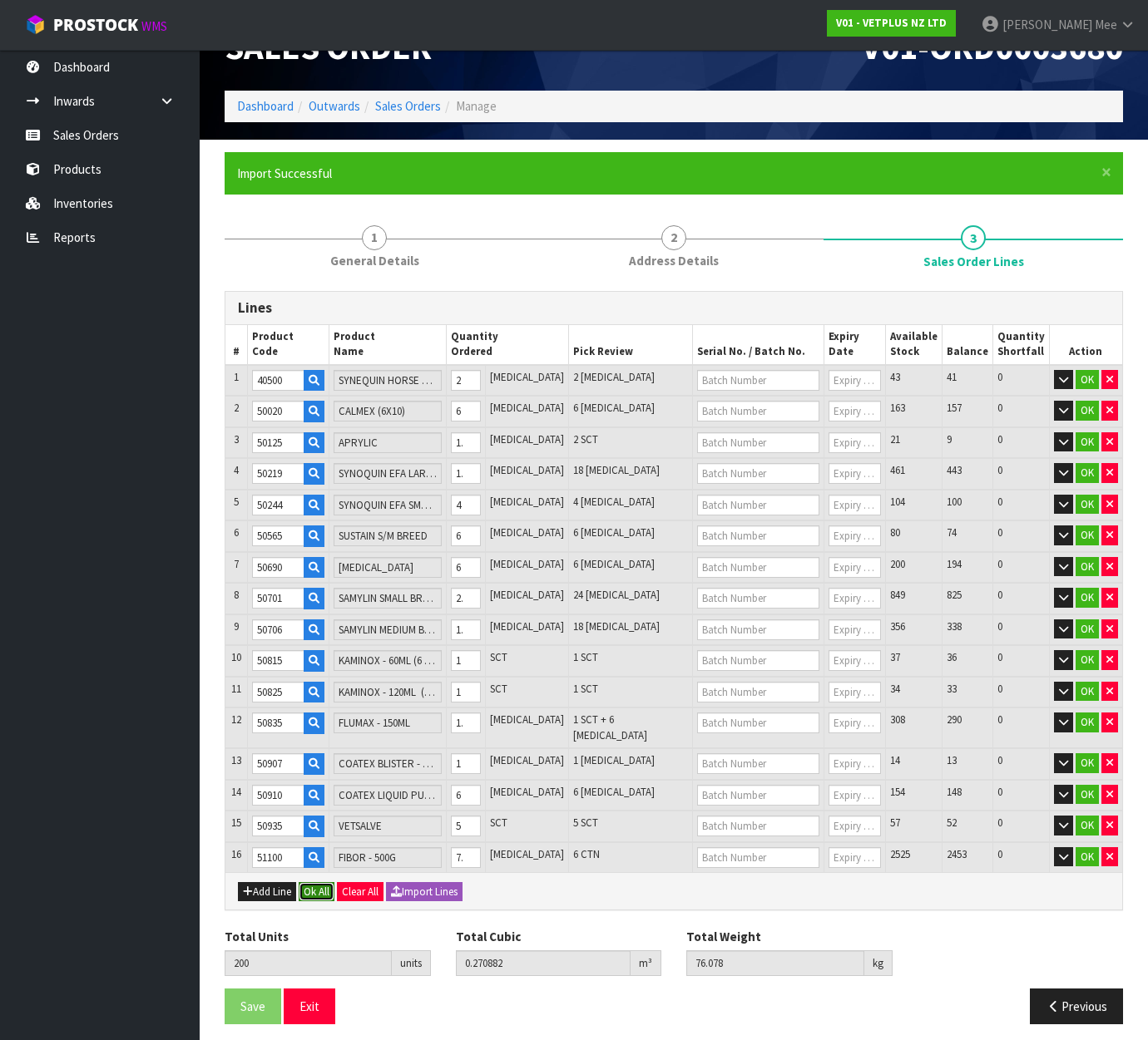
click at [320, 888] on button "Ok All" at bounding box center [316, 891] width 36 height 20
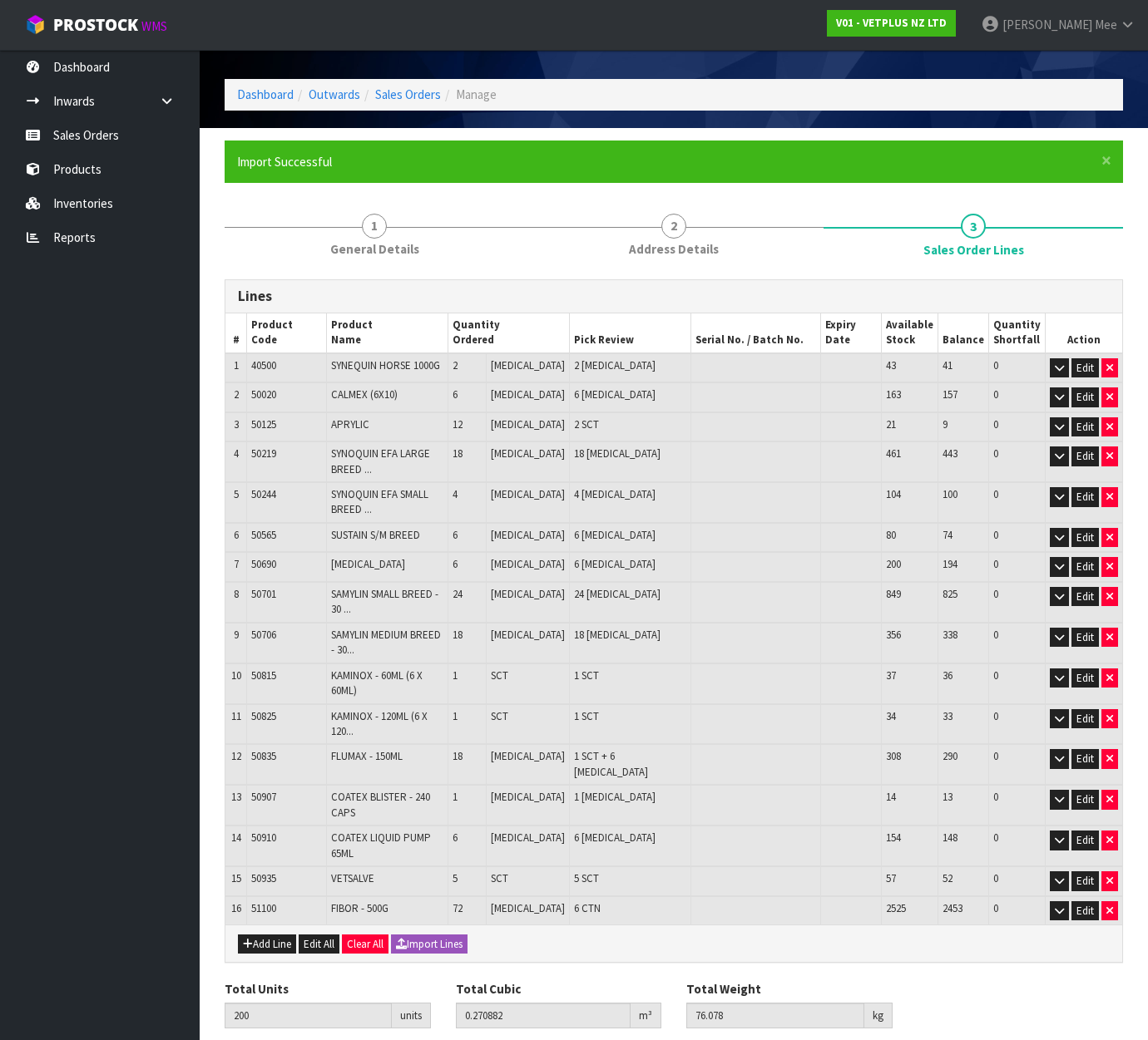
scroll to position [65, 0]
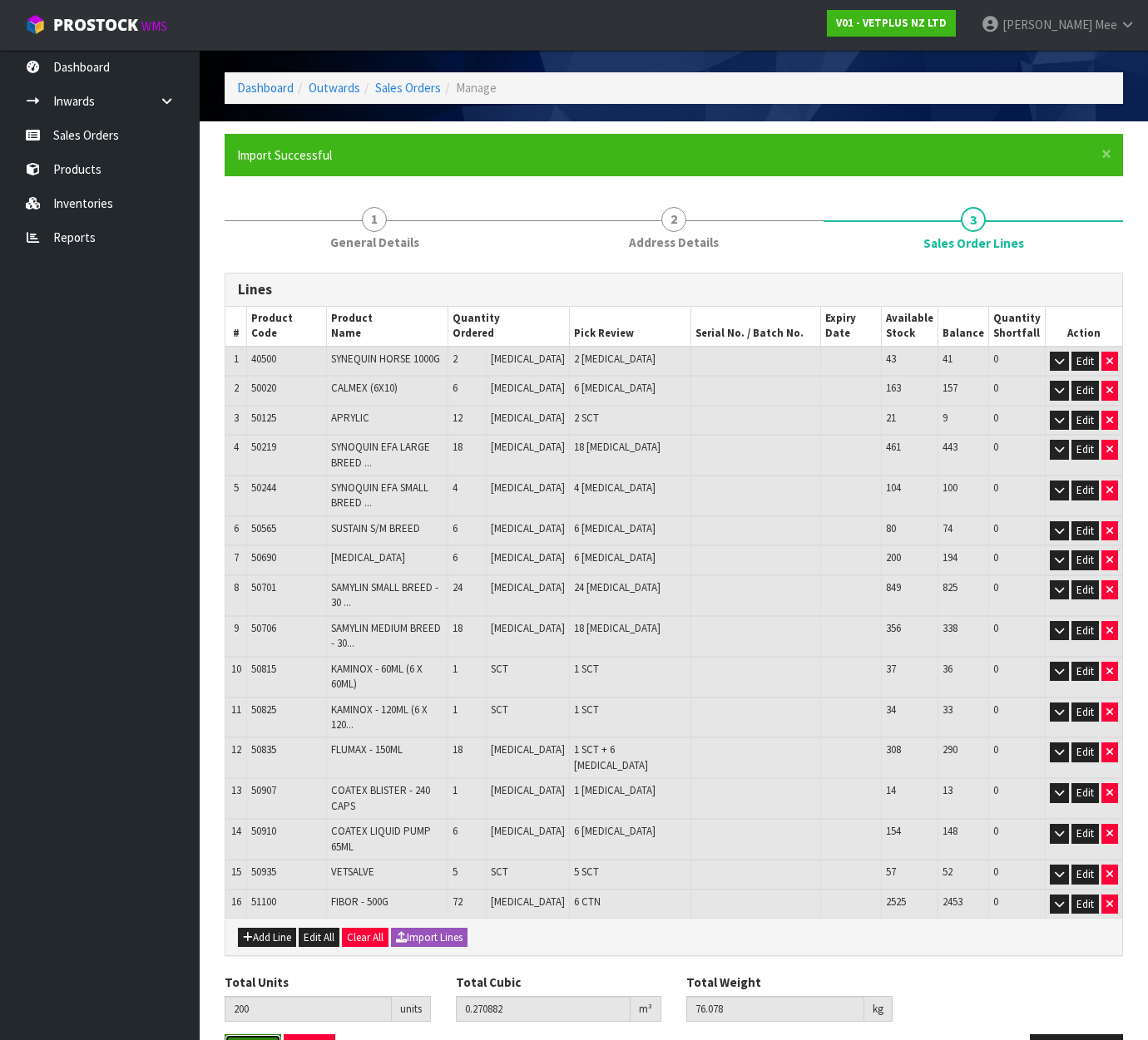
click at [239, 1034] on button "Save" at bounding box center [252, 1052] width 56 height 36
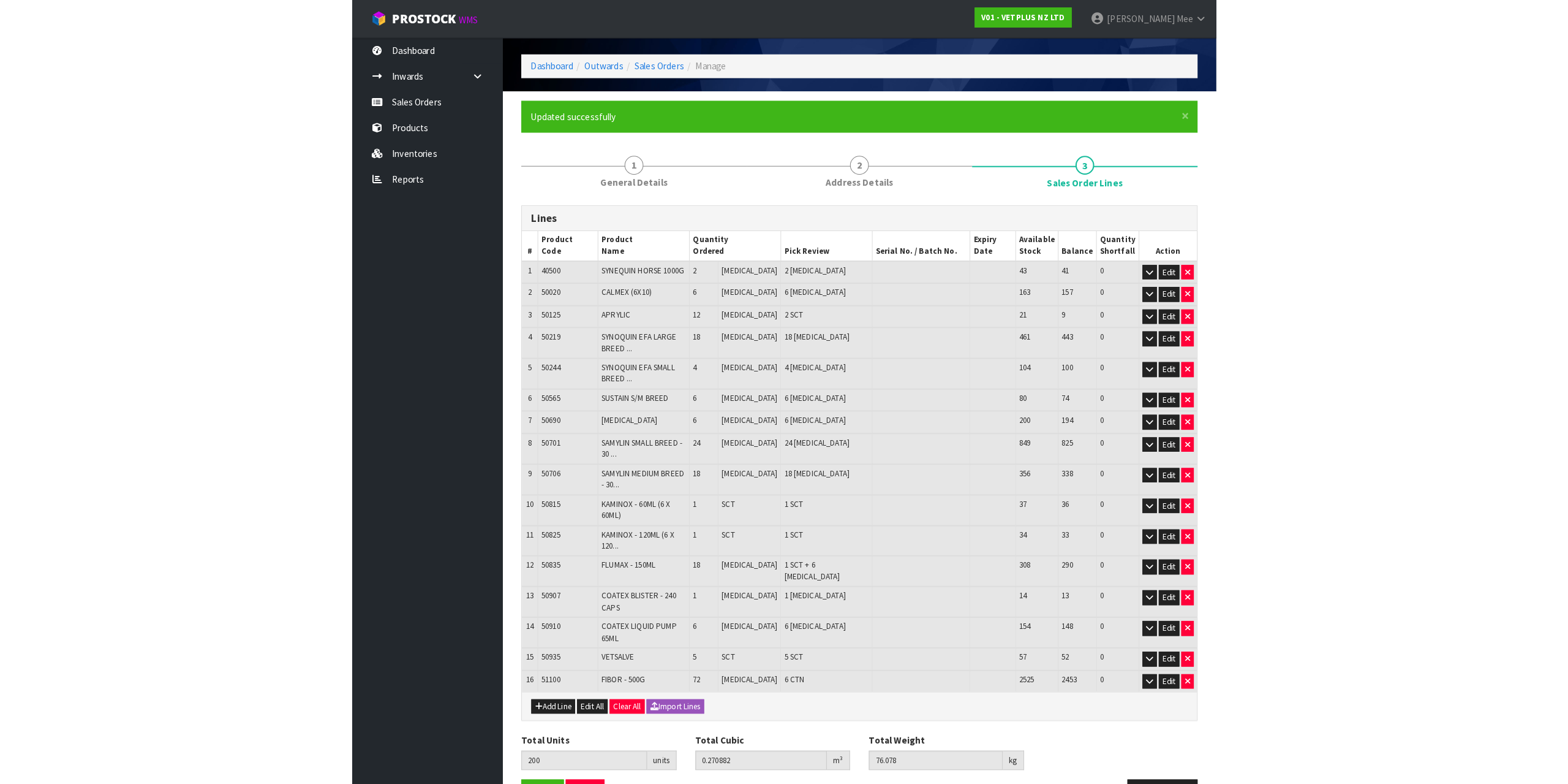
scroll to position [0, 0]
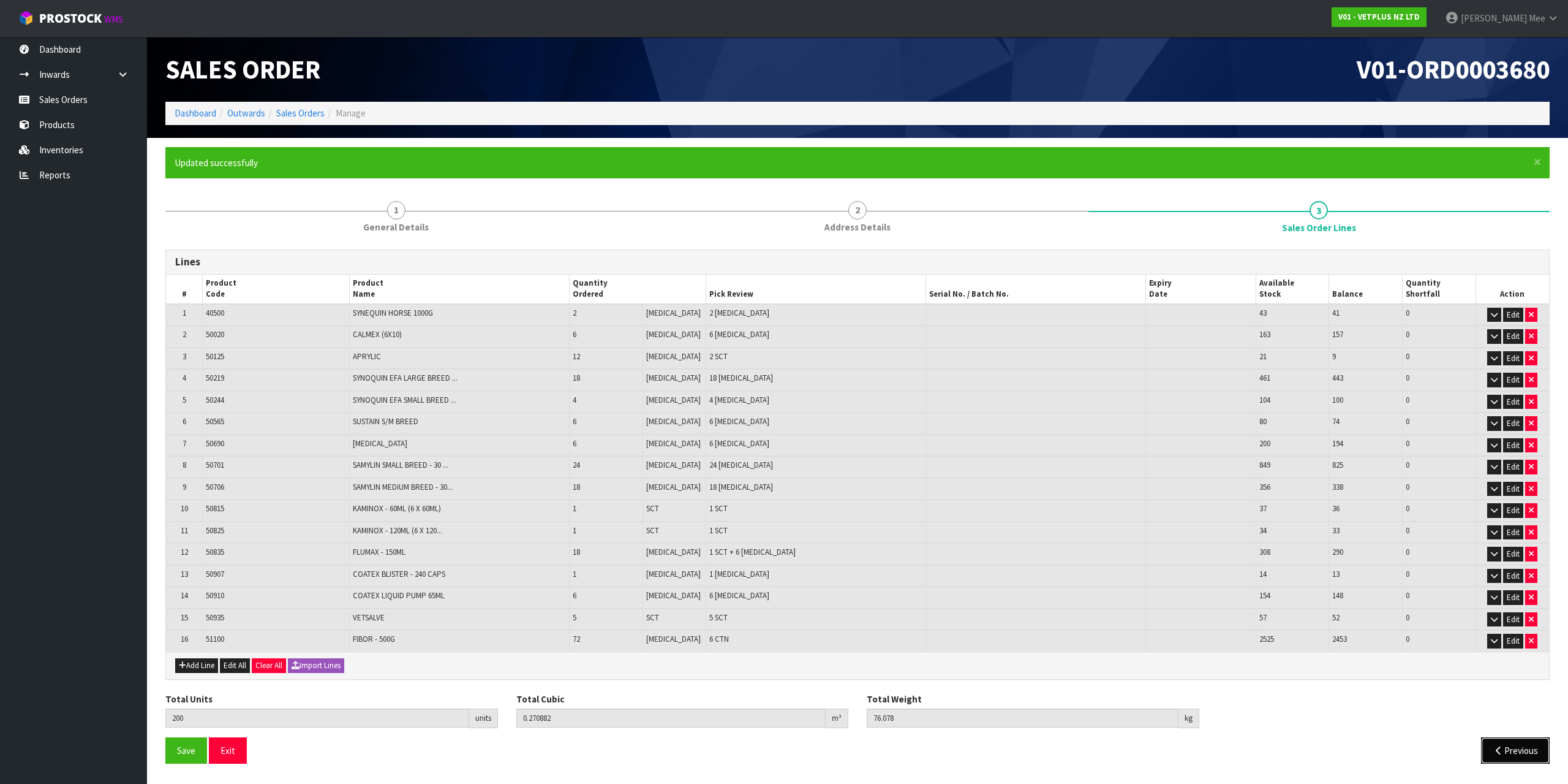
click at [1516, 756] on button "Previous" at bounding box center [1515, 750] width 69 height 27
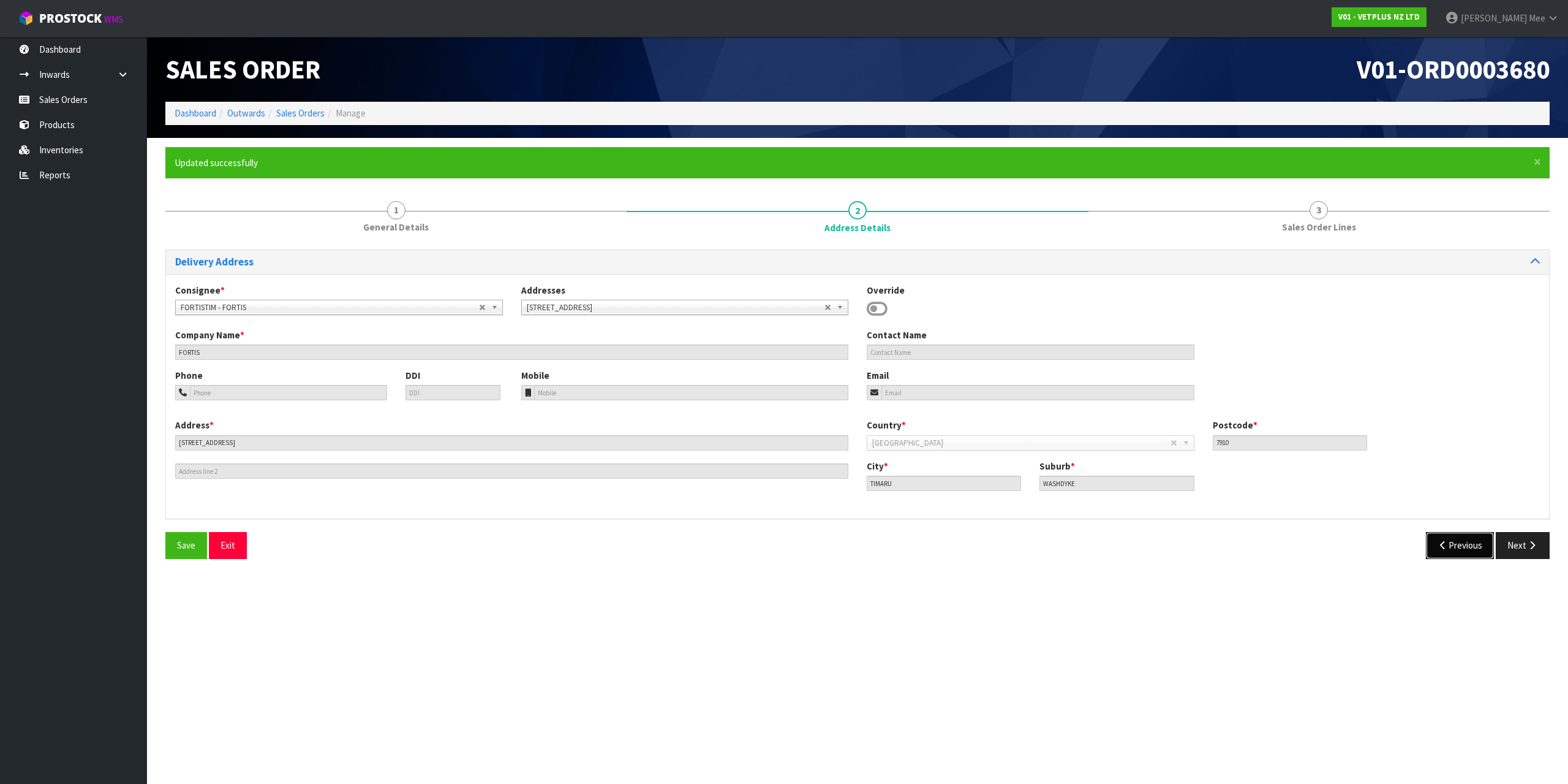
click at [1440, 550] on icon "button" at bounding box center [1443, 545] width 12 height 9
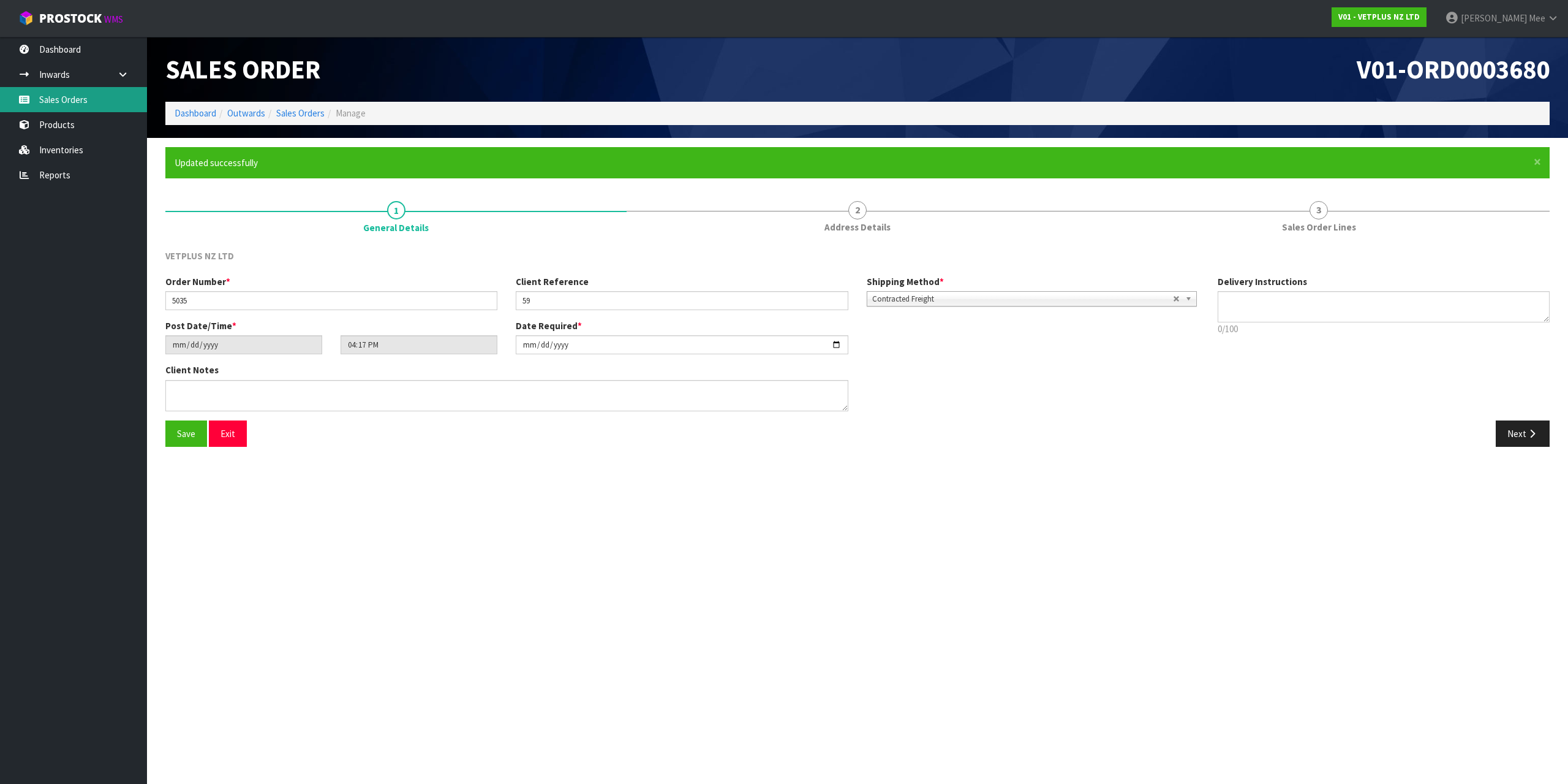
click at [79, 100] on link "Sales Orders" at bounding box center [74, 100] width 147 height 25
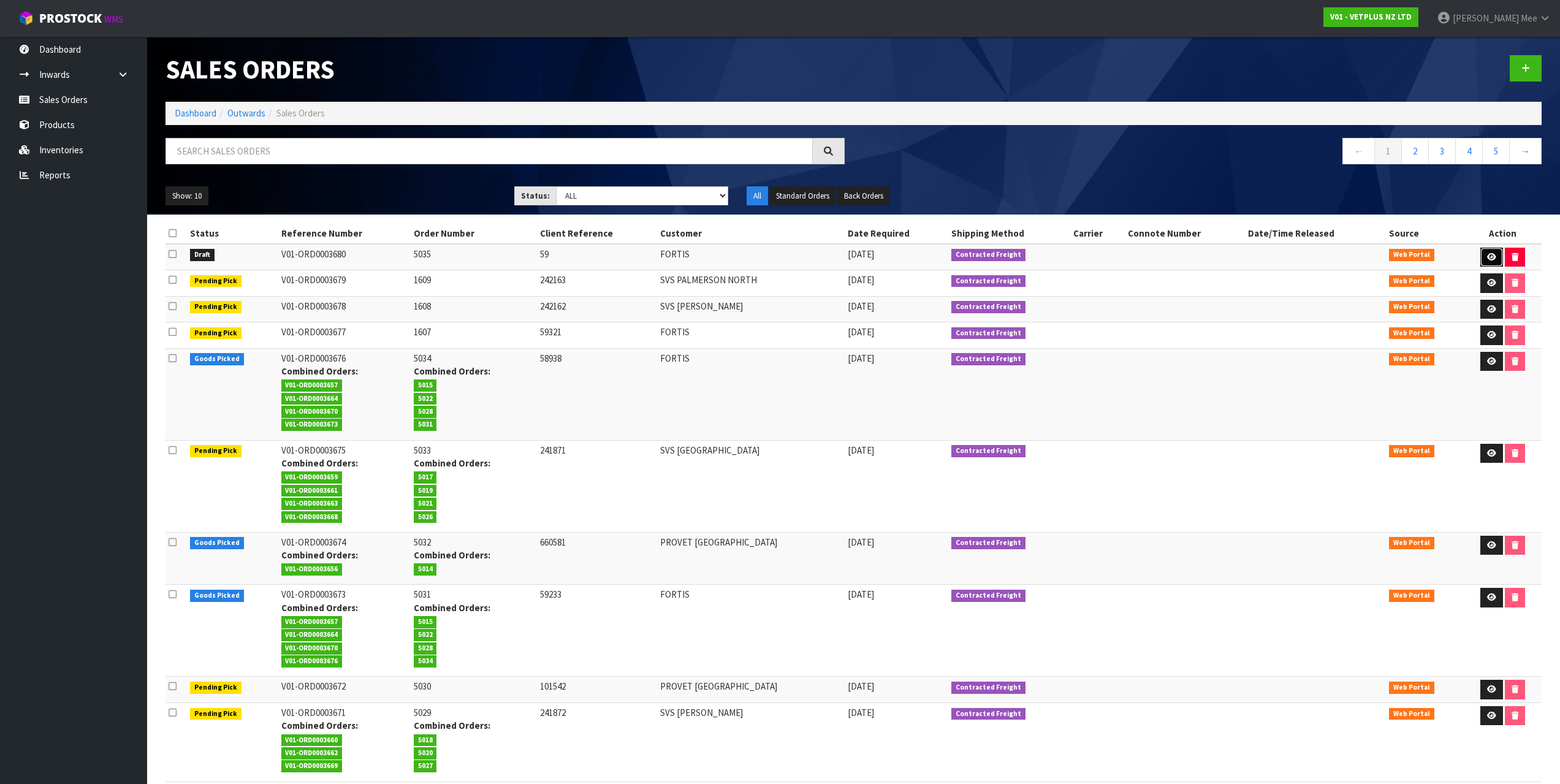
click at [1482, 257] on link at bounding box center [1491, 258] width 22 height 20
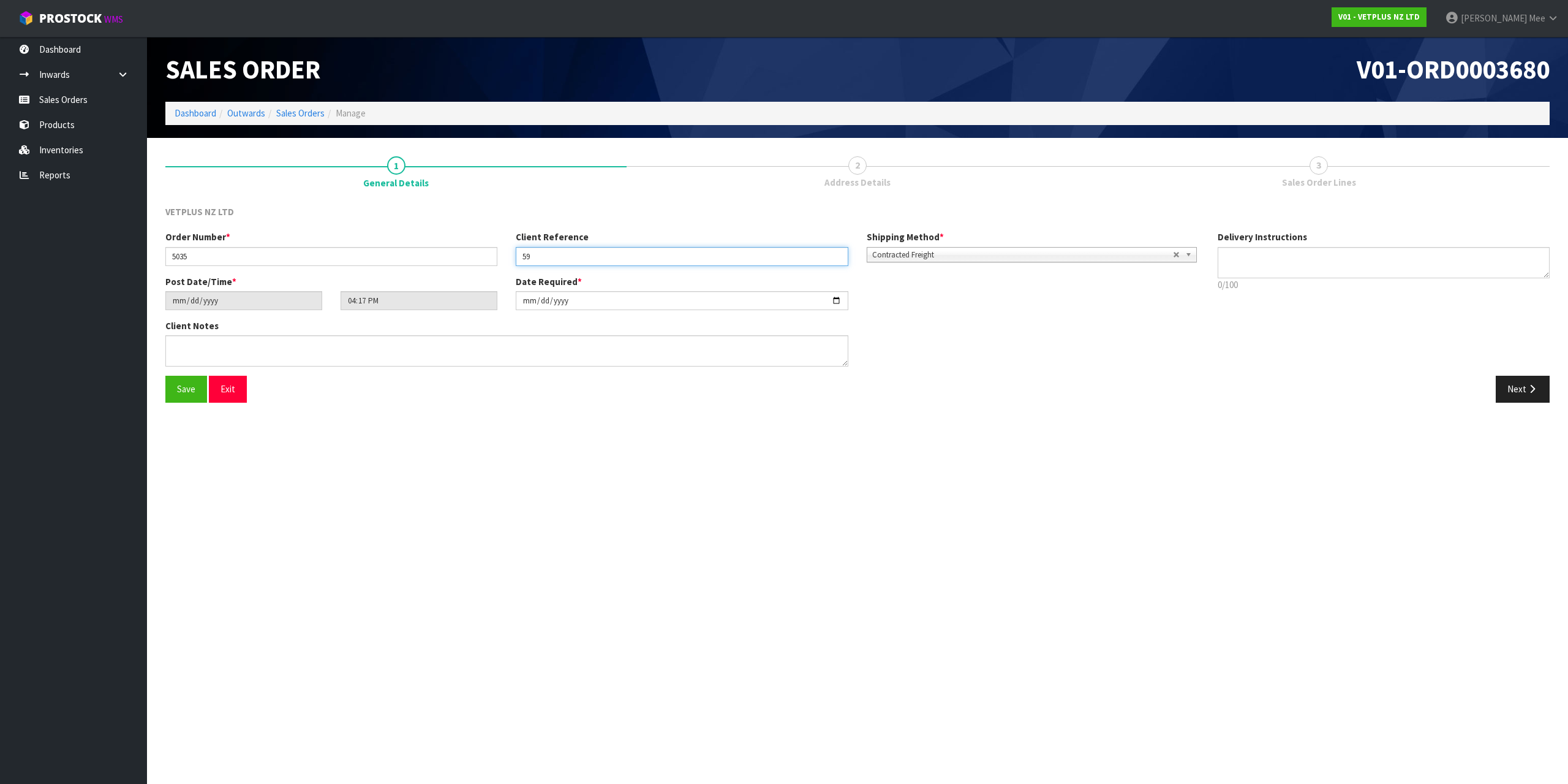
drag, startPoint x: 603, startPoint y: 253, endPoint x: 624, endPoint y: 253, distance: 21.0
click at [603, 253] on input "59" at bounding box center [681, 256] width 332 height 19
drag, startPoint x: 1537, startPoint y: 386, endPoint x: 1371, endPoint y: 331, distance: 174.9
click at [1538, 386] on button "Next" at bounding box center [1522, 389] width 54 height 27
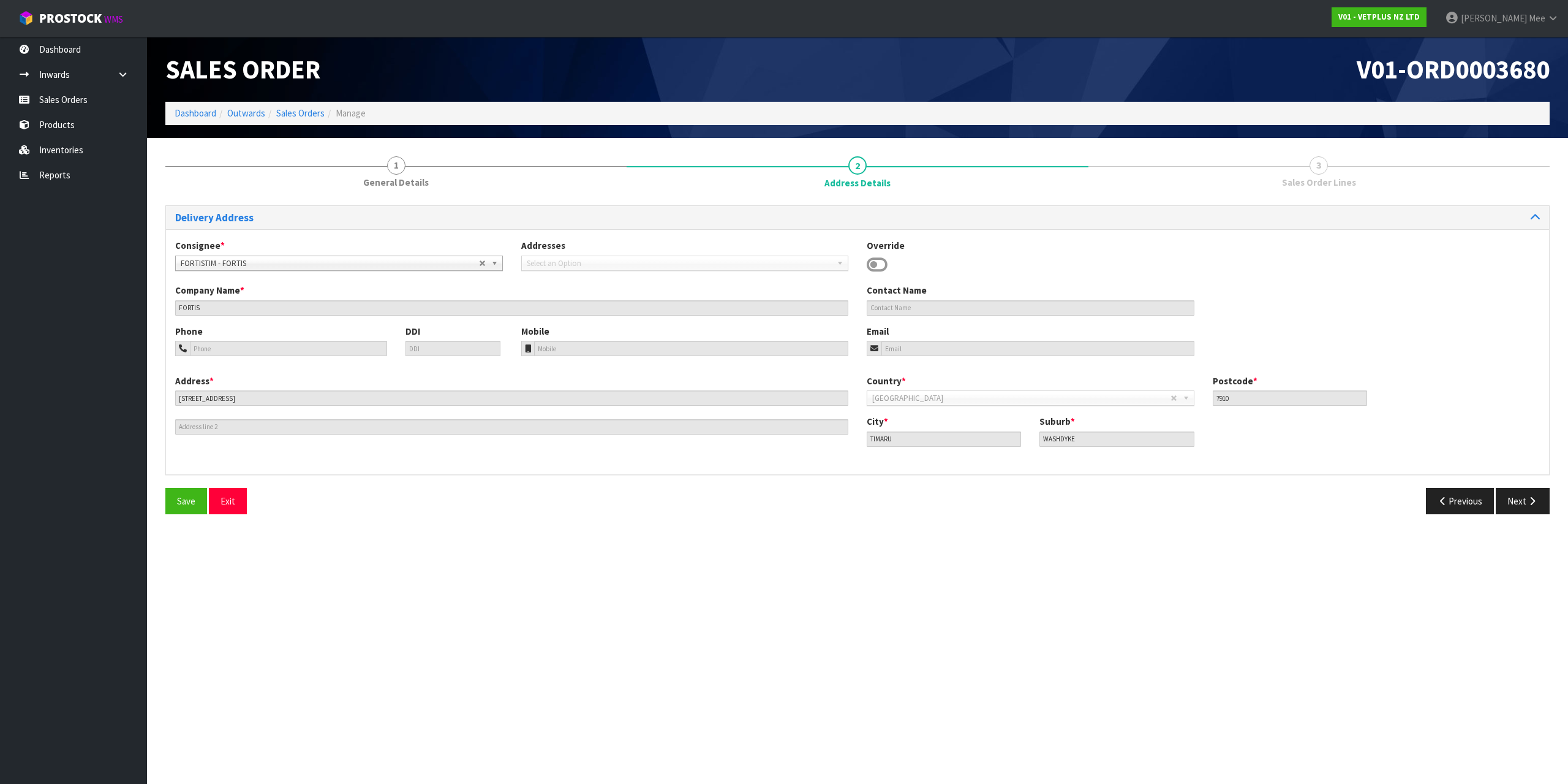
click at [450, 262] on span "FORTISTIM - FORTIS" at bounding box center [330, 263] width 298 height 15
click at [246, 315] on li "[PERSON_NAME] - FORTIS" at bounding box center [339, 314] width 321 height 15
click at [592, 297] on div "Company Name * FORTIS" at bounding box center [512, 299] width 692 height 32
click at [1529, 509] on button "Next" at bounding box center [1522, 501] width 54 height 27
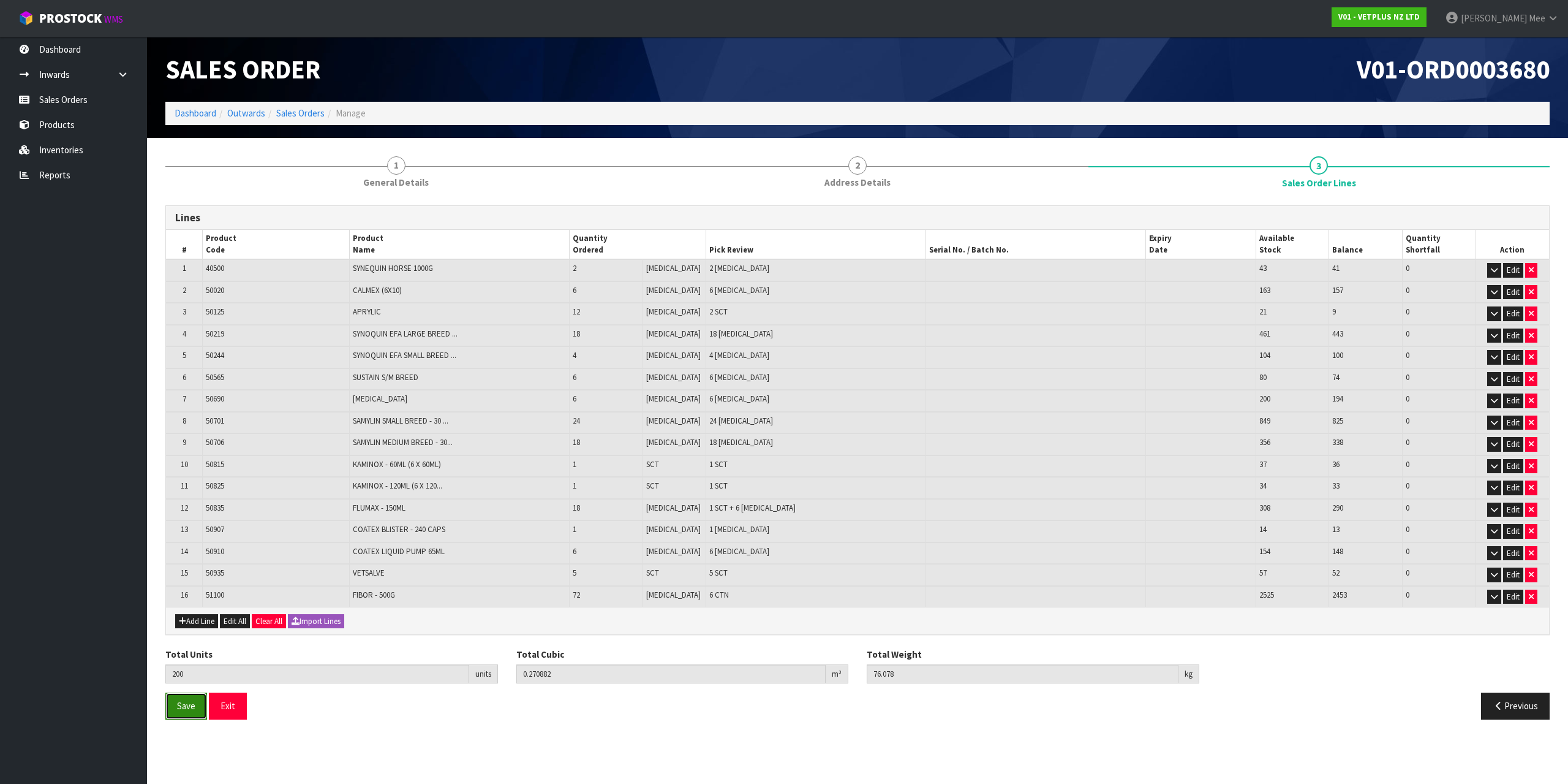
click at [187, 715] on button "Save" at bounding box center [186, 706] width 41 height 27
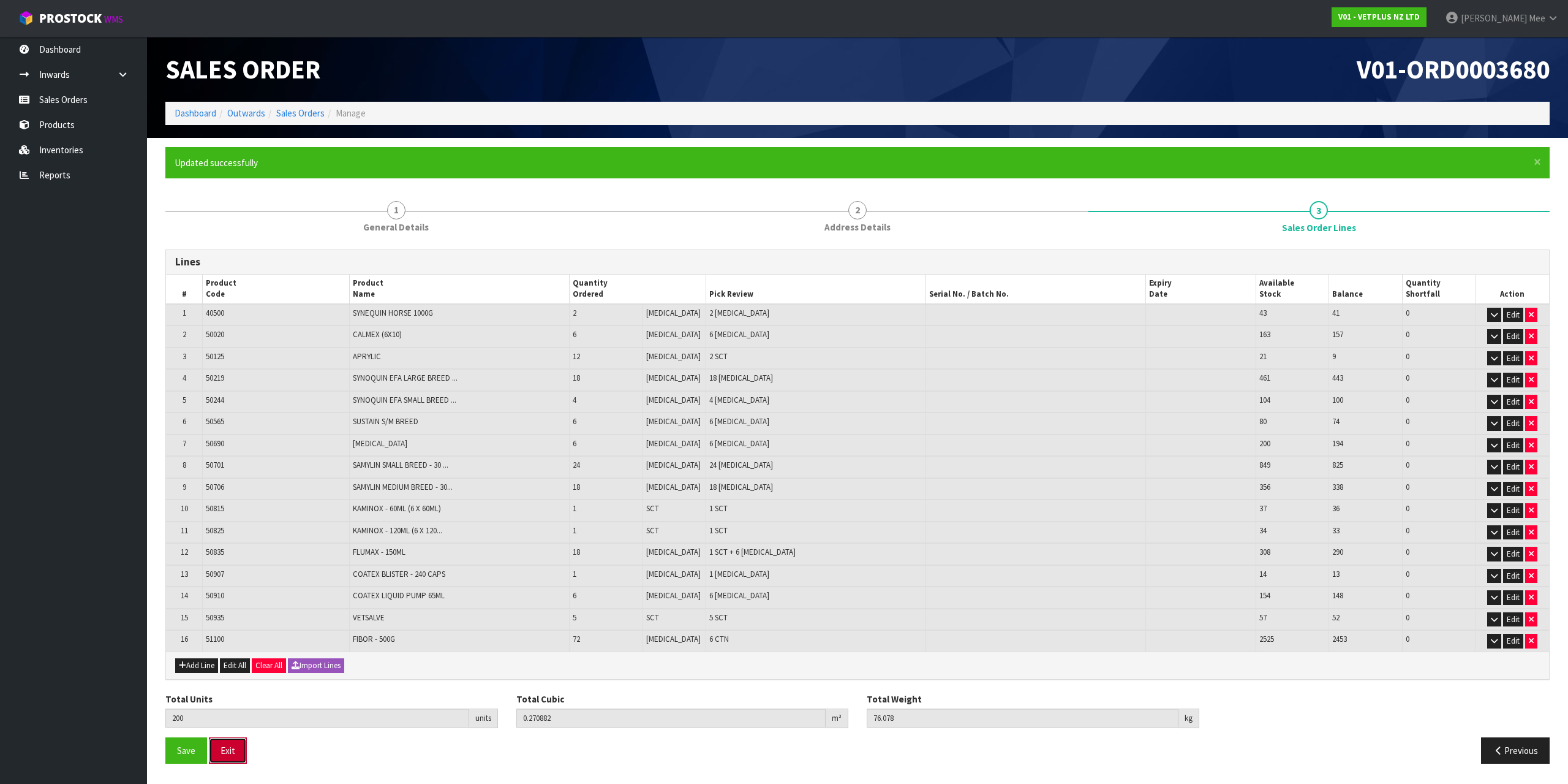
click at [232, 752] on button "Exit" at bounding box center [228, 750] width 38 height 27
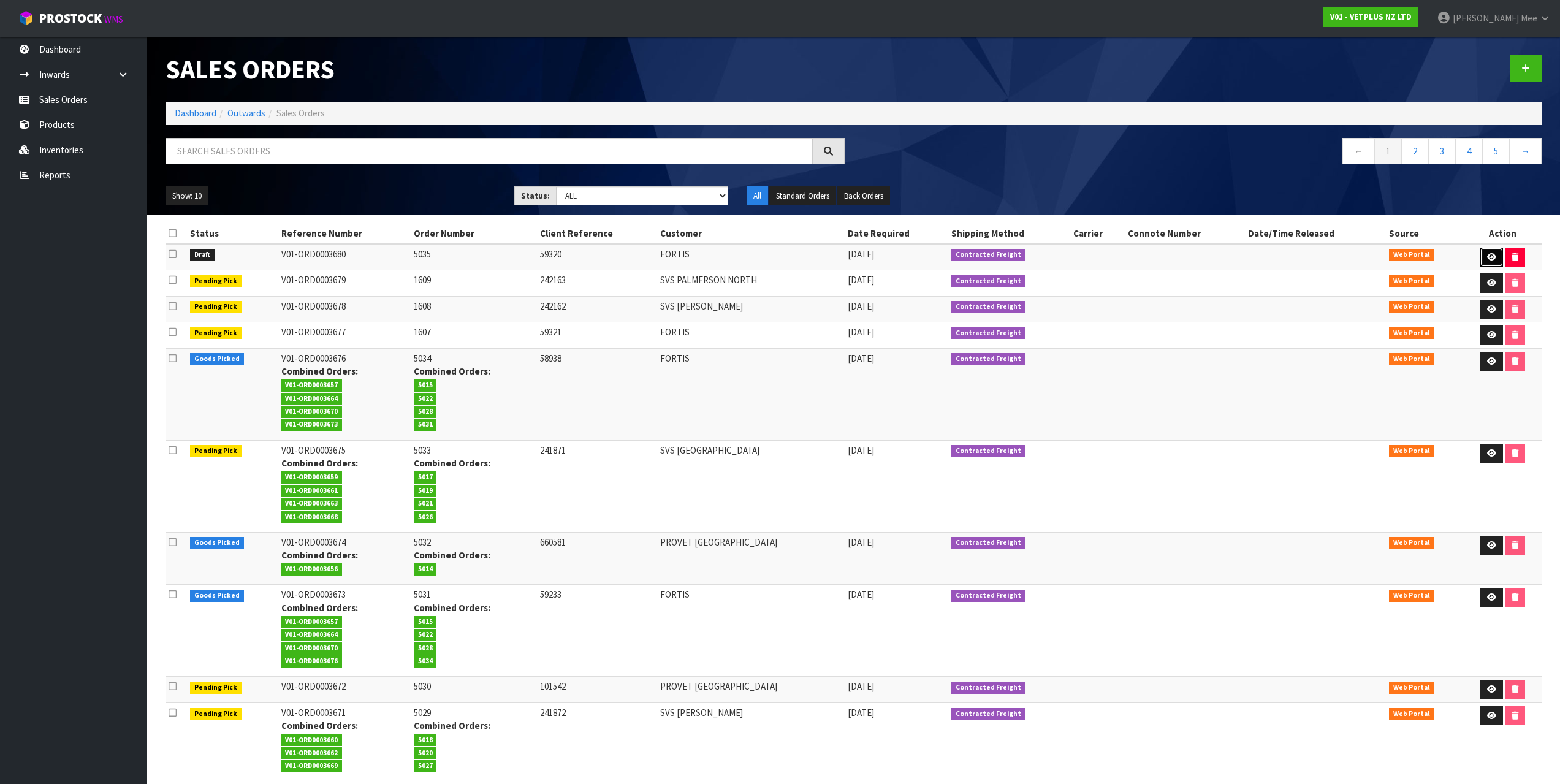
click at [1489, 251] on link at bounding box center [1491, 258] width 22 height 20
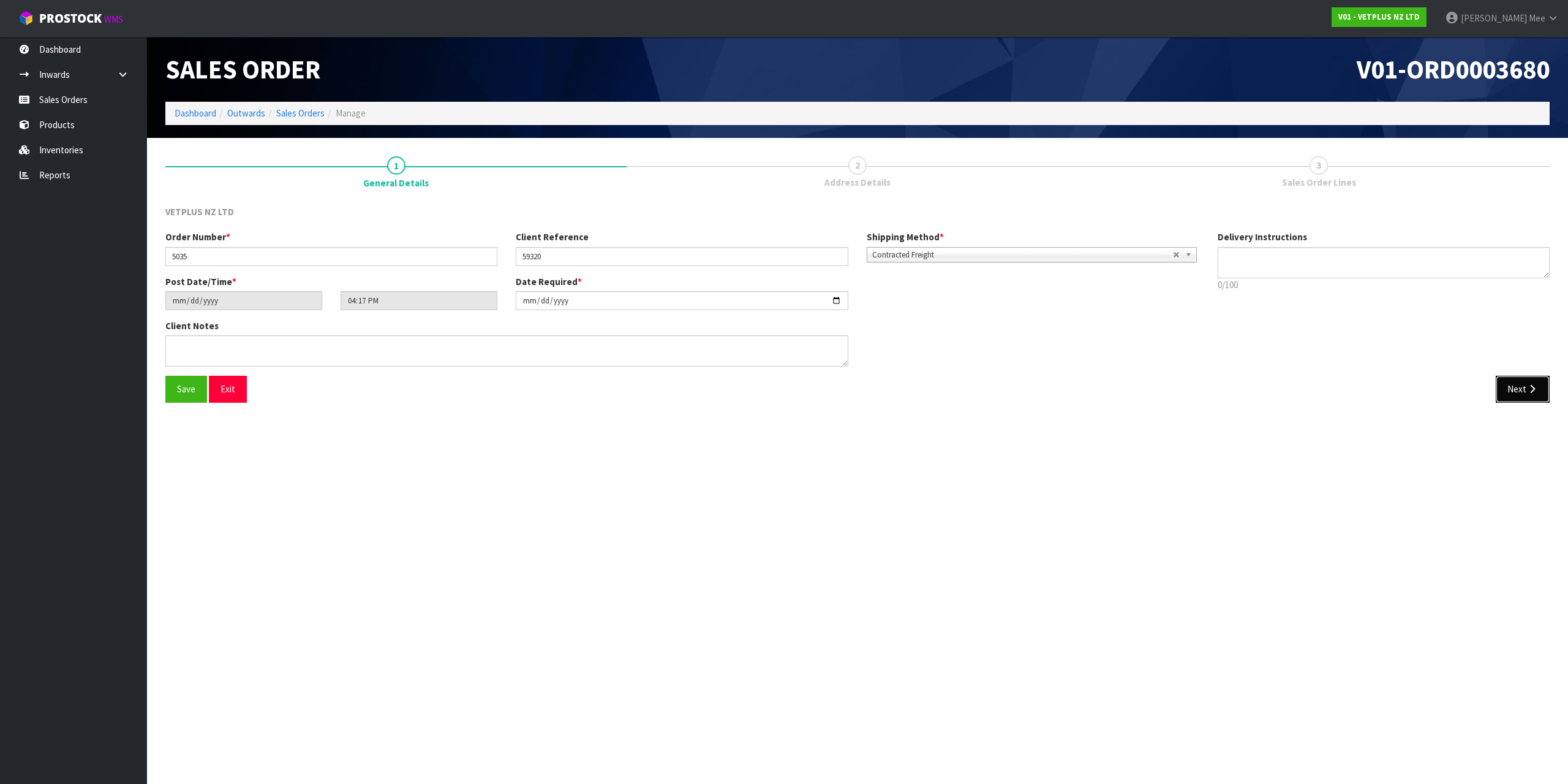
click at [1527, 389] on icon "button" at bounding box center [1532, 388] width 12 height 9
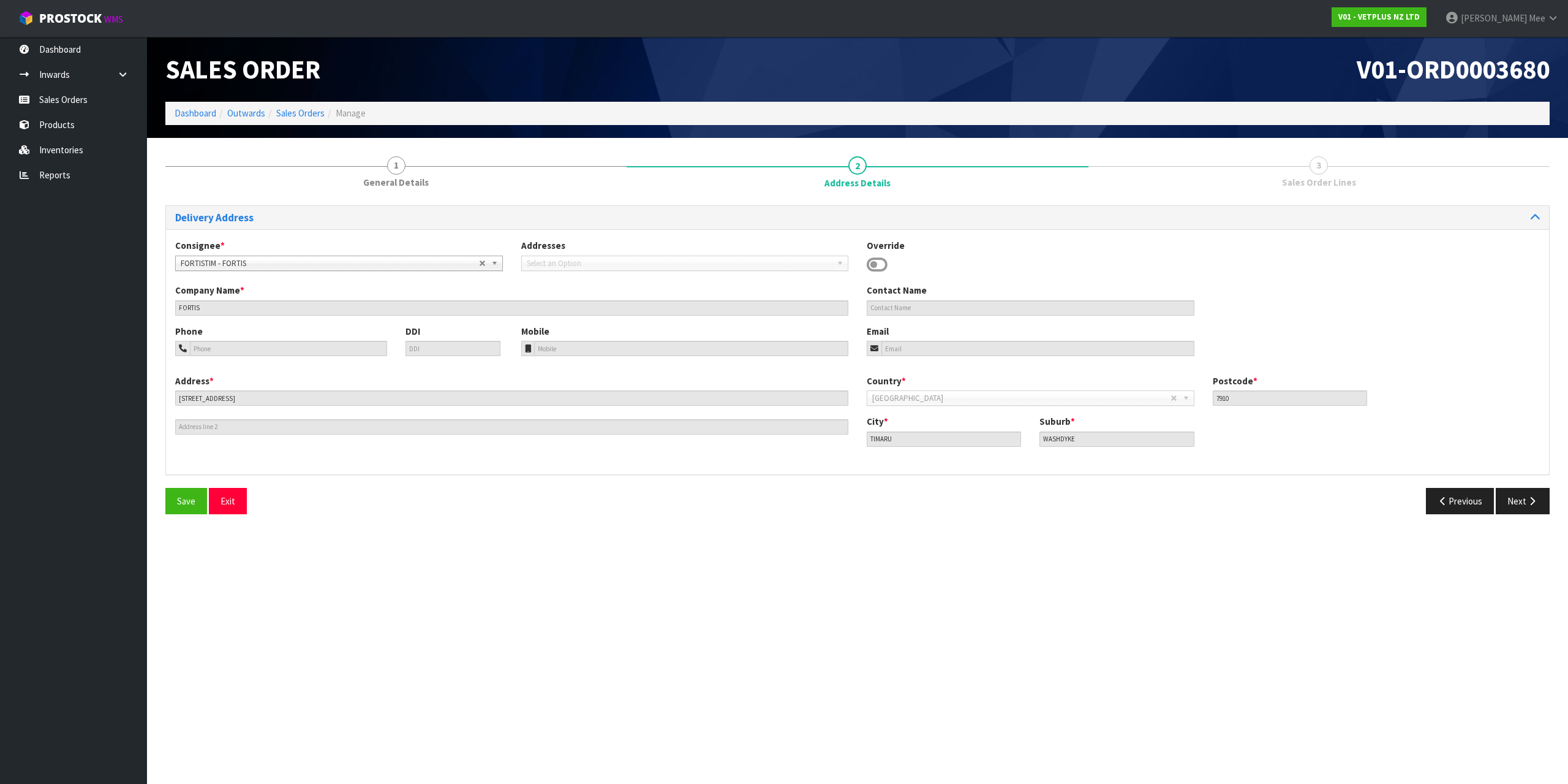
click at [1527, 389] on div "Country * [GEOGRAPHIC_DATA] [GEOGRAPHIC_DATA] [GEOGRAPHIC_DATA] [GEOGRAPHIC_DAT…" at bounding box center [1203, 394] width 692 height 41
click at [1522, 492] on button "Next" at bounding box center [1522, 501] width 54 height 27
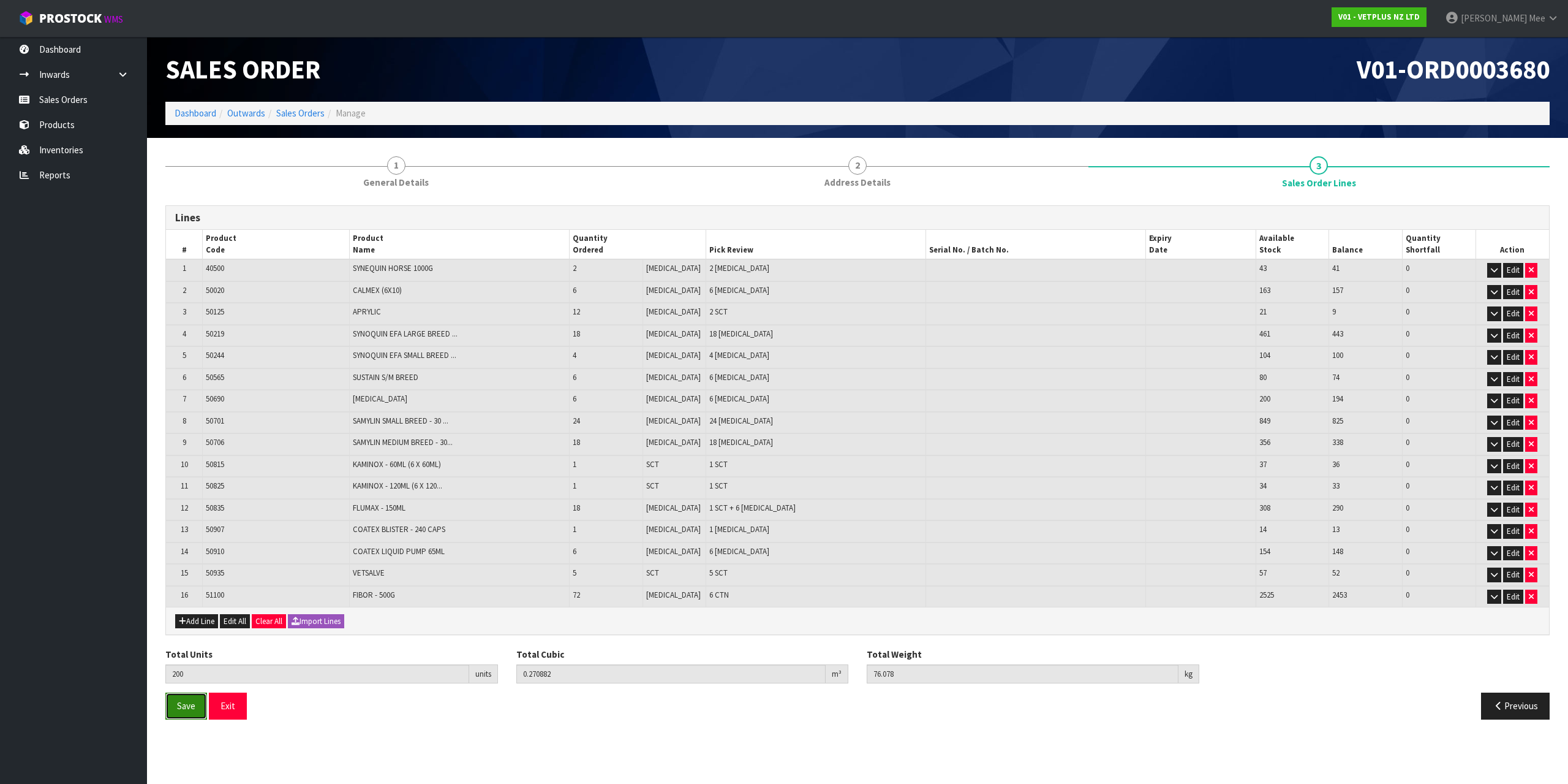
click at [195, 705] on span "Save" at bounding box center [186, 705] width 18 height 12
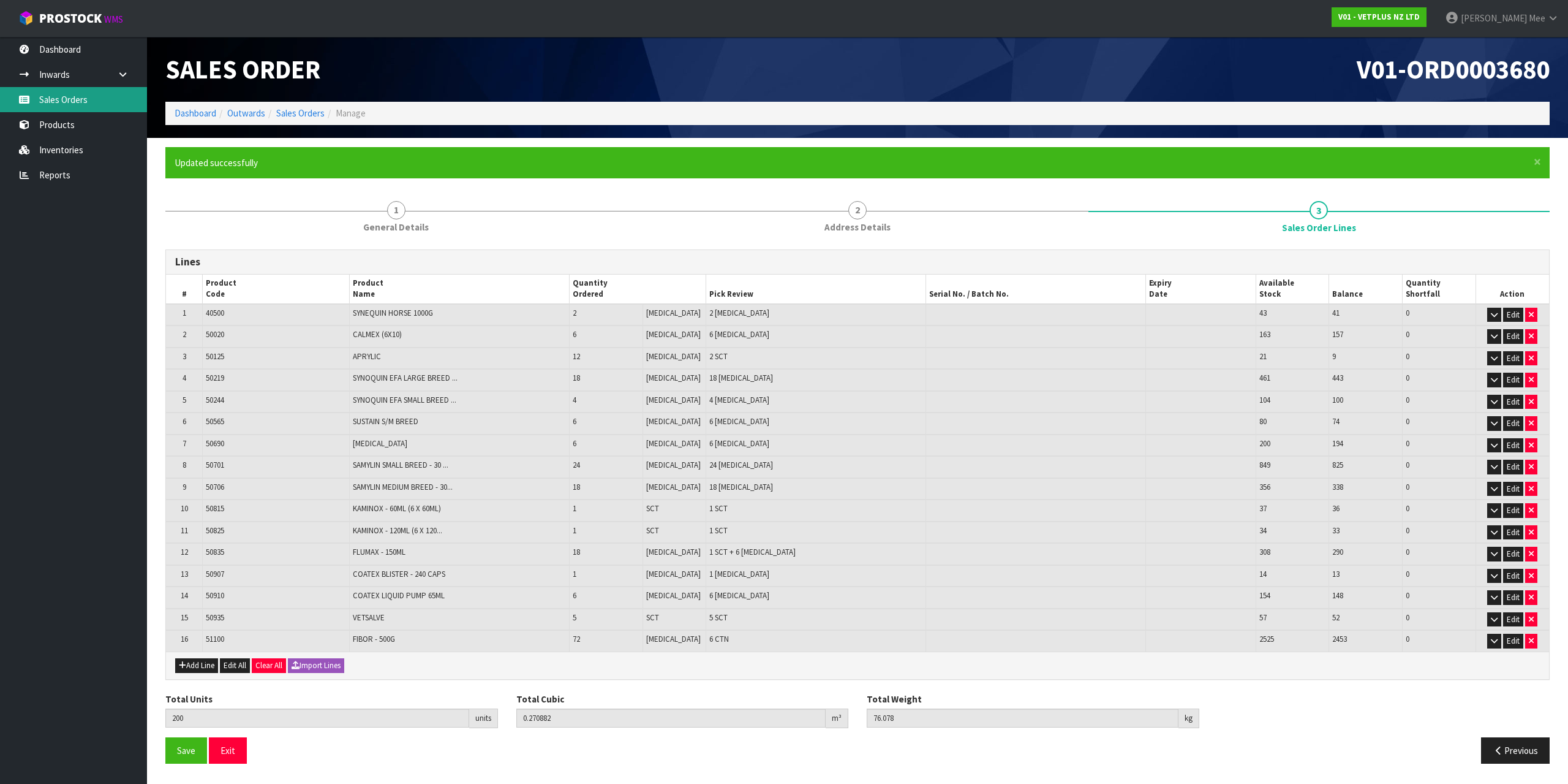
click at [41, 105] on link "Sales Orders" at bounding box center [74, 100] width 147 height 25
